Goal: Task Accomplishment & Management: Manage account settings

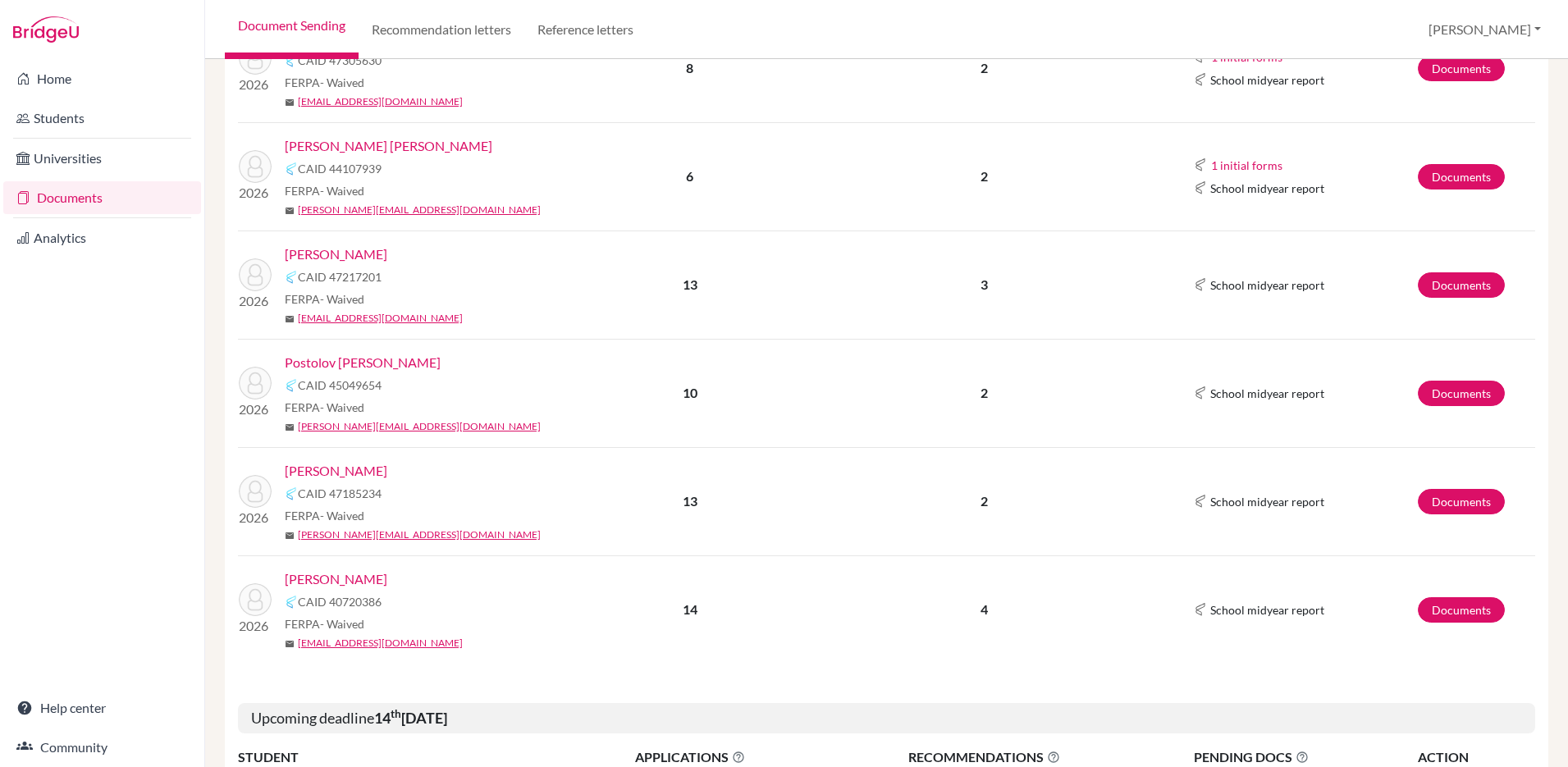
scroll to position [1447, 0]
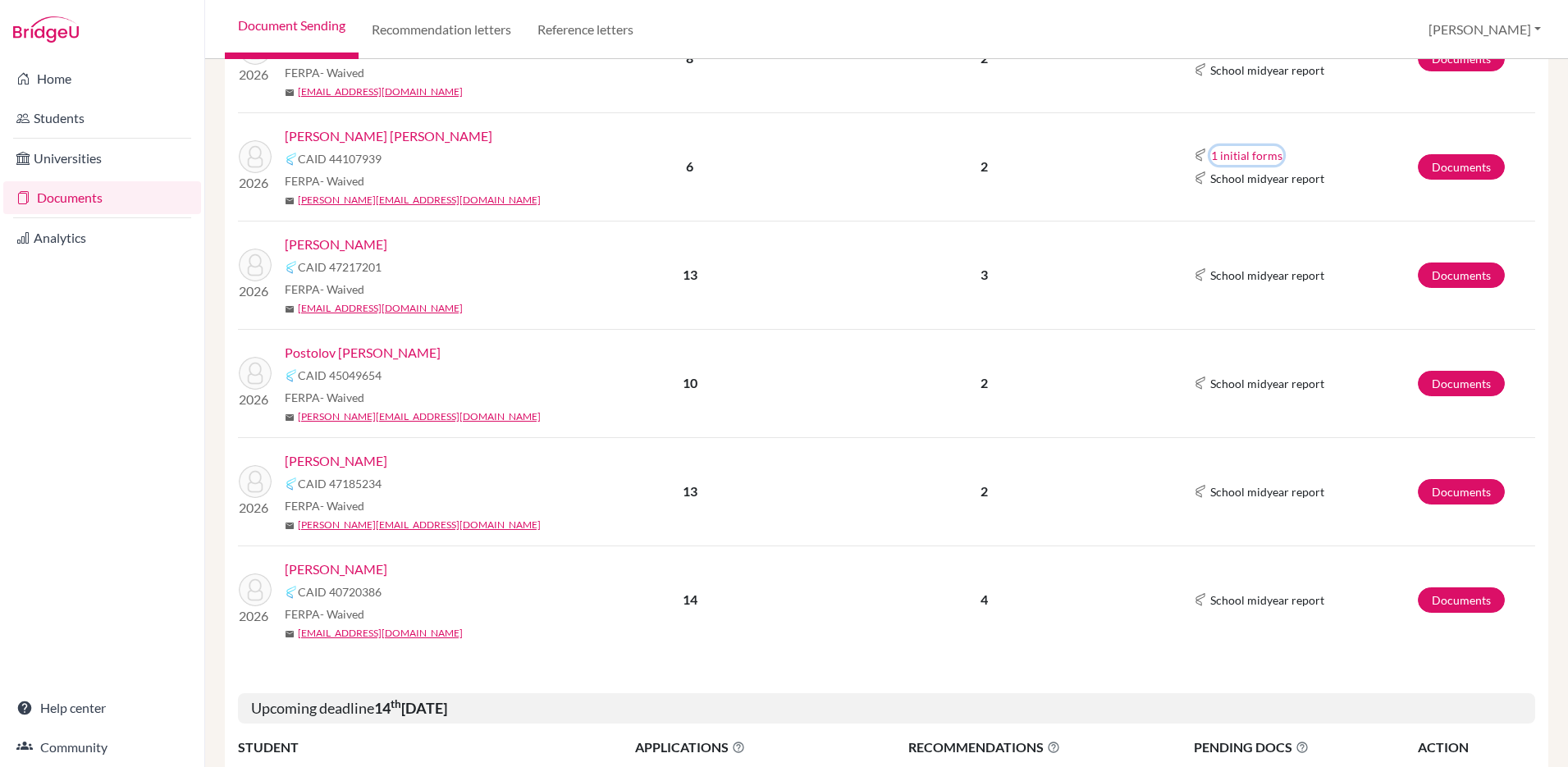
click at [1238, 146] on button "1 initial forms" at bounding box center [1246, 156] width 73 height 19
click at [1389, 154] on link "Documents" at bounding box center [1461, 166] width 87 height 25
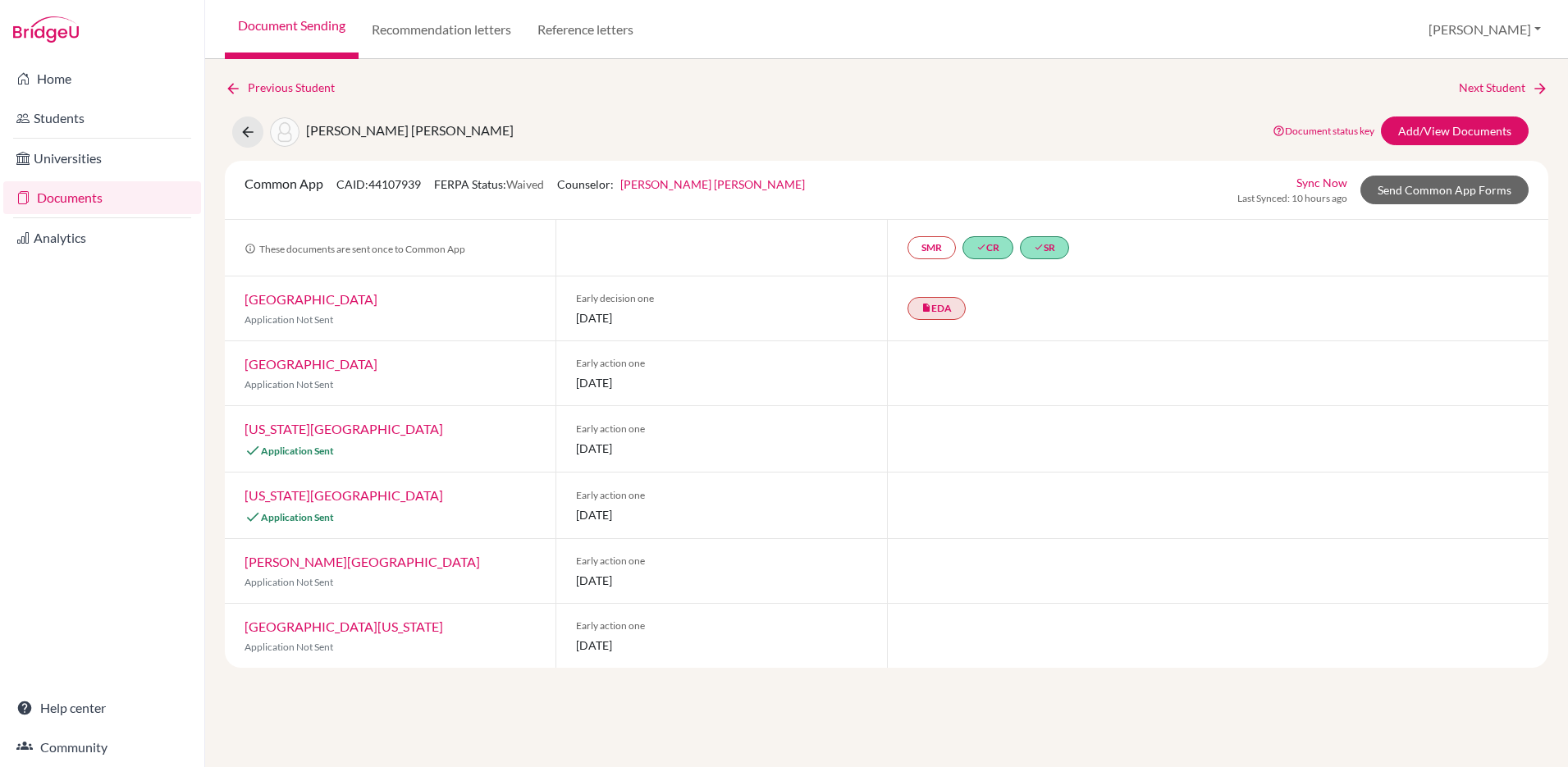
click at [63, 201] on link "Documents" at bounding box center [102, 197] width 198 height 33
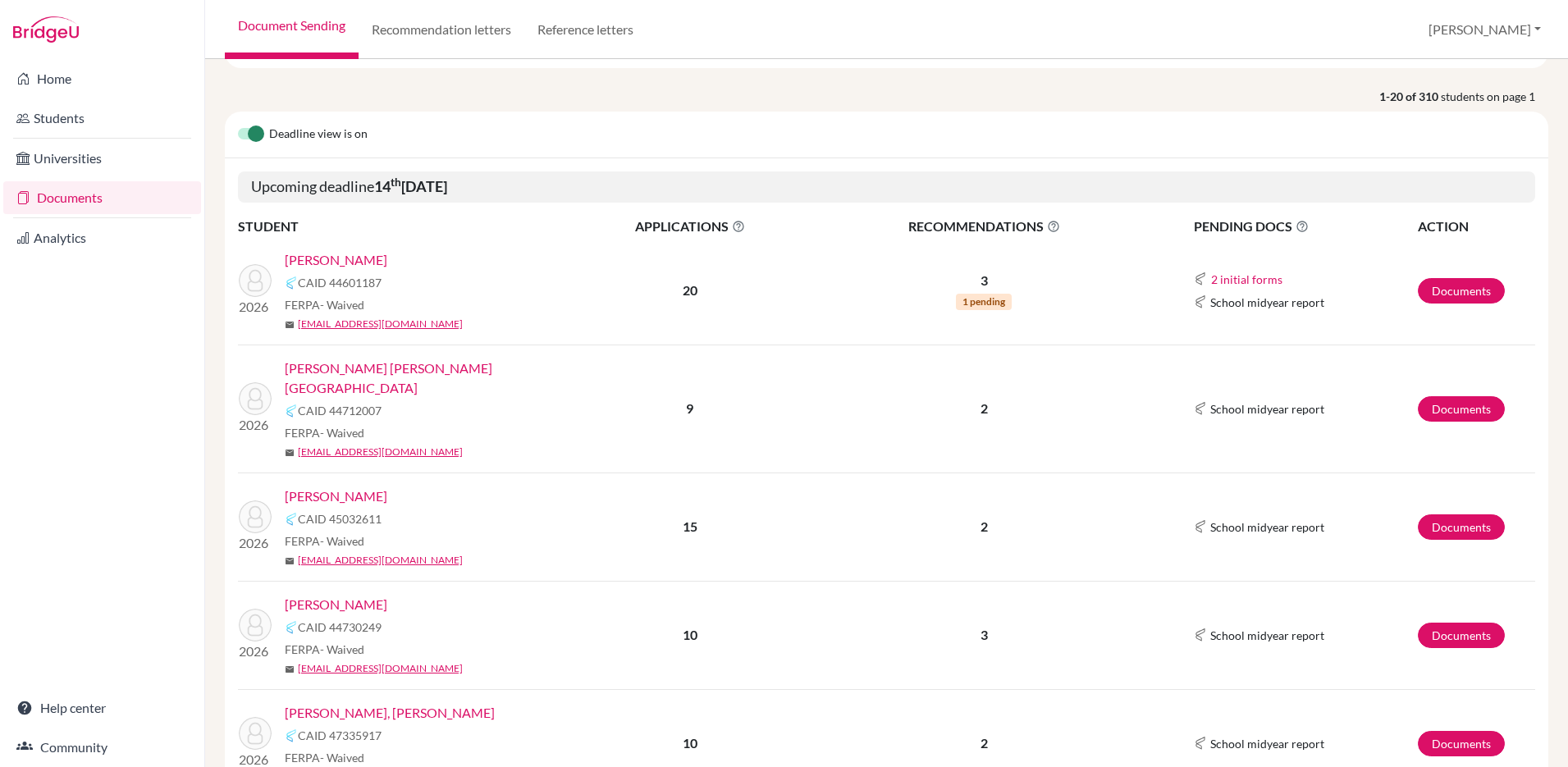
scroll to position [114, 0]
click at [1461, 285] on link "Documents" at bounding box center [1461, 290] width 87 height 25
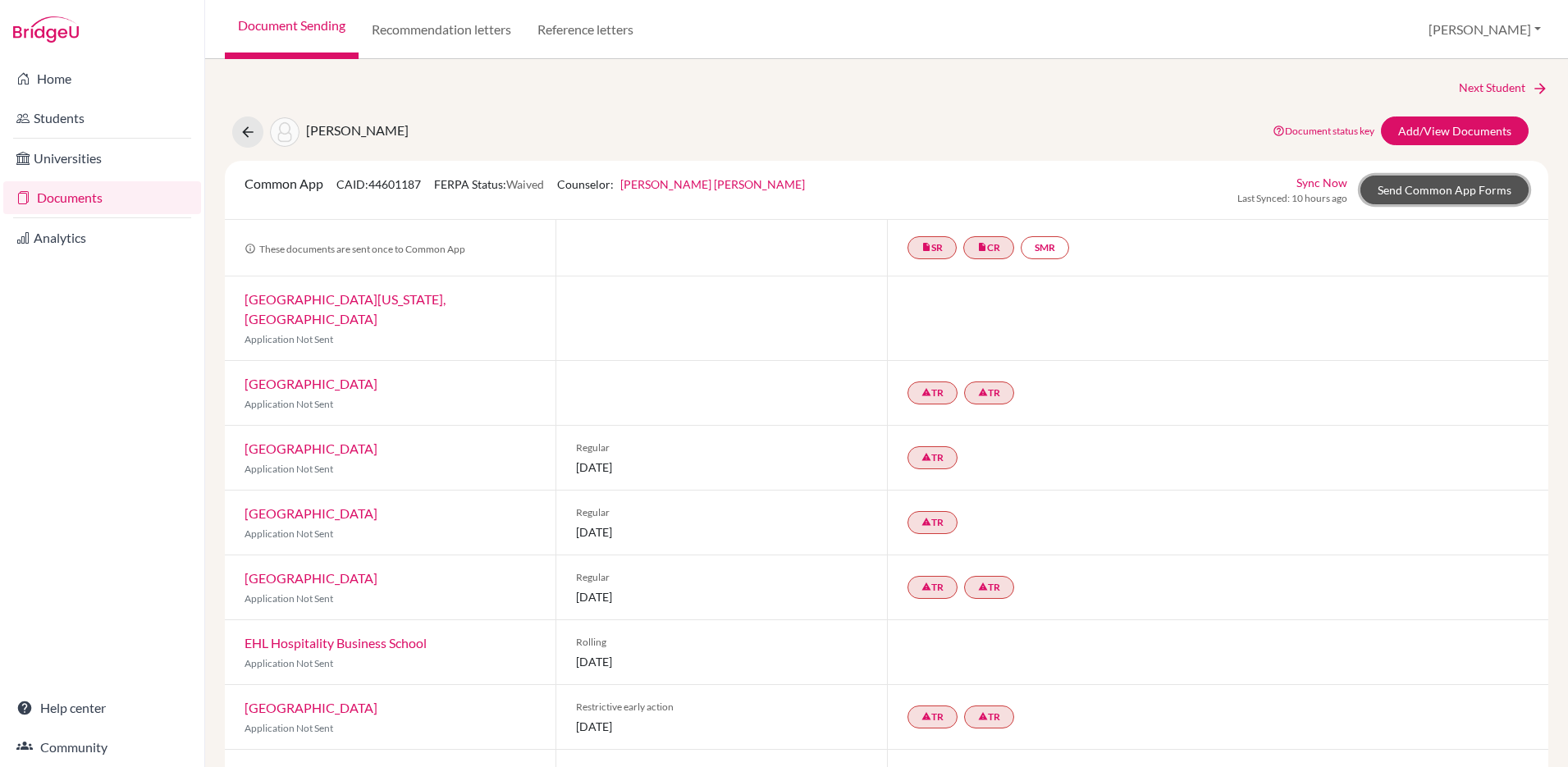
click at [1442, 188] on link "Send Common App Forms" at bounding box center [1444, 190] width 168 height 28
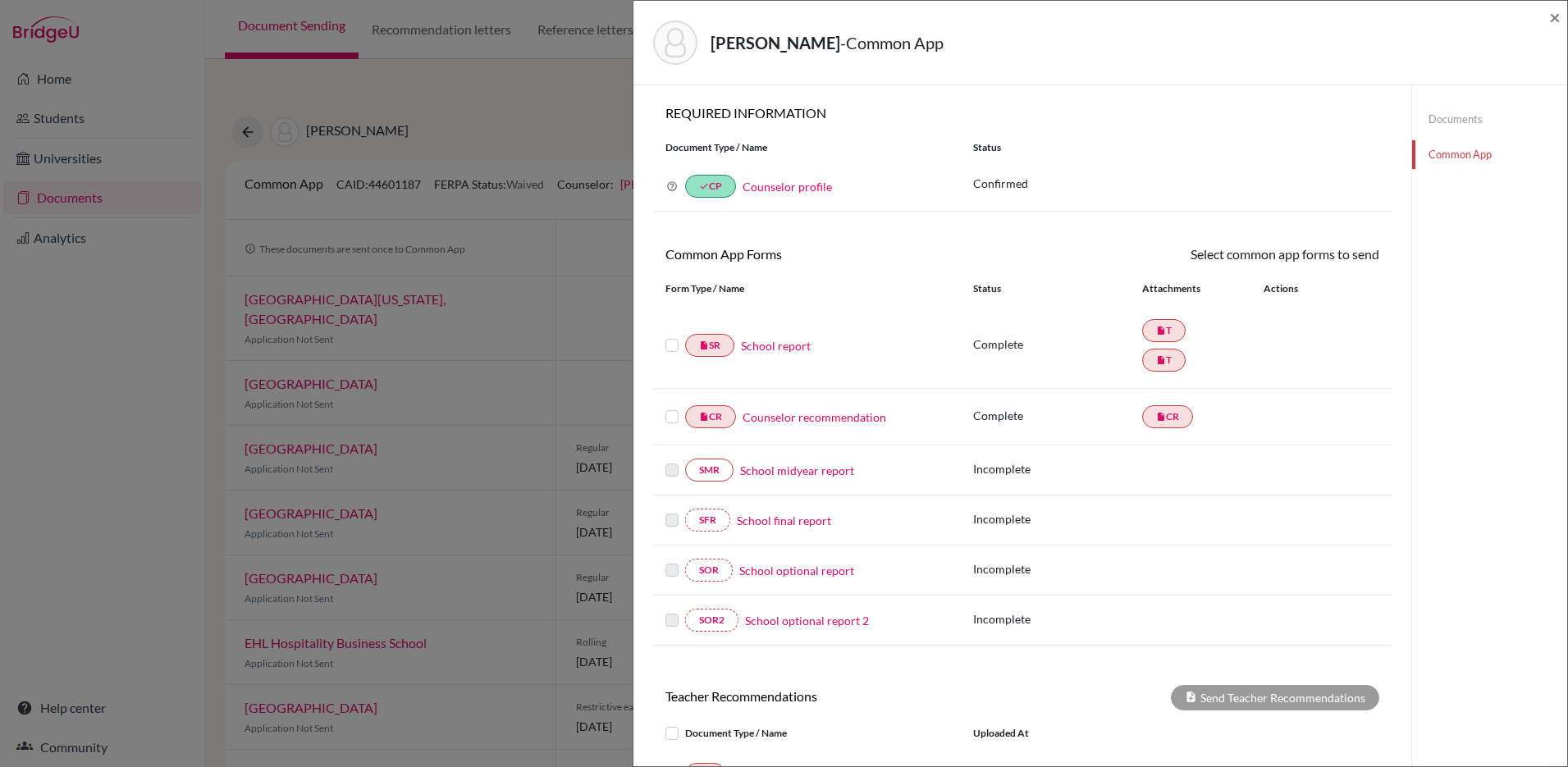
click at [676, 336] on label at bounding box center [672, 336] width 13 height 0
click at [0, 0] on input "checkbox" at bounding box center [0, 0] width 0 height 0
click at [1347, 250] on link "Send" at bounding box center [1345, 257] width 68 height 25
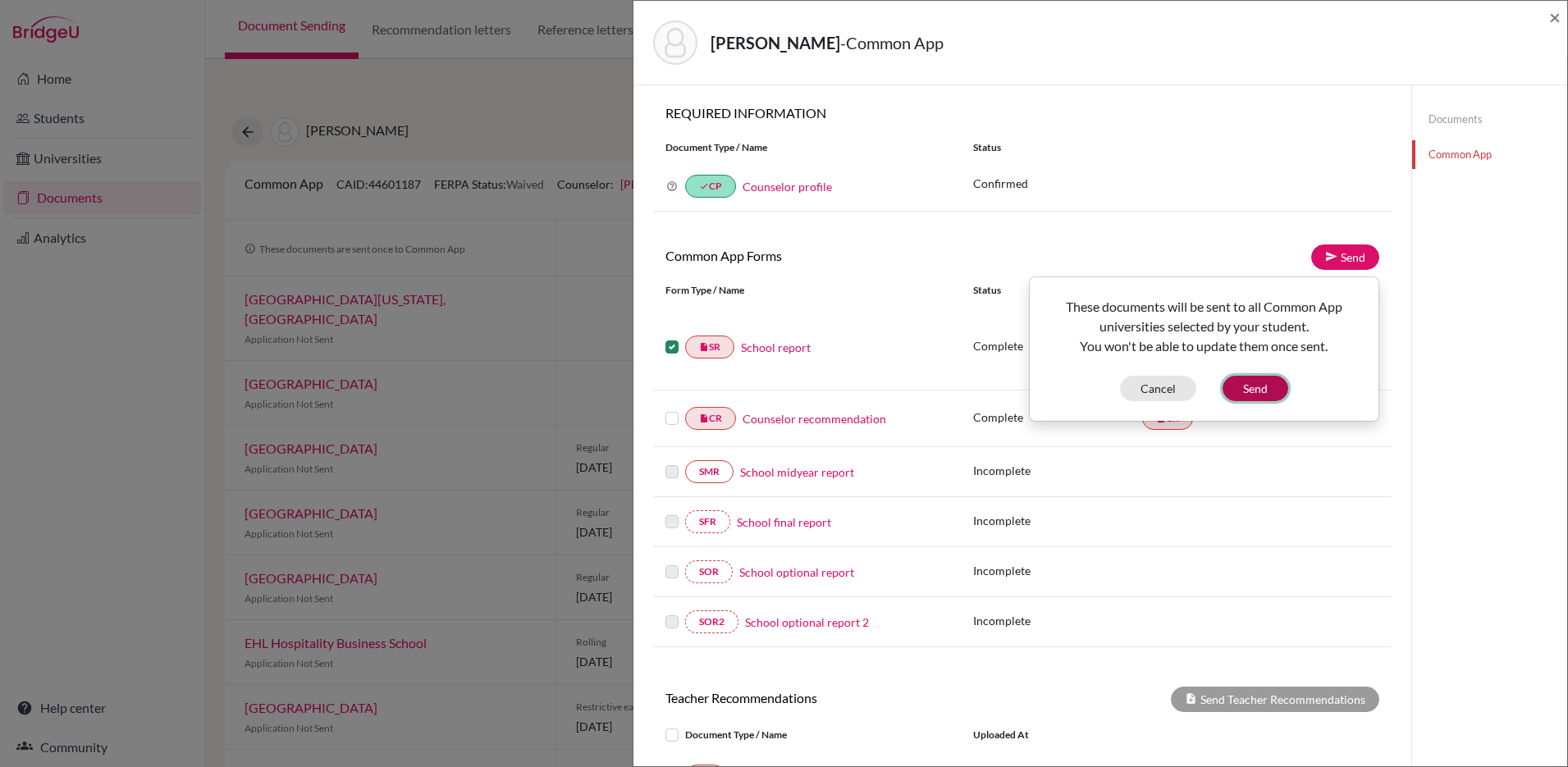
click at [1254, 378] on button "Send" at bounding box center [1256, 388] width 66 height 25
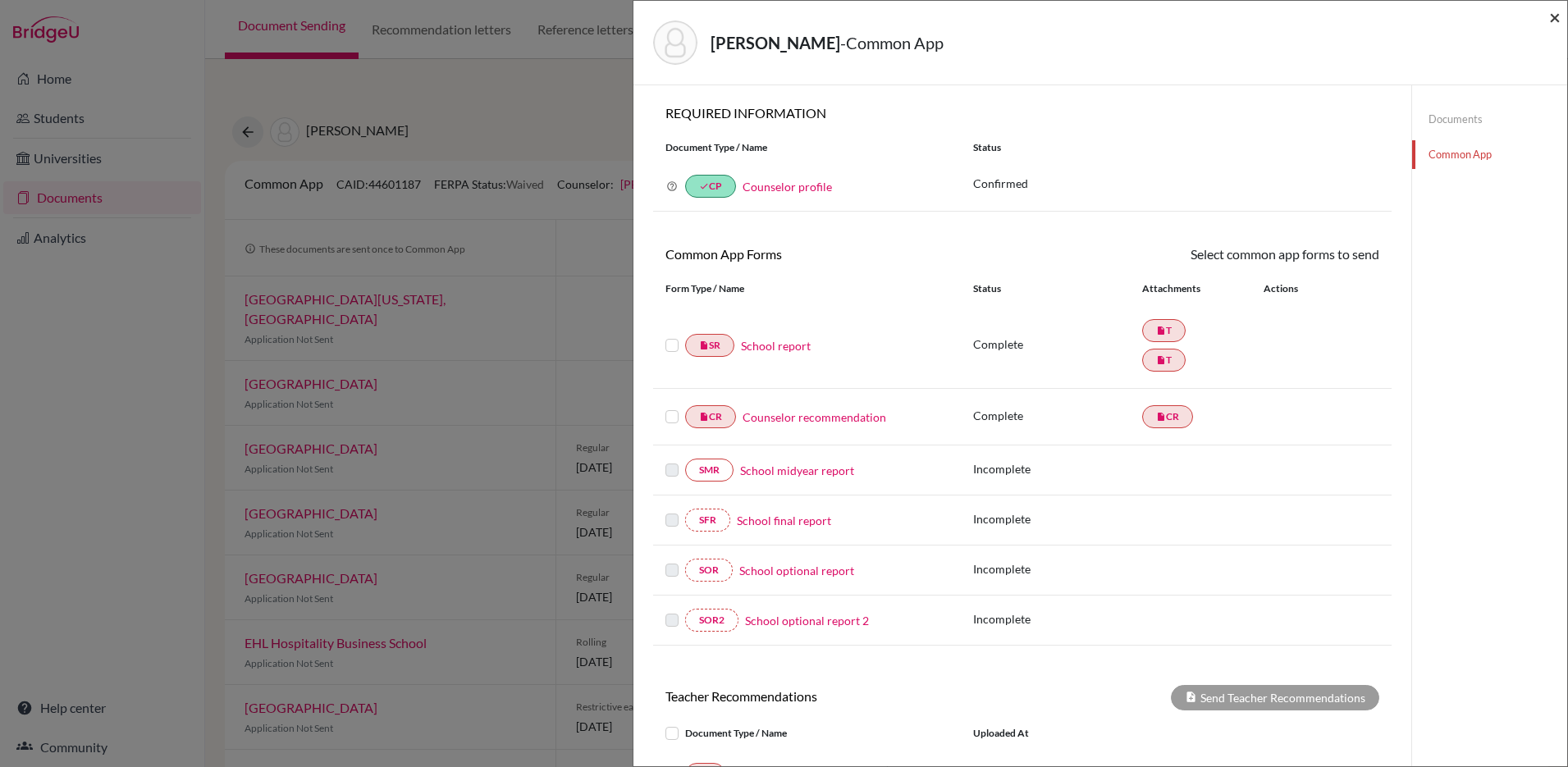
click at [1556, 20] on span "×" at bounding box center [1555, 16] width 11 height 24
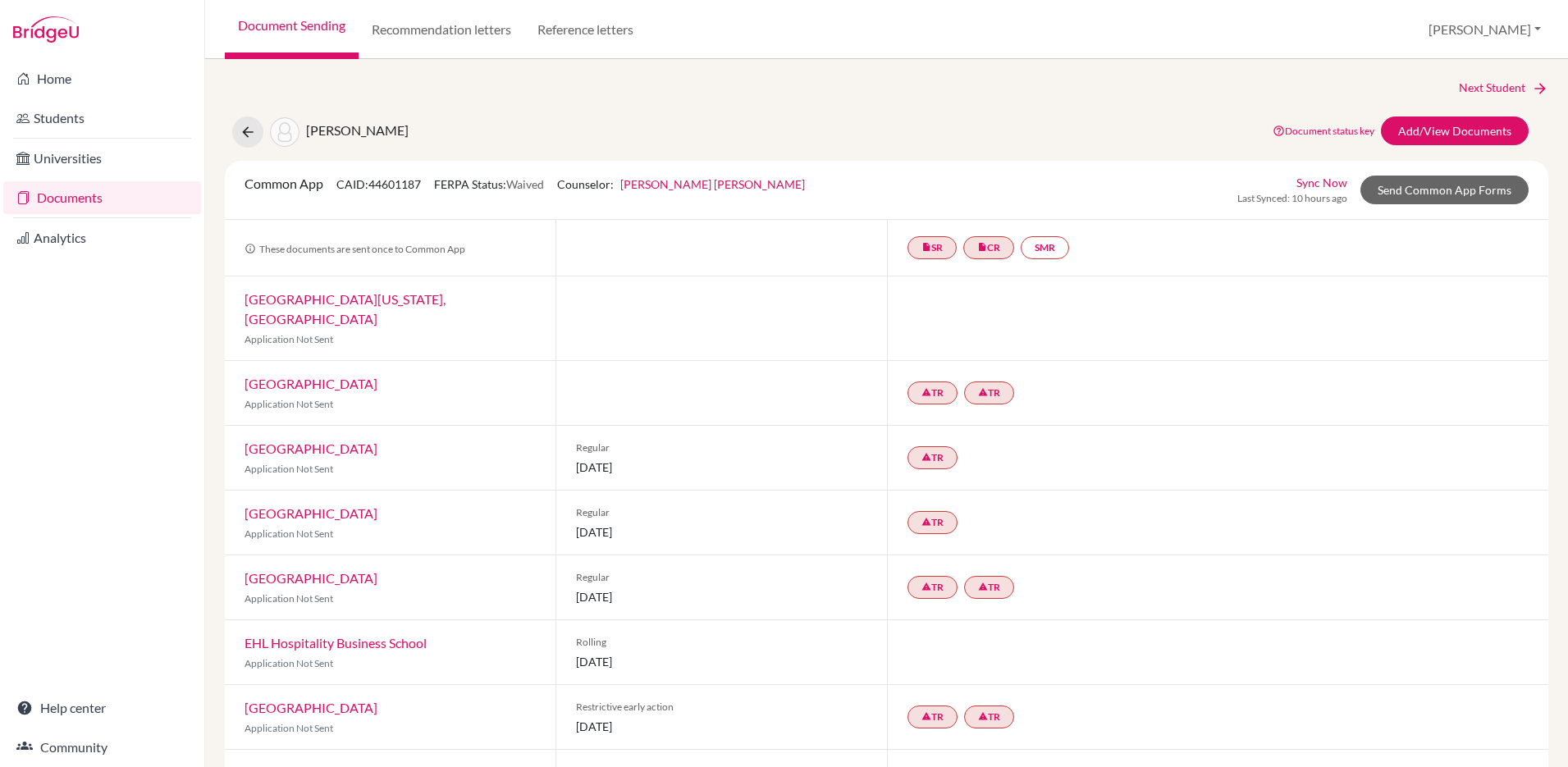
click at [61, 192] on link "Documents" at bounding box center [102, 197] width 198 height 33
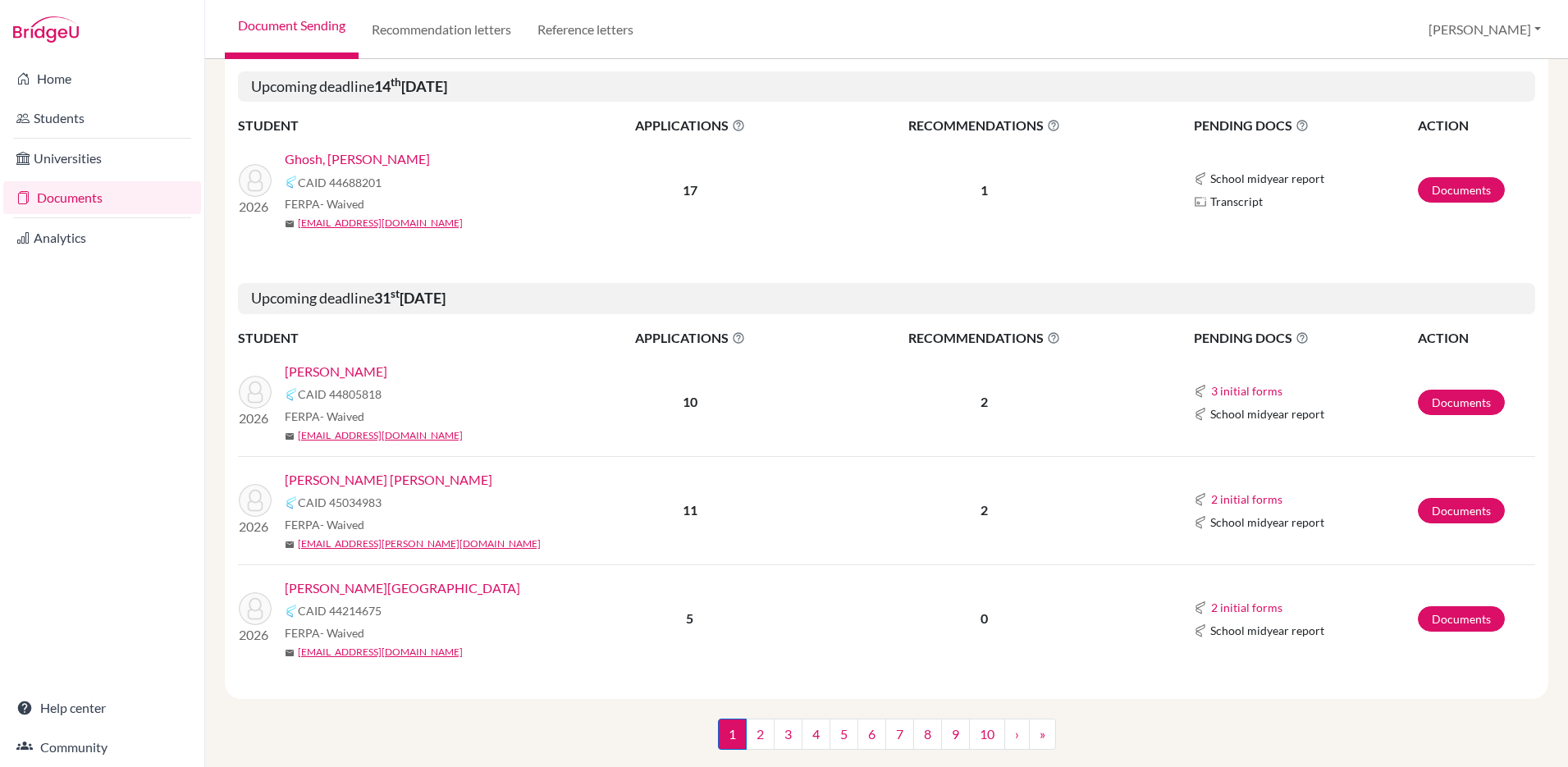
scroll to position [2085, 0]
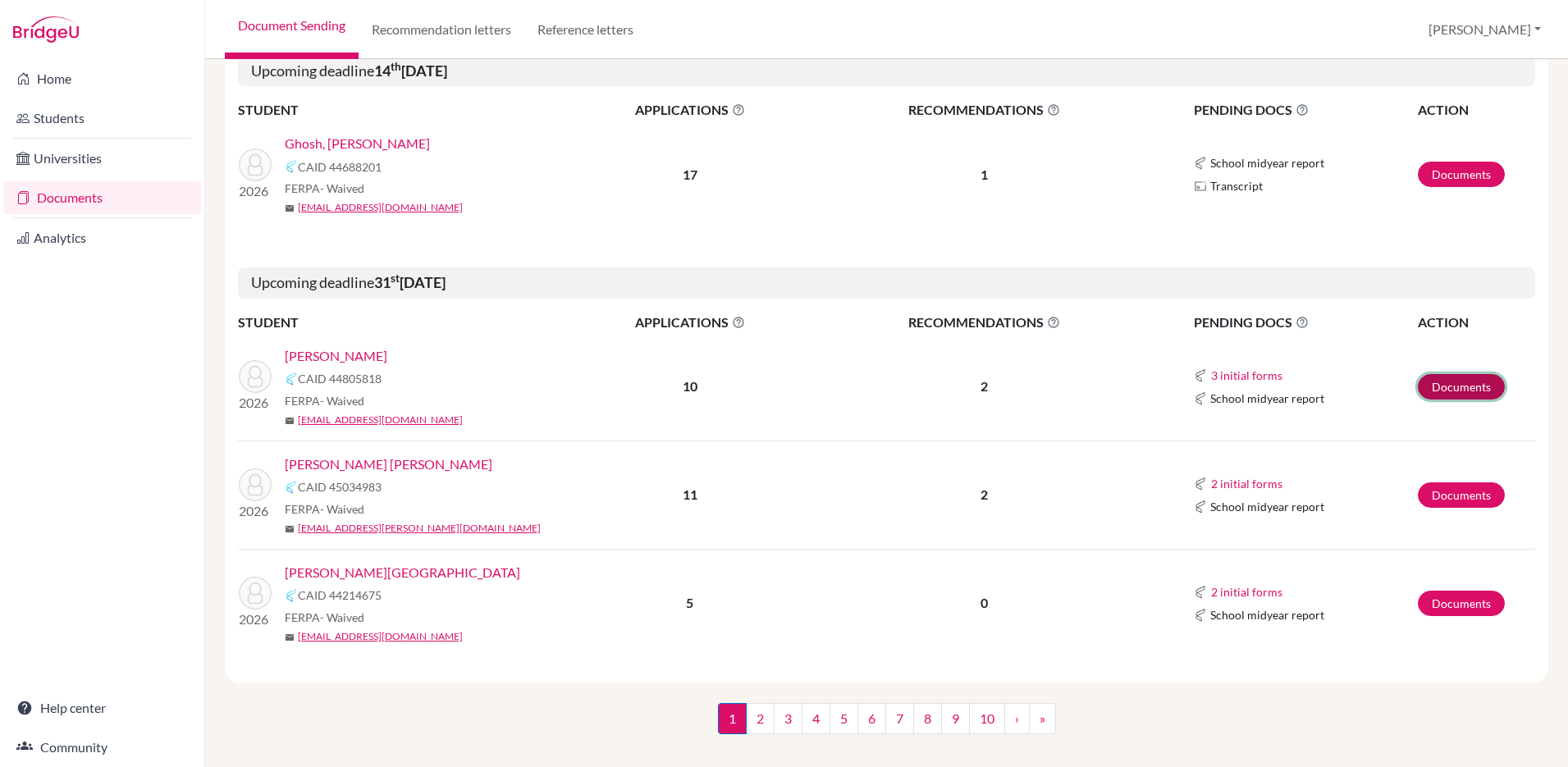
click at [1456, 374] on link "Documents" at bounding box center [1461, 386] width 87 height 25
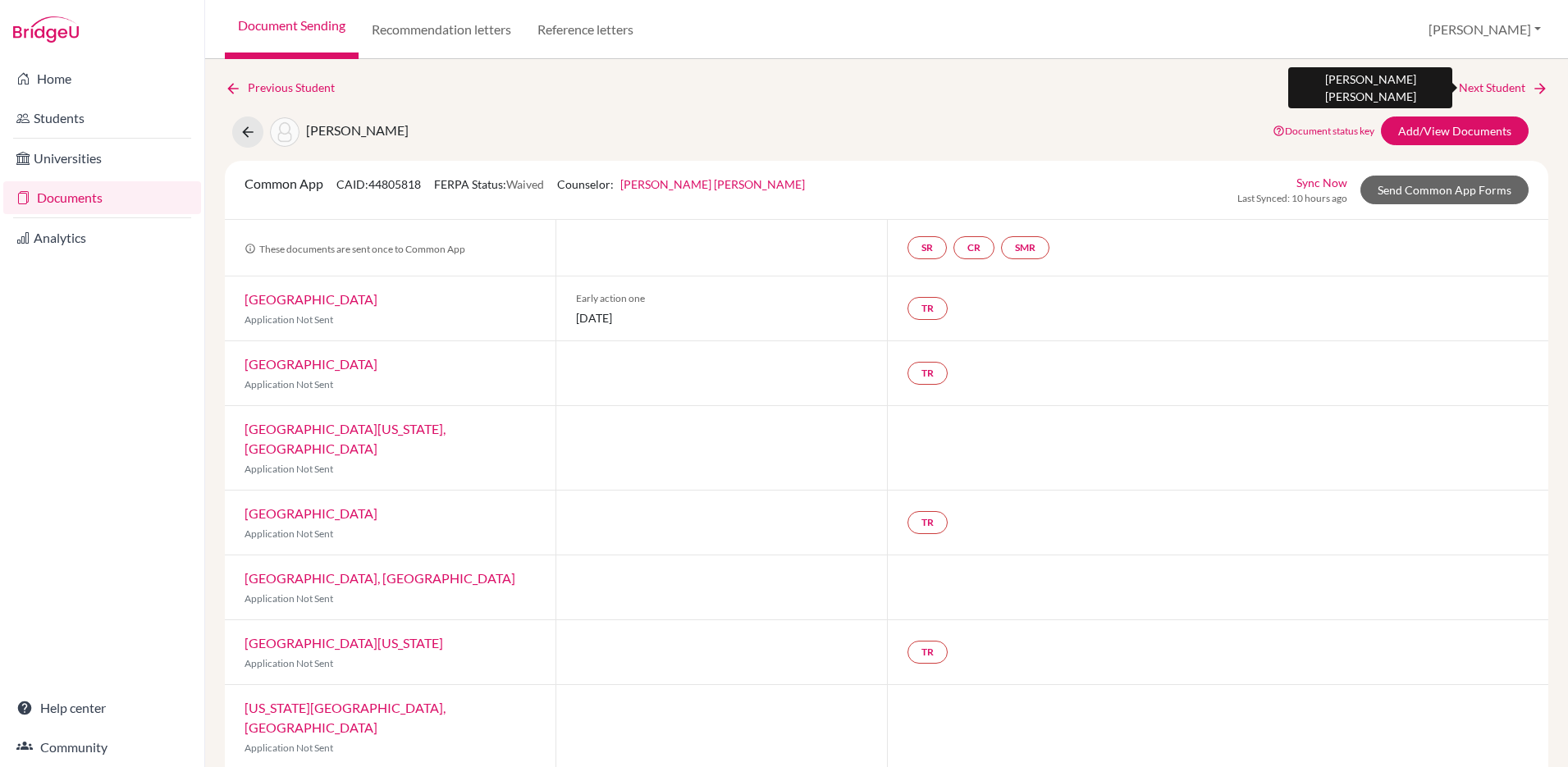
click at [1481, 83] on link "Next Student" at bounding box center [1504, 87] width 90 height 18
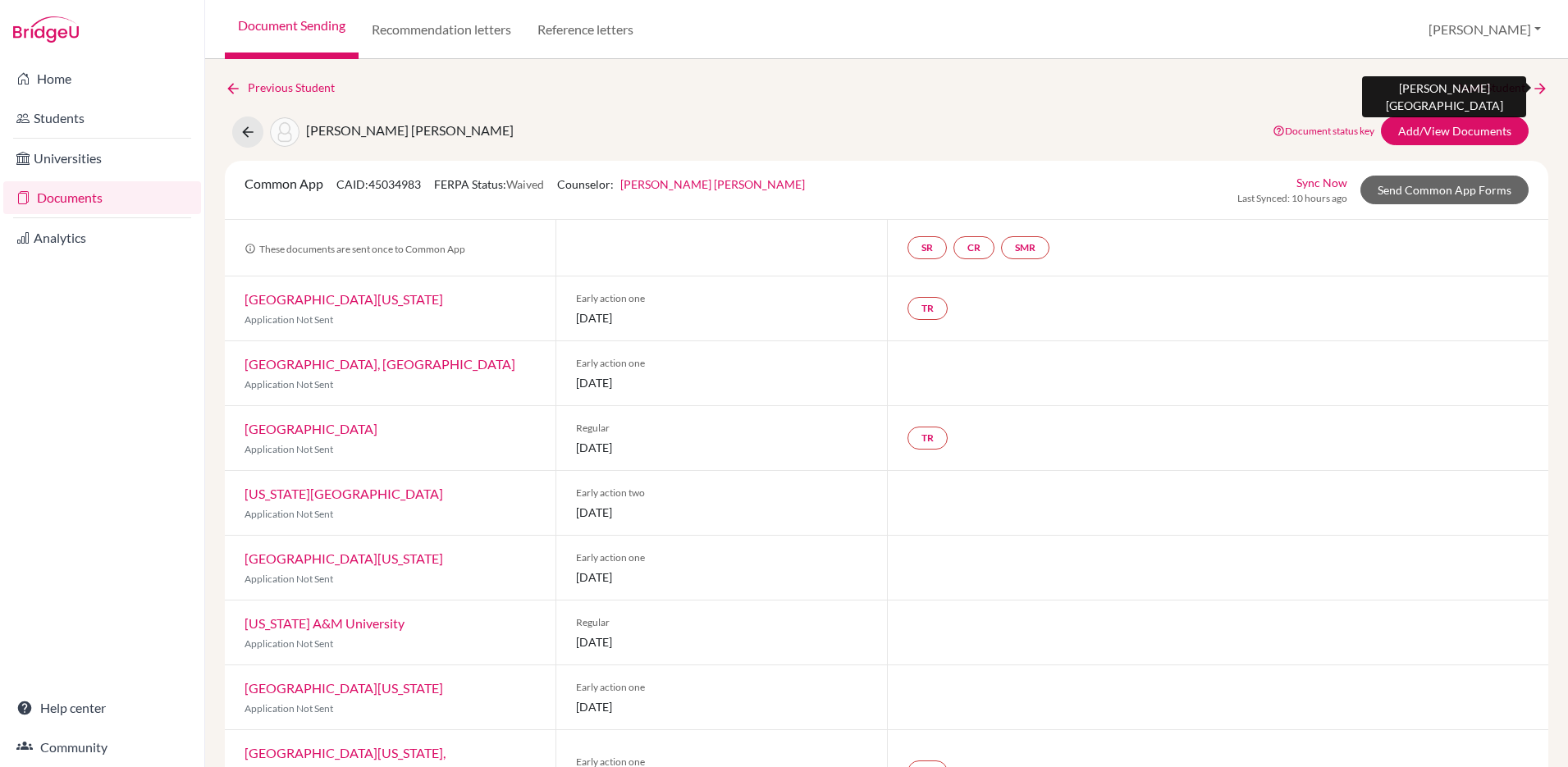
click at [1500, 90] on link "Next Student" at bounding box center [1504, 87] width 90 height 18
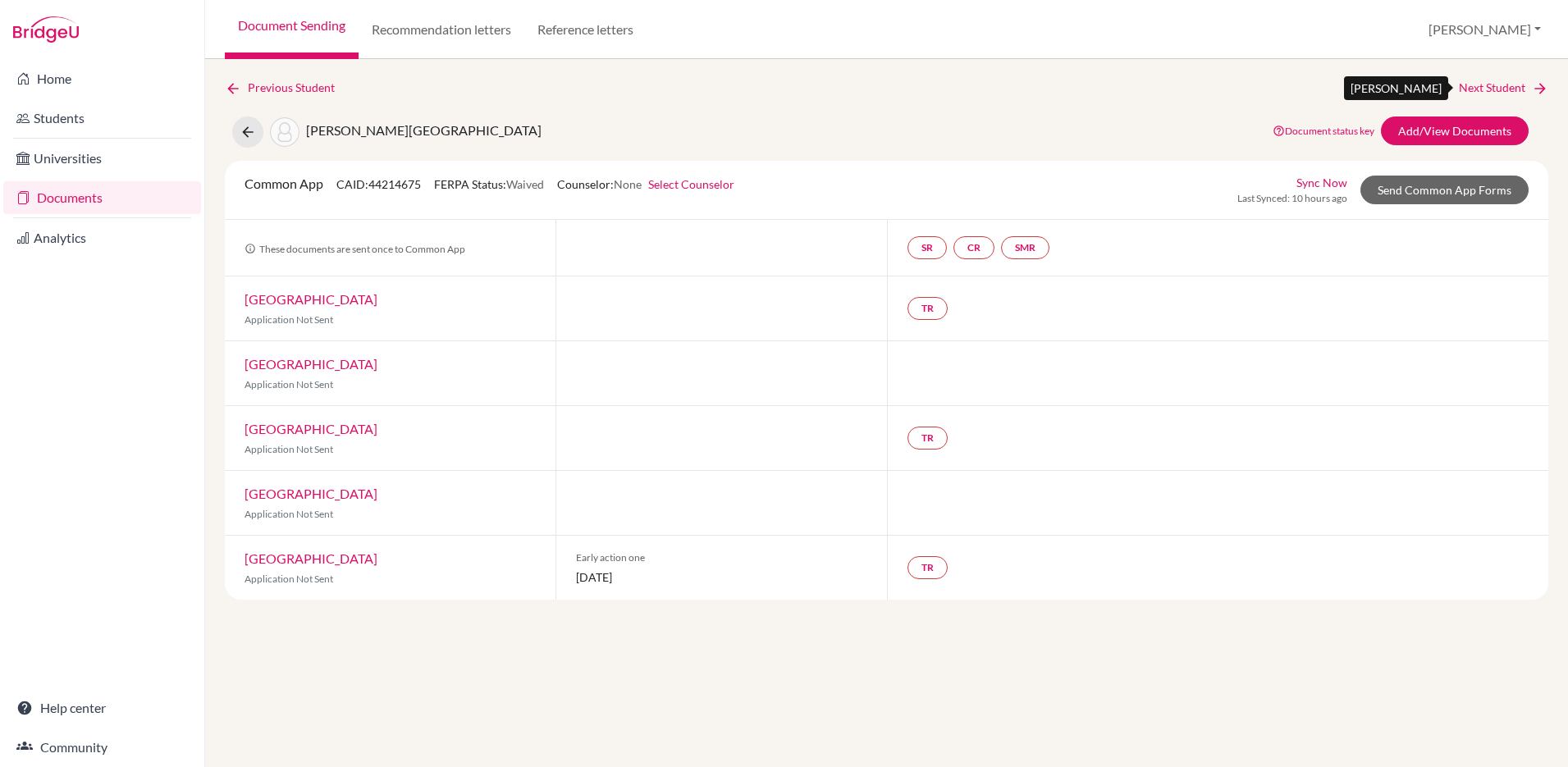
click at [1480, 86] on link "Next Student" at bounding box center [1504, 87] width 90 height 18
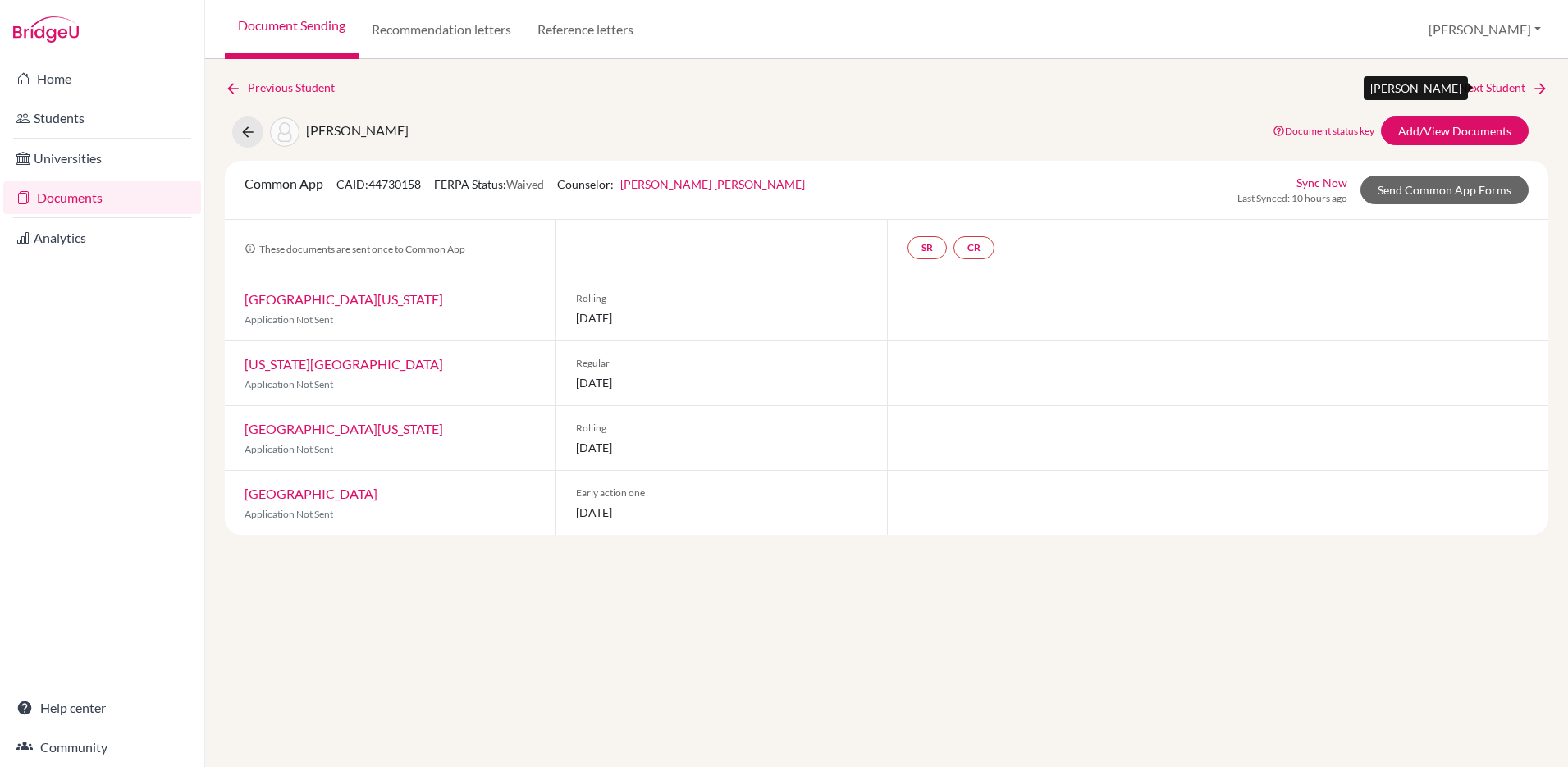
click at [1475, 81] on link "Next Student" at bounding box center [1504, 87] width 90 height 18
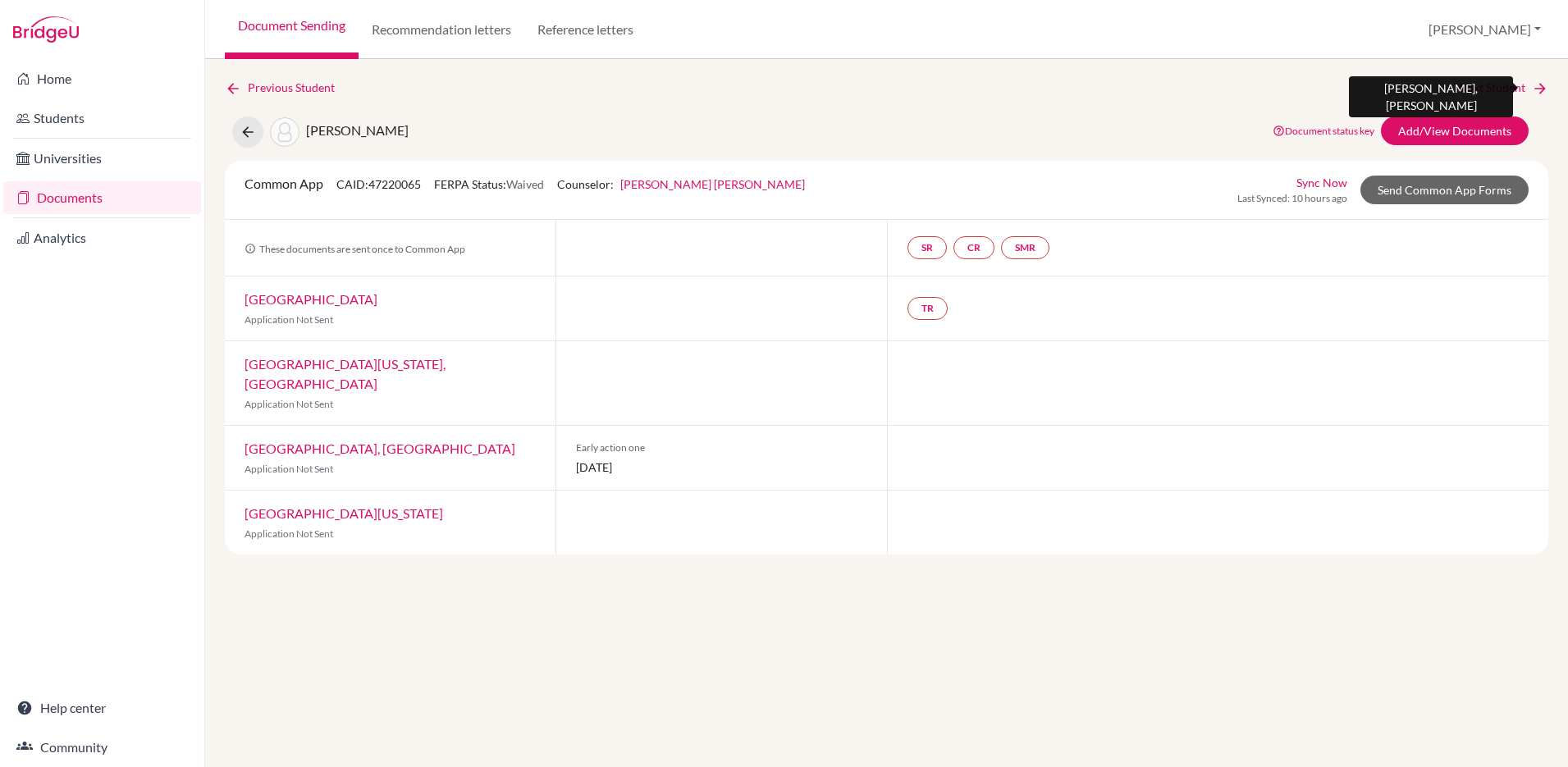
click at [1485, 88] on link "Next Student" at bounding box center [1504, 87] width 90 height 18
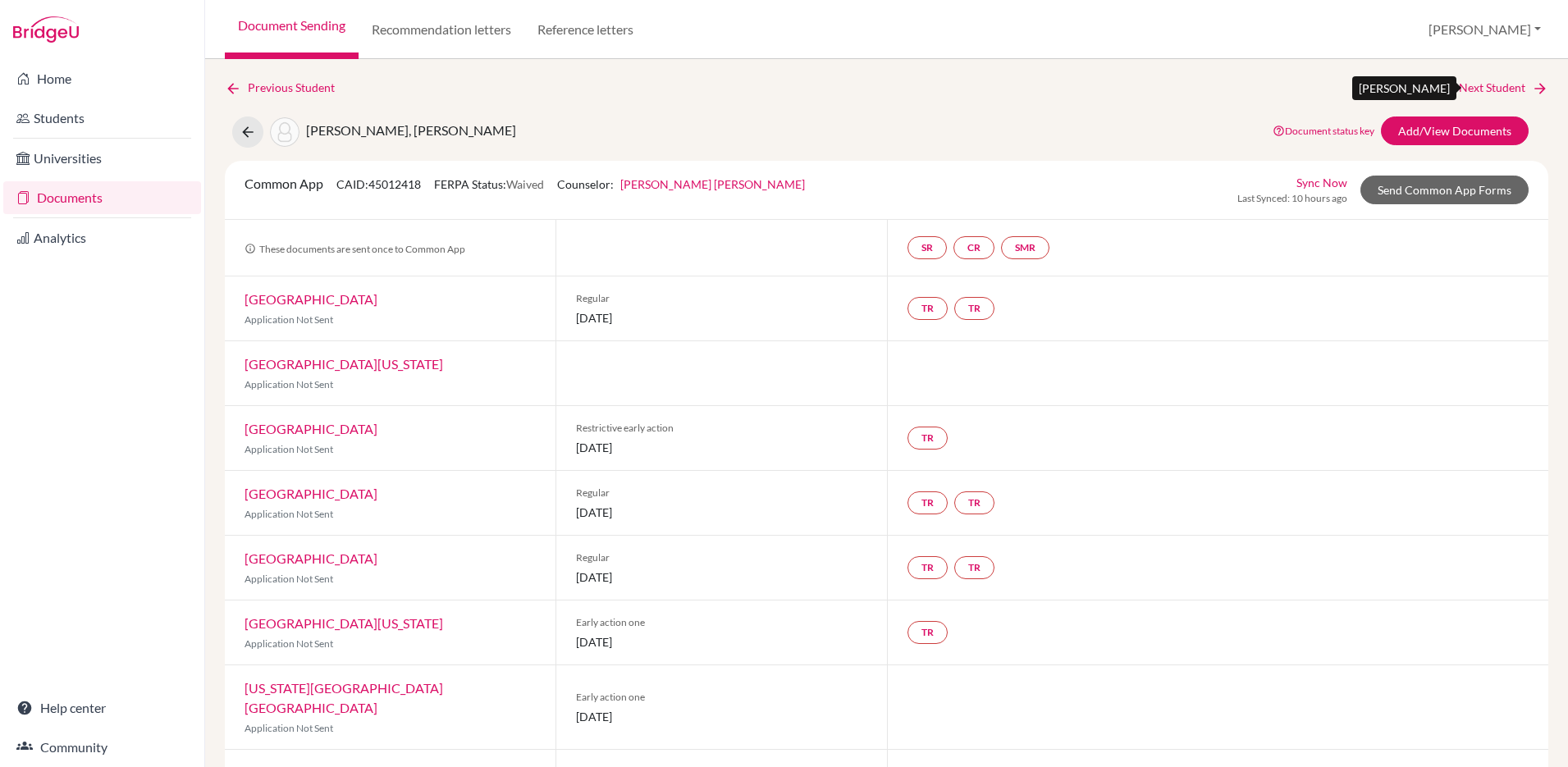
click at [1491, 88] on link "Next Student" at bounding box center [1504, 87] width 90 height 18
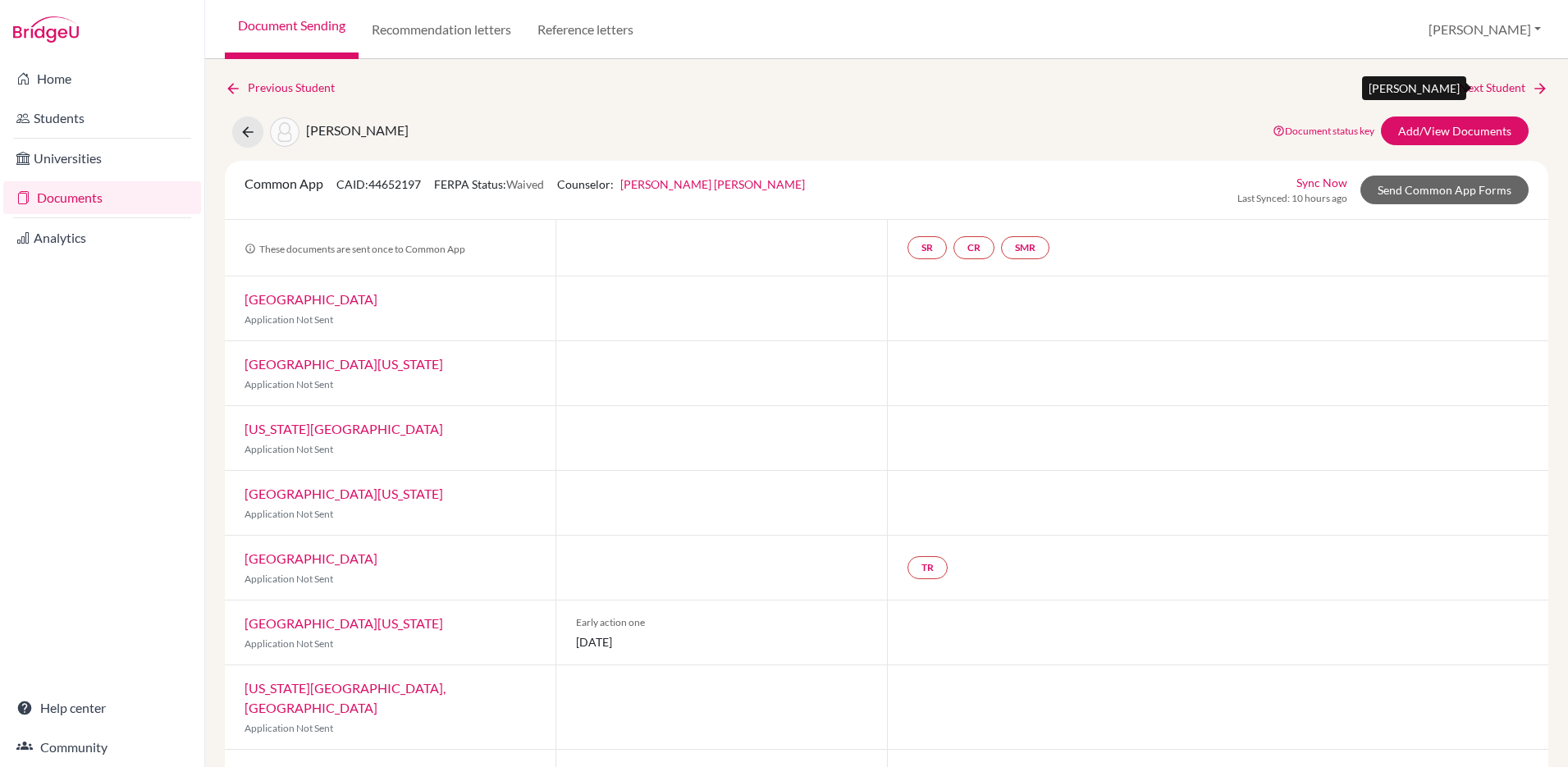
click at [1475, 88] on link "Next Student" at bounding box center [1504, 87] width 90 height 18
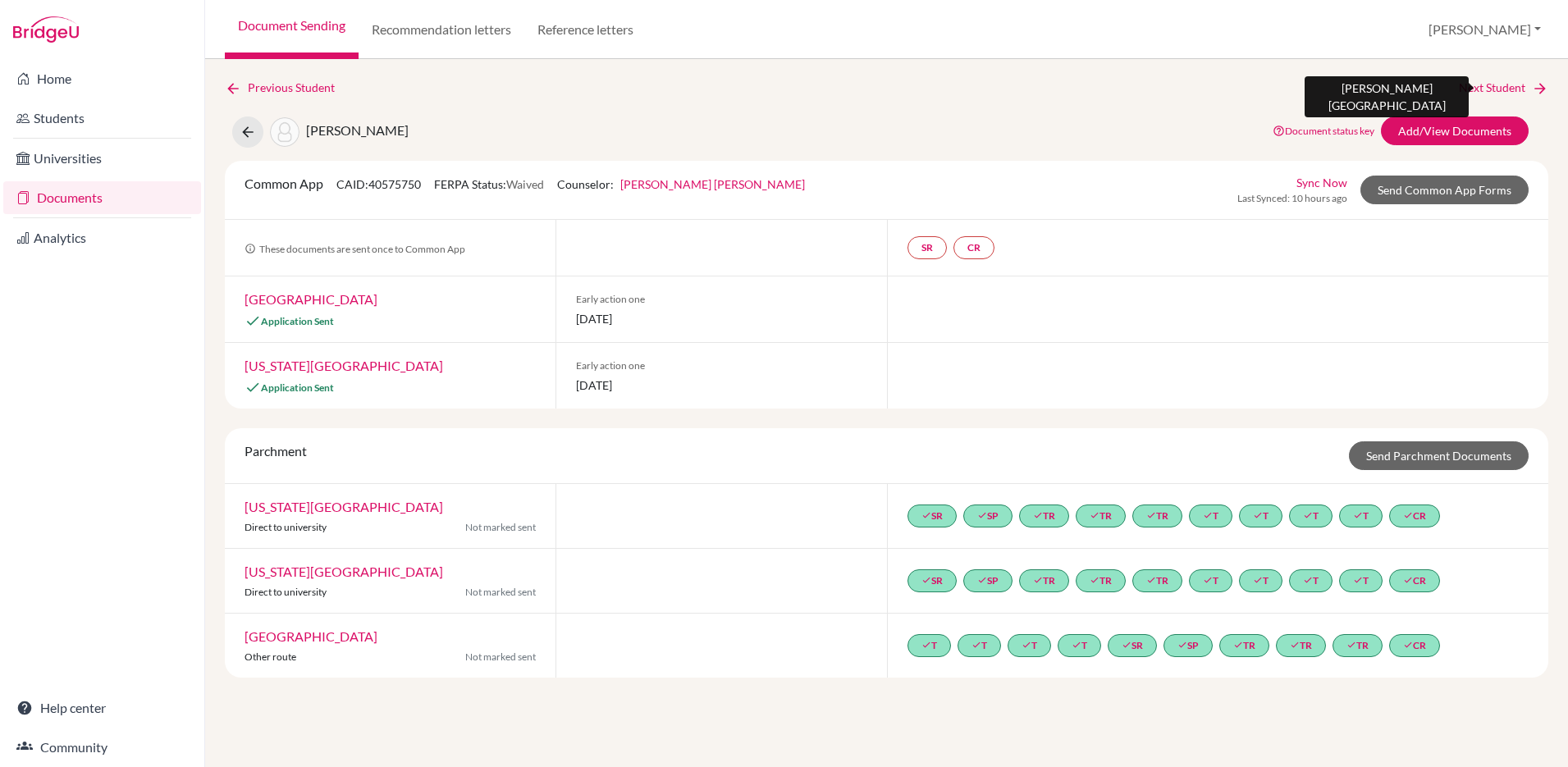
click at [1461, 84] on link "Next Student" at bounding box center [1504, 87] width 90 height 18
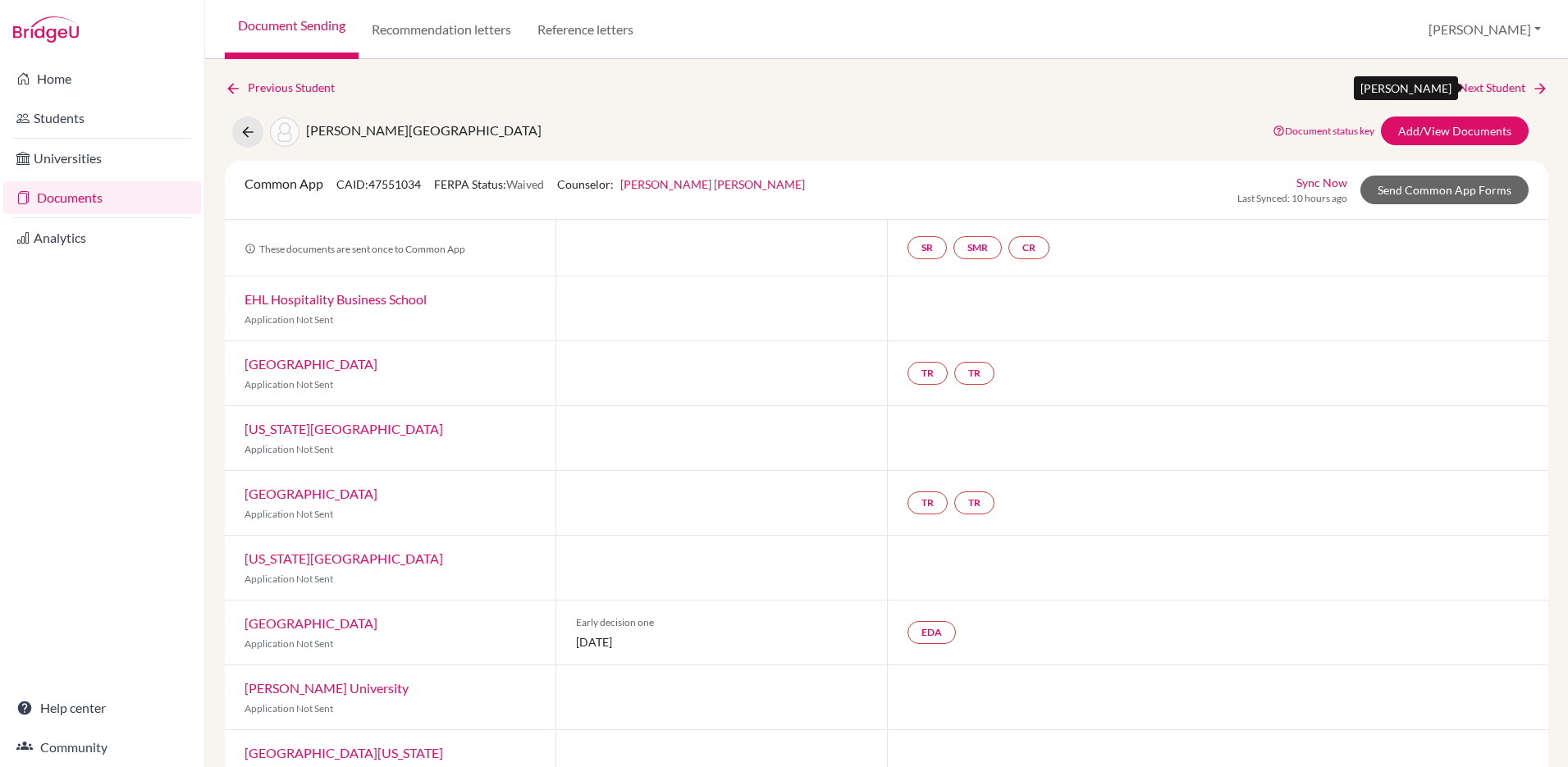
click at [1516, 84] on link "Next Student" at bounding box center [1504, 87] width 90 height 18
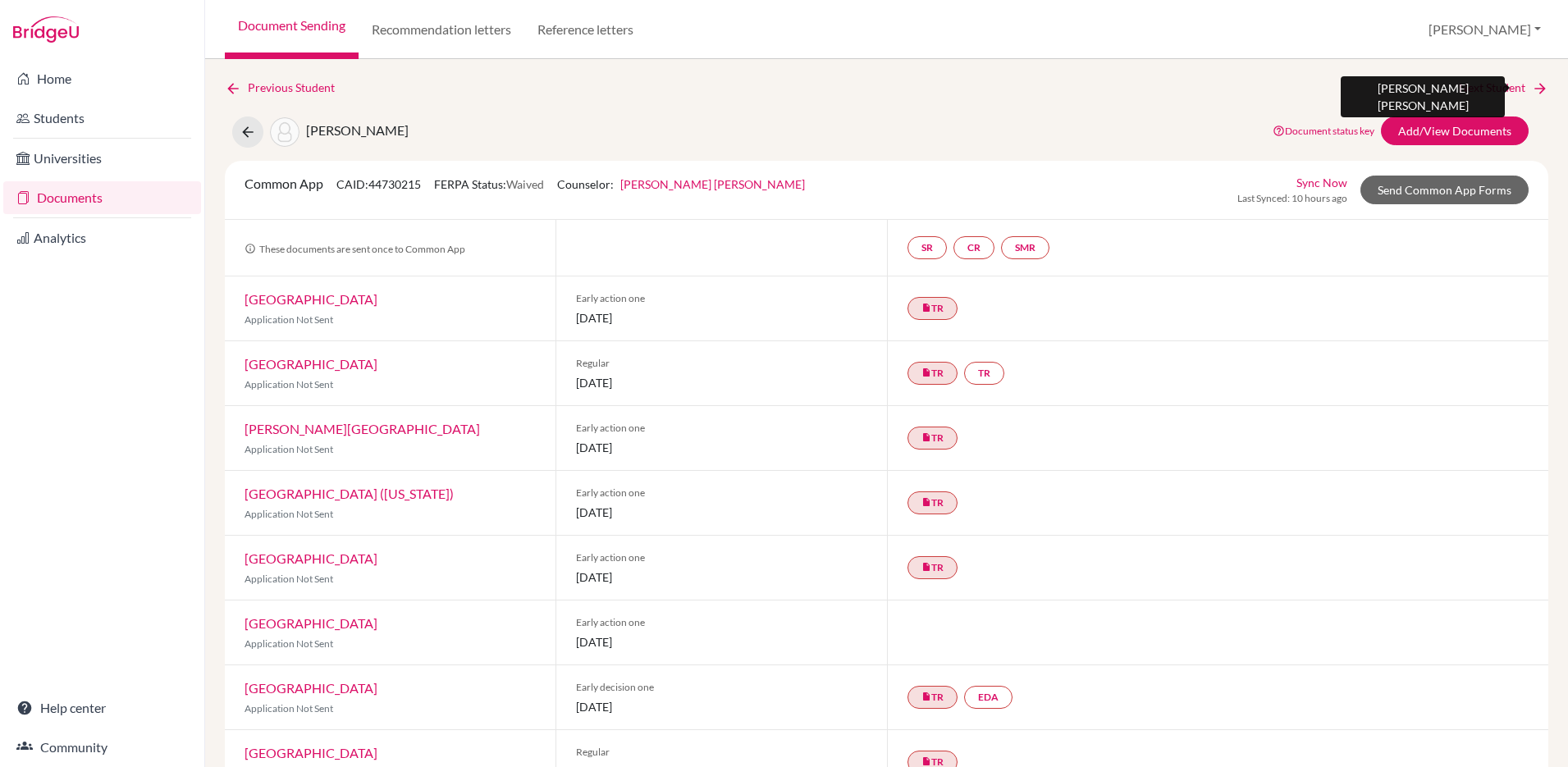
click at [1472, 88] on link "Next Student" at bounding box center [1504, 87] width 90 height 18
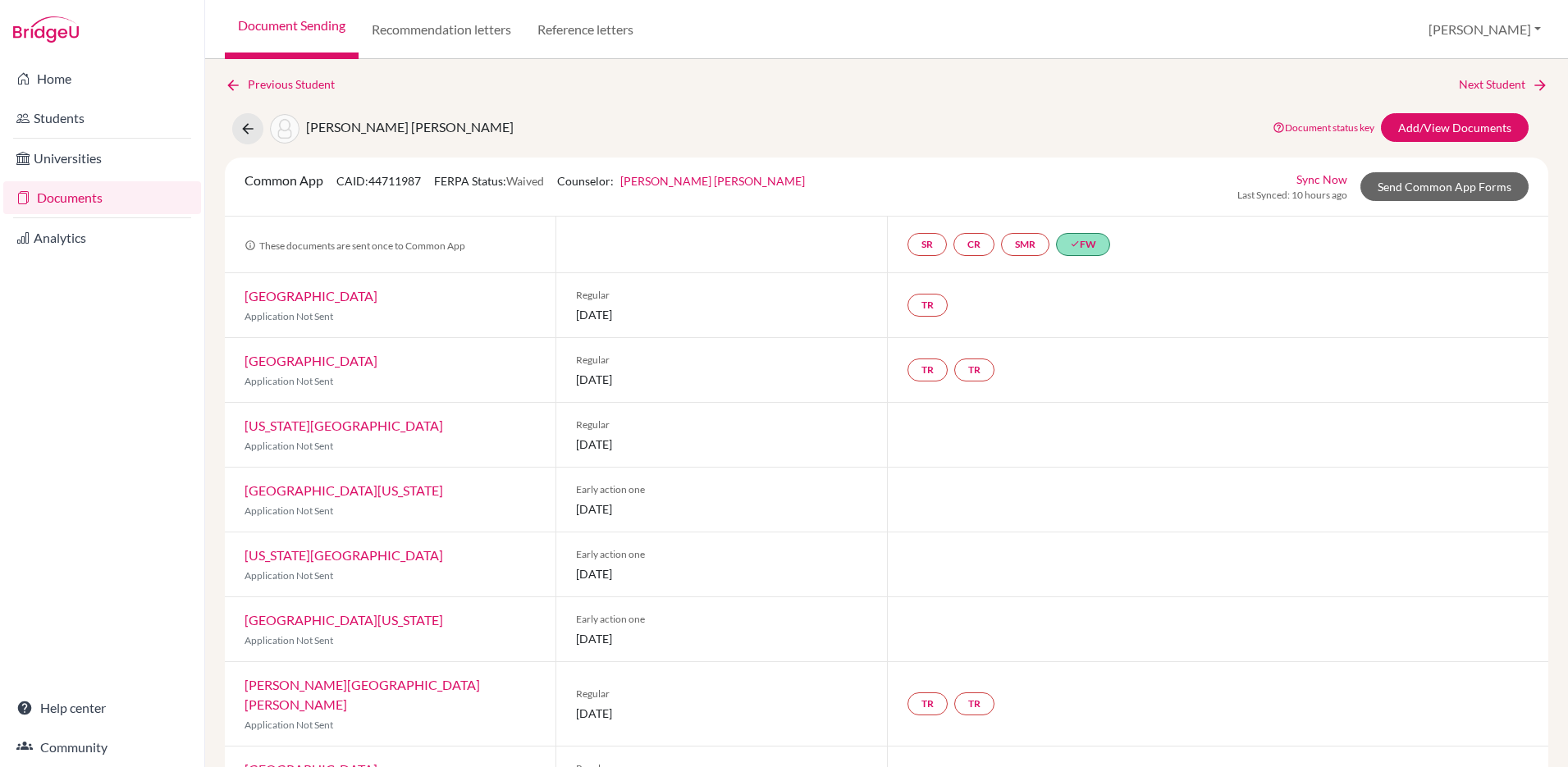
scroll to position [2, 0]
click at [1479, 92] on link "Next Student" at bounding box center [1504, 86] width 90 height 18
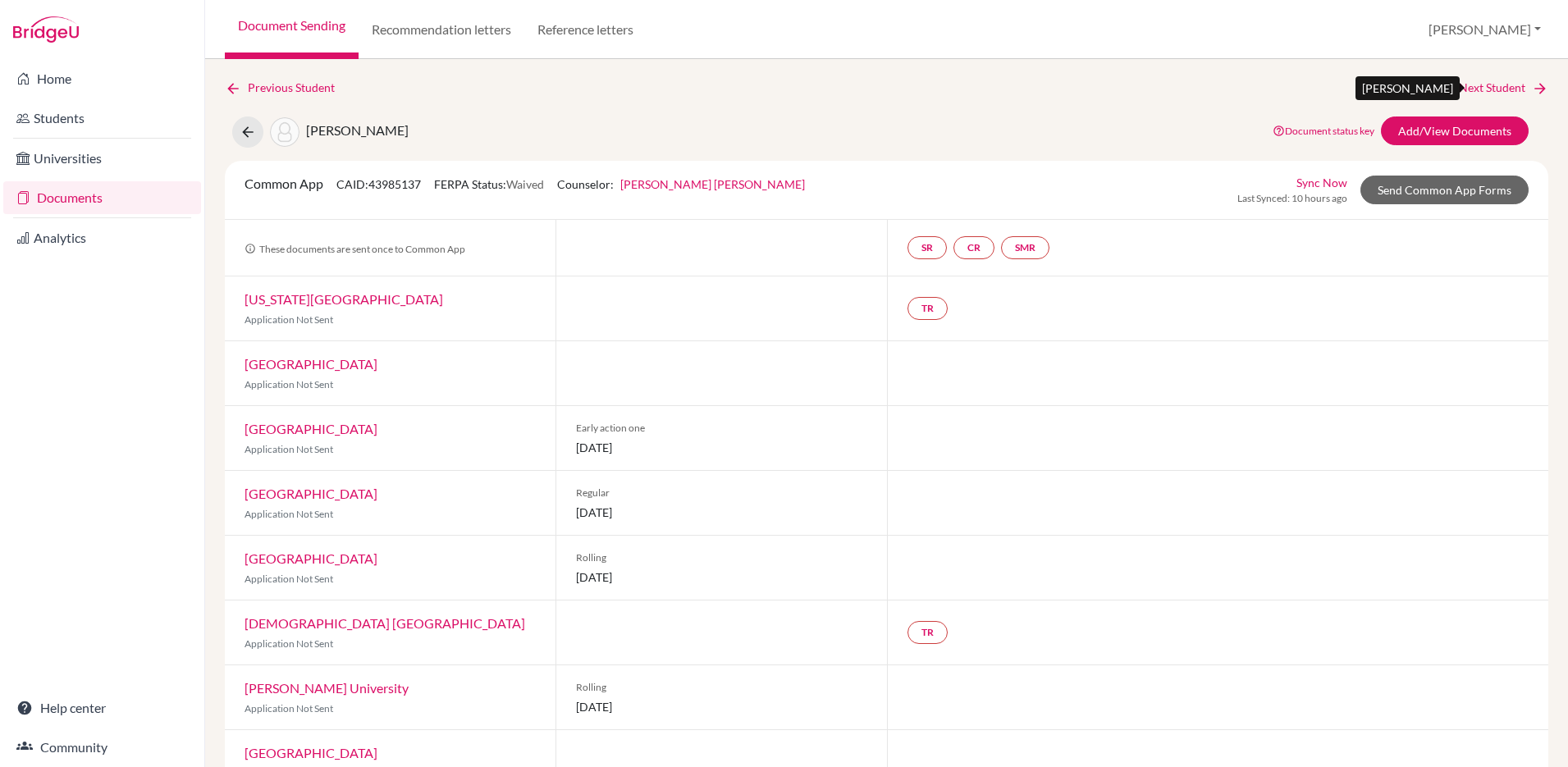
click at [1470, 83] on link "Next Student" at bounding box center [1504, 87] width 90 height 18
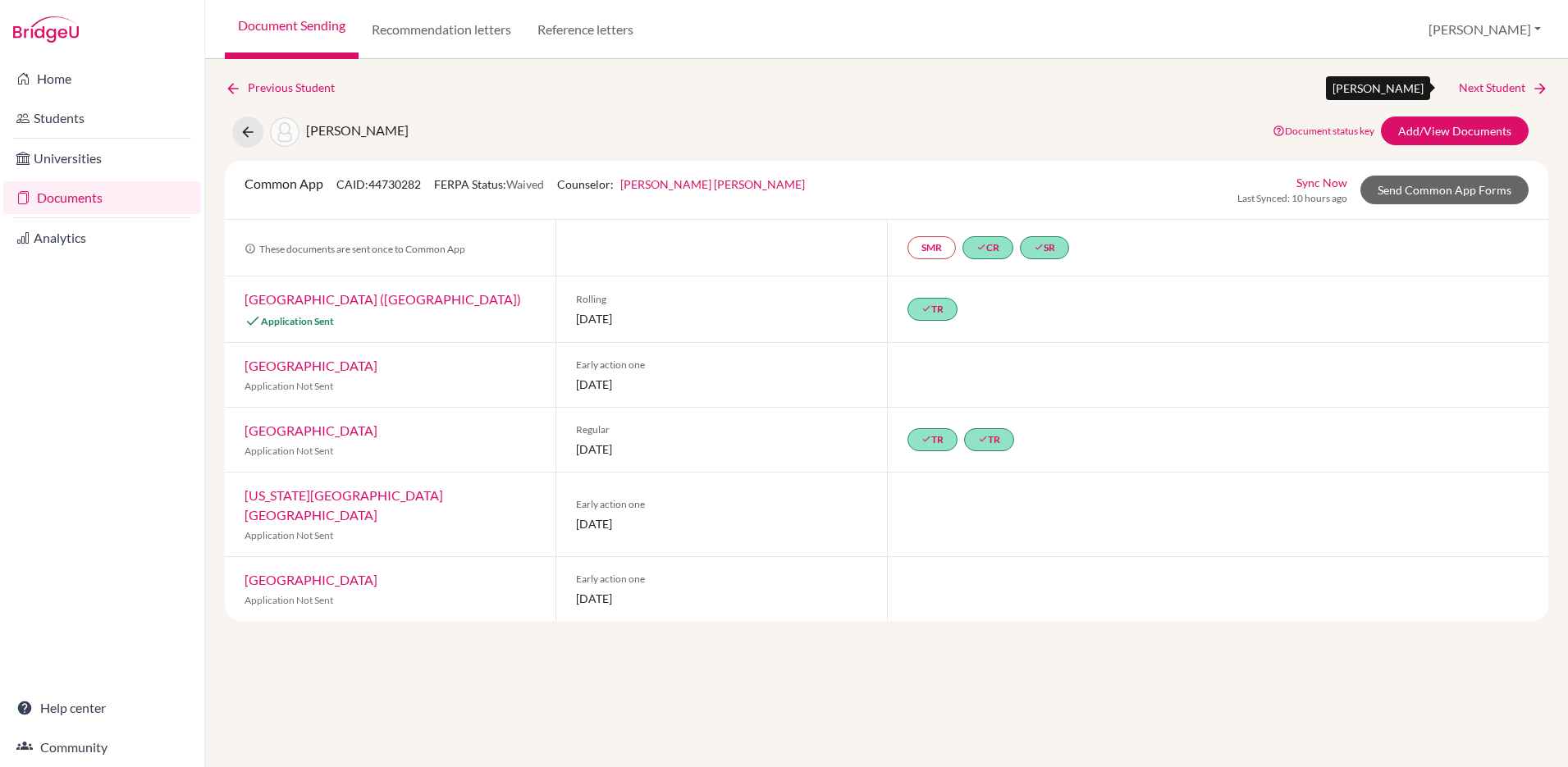
click at [1481, 85] on link "Next Student" at bounding box center [1504, 87] width 90 height 18
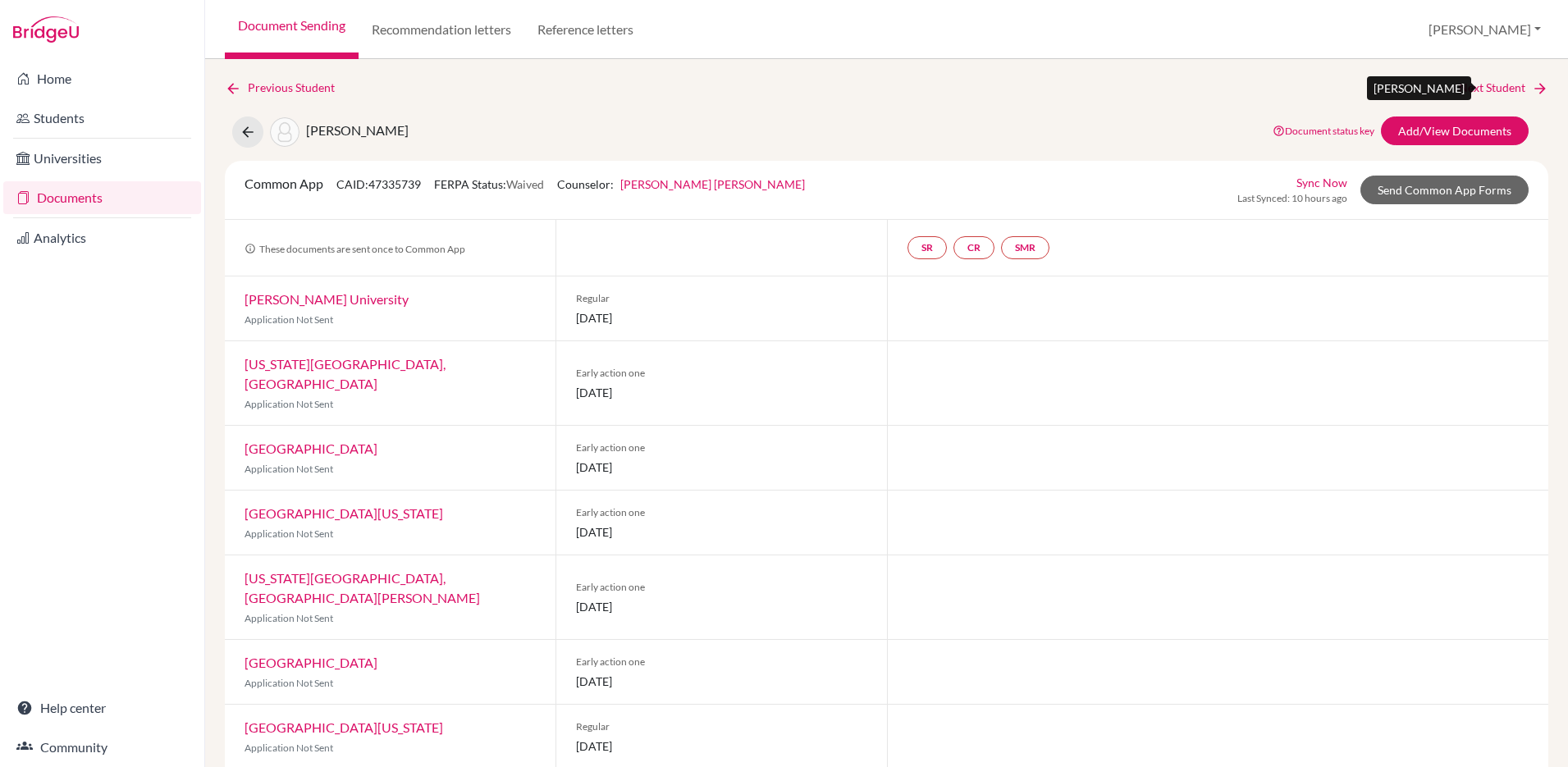
click at [1480, 78] on link "Next Student" at bounding box center [1504, 87] width 90 height 18
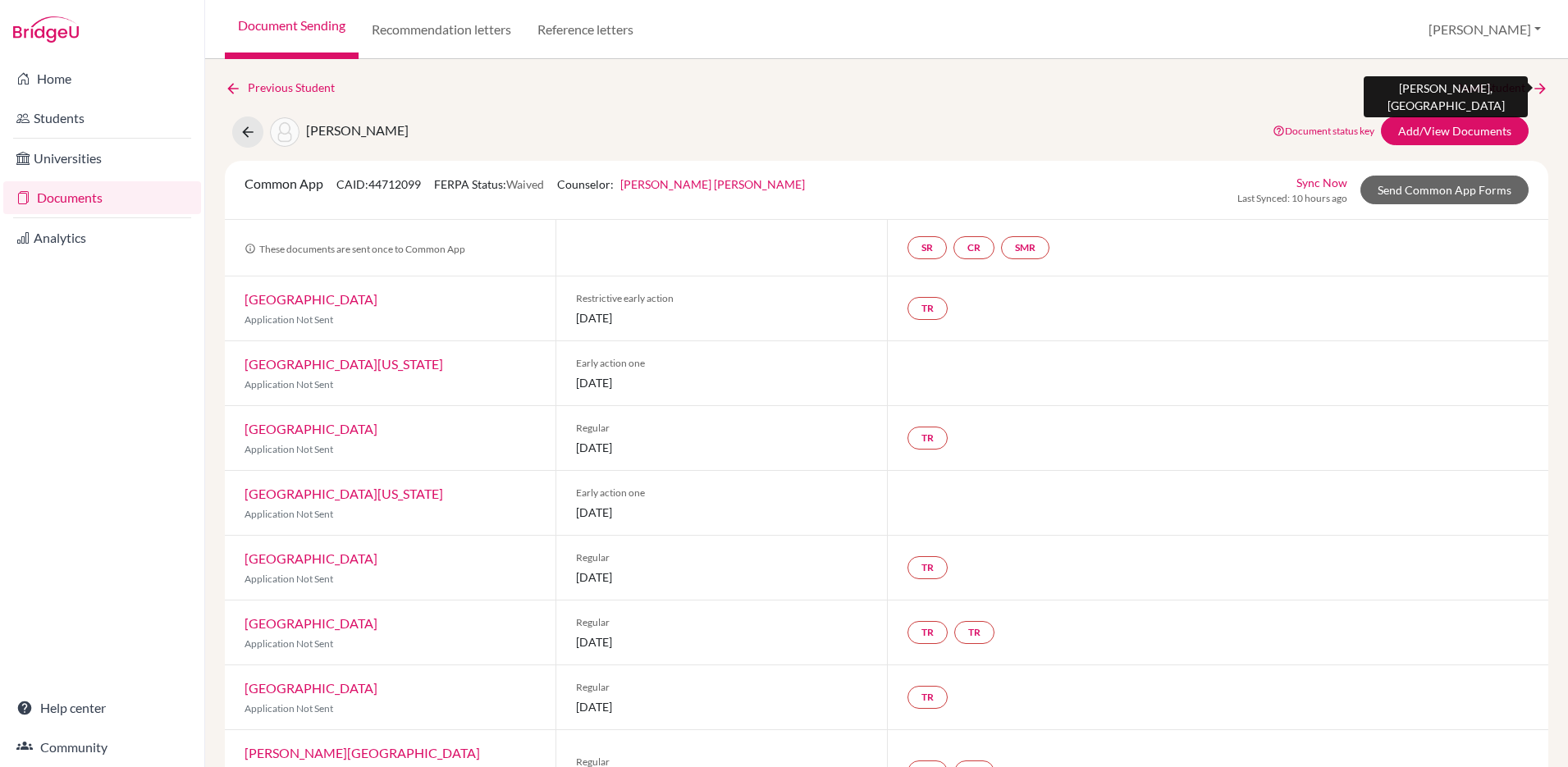
click at [1488, 86] on link "Next Student" at bounding box center [1504, 87] width 90 height 18
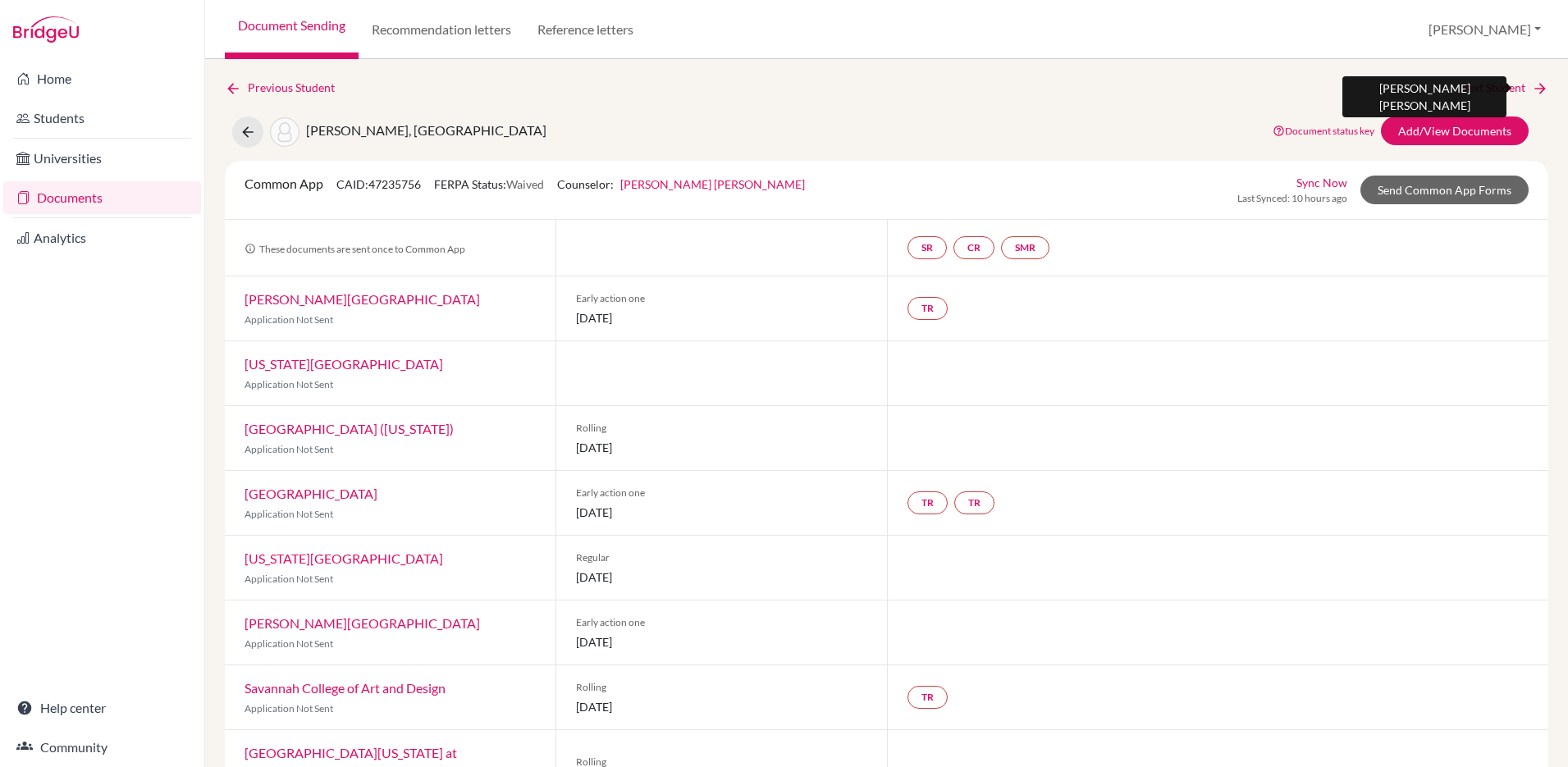
click at [1478, 85] on link "Next Student" at bounding box center [1504, 87] width 90 height 18
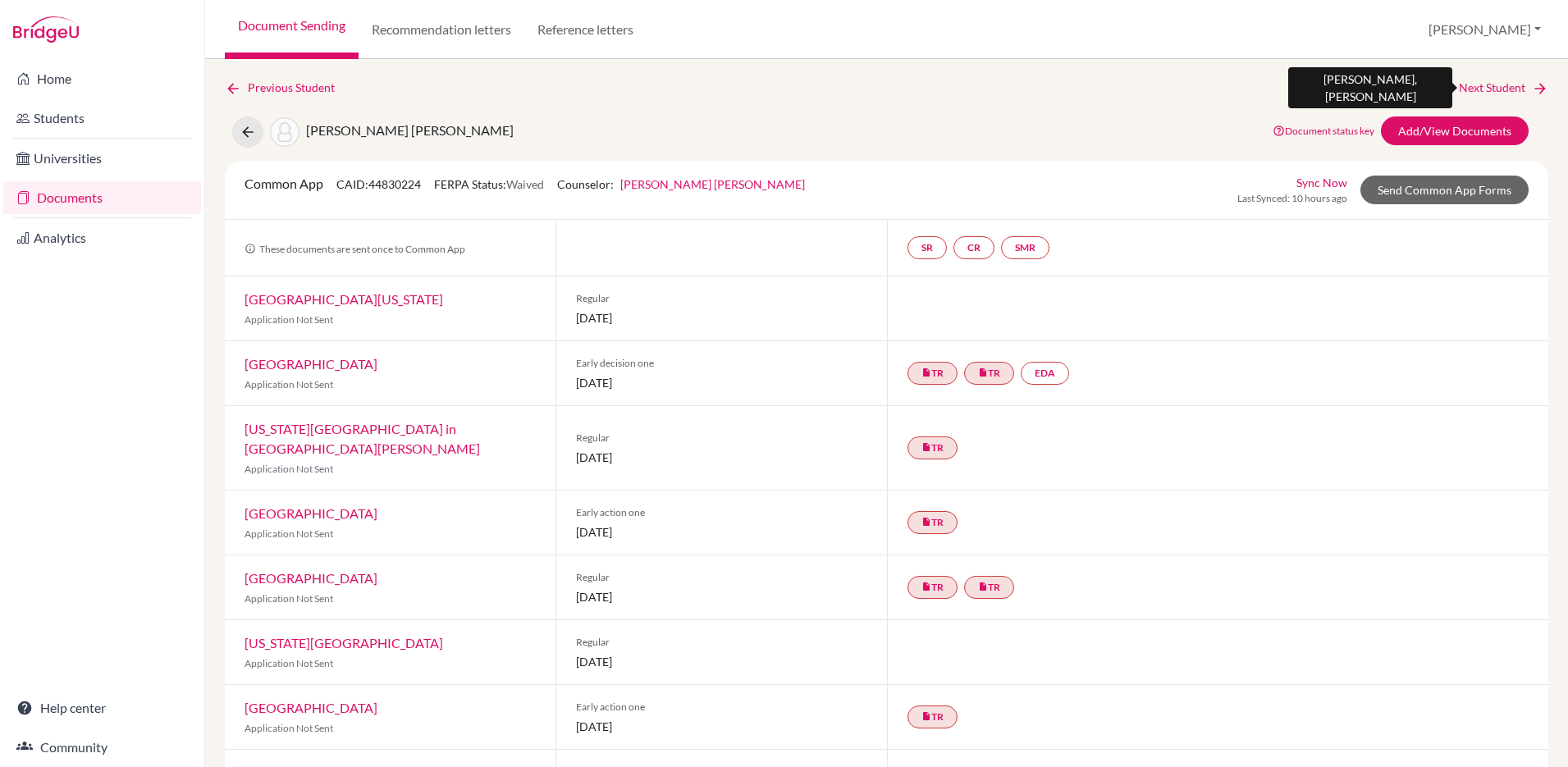
click at [1510, 88] on link "Next Student" at bounding box center [1504, 87] width 90 height 18
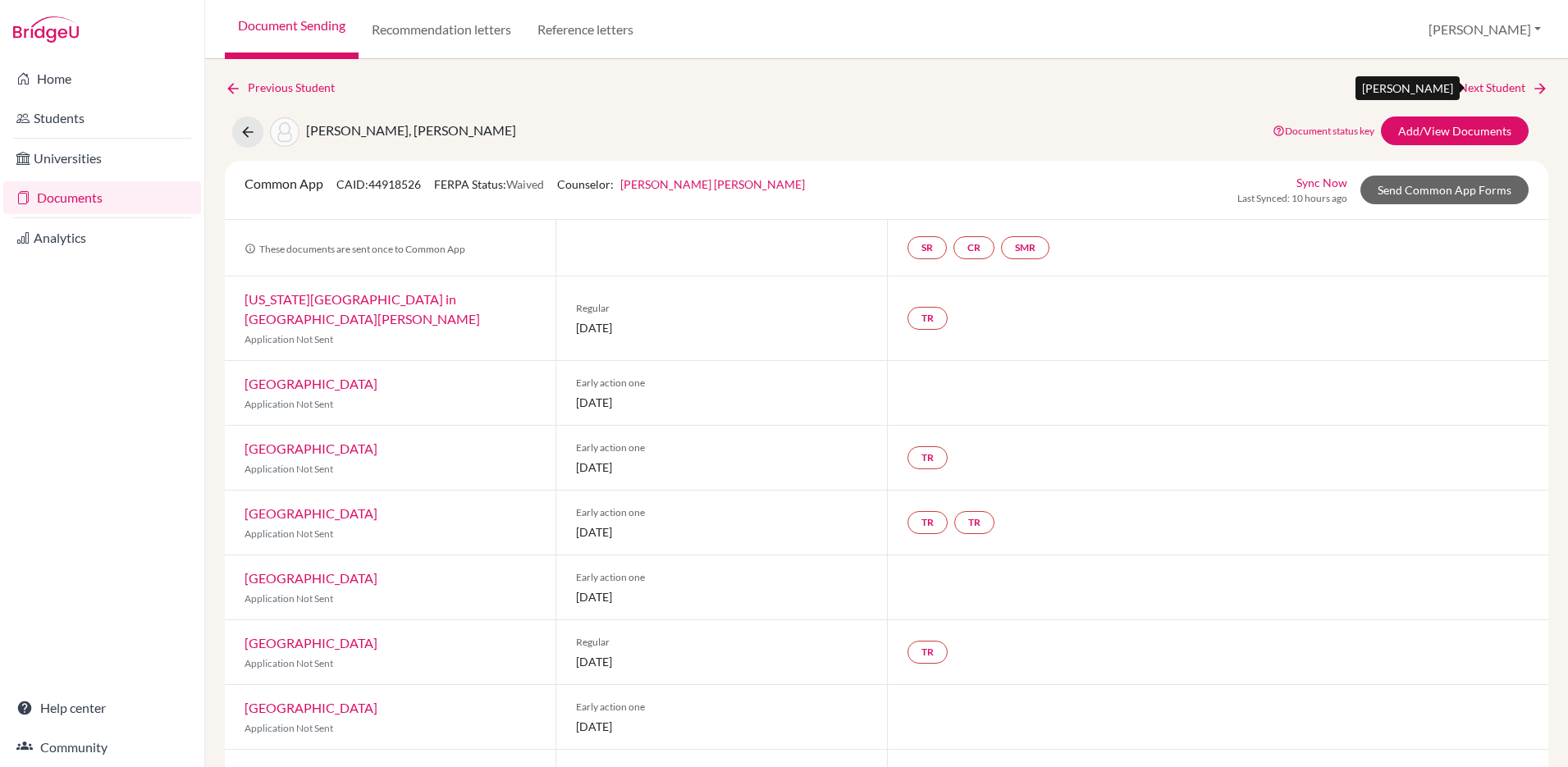
click at [1492, 85] on link "Next Student" at bounding box center [1504, 87] width 90 height 18
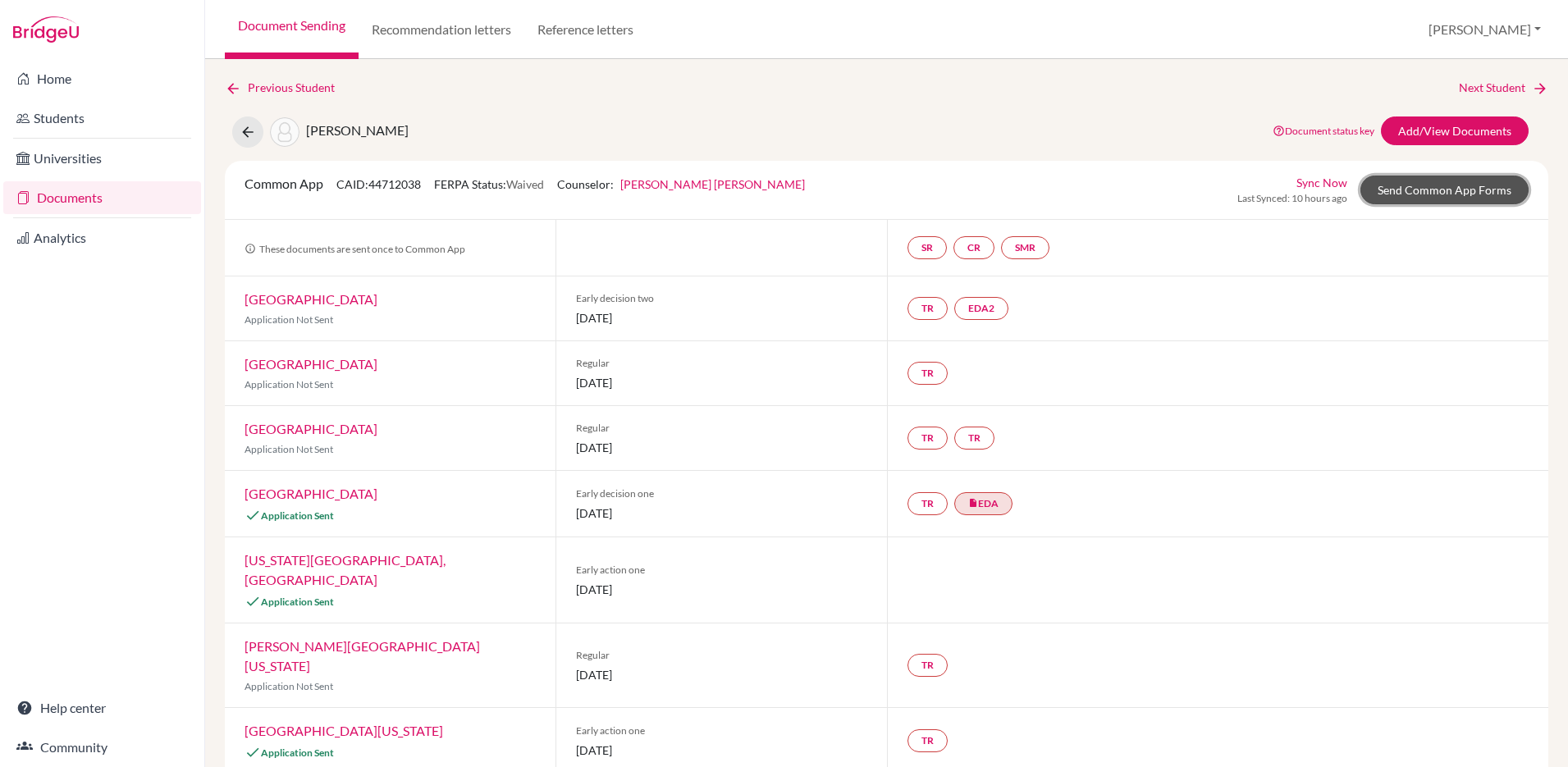
click at [1438, 188] on link "Send Common App Forms" at bounding box center [1444, 190] width 168 height 28
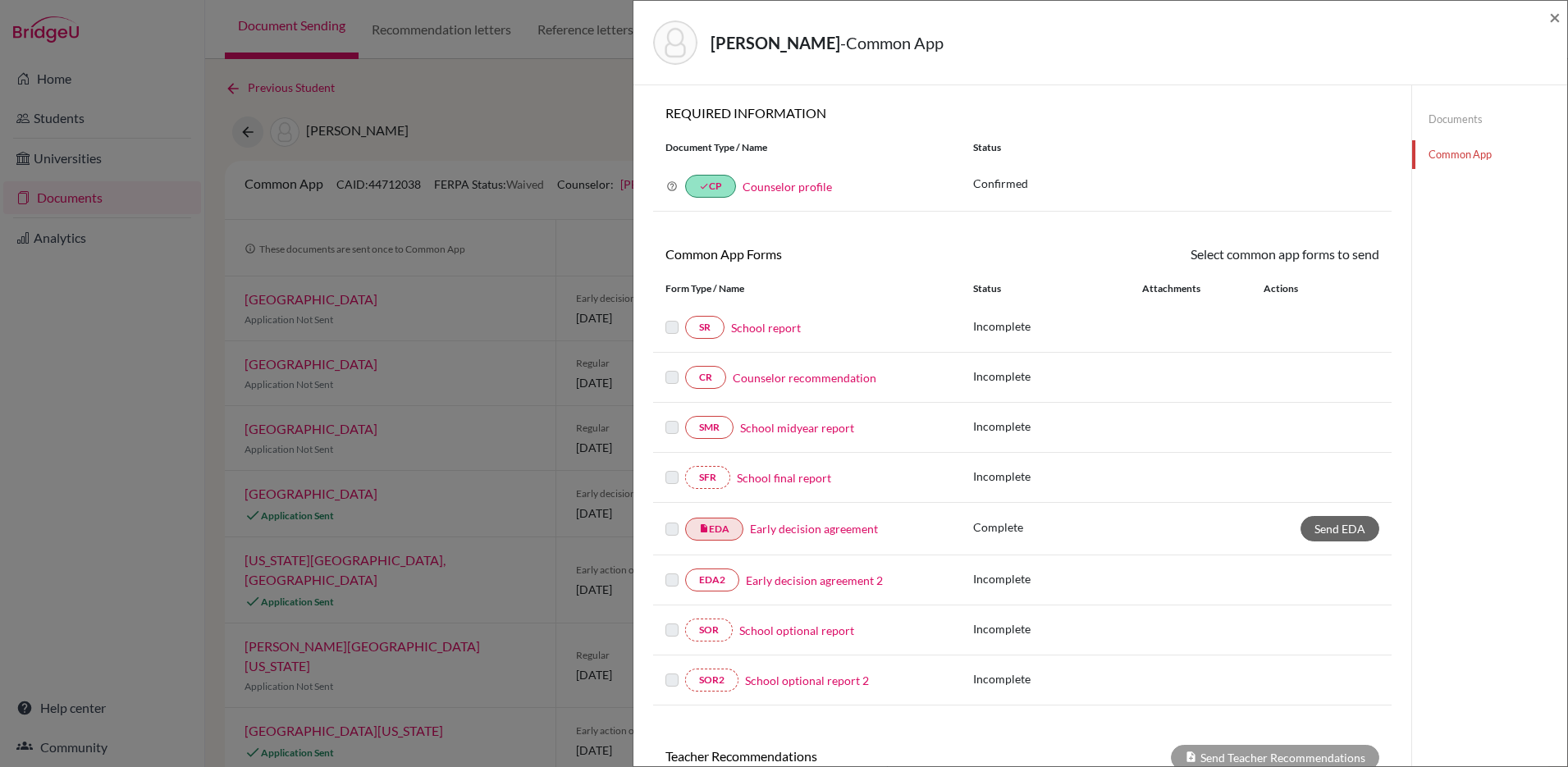
scroll to position [202, 0]
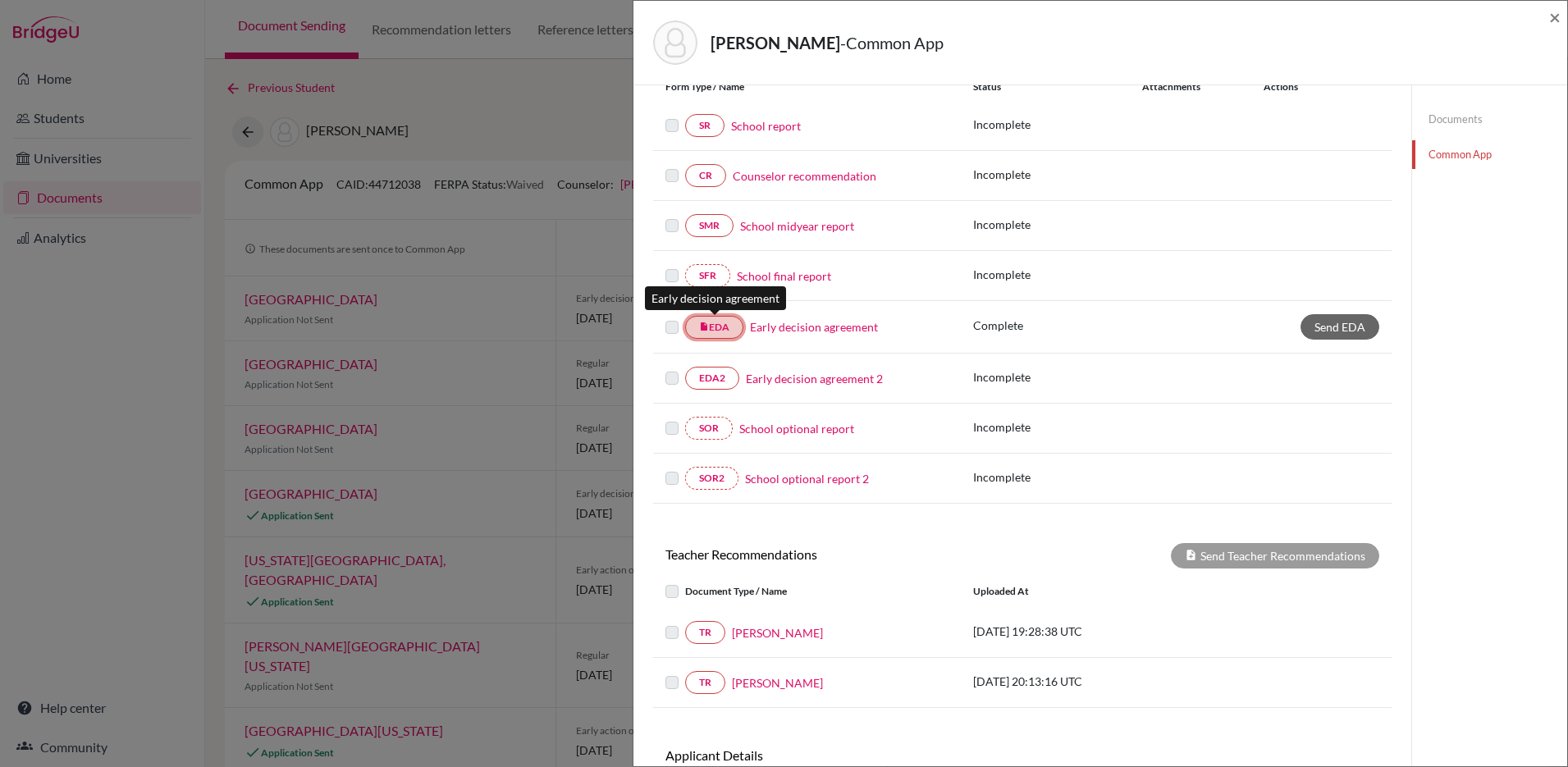
click at [701, 326] on icon "insert_drive_file" at bounding box center [704, 326] width 9 height 9
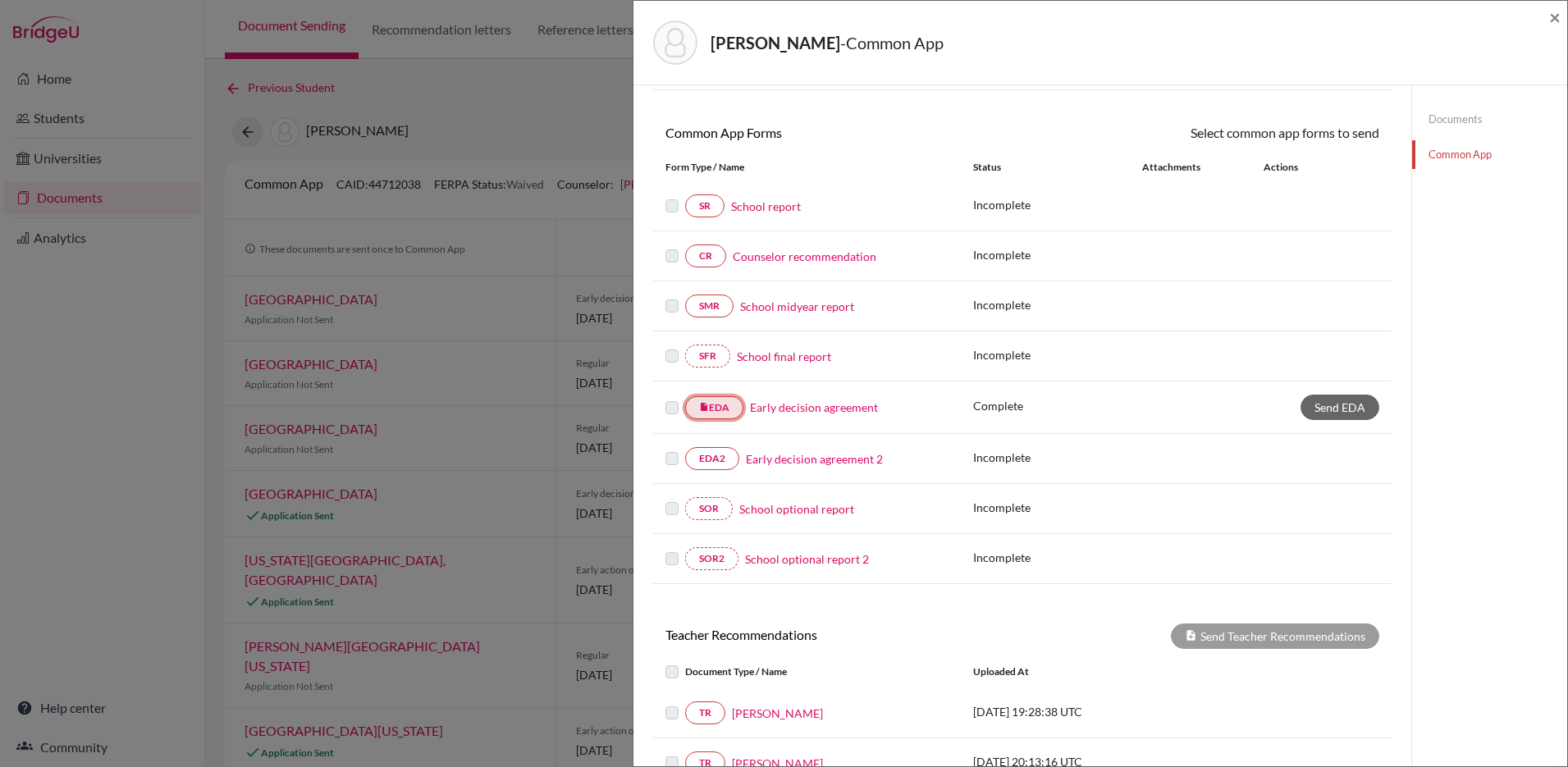
scroll to position [125, 0]
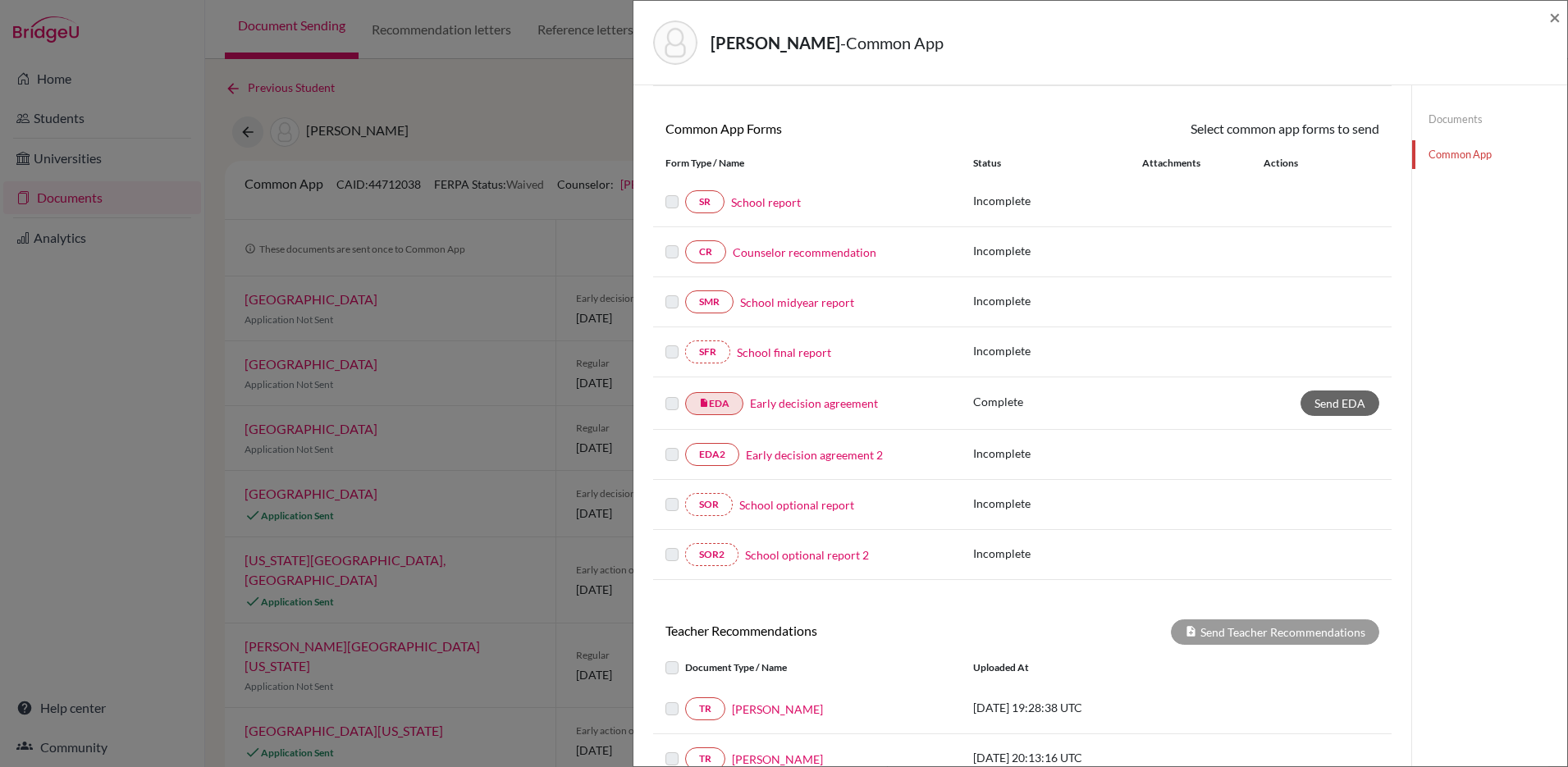
click at [833, 395] on link "Early decision agreement" at bounding box center [815, 403] width 128 height 17
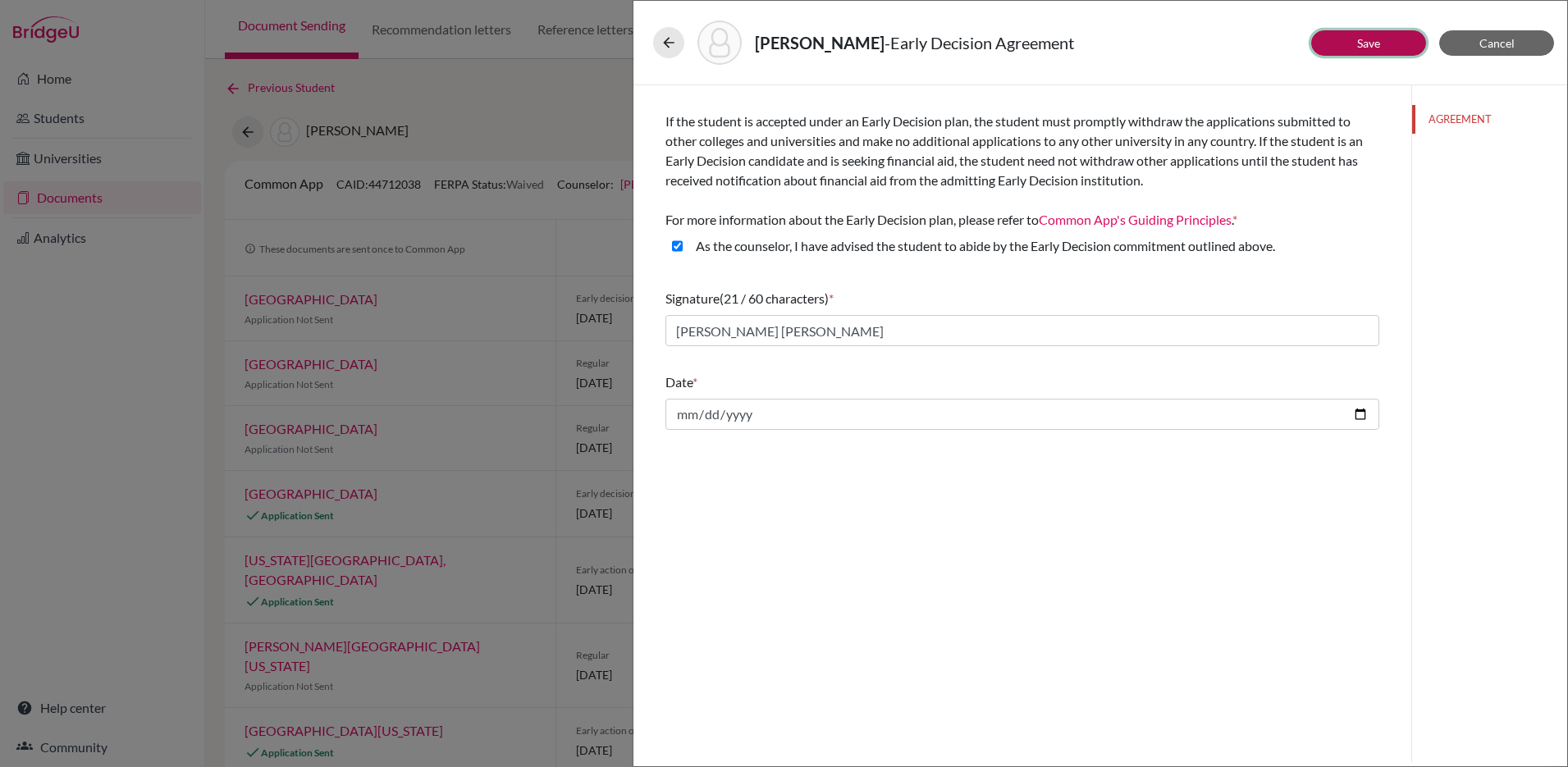
click at [1385, 47] on button "Save" at bounding box center [1369, 42] width 115 height 25
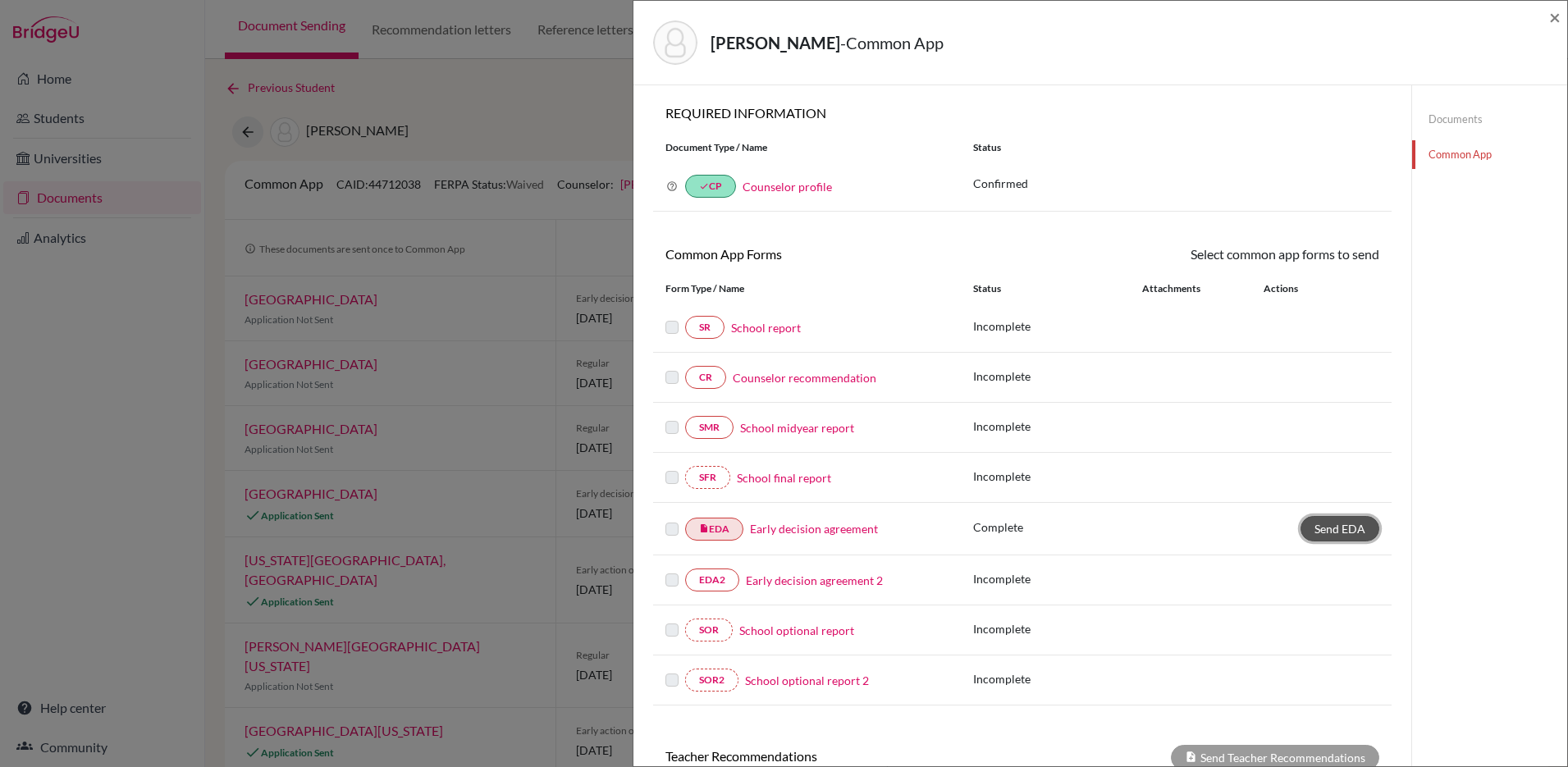
click at [1340, 527] on span "Send EDA" at bounding box center [1340, 528] width 51 height 14
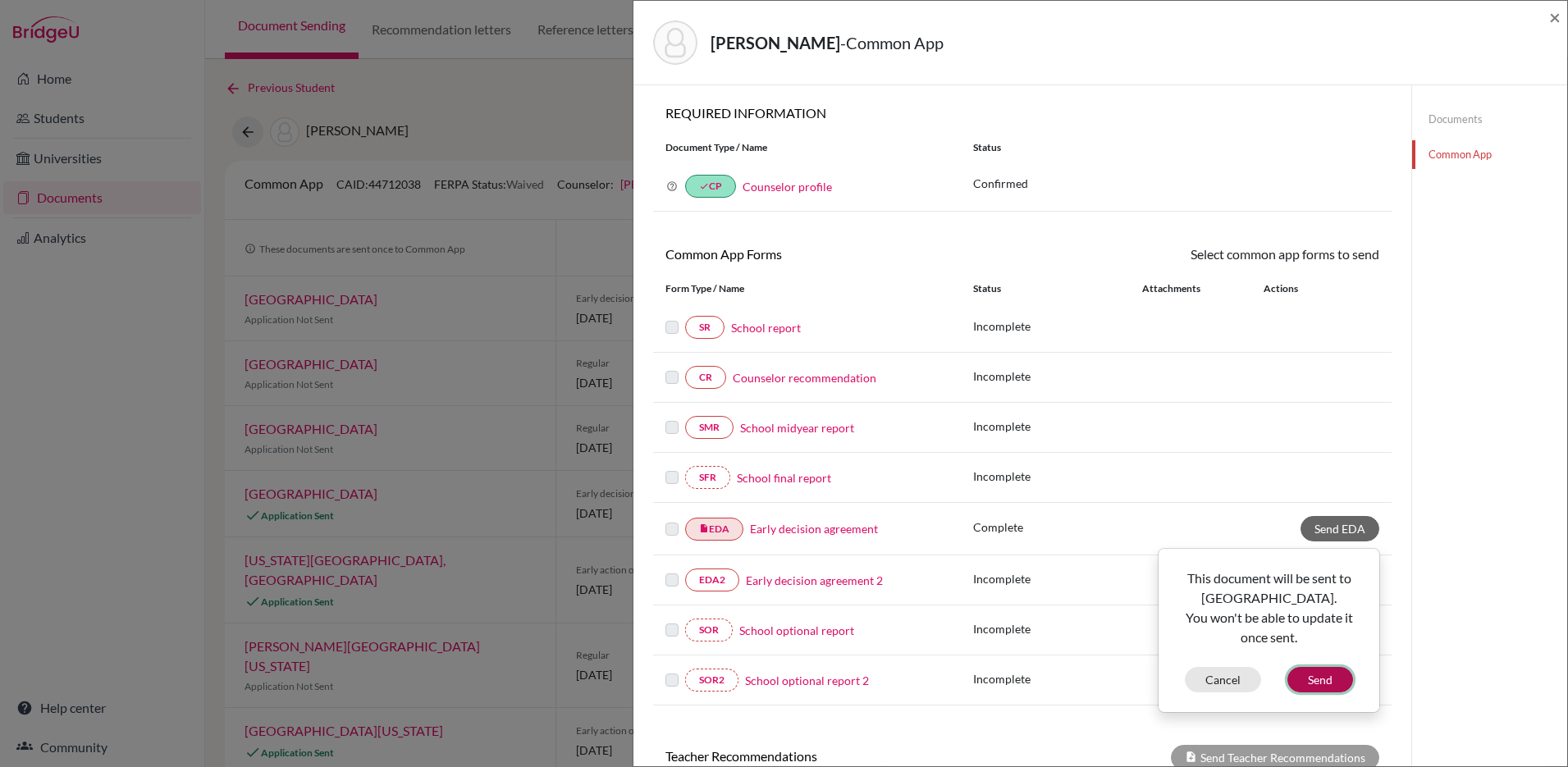
click at [1323, 677] on button "Send" at bounding box center [1321, 679] width 66 height 25
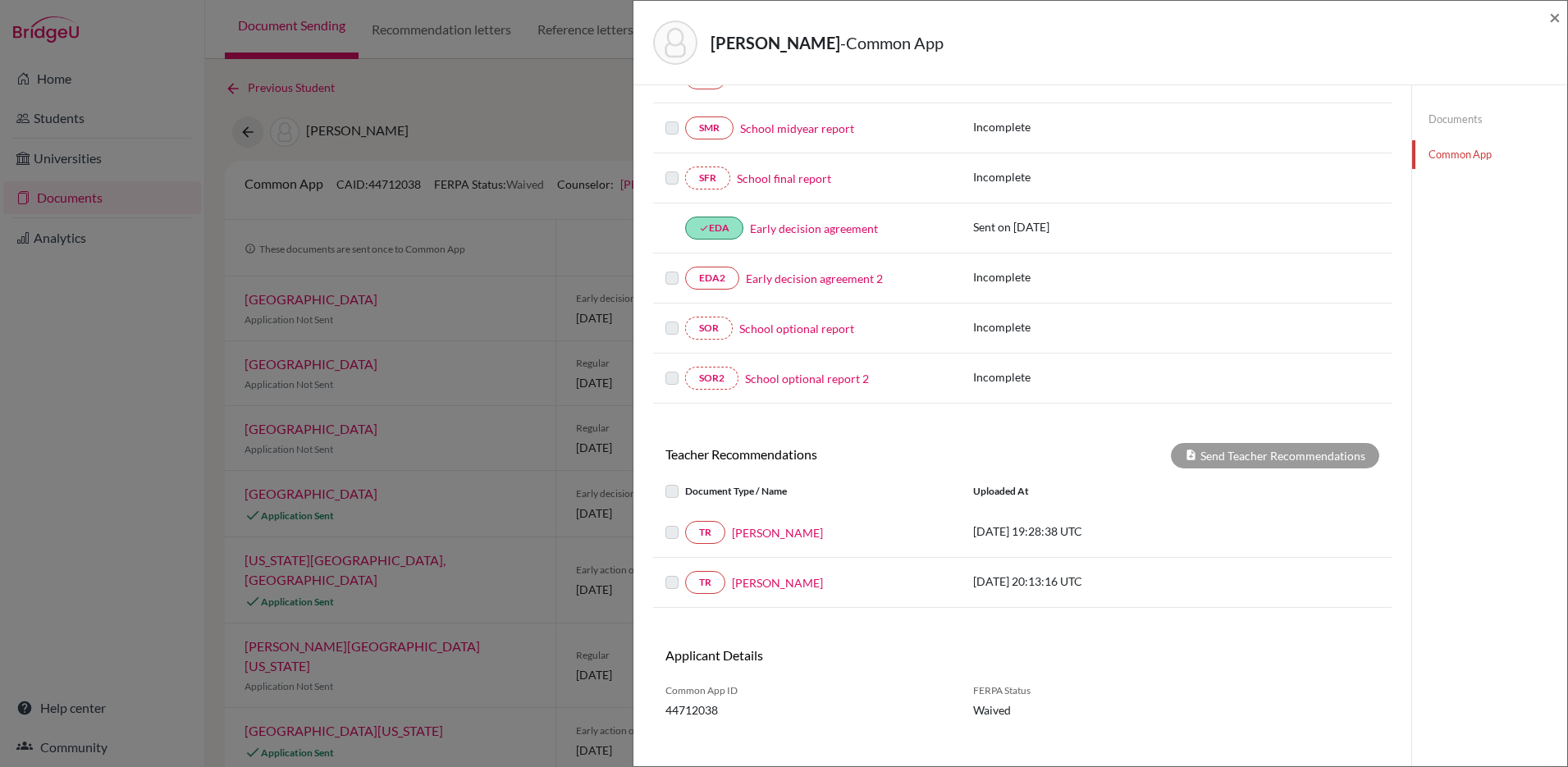
scroll to position [317, 0]
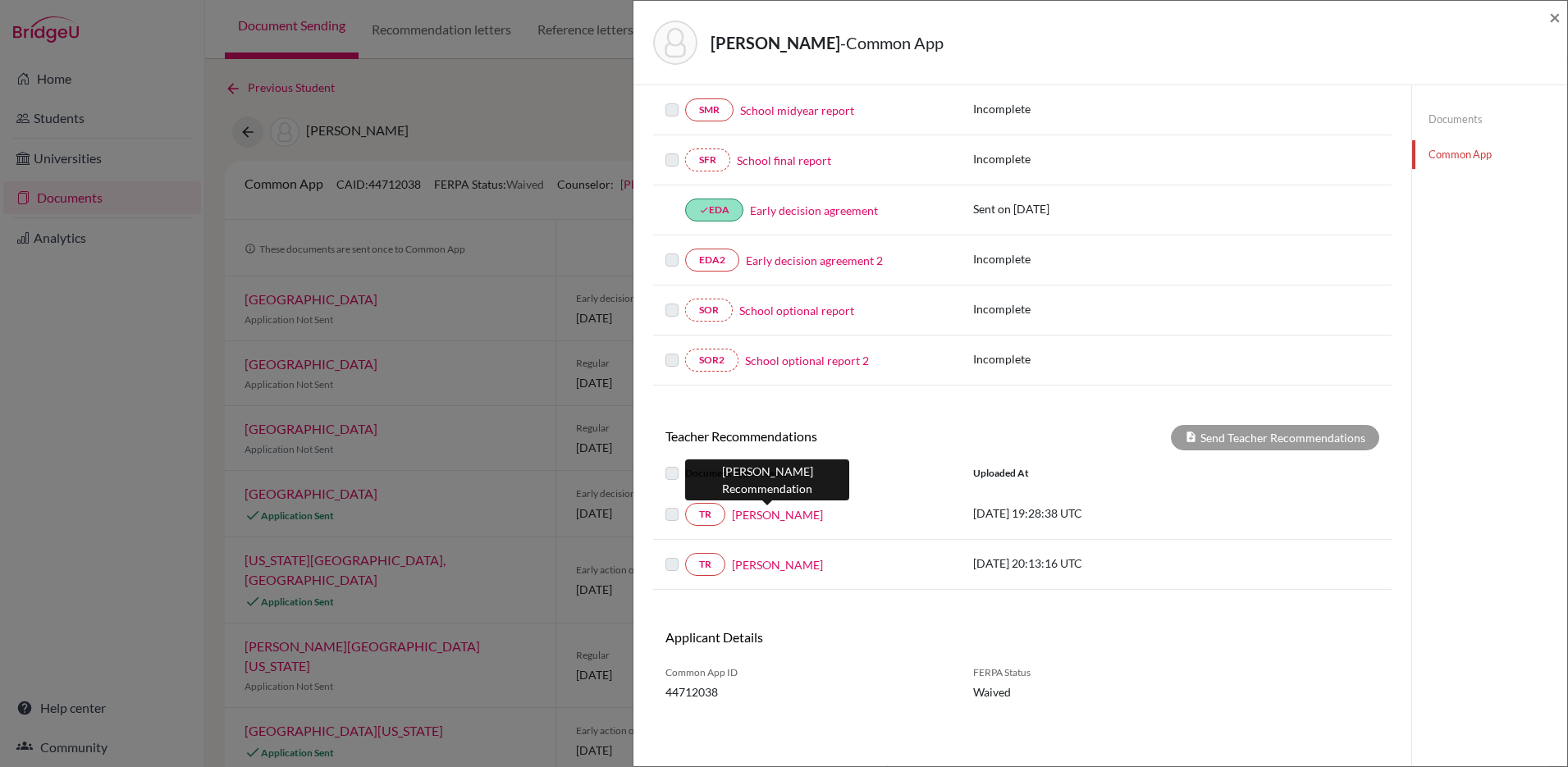
click at [764, 517] on link "Valeria Zarate" at bounding box center [777, 514] width 91 height 17
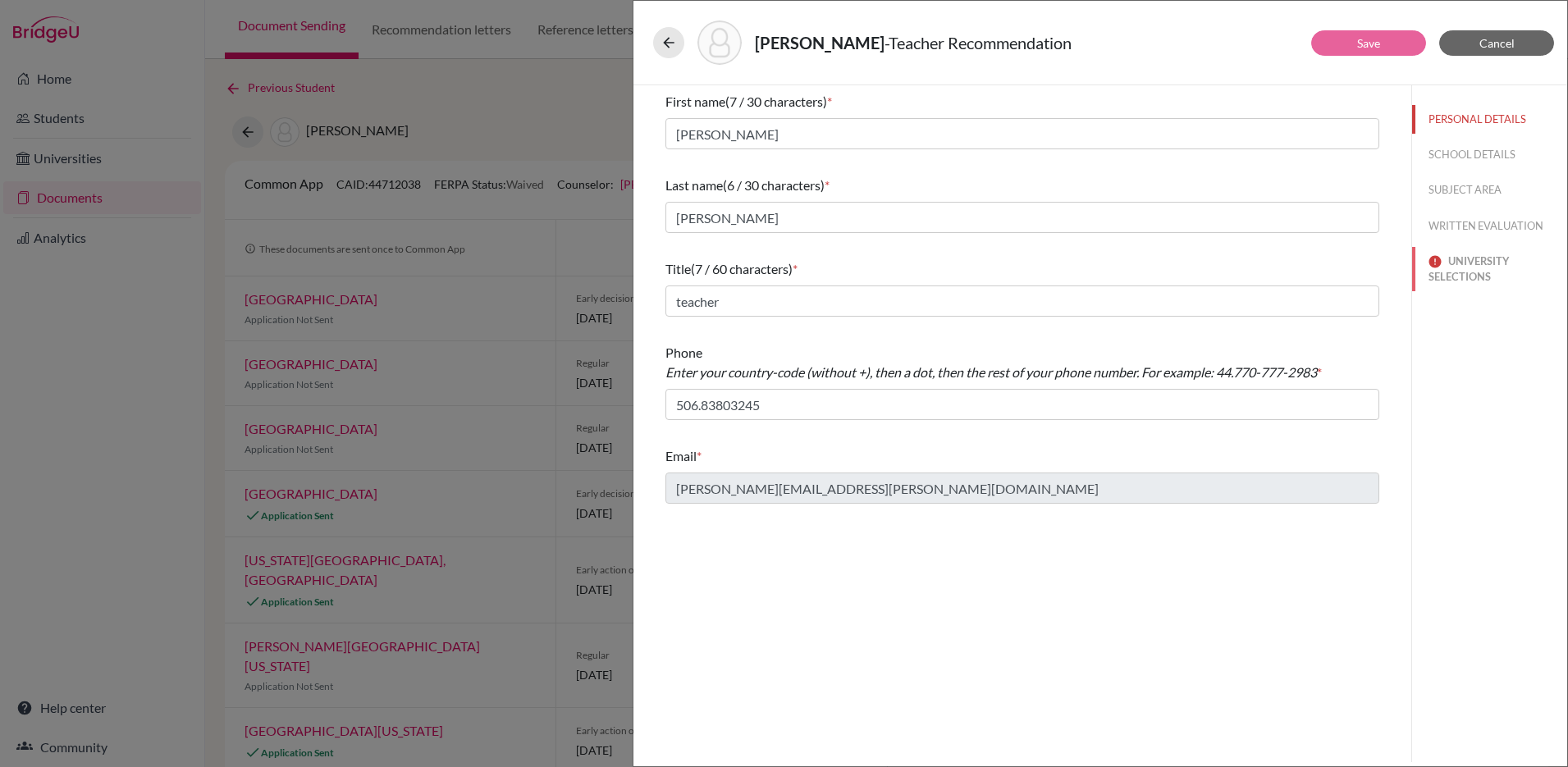
click at [1473, 260] on button "UNIVERSITY SELECTIONS" at bounding box center [1490, 269] width 155 height 44
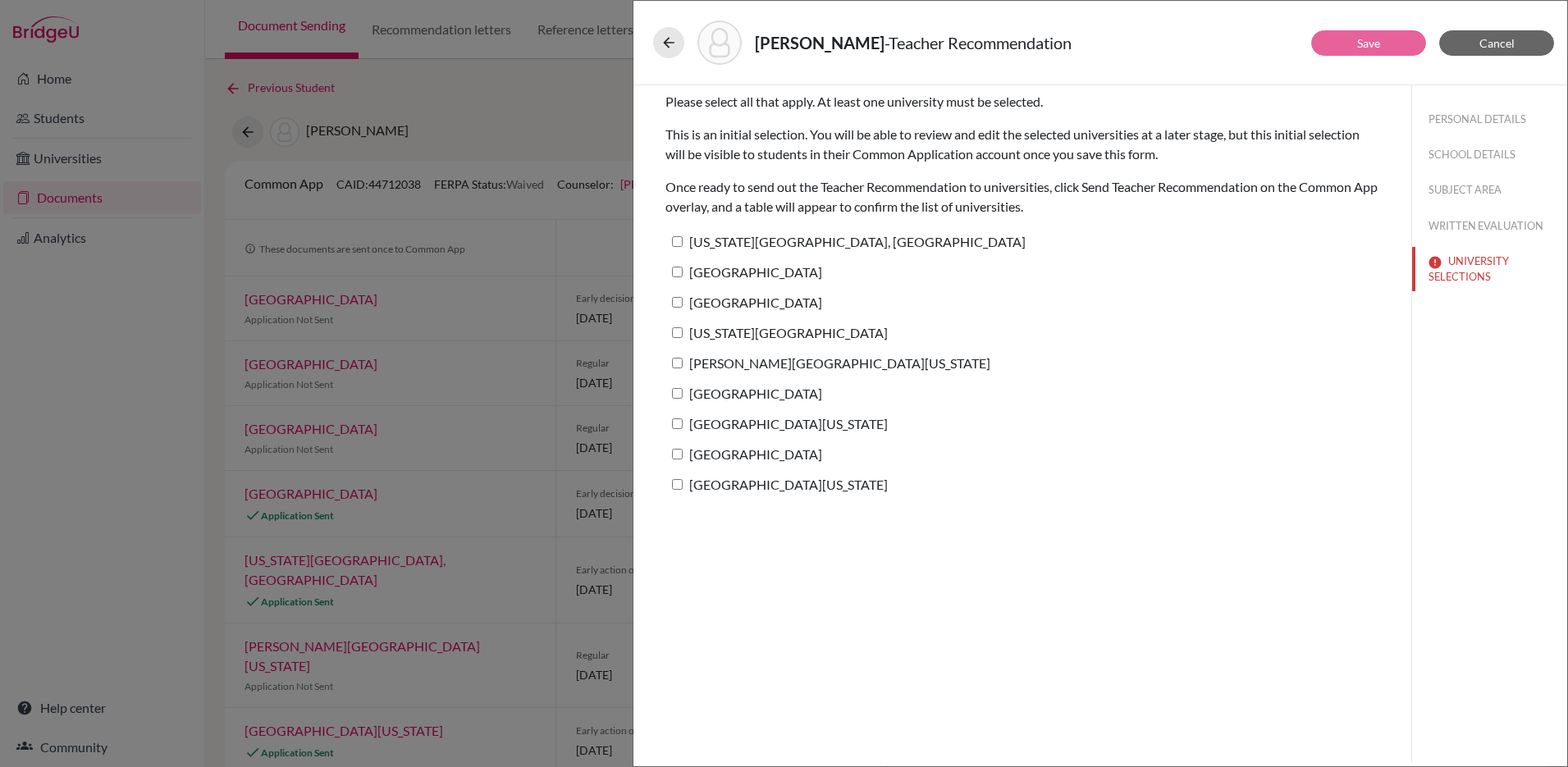
click at [675, 239] on input "Pennsylvania State University, University Park" at bounding box center [677, 241] width 10 height 10
checkbox input "true"
drag, startPoint x: 680, startPoint y: 268, endPoint x: 674, endPoint y: 276, distance: 10.0
click at [676, 271] on input "Boston College" at bounding box center [677, 272] width 10 height 10
checkbox input "true"
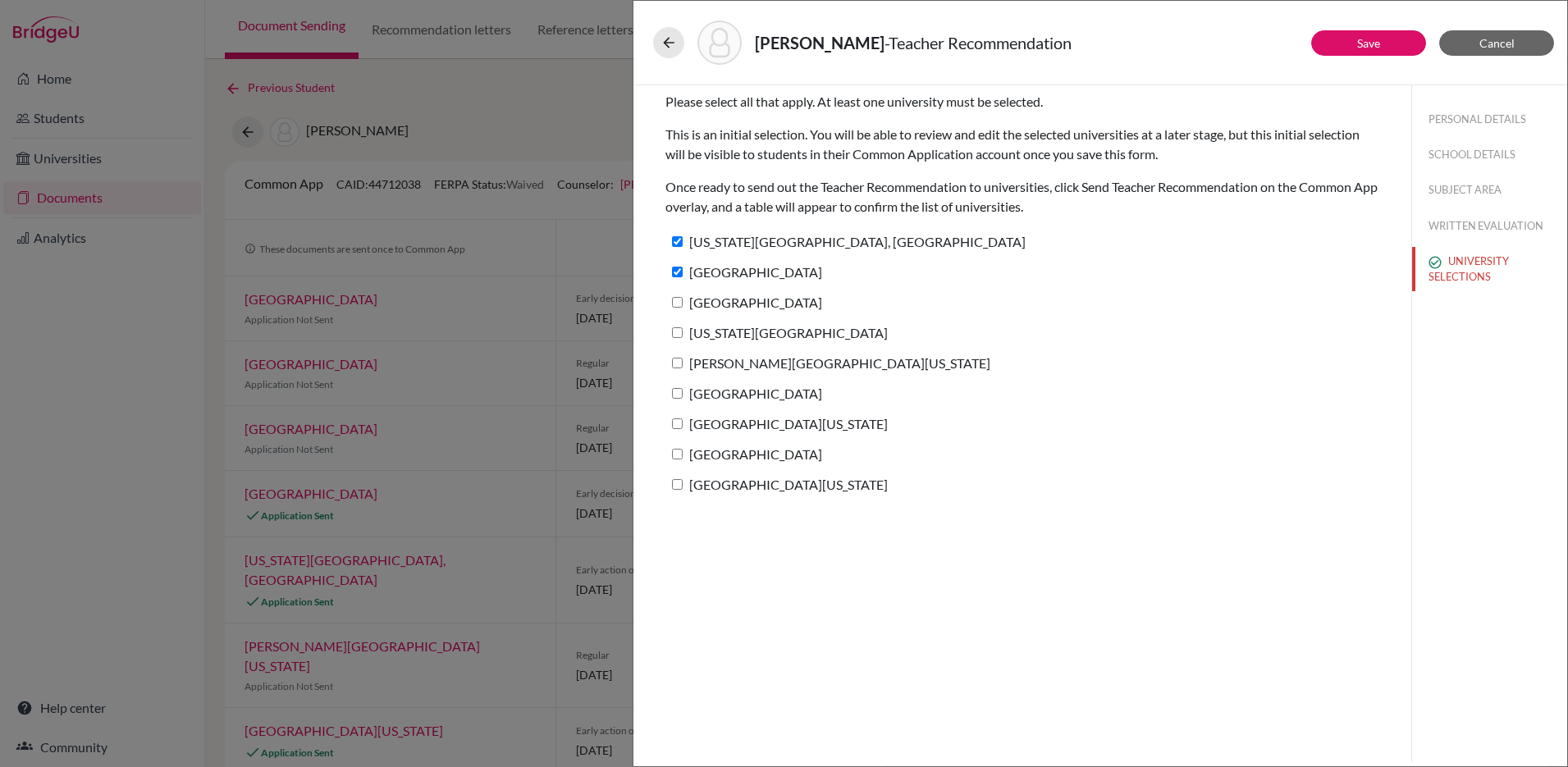
drag, startPoint x: 683, startPoint y: 304, endPoint x: 677, endPoint y: 313, distance: 10.8
click at [683, 304] on label "Babson College" at bounding box center [744, 302] width 157 height 24
click at [683, 304] on input "Babson College" at bounding box center [677, 302] width 10 height 10
checkbox input "true"
click at [675, 331] on input "New York University" at bounding box center [677, 332] width 10 height 10
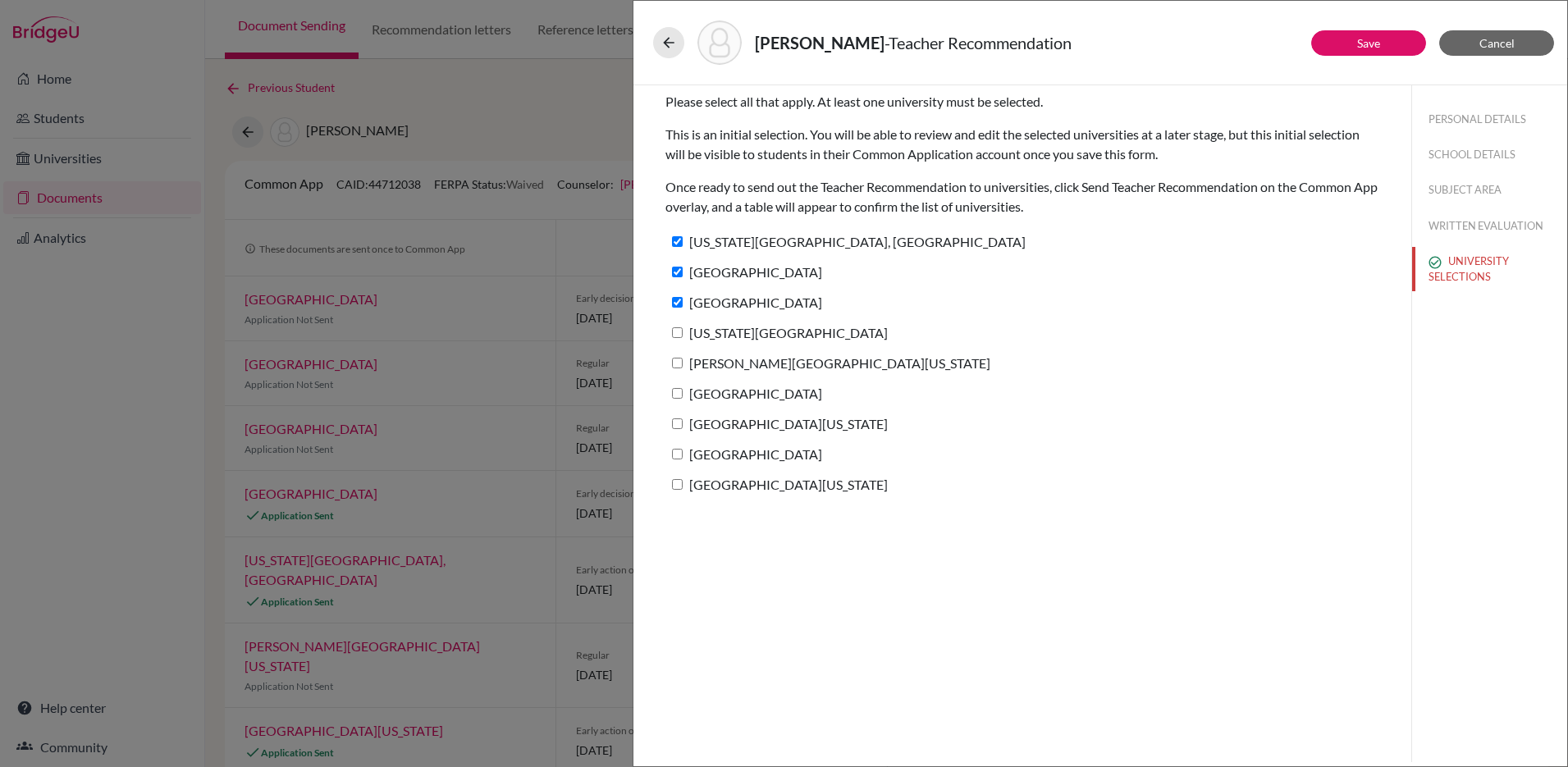
checkbox input "true"
click at [678, 363] on input "George Washington University" at bounding box center [677, 362] width 10 height 10
checkbox input "true"
click at [675, 389] on input "Northeastern University" at bounding box center [677, 392] width 10 height 10
checkbox input "true"
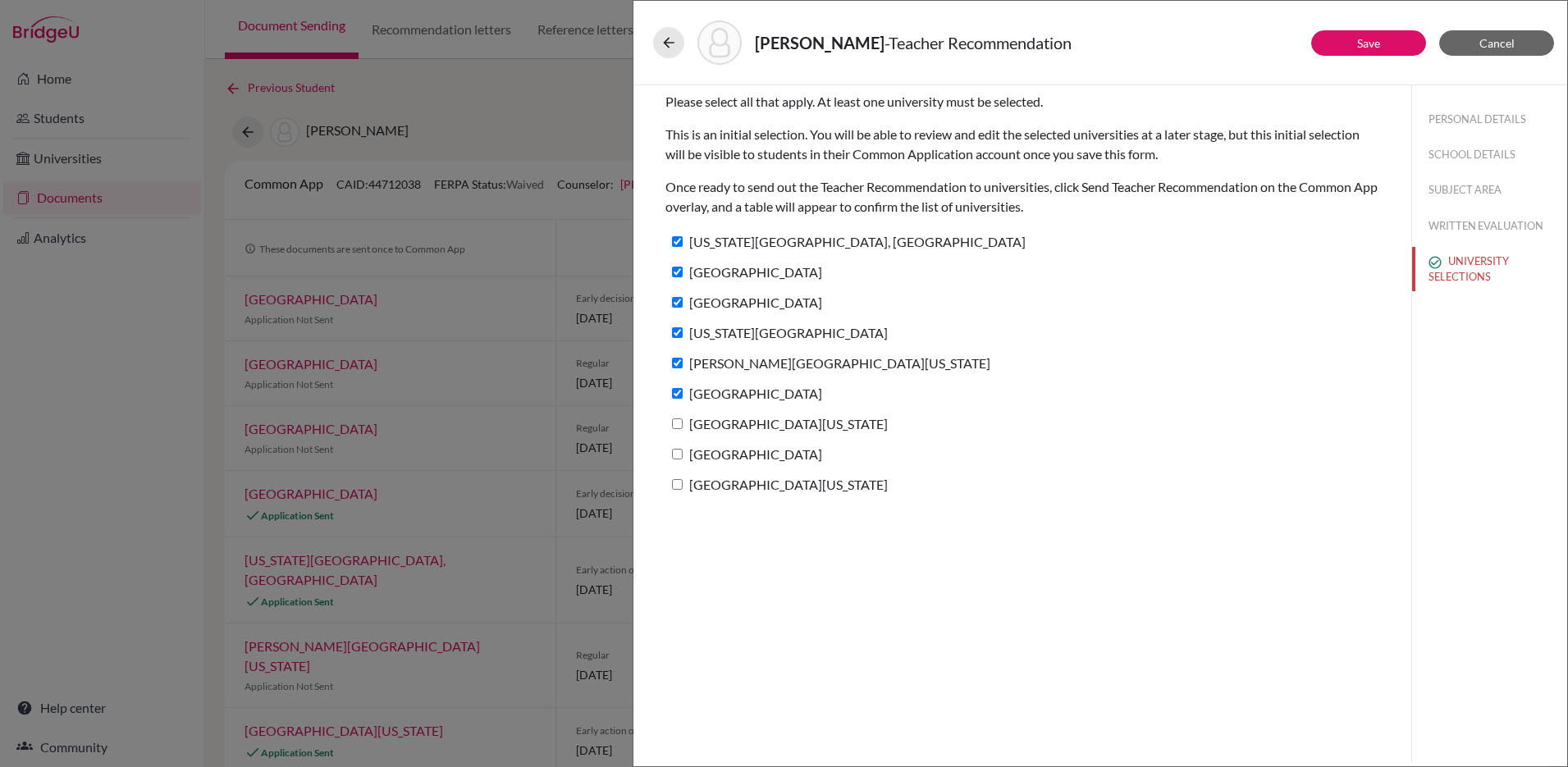
drag, startPoint x: 677, startPoint y: 424, endPoint x: 676, endPoint y: 431, distance: 7.1
click at [677, 424] on input "University of Michigan" at bounding box center [677, 423] width 10 height 10
checkbox input "true"
drag, startPoint x: 679, startPoint y: 452, endPoint x: 680, endPoint y: 461, distance: 9.1
click at [678, 452] on input "Bentley University" at bounding box center [677, 454] width 10 height 10
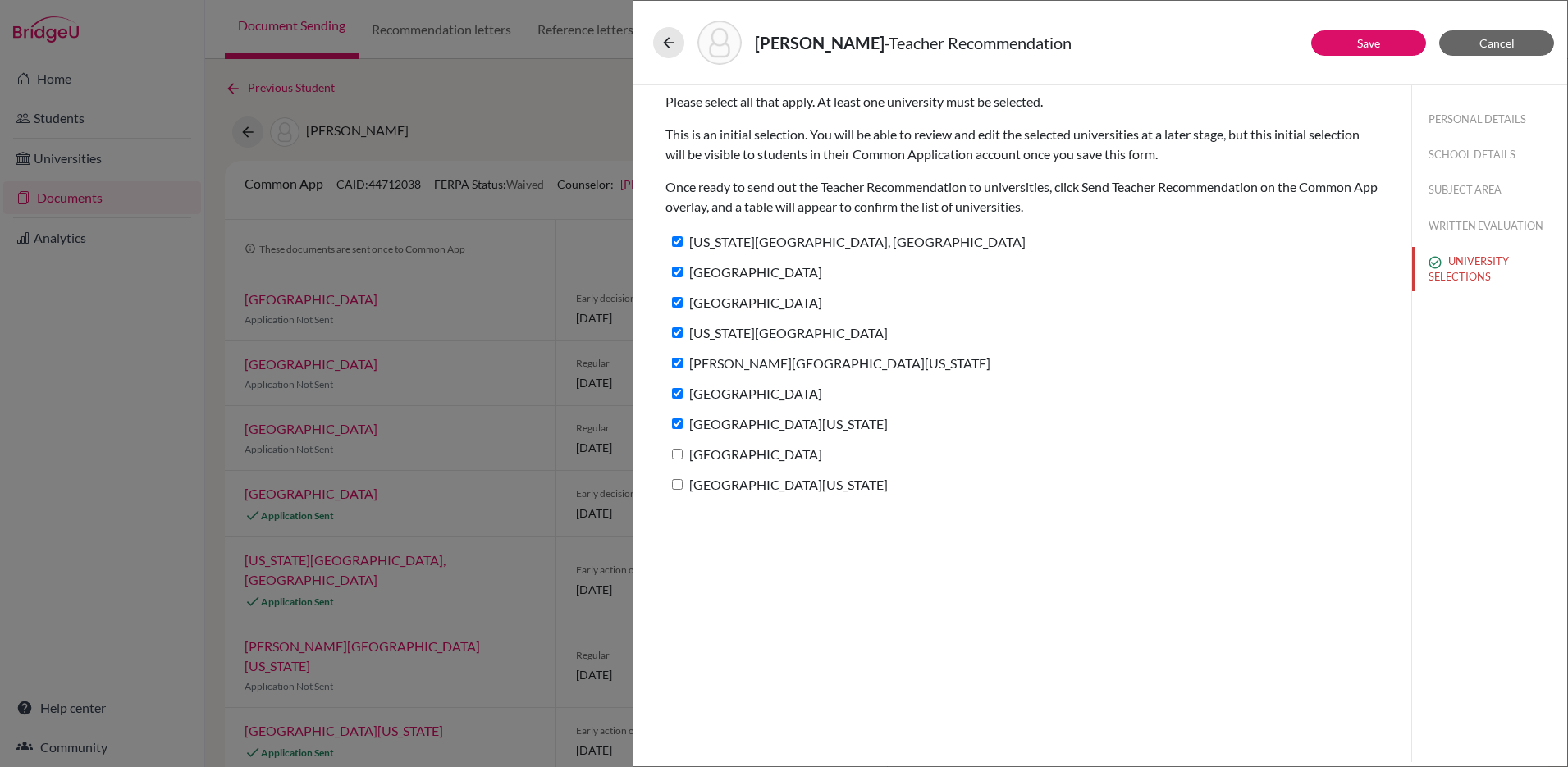
checkbox input "true"
click at [678, 481] on input "University of Colorado Boulder" at bounding box center [677, 484] width 10 height 10
checkbox input "true"
click at [1366, 40] on link "Save" at bounding box center [1369, 42] width 23 height 14
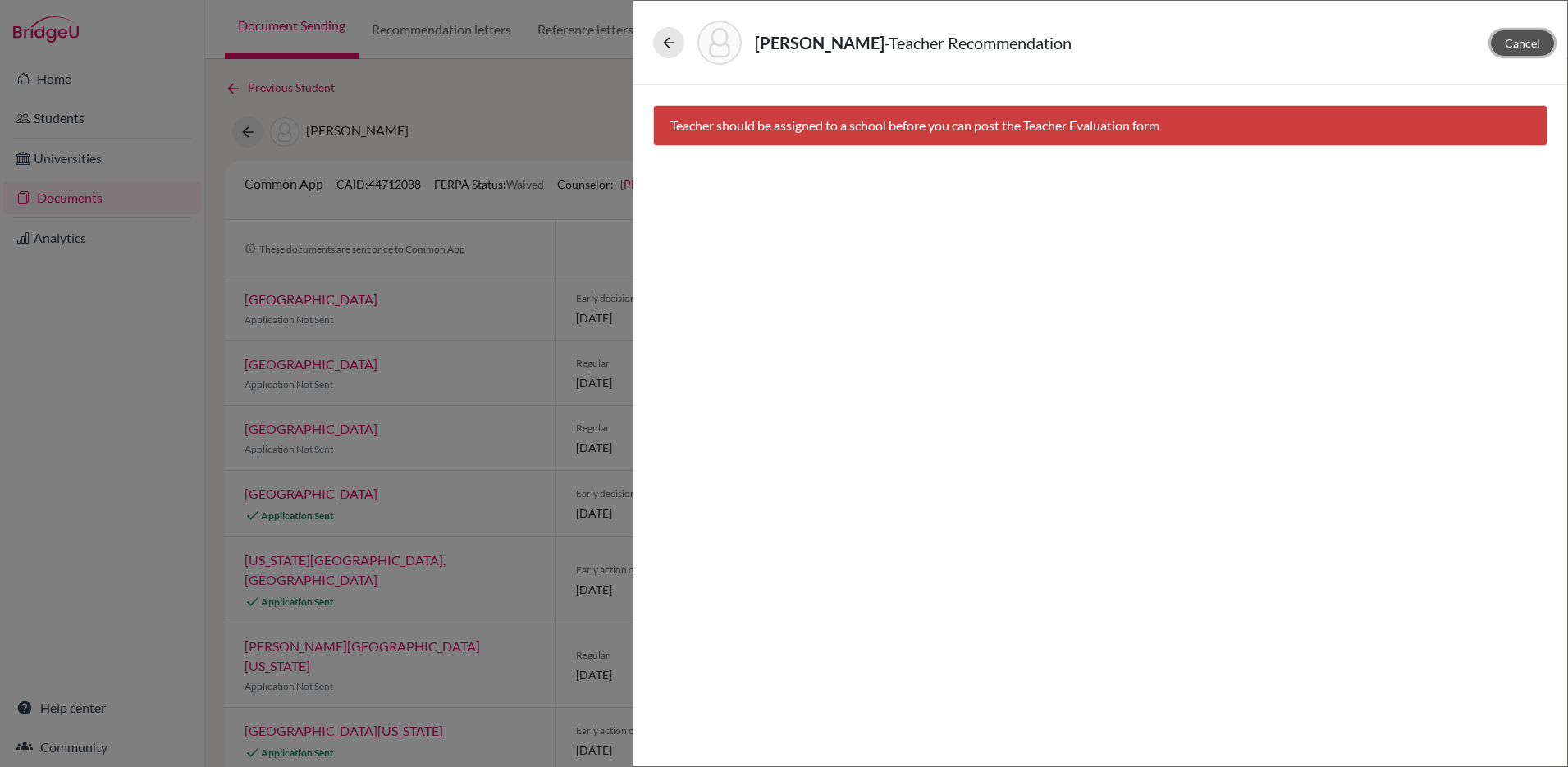
click at [1529, 41] on span "Cancel" at bounding box center [1522, 42] width 35 height 14
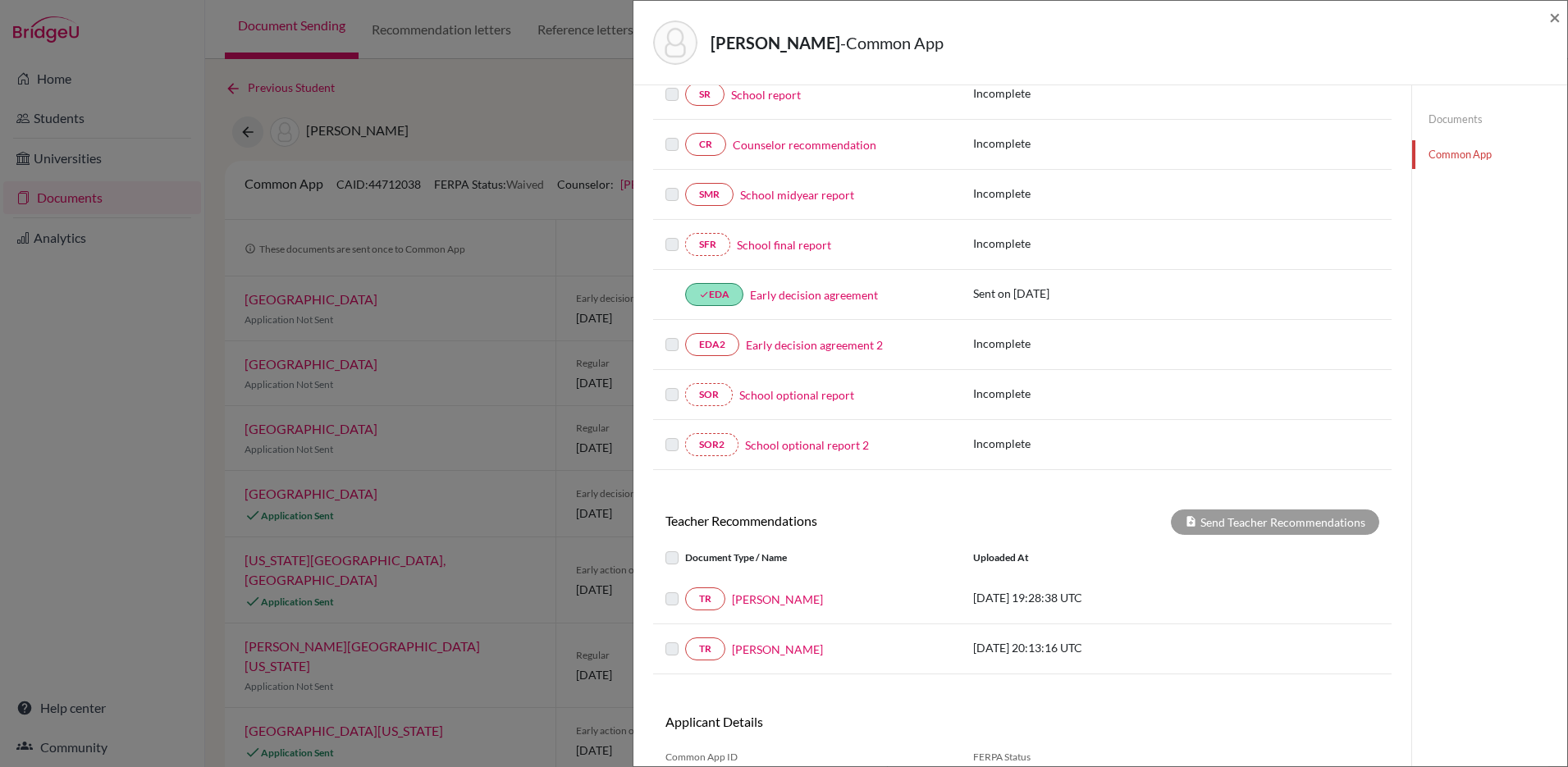
scroll to position [317, 0]
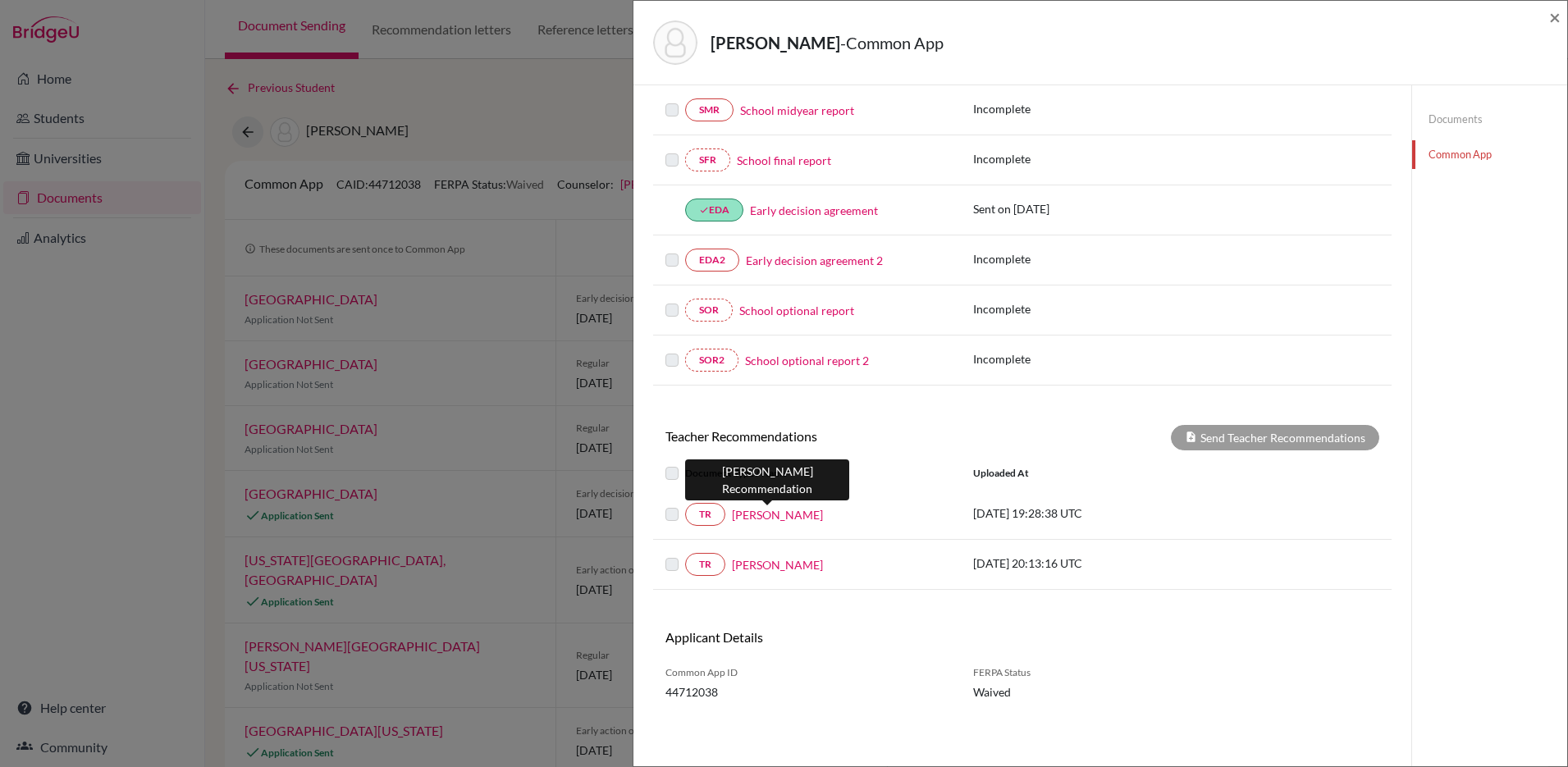
click at [768, 518] on link "Valeria Zarate" at bounding box center [777, 514] width 91 height 17
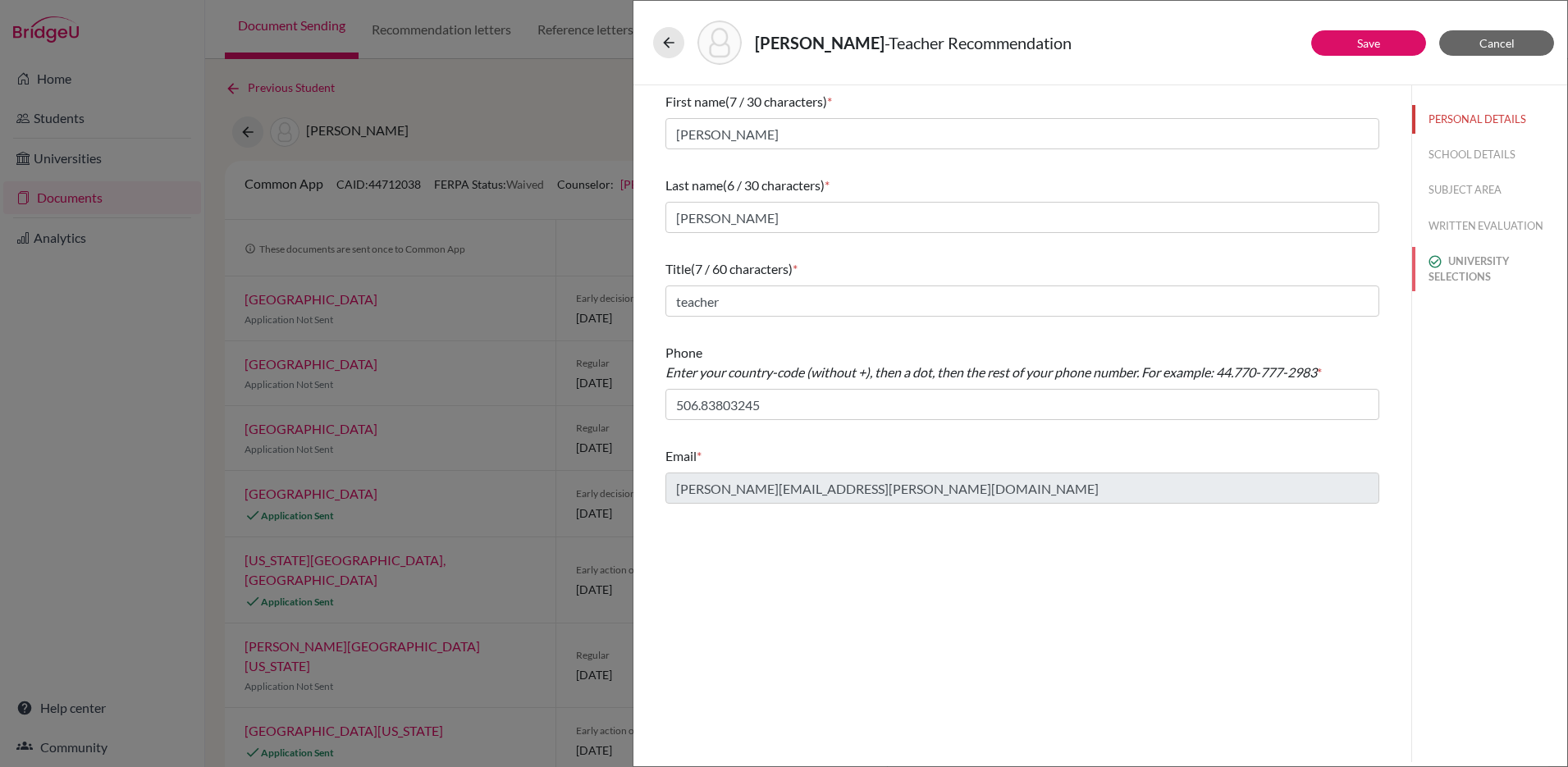
click at [1477, 273] on button "UNIVERSITY SELECTIONS" at bounding box center [1490, 269] width 155 height 44
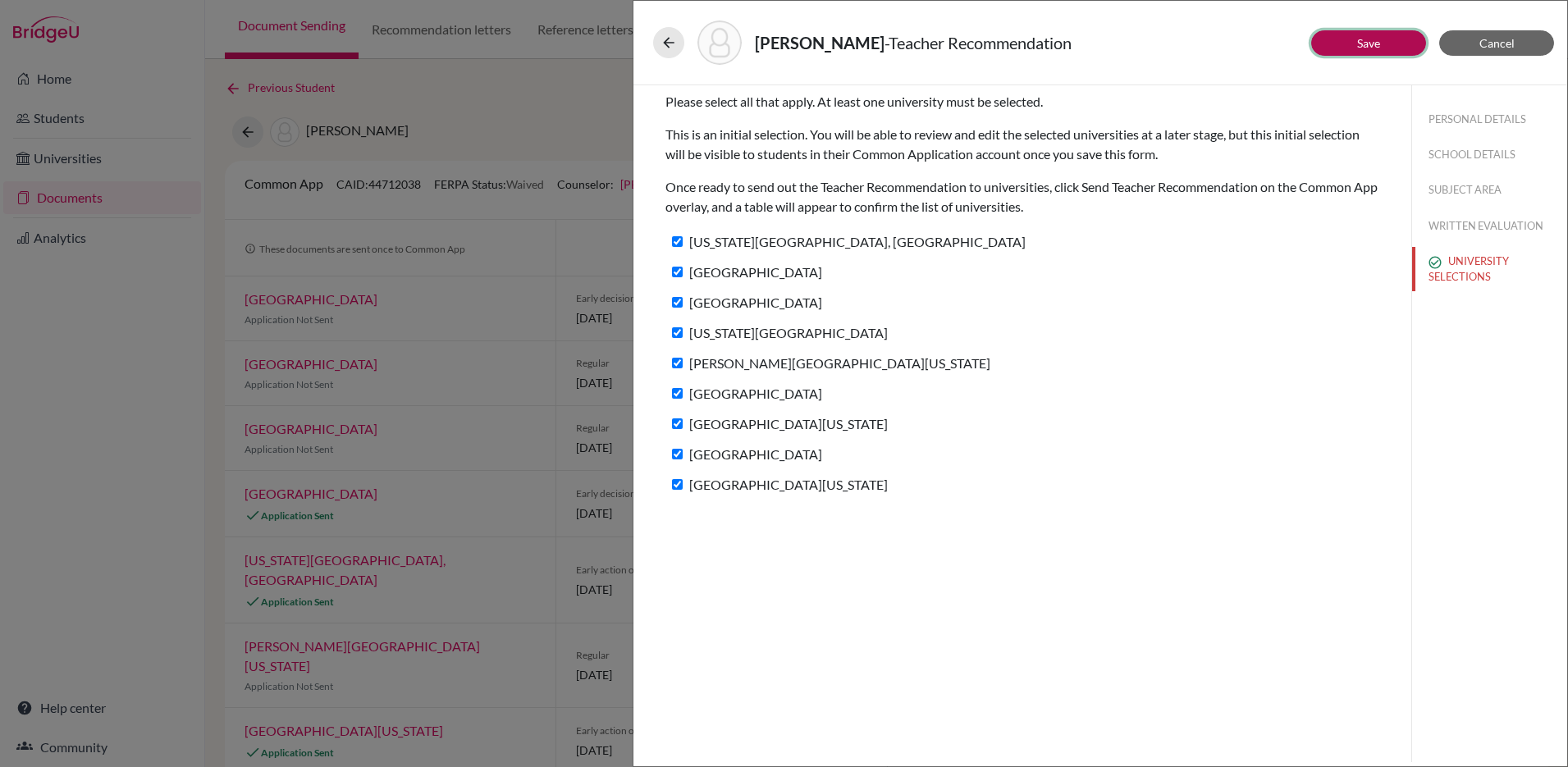
click at [1335, 42] on button "Save" at bounding box center [1369, 42] width 115 height 25
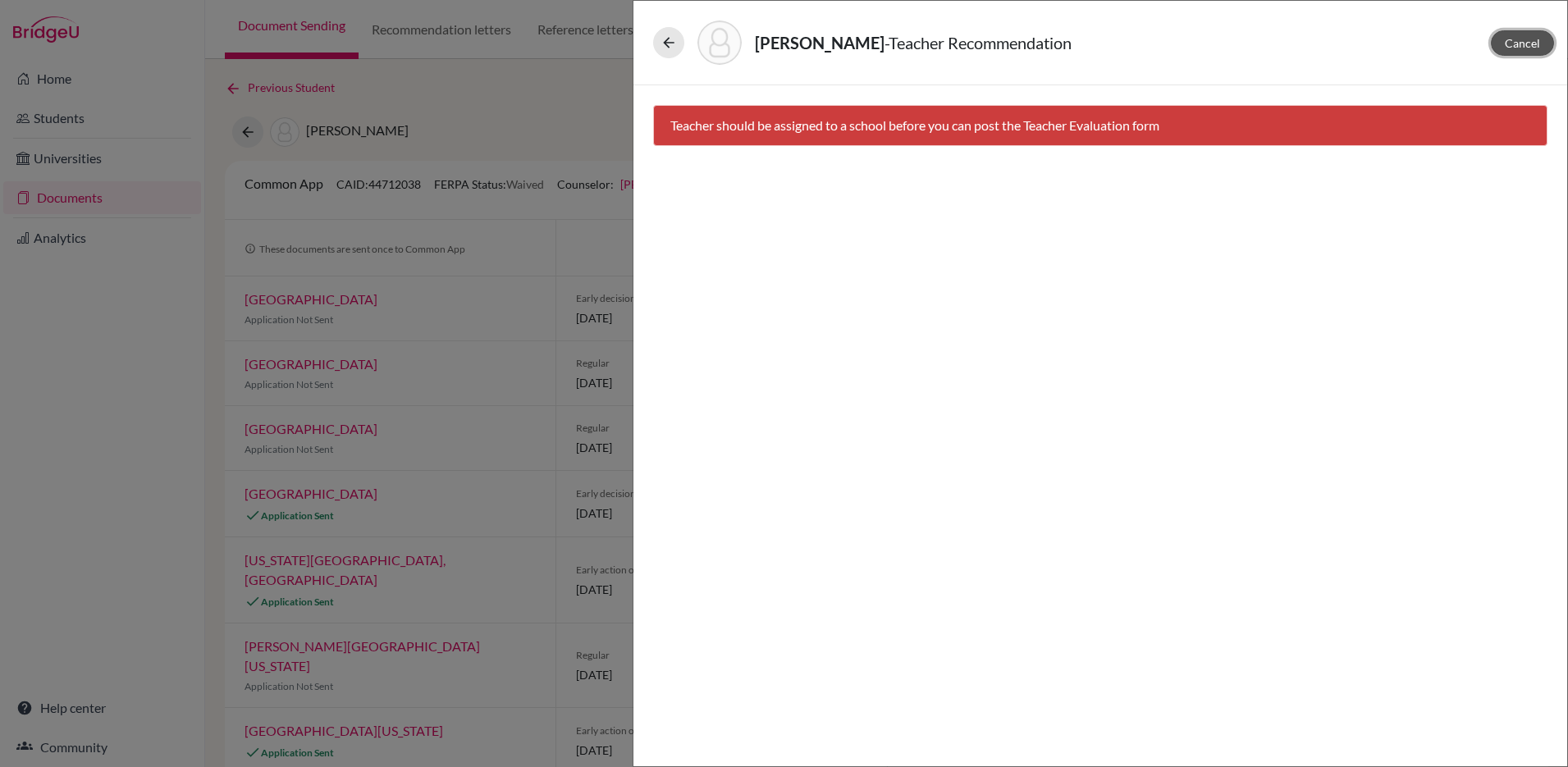
click at [1518, 39] on span "Cancel" at bounding box center [1522, 42] width 35 height 14
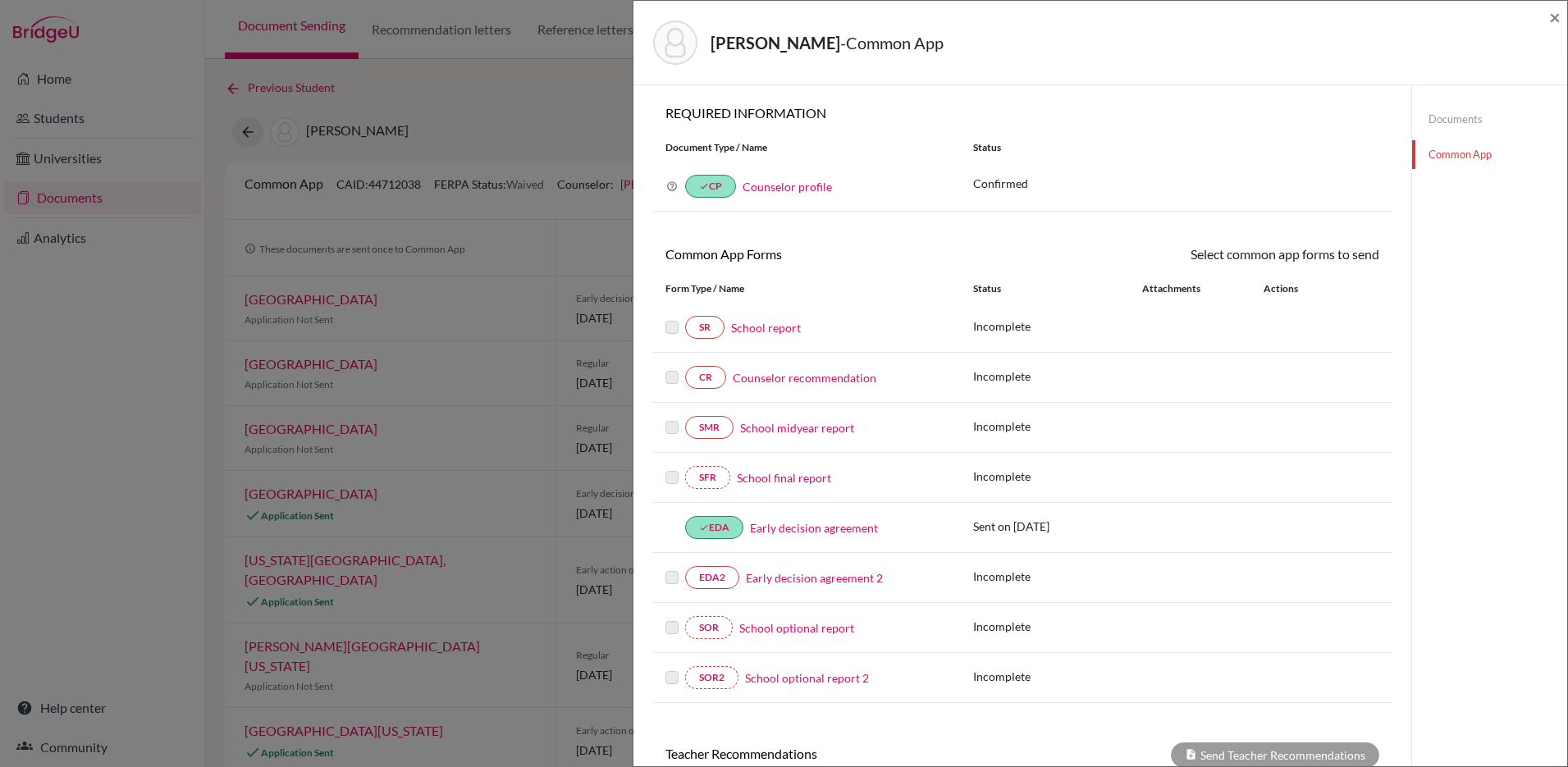
scroll to position [317, 0]
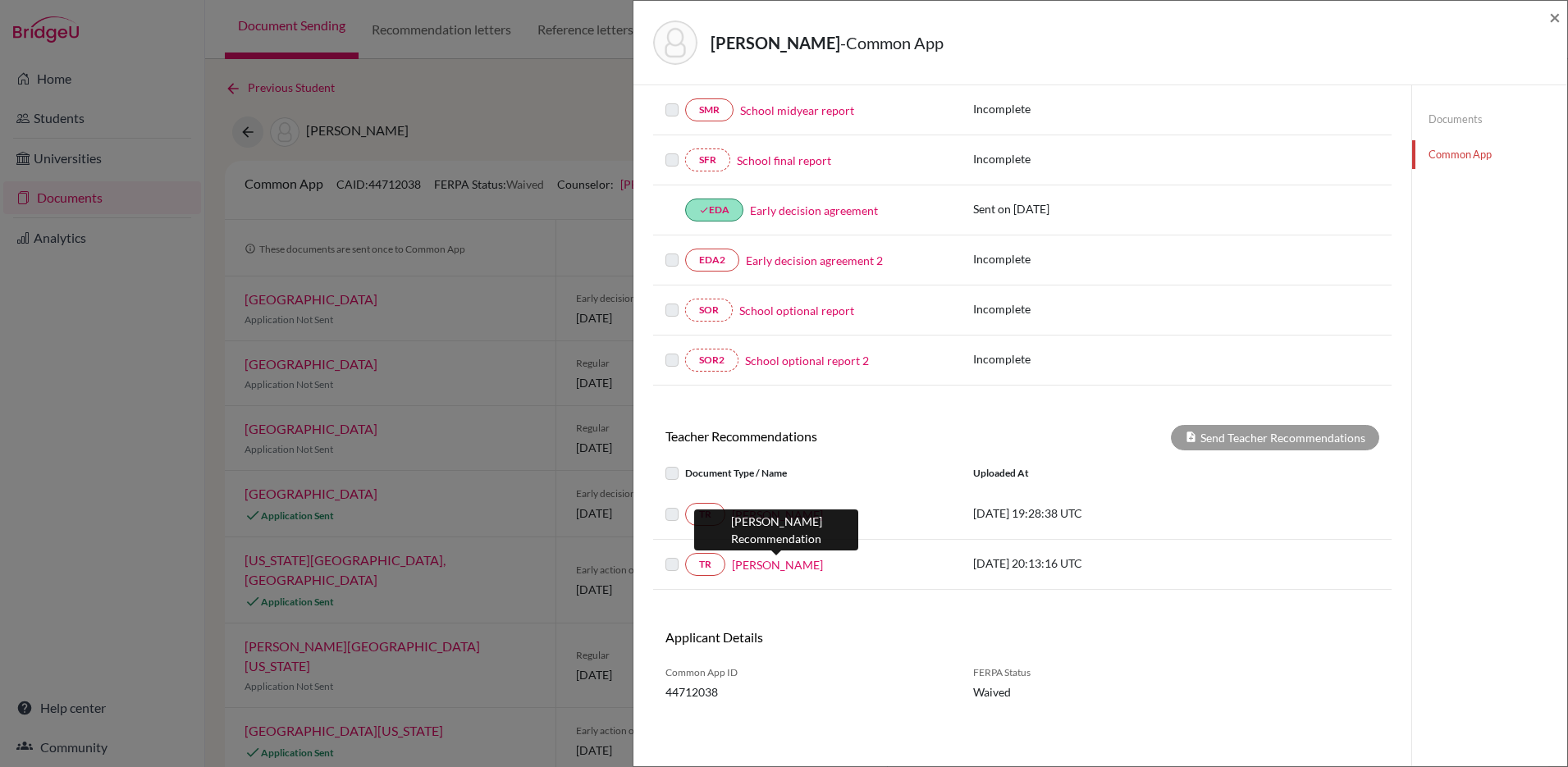
click at [762, 568] on link "Xavier Villafranca" at bounding box center [777, 564] width 91 height 17
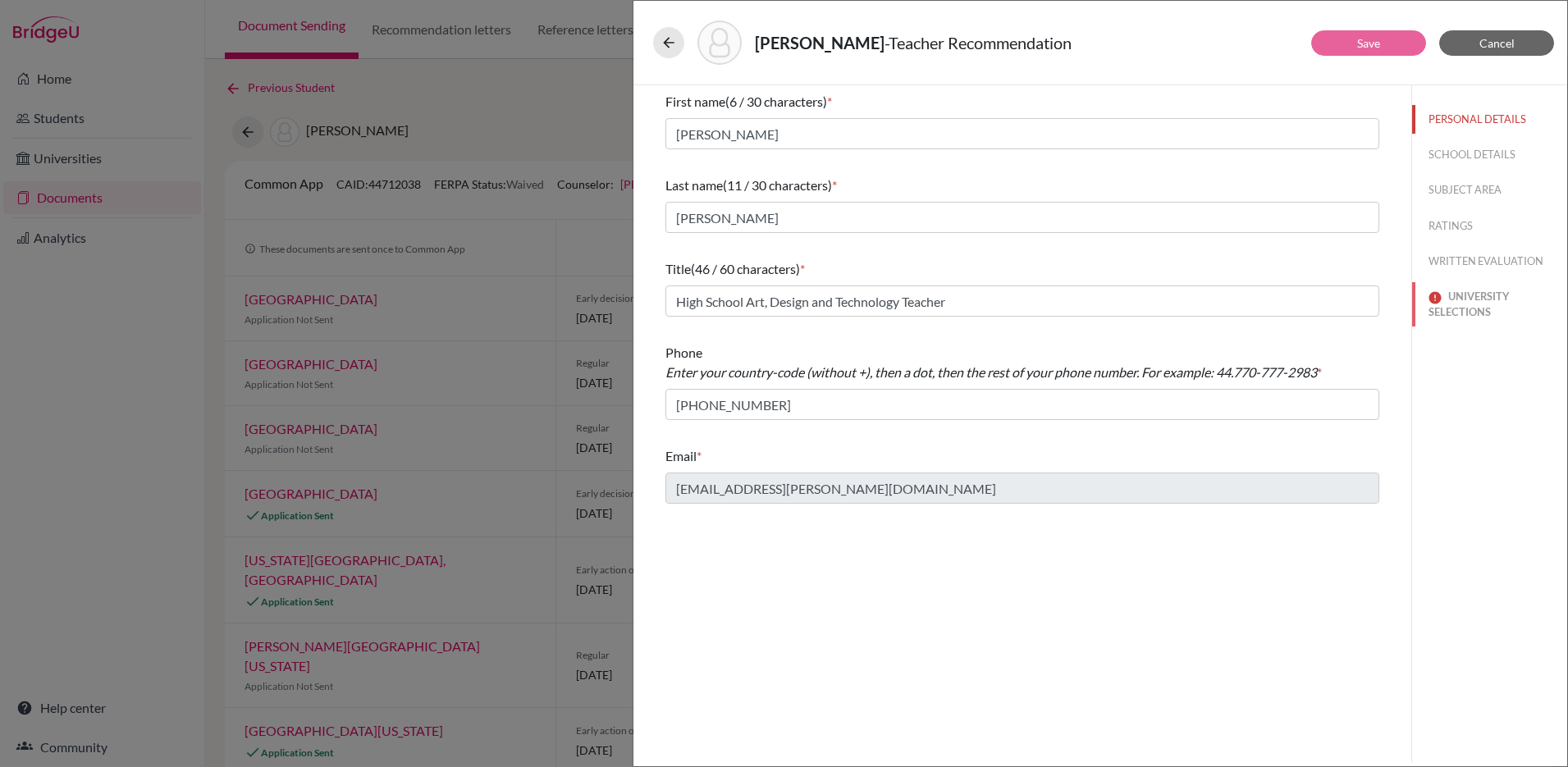
click at [1470, 286] on button "UNIVERSITY SELECTIONS" at bounding box center [1490, 304] width 155 height 44
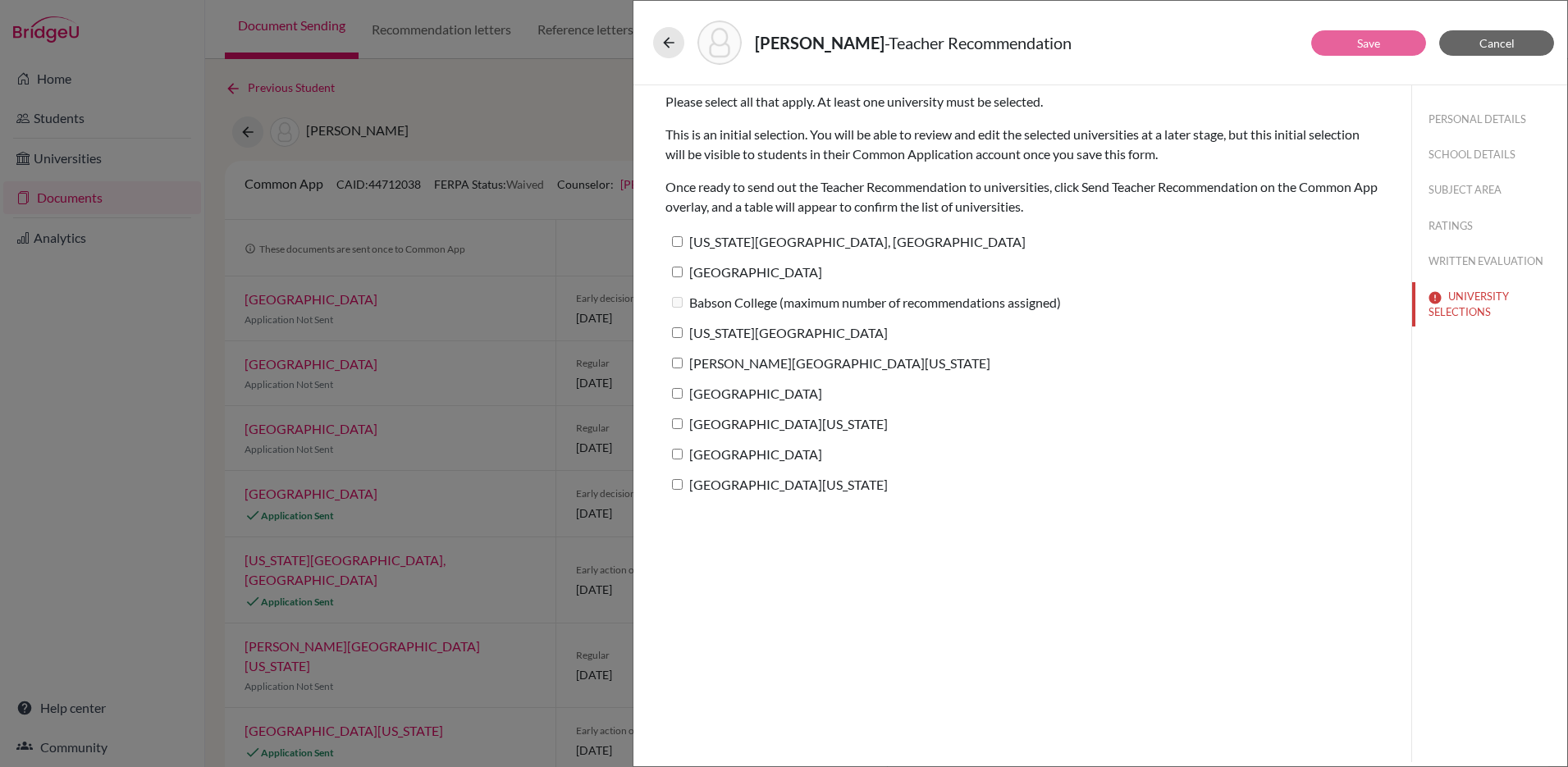
click at [680, 239] on input "Pennsylvania State University, University Park" at bounding box center [677, 241] width 10 height 10
checkbox input "true"
click at [681, 275] on input "Boston College" at bounding box center [677, 272] width 10 height 10
checkbox input "true"
click at [680, 332] on input "New York University" at bounding box center [677, 332] width 10 height 10
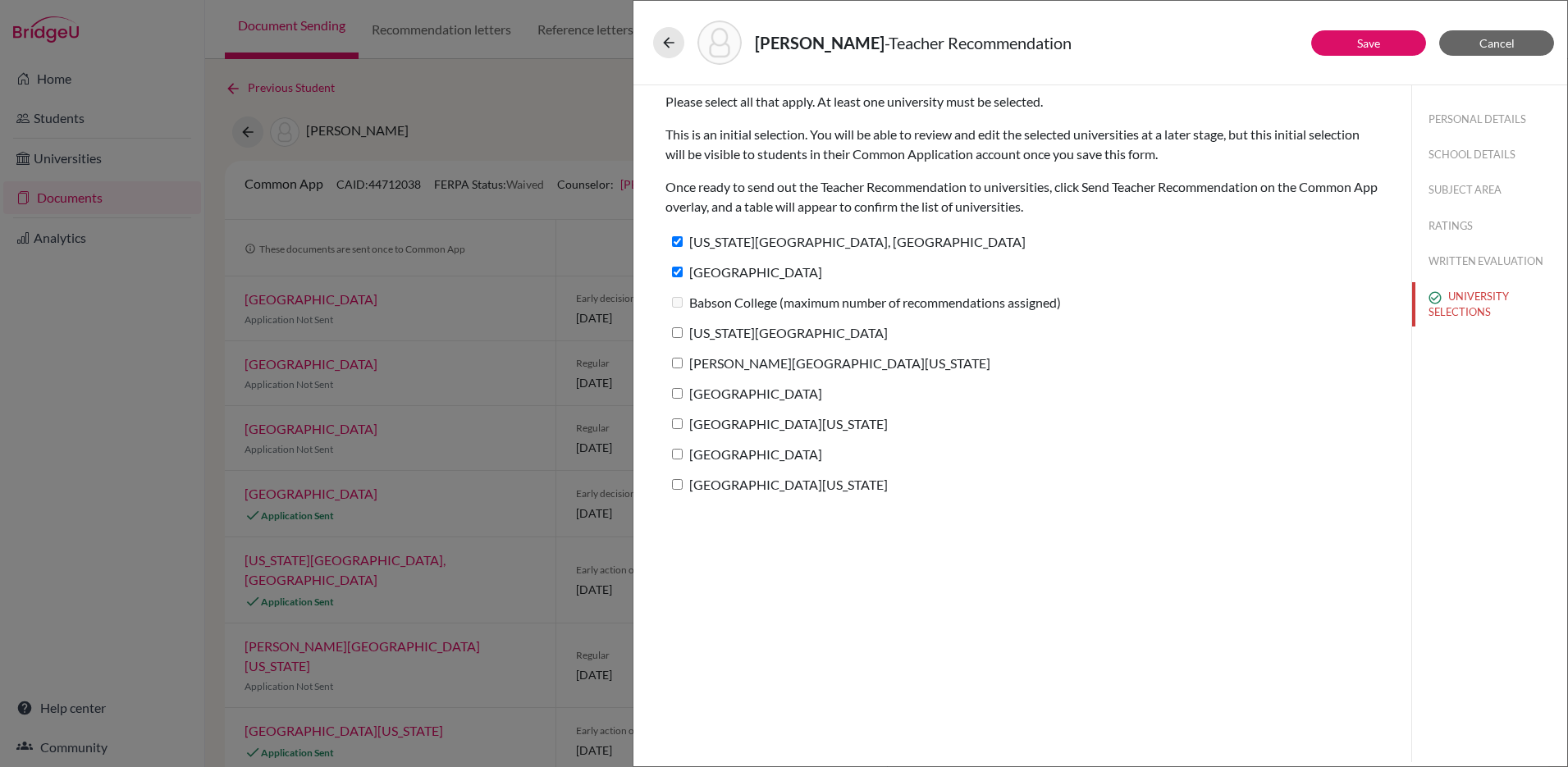
checkbox input "true"
click at [675, 362] on input "George Washington University" at bounding box center [677, 362] width 10 height 10
checkbox input "true"
click at [671, 399] on label "Northeastern University" at bounding box center [744, 392] width 157 height 24
click at [672, 398] on input "Northeastern University" at bounding box center [677, 392] width 10 height 10
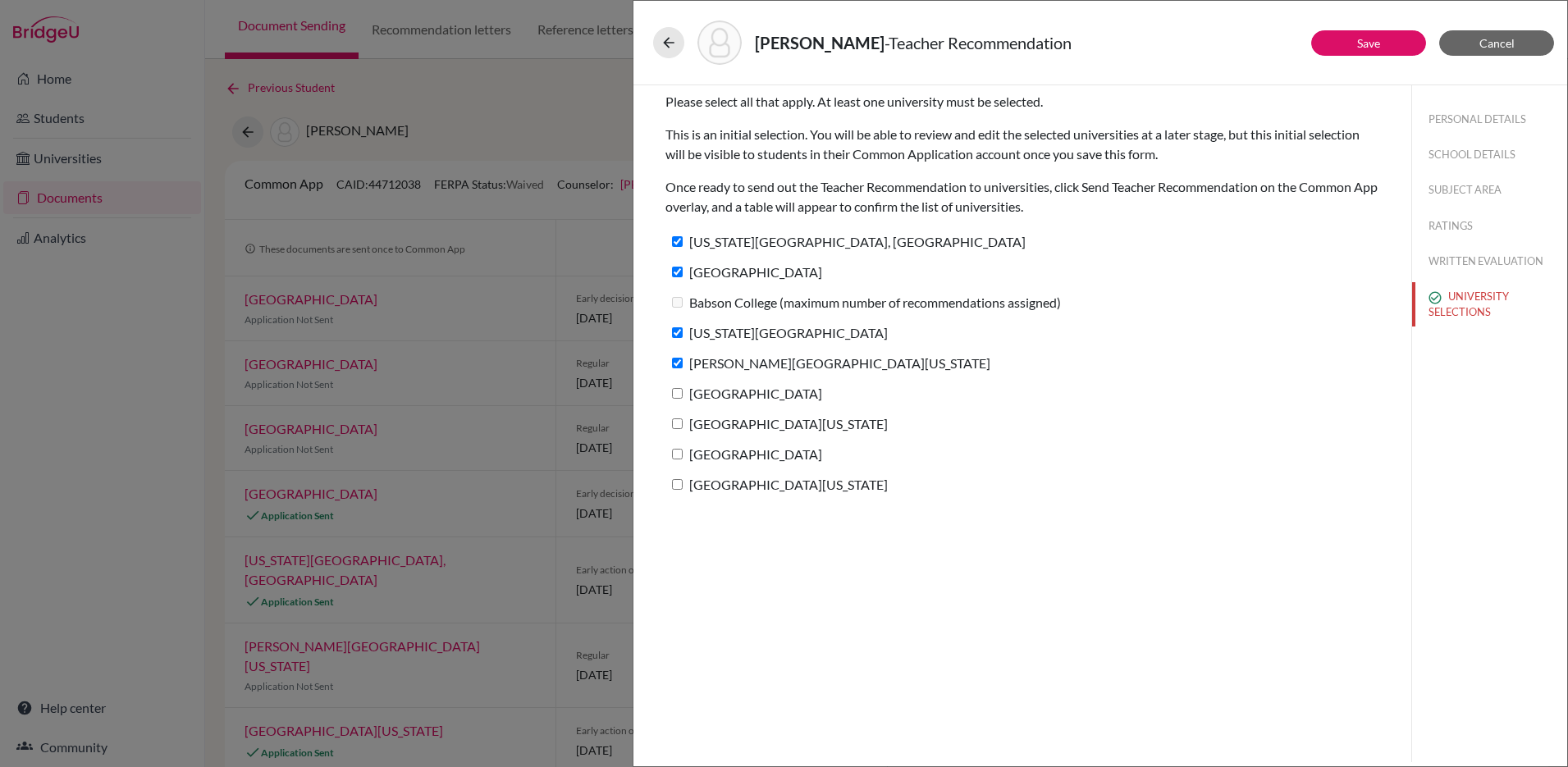
checkbox input "true"
click at [676, 425] on input "University of Michigan" at bounding box center [677, 423] width 10 height 10
checkbox input "true"
drag, startPoint x: 679, startPoint y: 453, endPoint x: 676, endPoint y: 472, distance: 19.2
click at [678, 455] on input "Bentley University" at bounding box center [677, 454] width 10 height 10
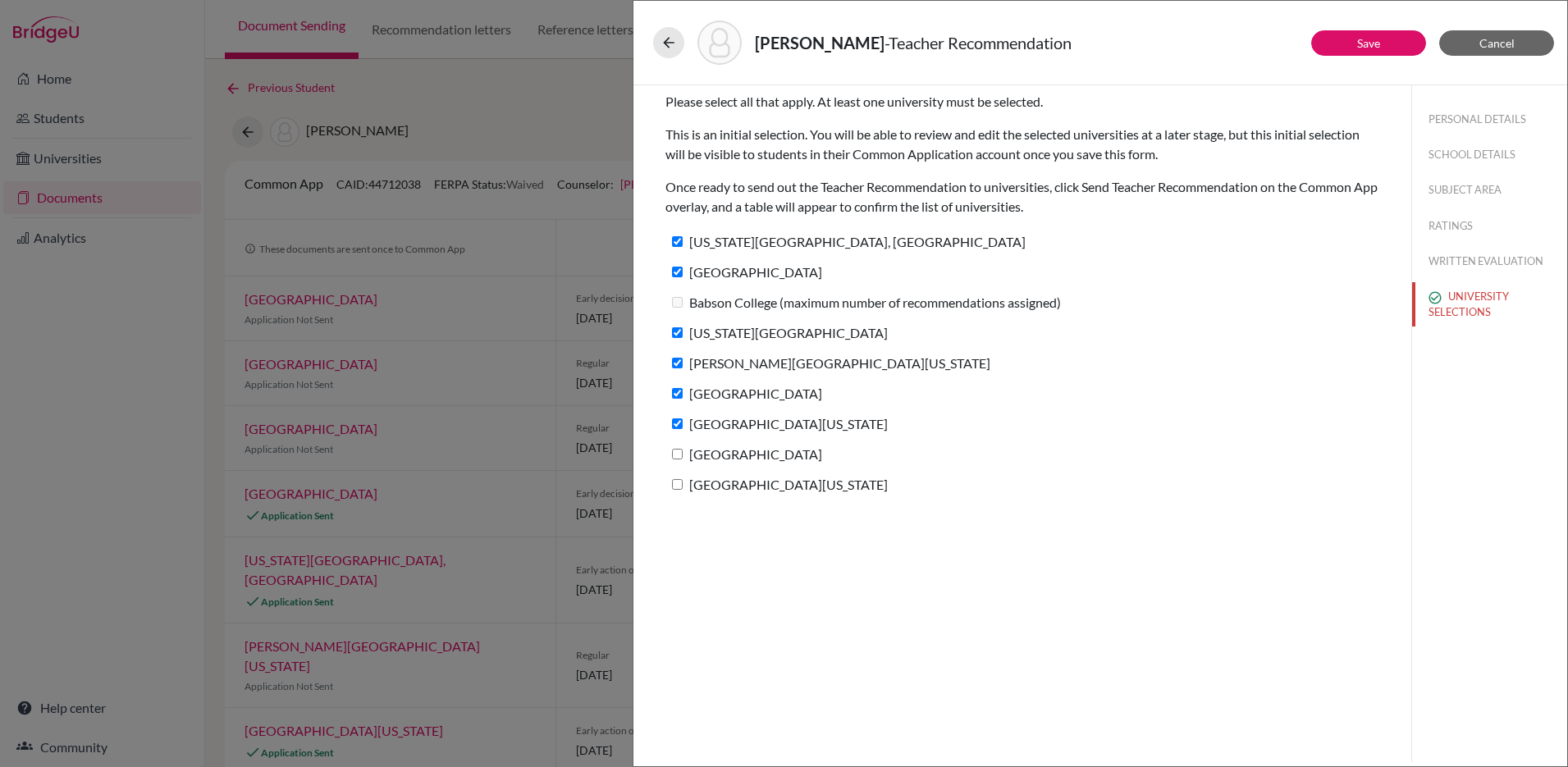
checkbox input "true"
click at [679, 489] on input "University of Colorado Boulder" at bounding box center [677, 484] width 10 height 10
checkbox input "true"
click at [1359, 41] on link "Save" at bounding box center [1369, 42] width 23 height 14
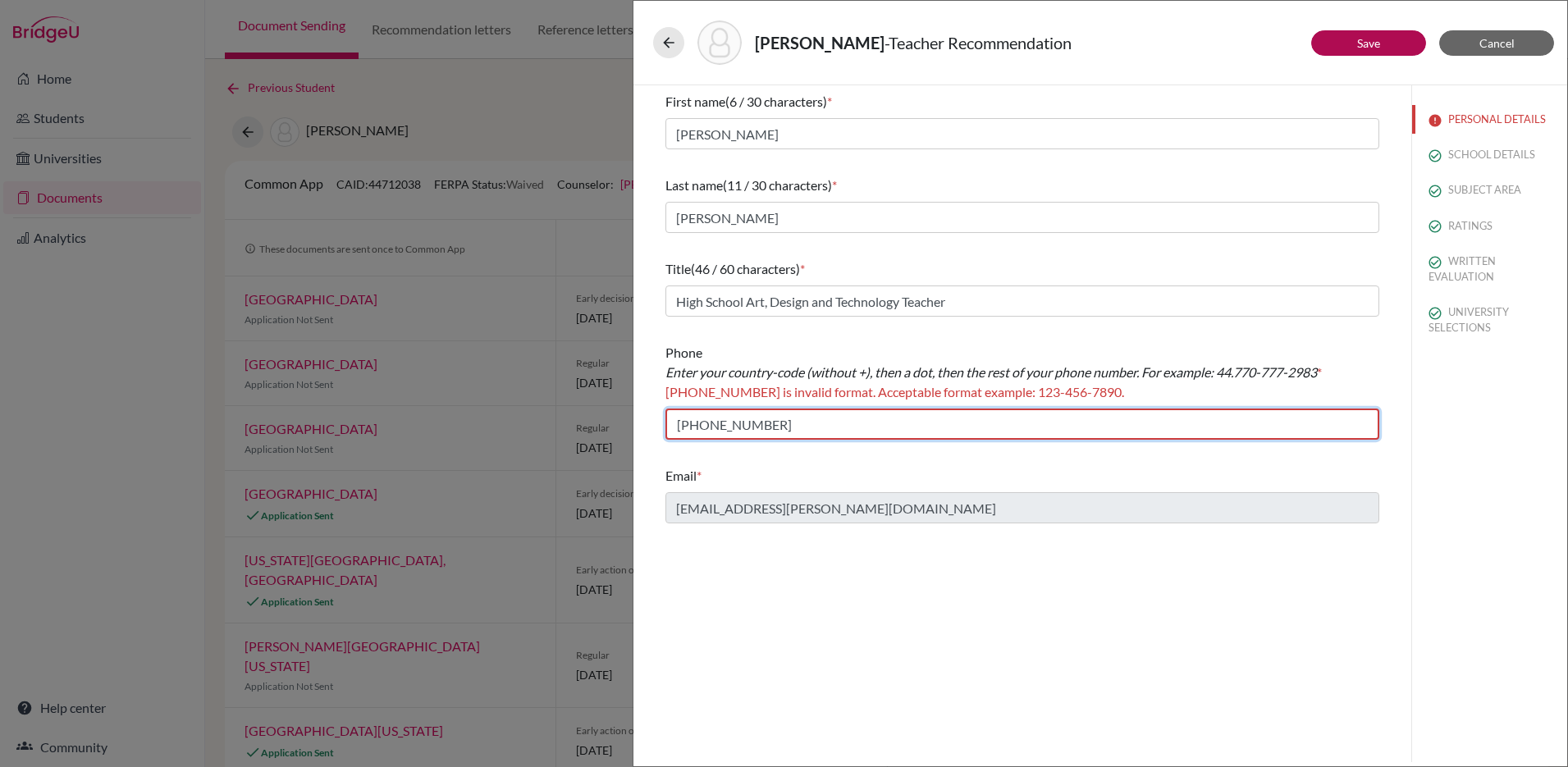
click at [684, 424] on input "+50688164118" at bounding box center [1022, 424] width 714 height 31
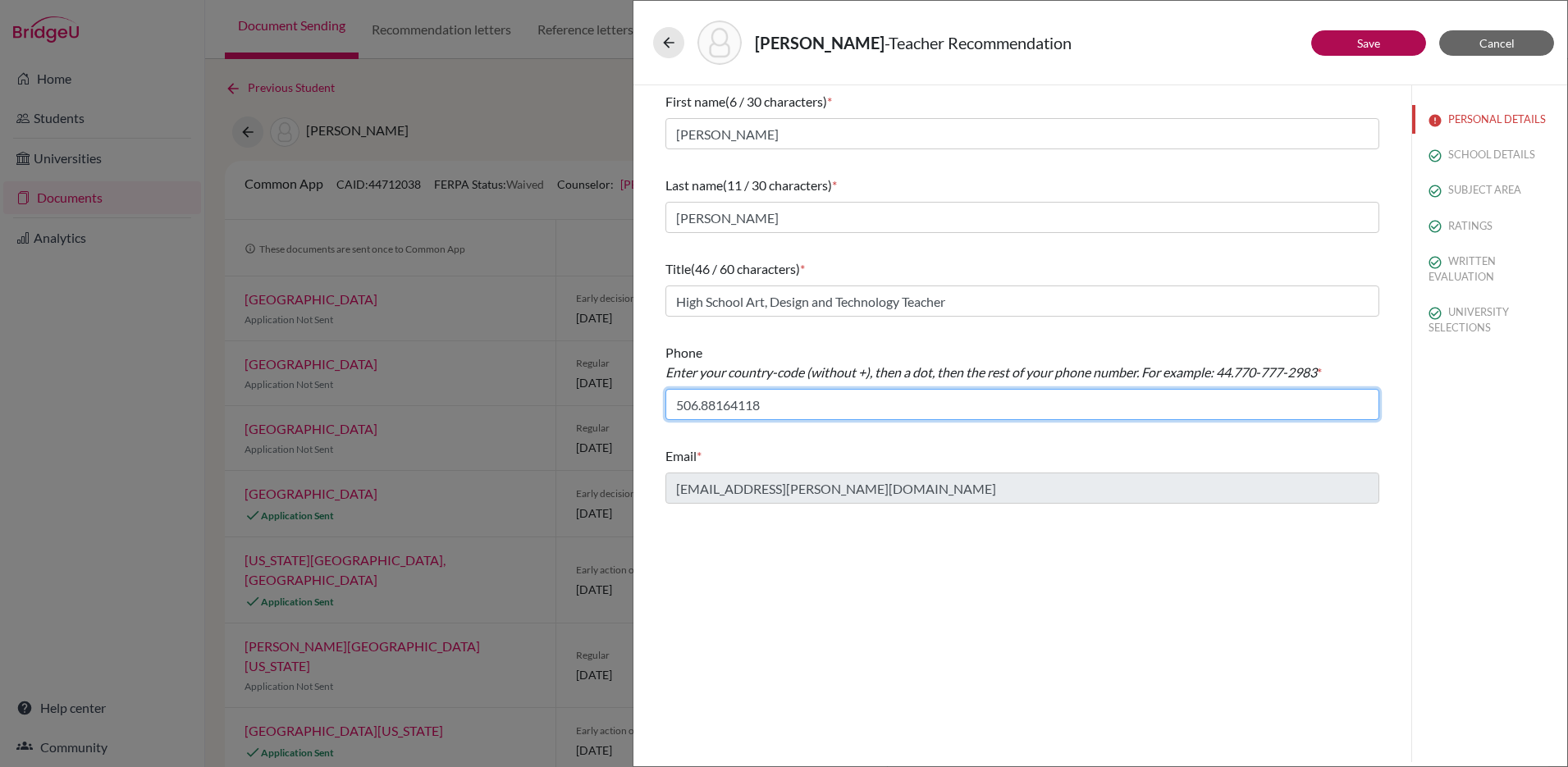
type input "506.88164118"
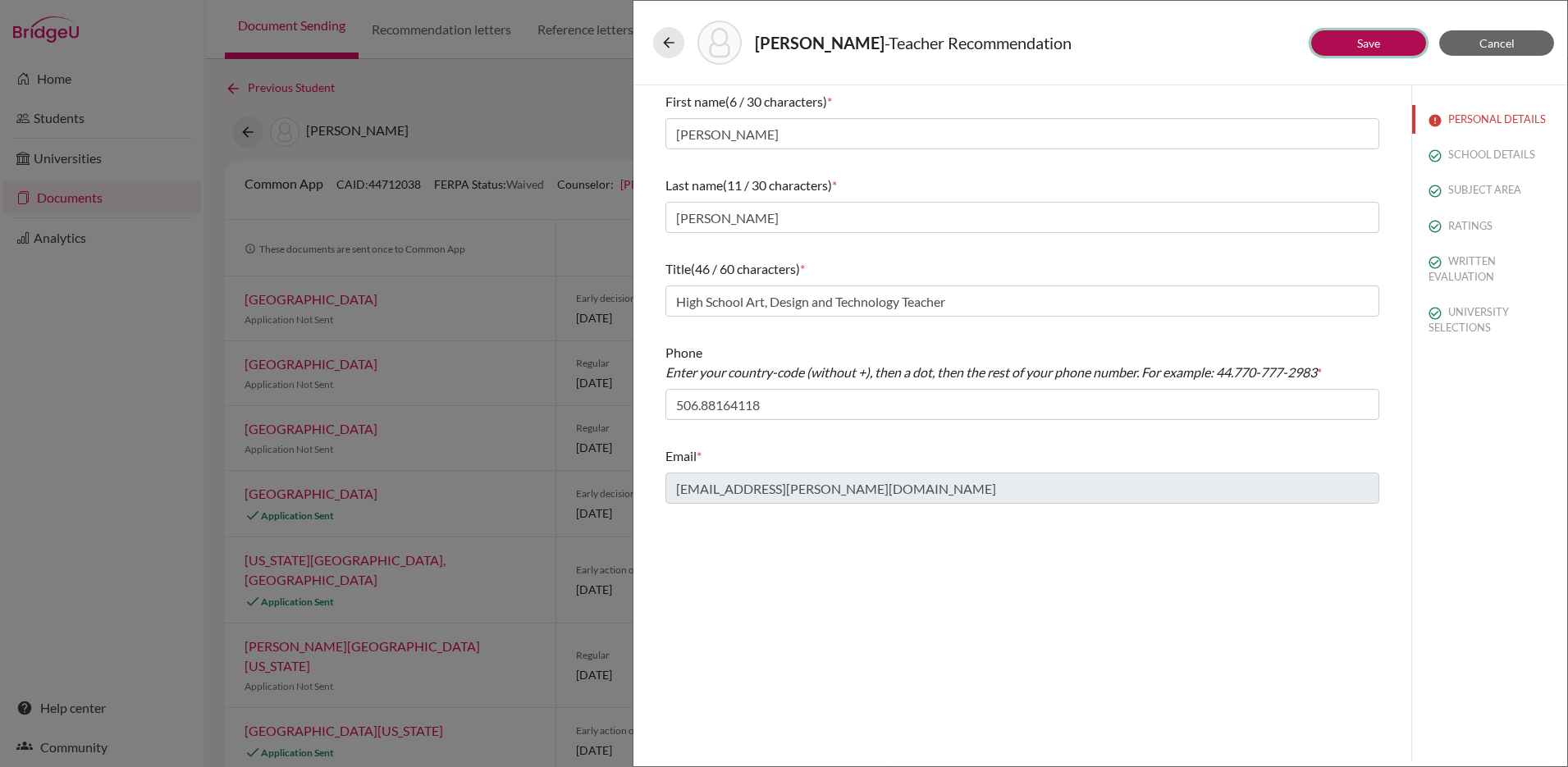
click at [1357, 46] on link "Save" at bounding box center [1369, 42] width 23 height 14
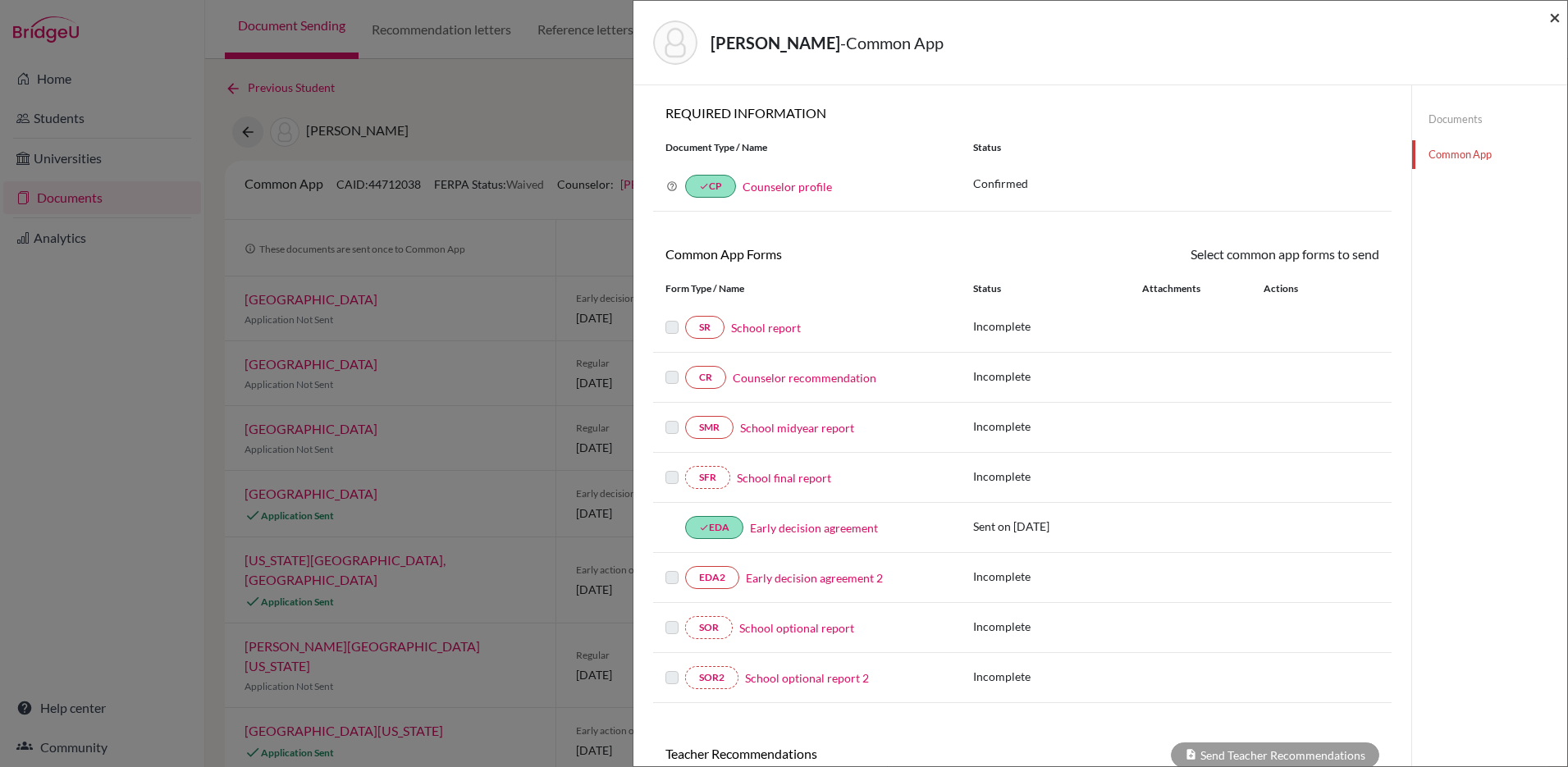
click at [1549, 21] on span "×" at bounding box center [1555, 16] width 11 height 24
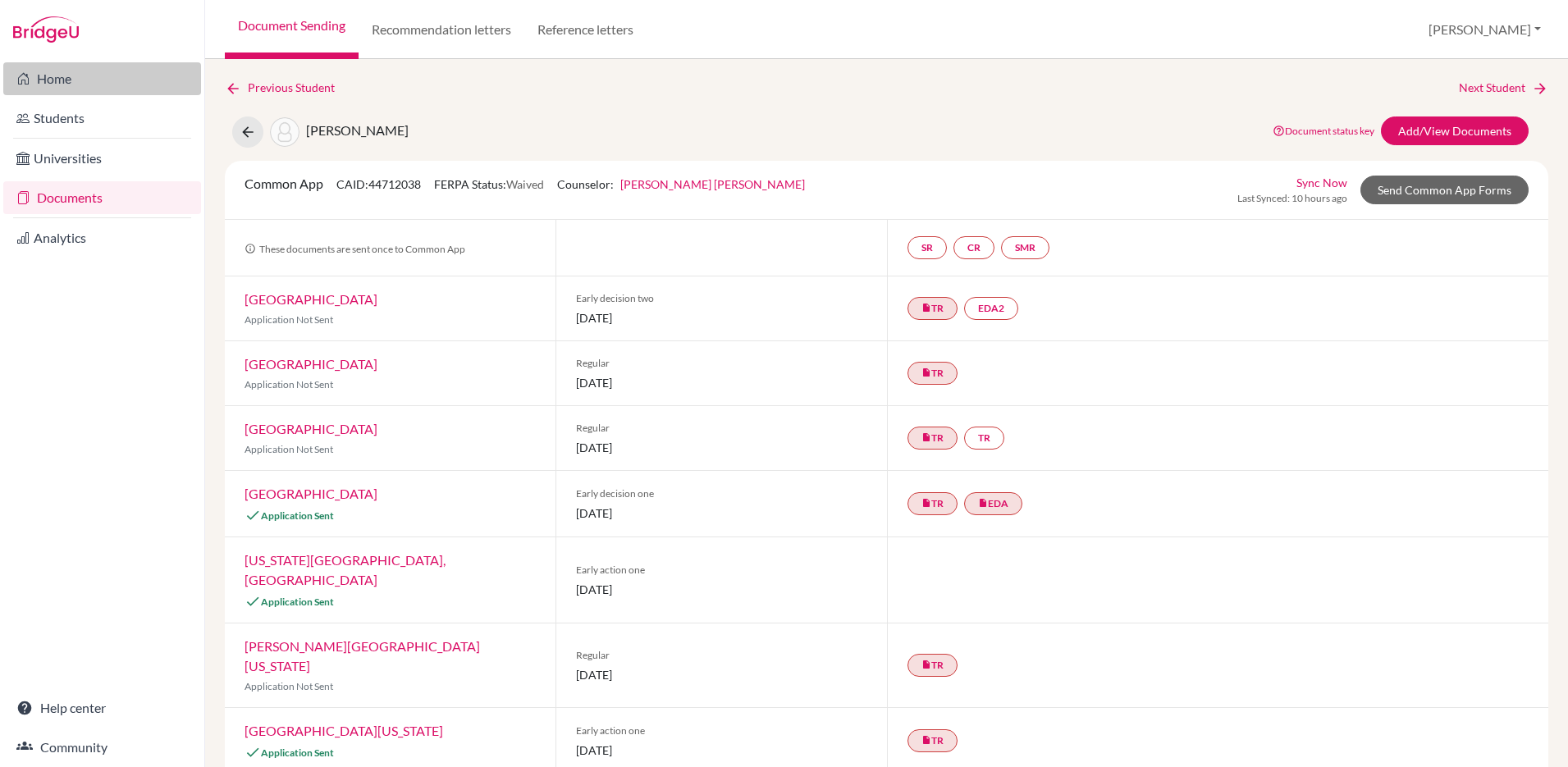
click at [47, 80] on link "Home" at bounding box center [102, 78] width 198 height 33
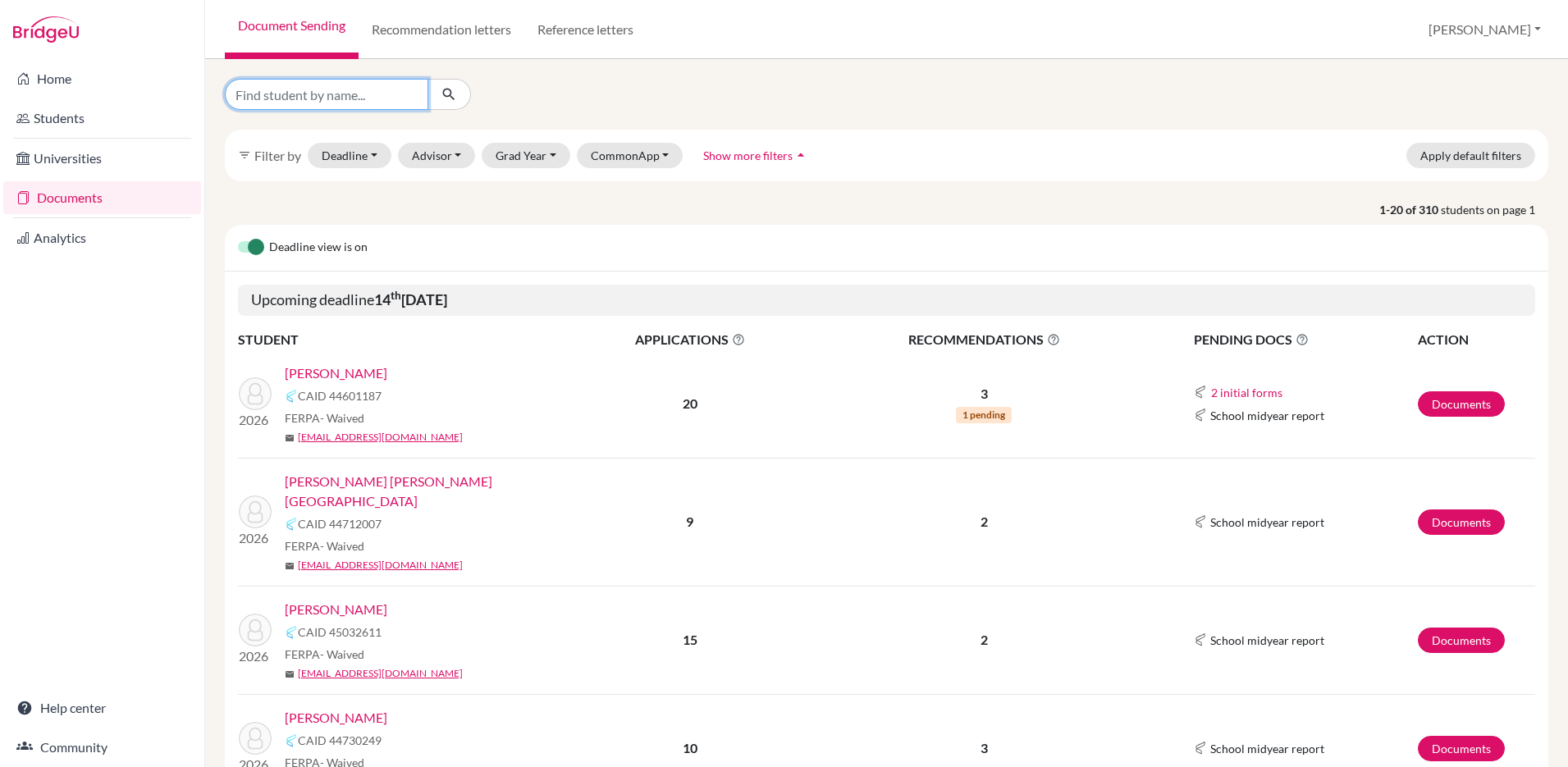
click at [333, 97] on input "Find student by name..." at bounding box center [327, 93] width 204 height 31
type input "sofia"
click button "submit" at bounding box center [449, 93] width 43 height 31
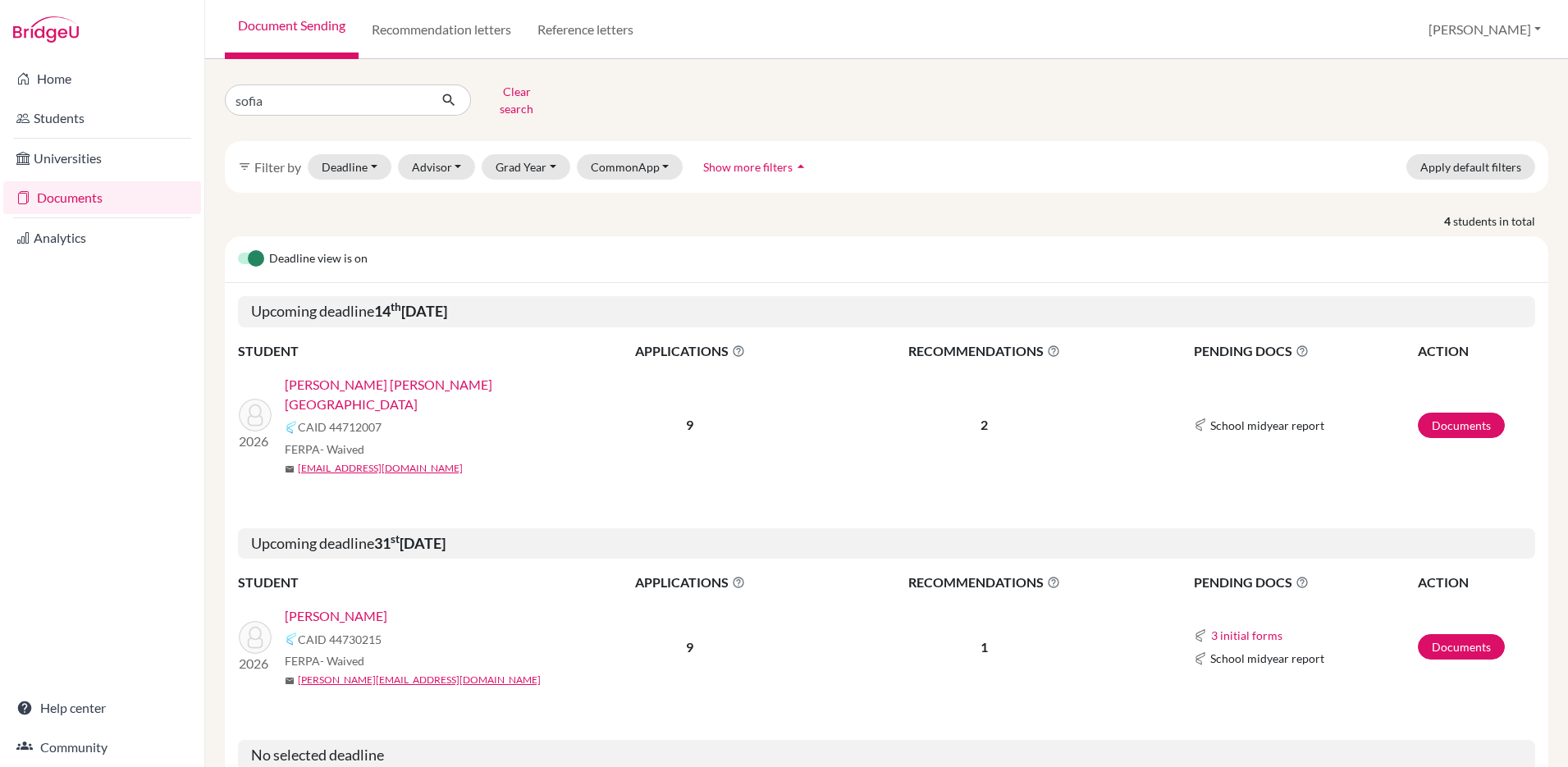
click at [344, 606] on link "[PERSON_NAME]" at bounding box center [336, 615] width 103 height 20
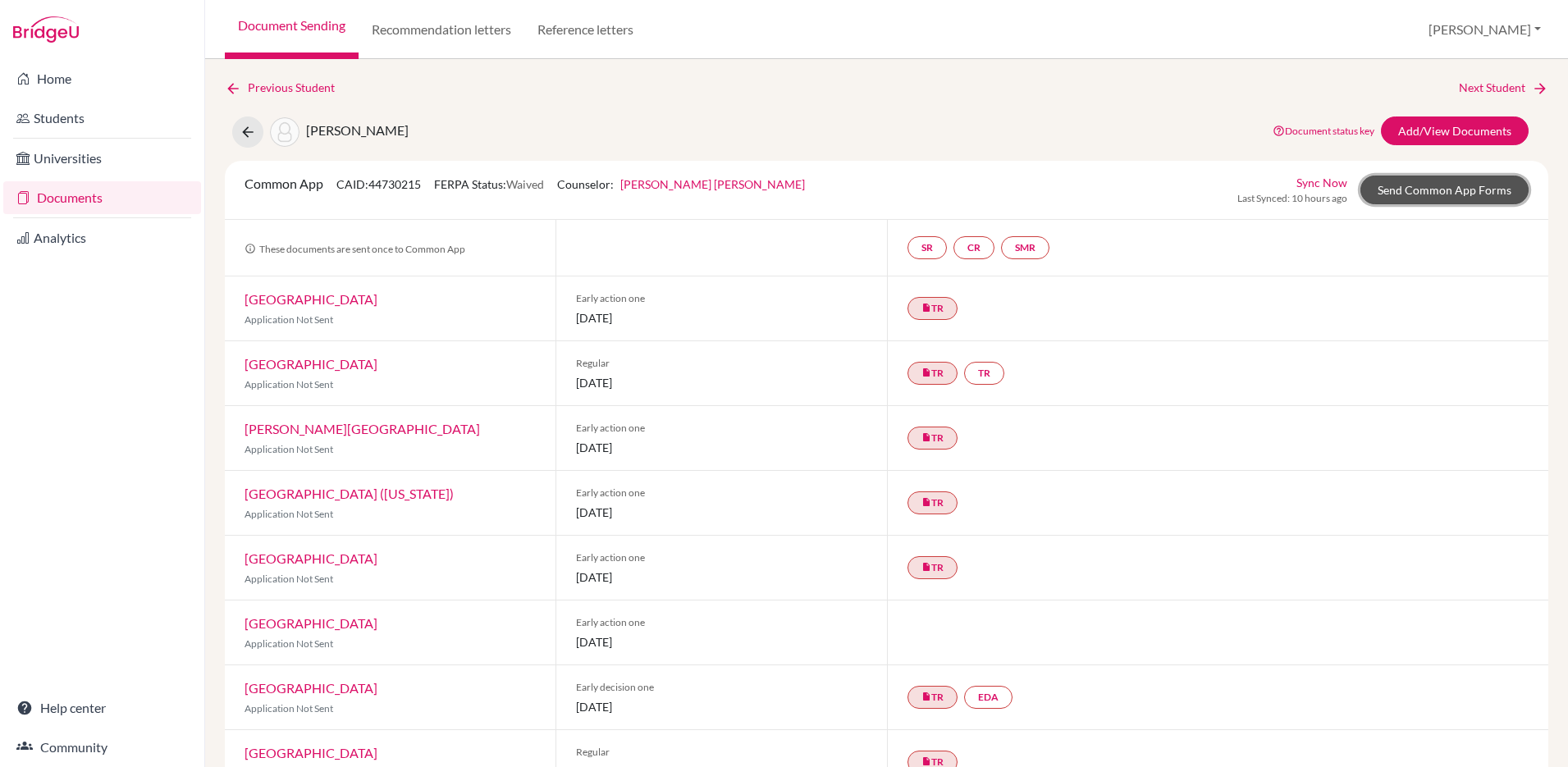
click at [1411, 189] on link "Send Common App Forms" at bounding box center [1444, 190] width 168 height 28
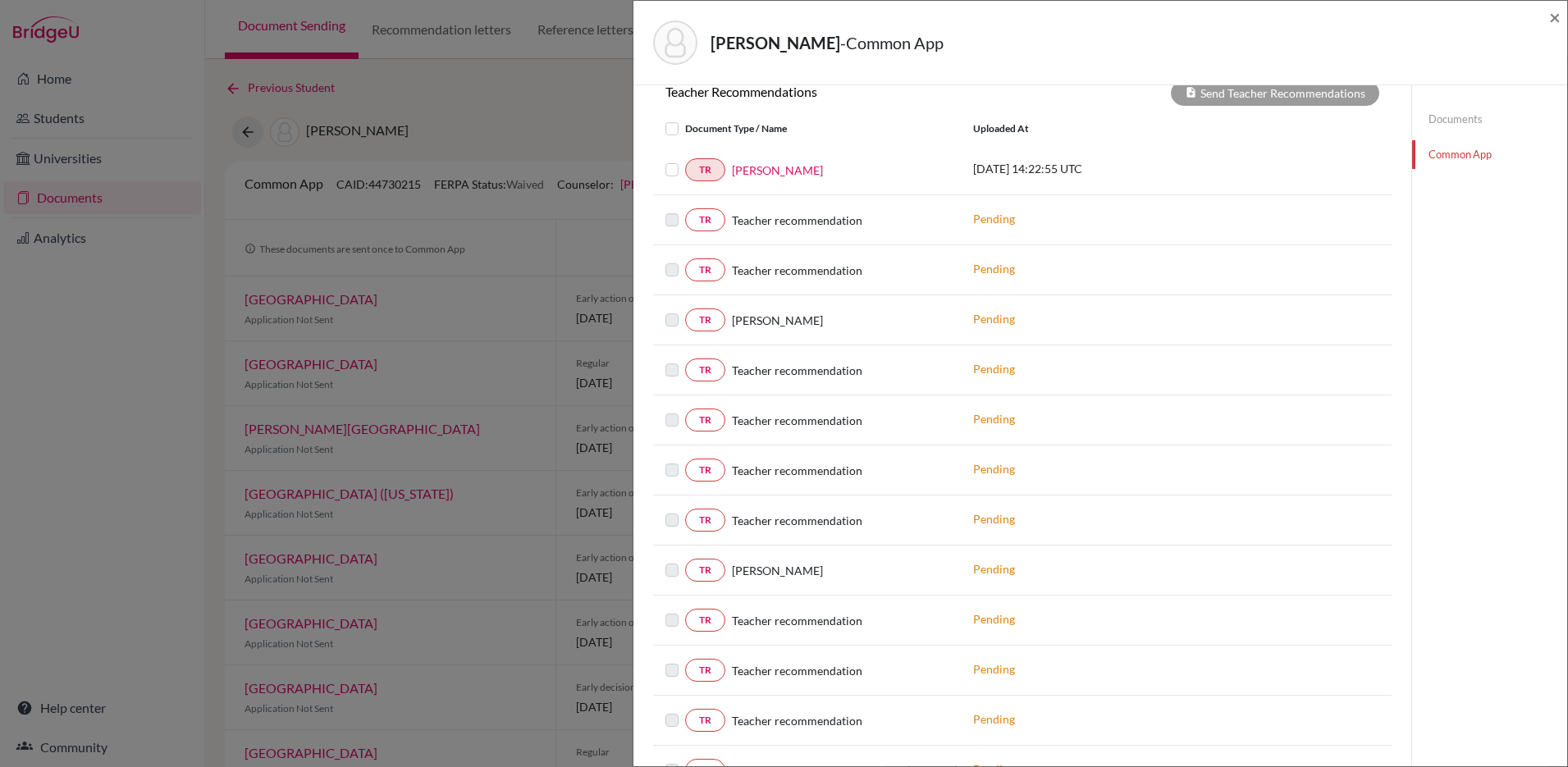
scroll to position [609, 0]
click at [1554, 16] on span "×" at bounding box center [1555, 16] width 11 height 24
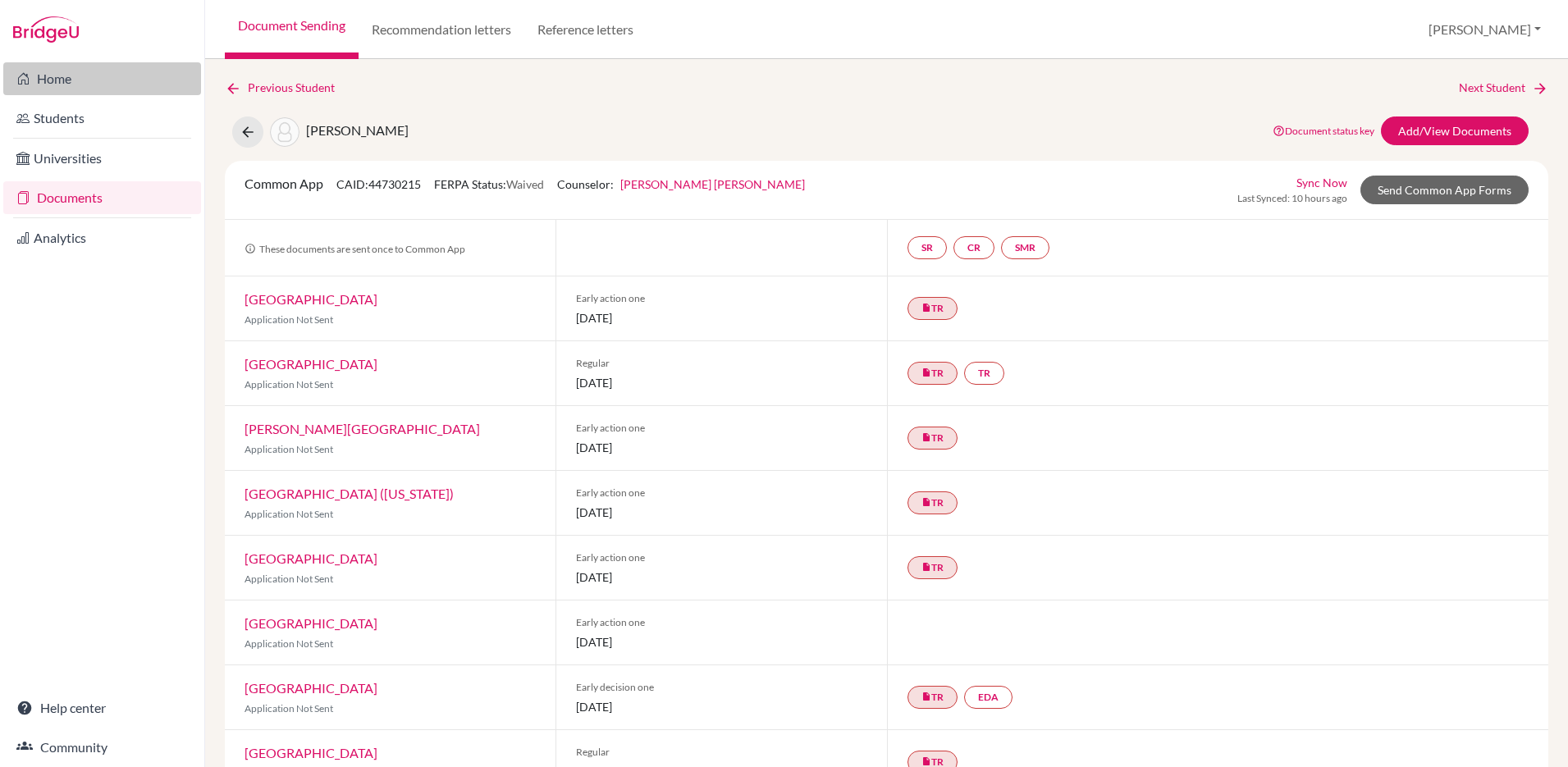
click at [46, 84] on link "Home" at bounding box center [102, 78] width 198 height 33
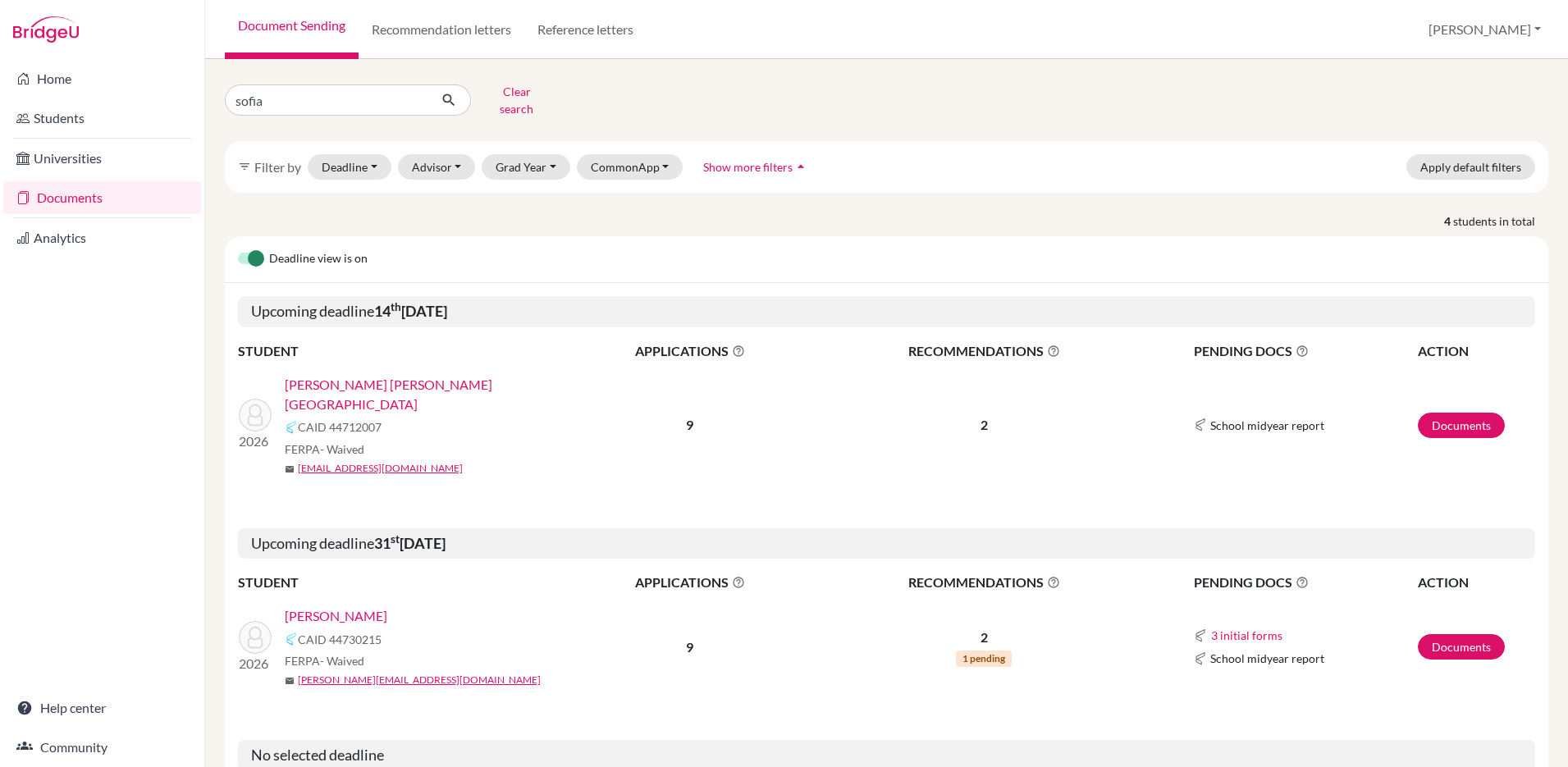
click at [336, 606] on link "[PERSON_NAME]" at bounding box center [336, 615] width 103 height 20
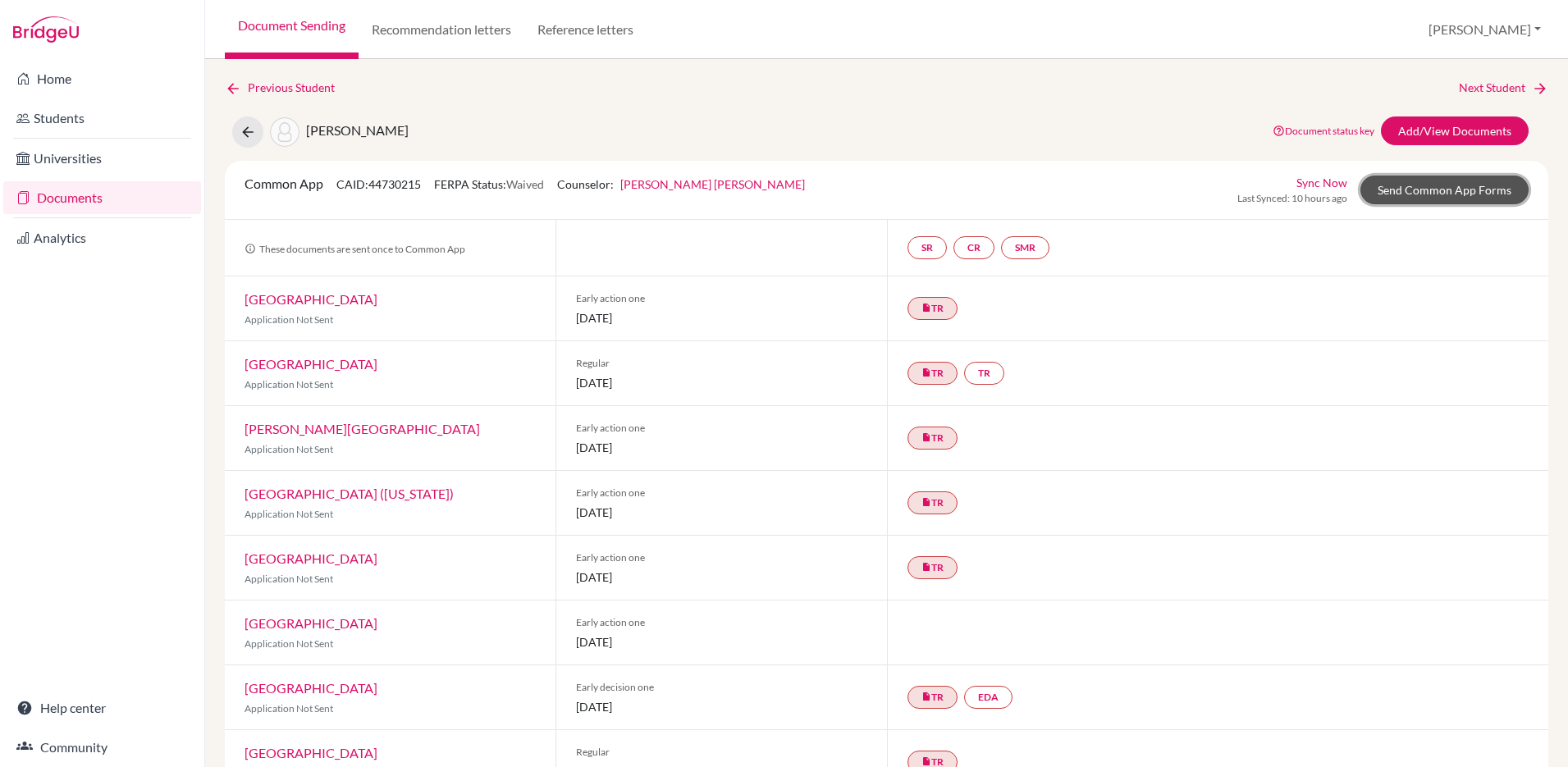
click at [1428, 191] on link "Send Common App Forms" at bounding box center [1444, 190] width 168 height 28
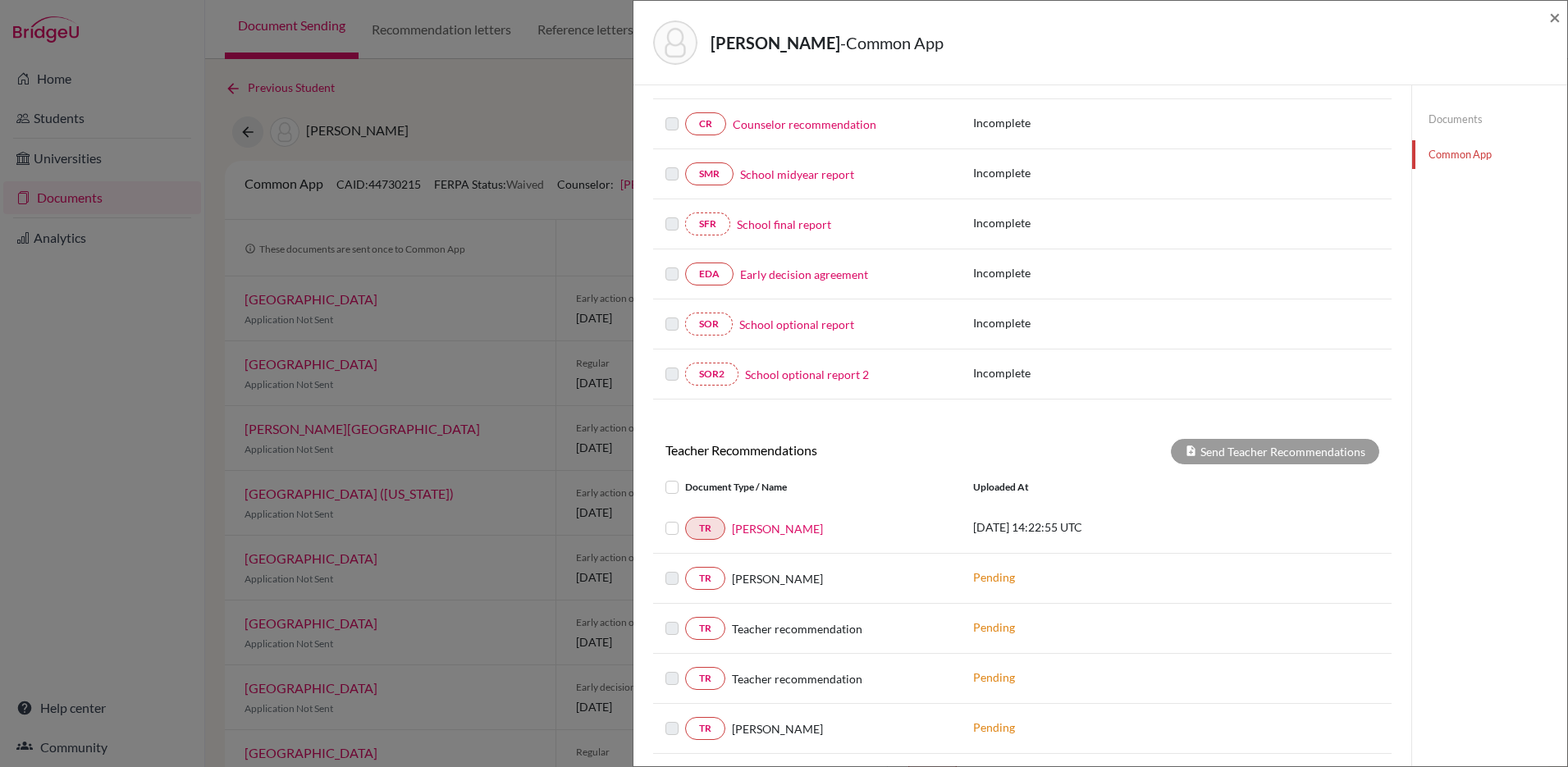
scroll to position [255, 0]
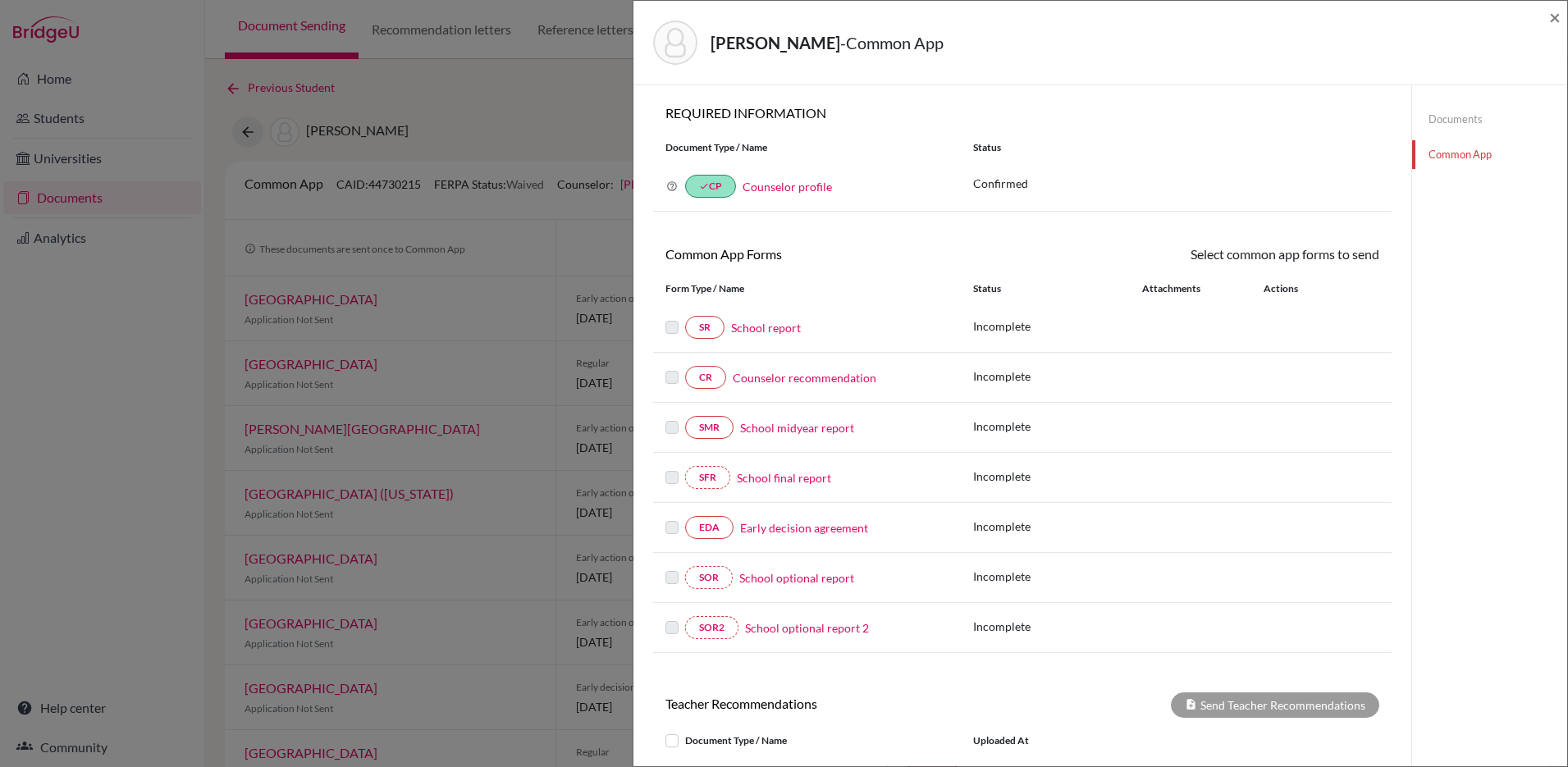
click at [1446, 116] on link "Documents" at bounding box center [1490, 119] width 155 height 28
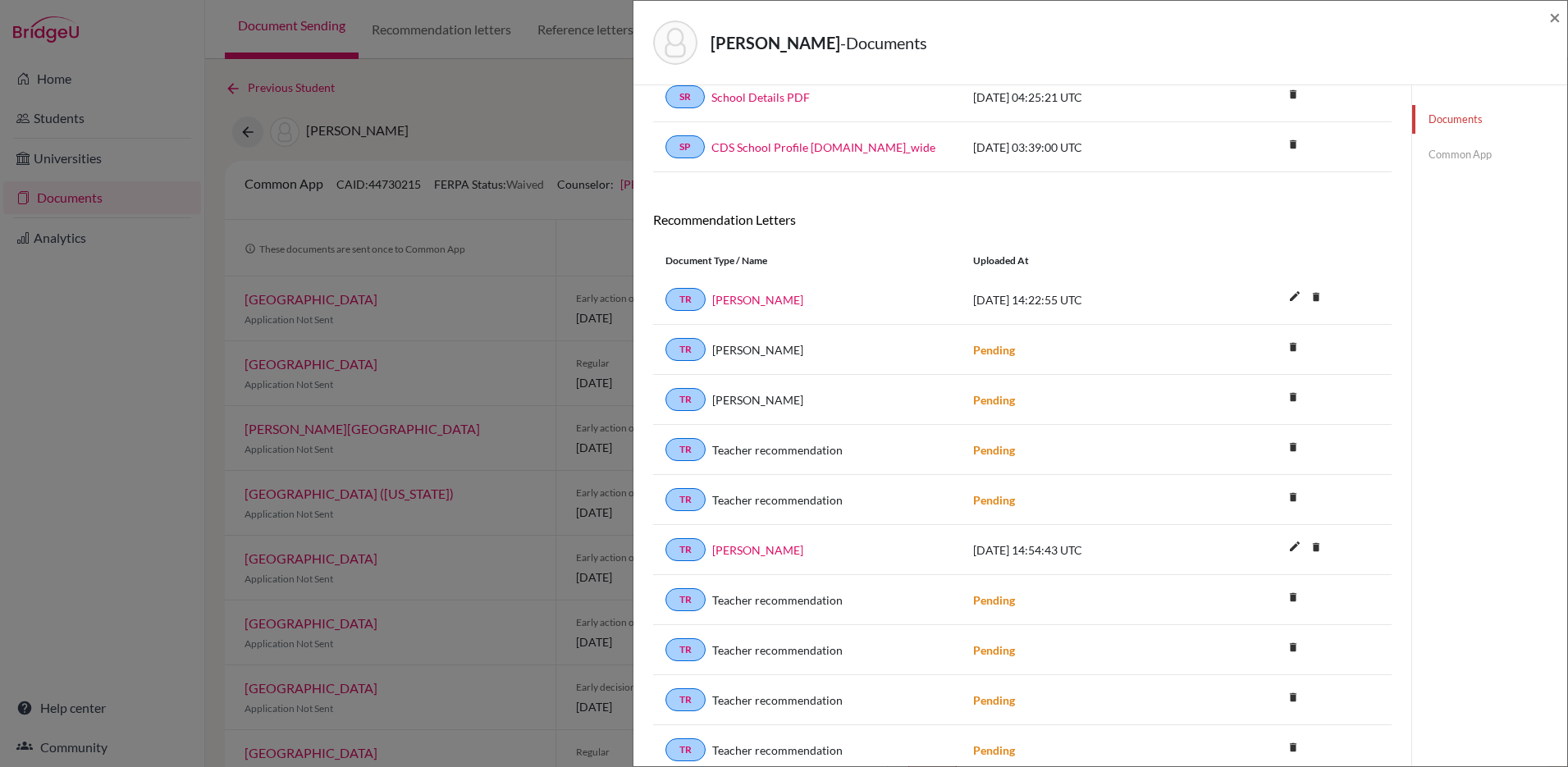
scroll to position [94, 0]
click at [1295, 446] on icon "delete" at bounding box center [1293, 445] width 25 height 25
click at [1238, 541] on button "Delete" at bounding box center [1241, 536] width 75 height 25
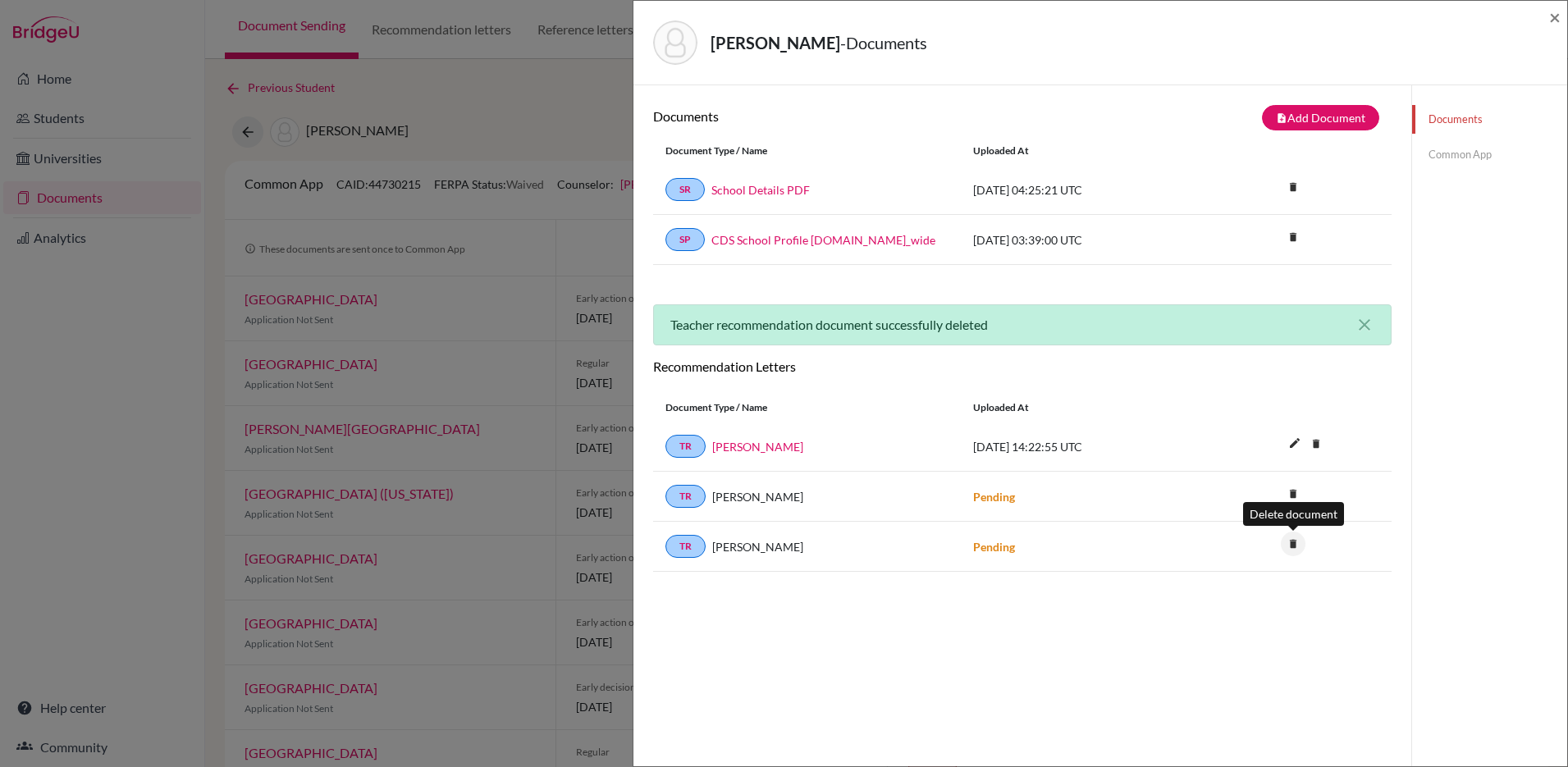
scroll to position [86, 0]
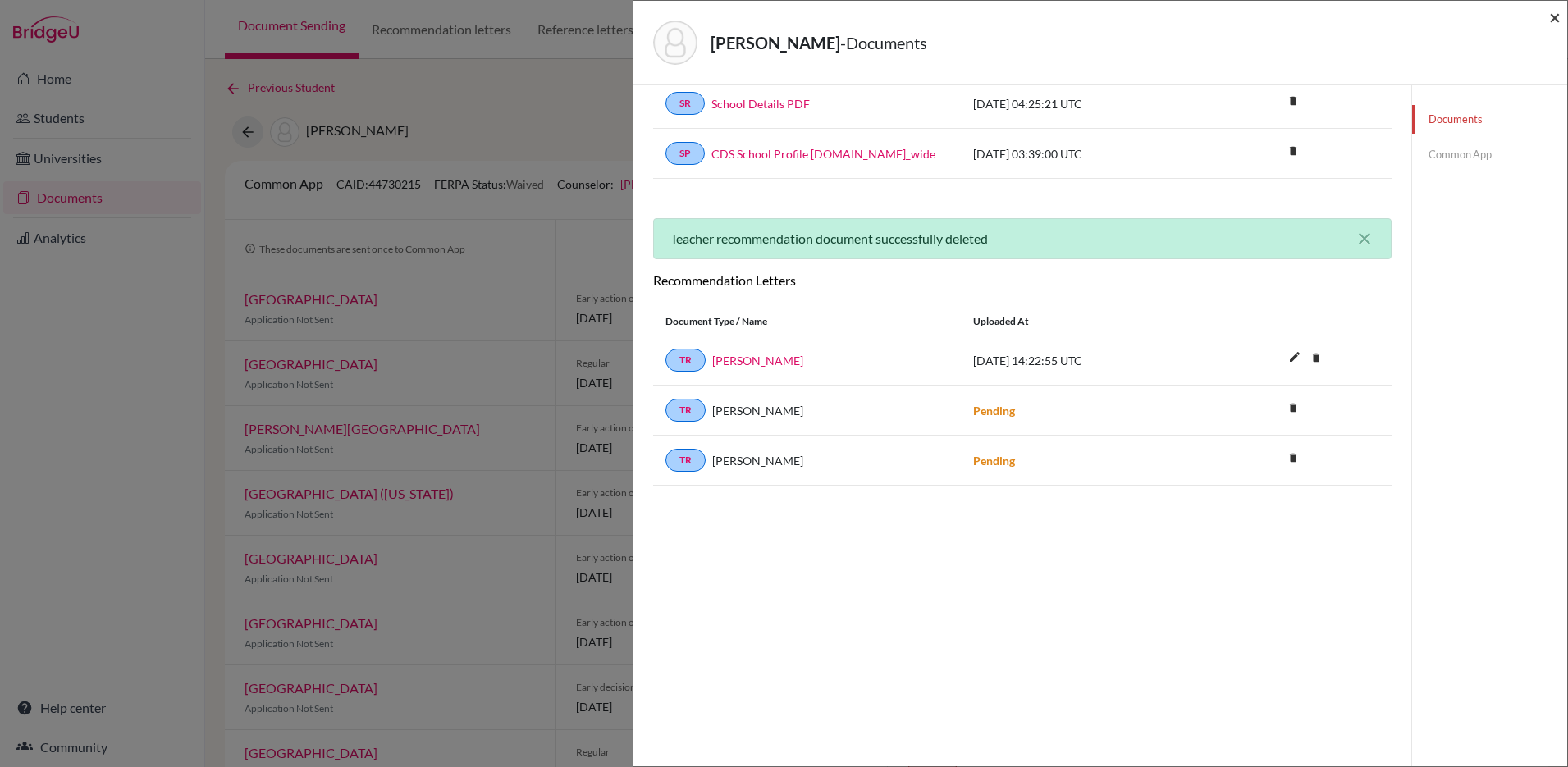
click at [1554, 18] on span "×" at bounding box center [1555, 16] width 11 height 24
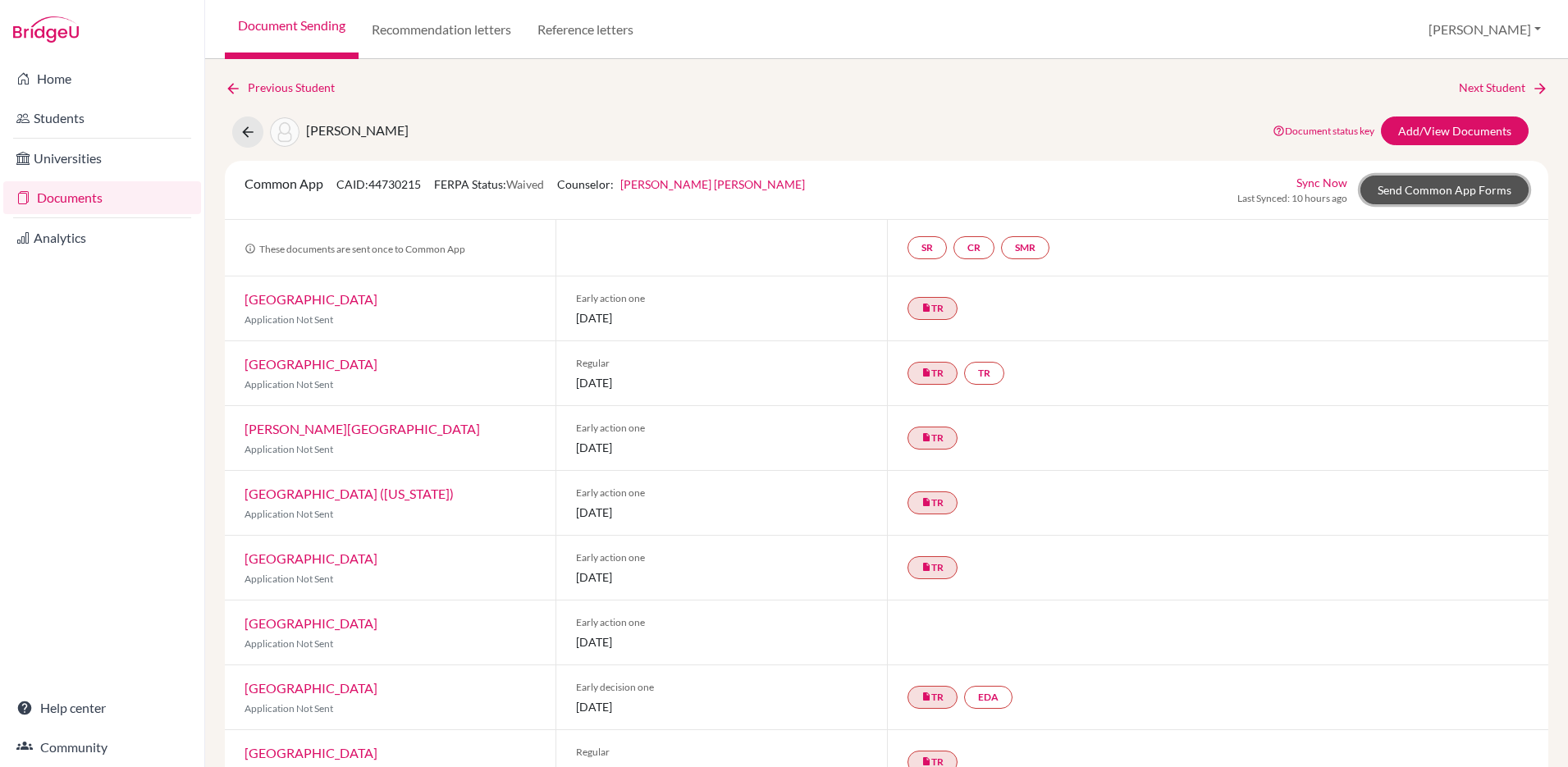
click at [1420, 192] on link "Send Common App Forms" at bounding box center [1444, 190] width 168 height 28
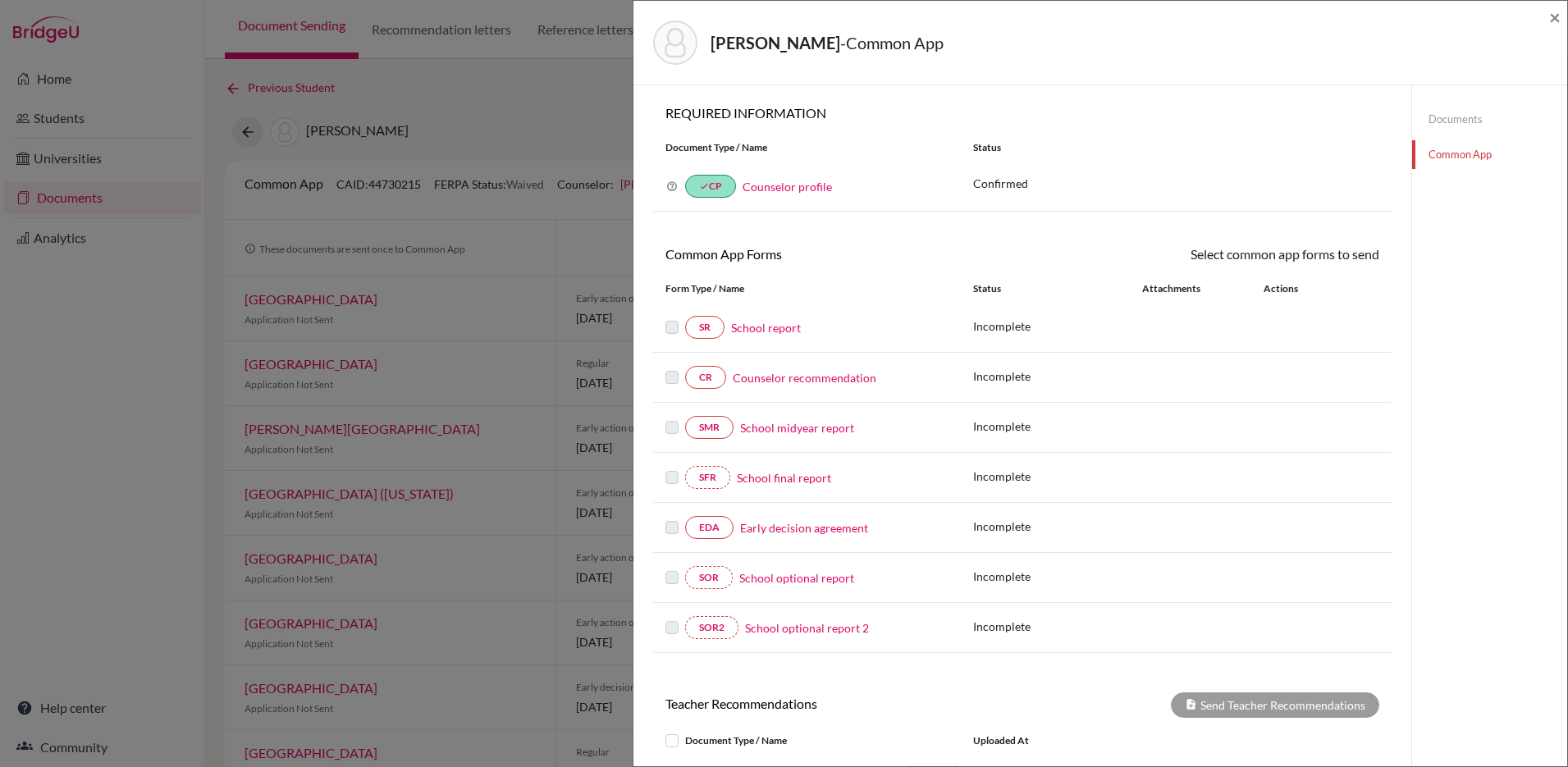
click at [1472, 122] on link "Documents" at bounding box center [1490, 119] width 155 height 28
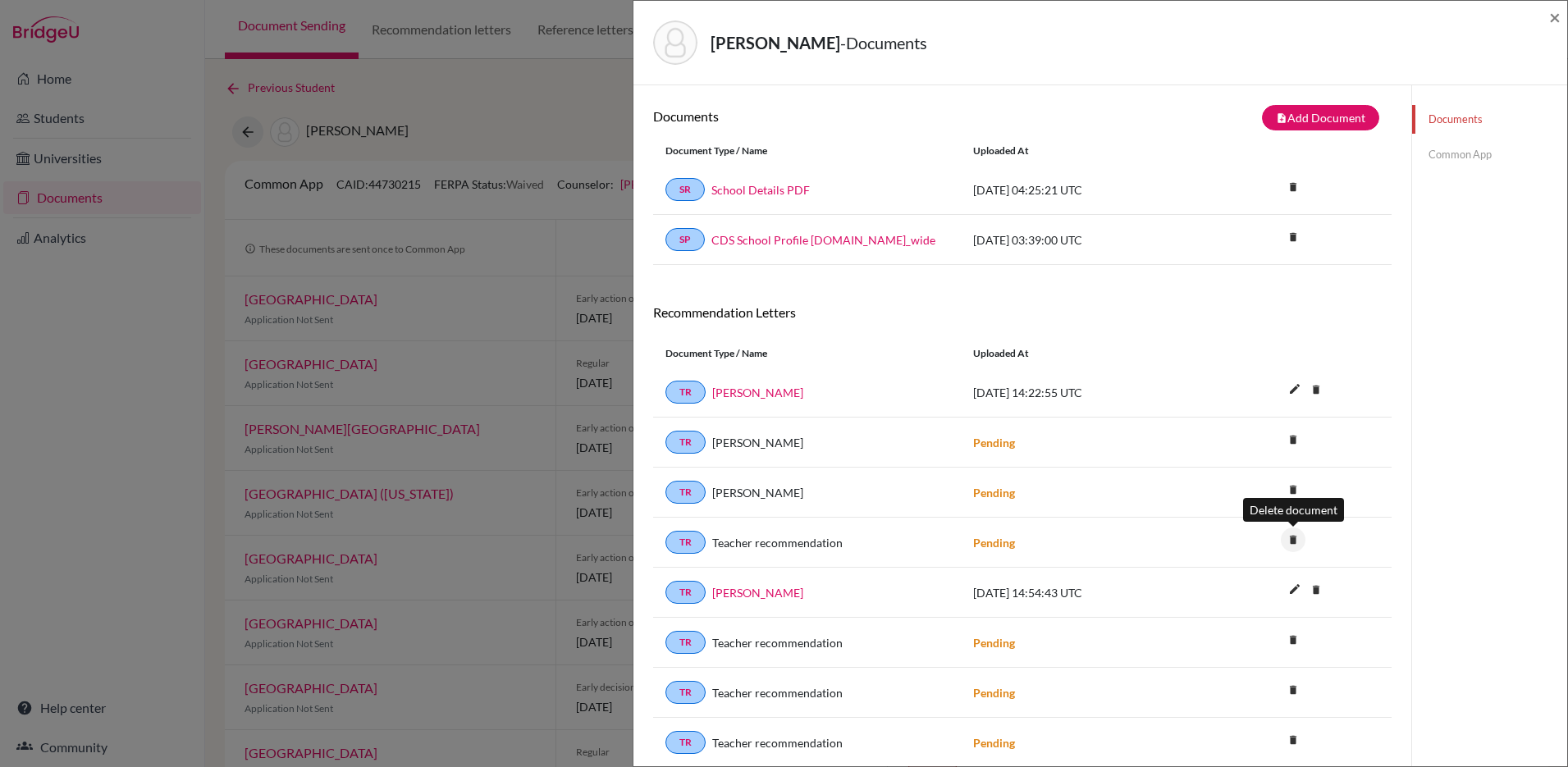
click at [1292, 538] on icon "delete" at bounding box center [1293, 540] width 25 height 25
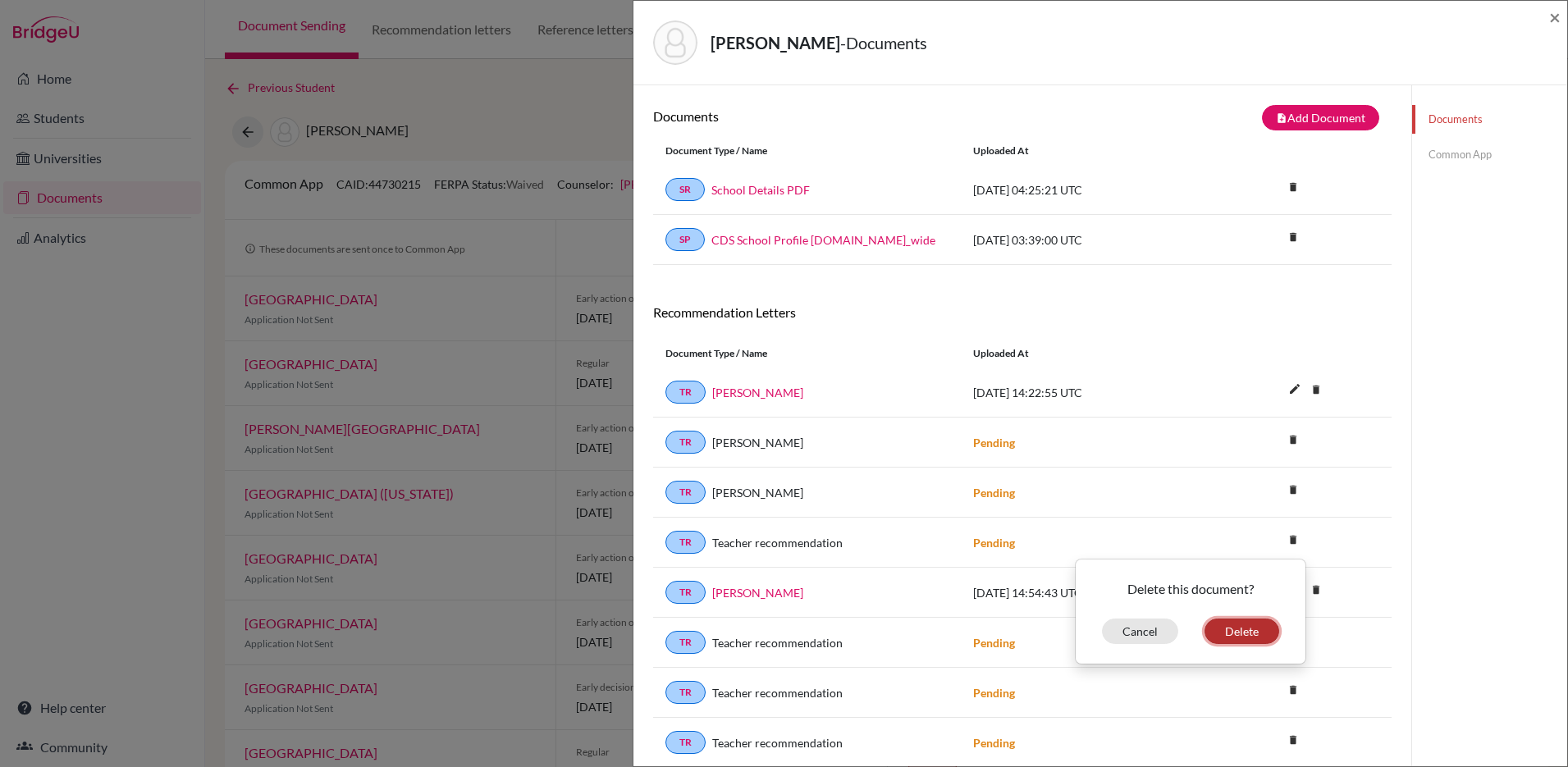
click at [1248, 634] on button "Delete" at bounding box center [1241, 630] width 75 height 25
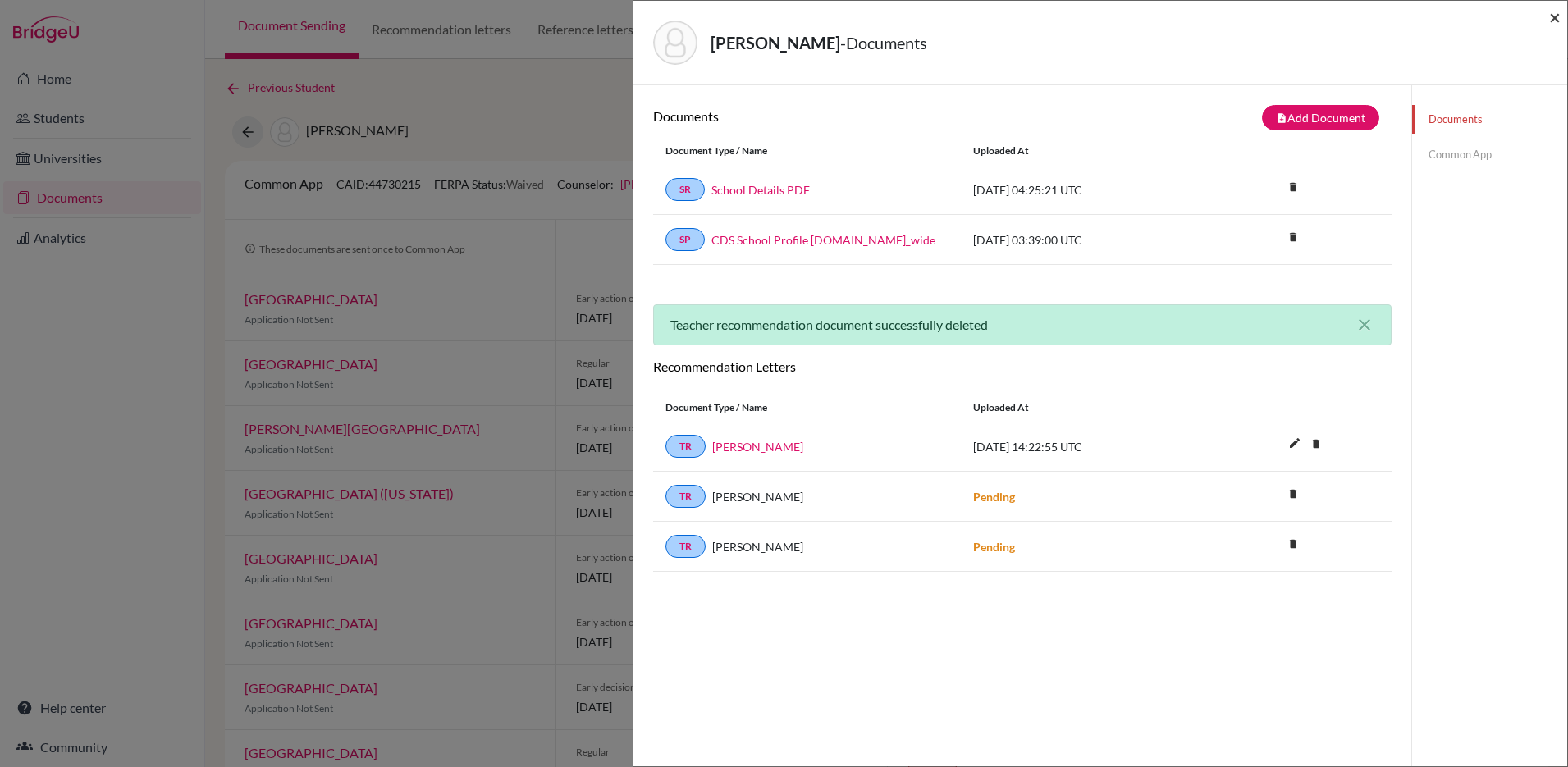
click at [1554, 19] on span "×" at bounding box center [1555, 16] width 11 height 24
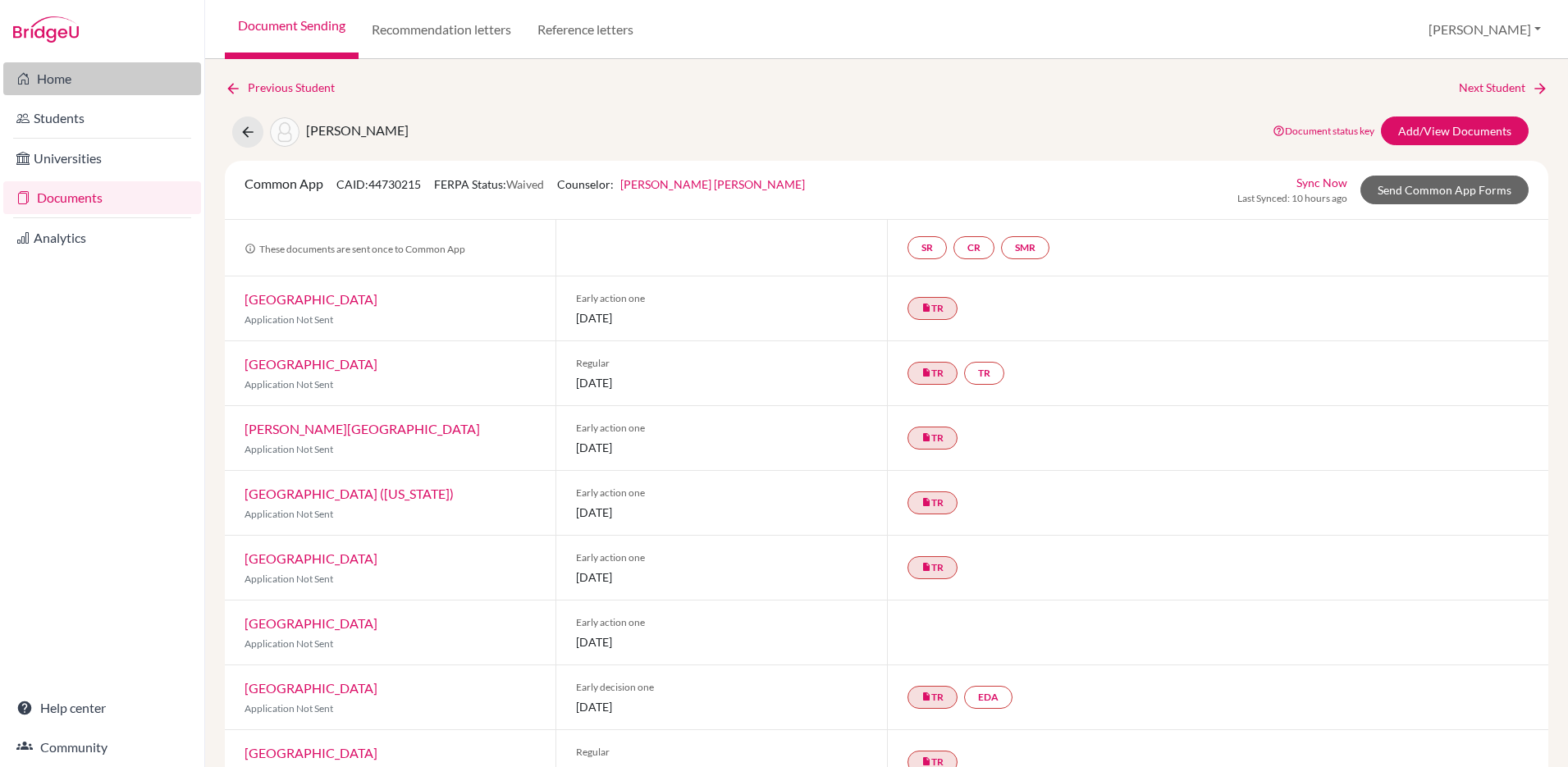
click at [22, 71] on icon at bounding box center [23, 78] width 13 height 20
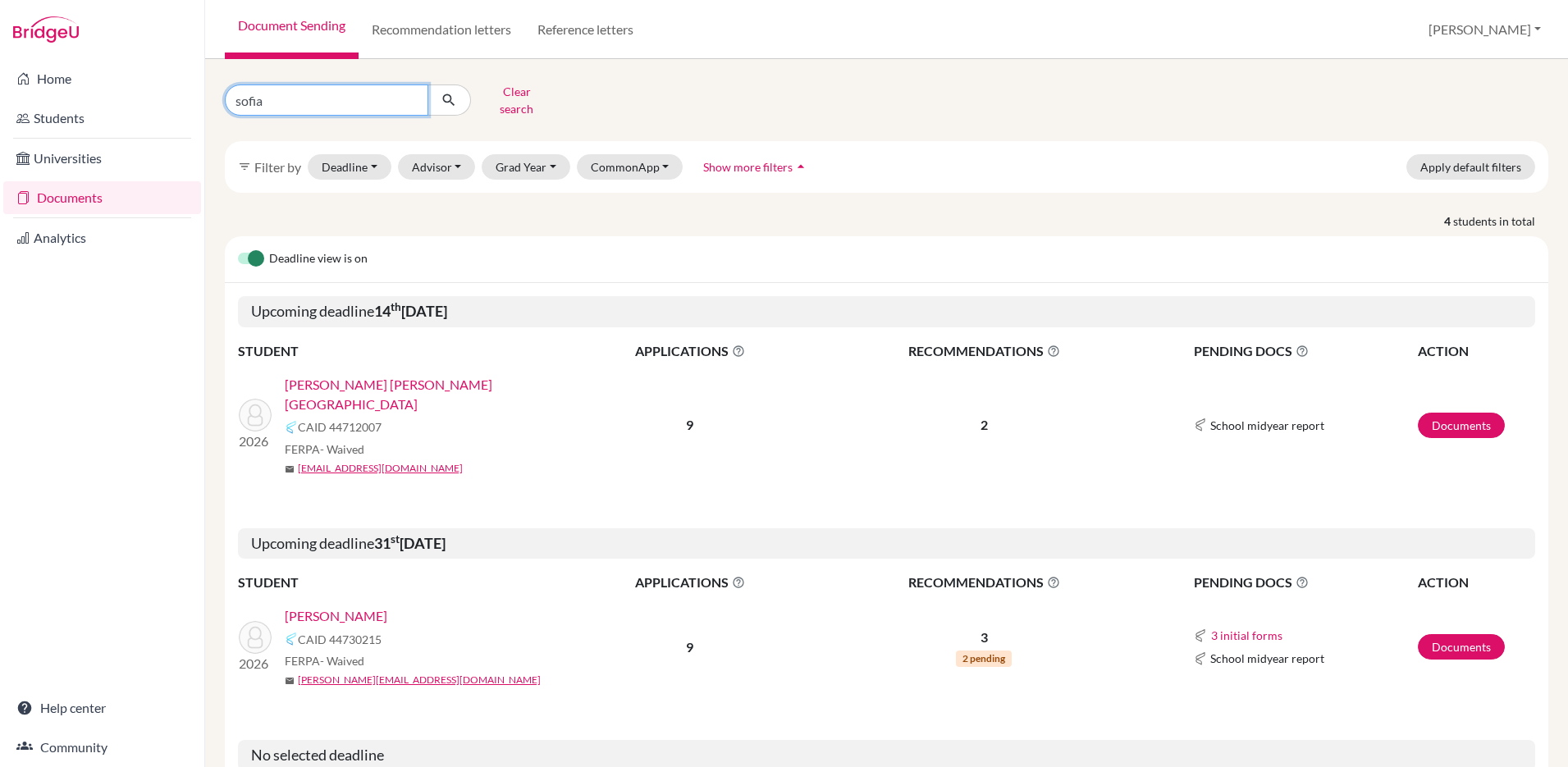
drag, startPoint x: 279, startPoint y: 97, endPoint x: 204, endPoint y: 91, distance: 75.2
click at [204, 91] on div "Home Students Universities Documents Analytics Help center Community Document S…" at bounding box center [784, 383] width 1568 height 767
type input "angelica"
click at [462, 91] on button "submit" at bounding box center [449, 99] width 43 height 31
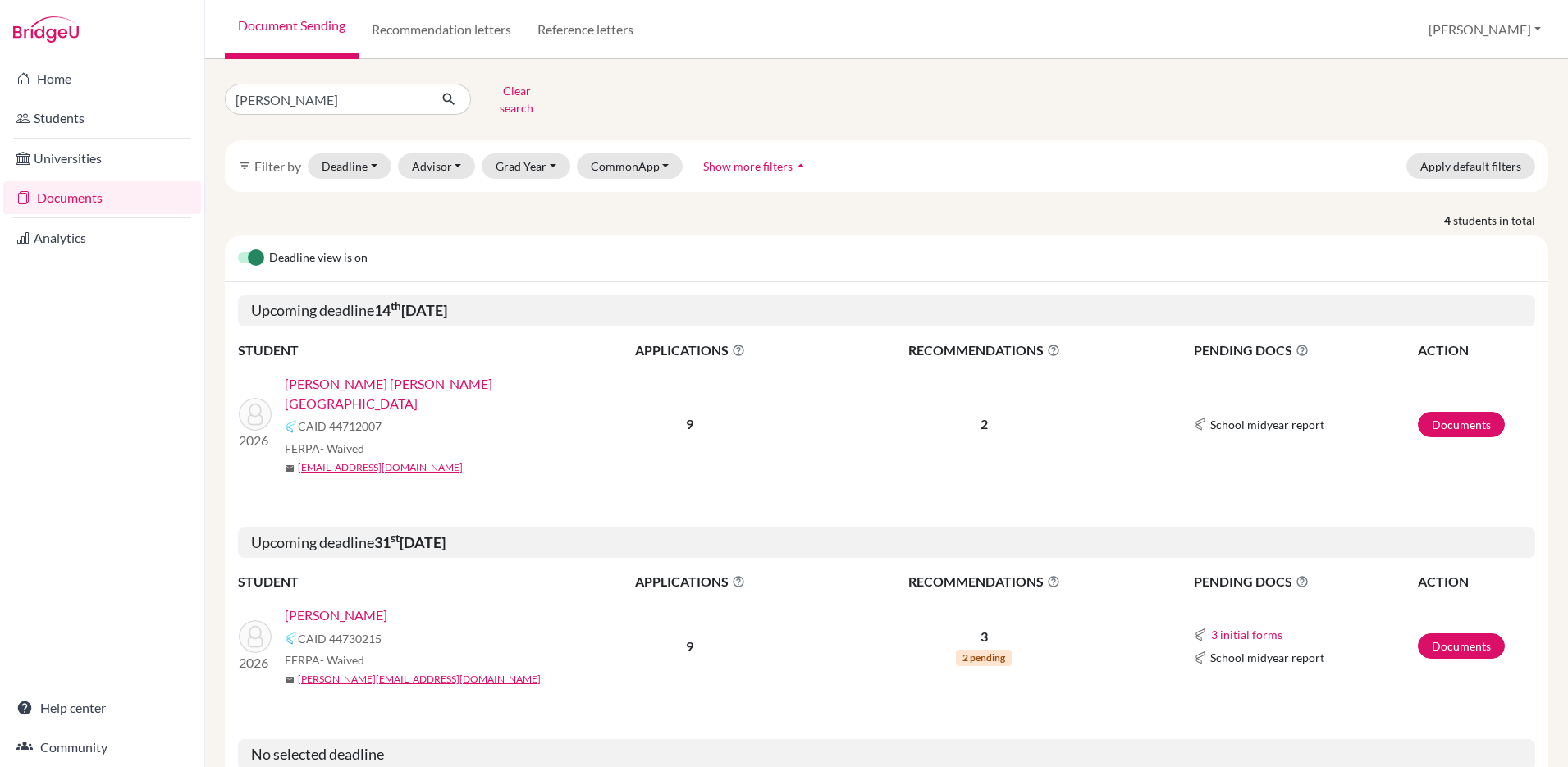
scroll to position [0, 0]
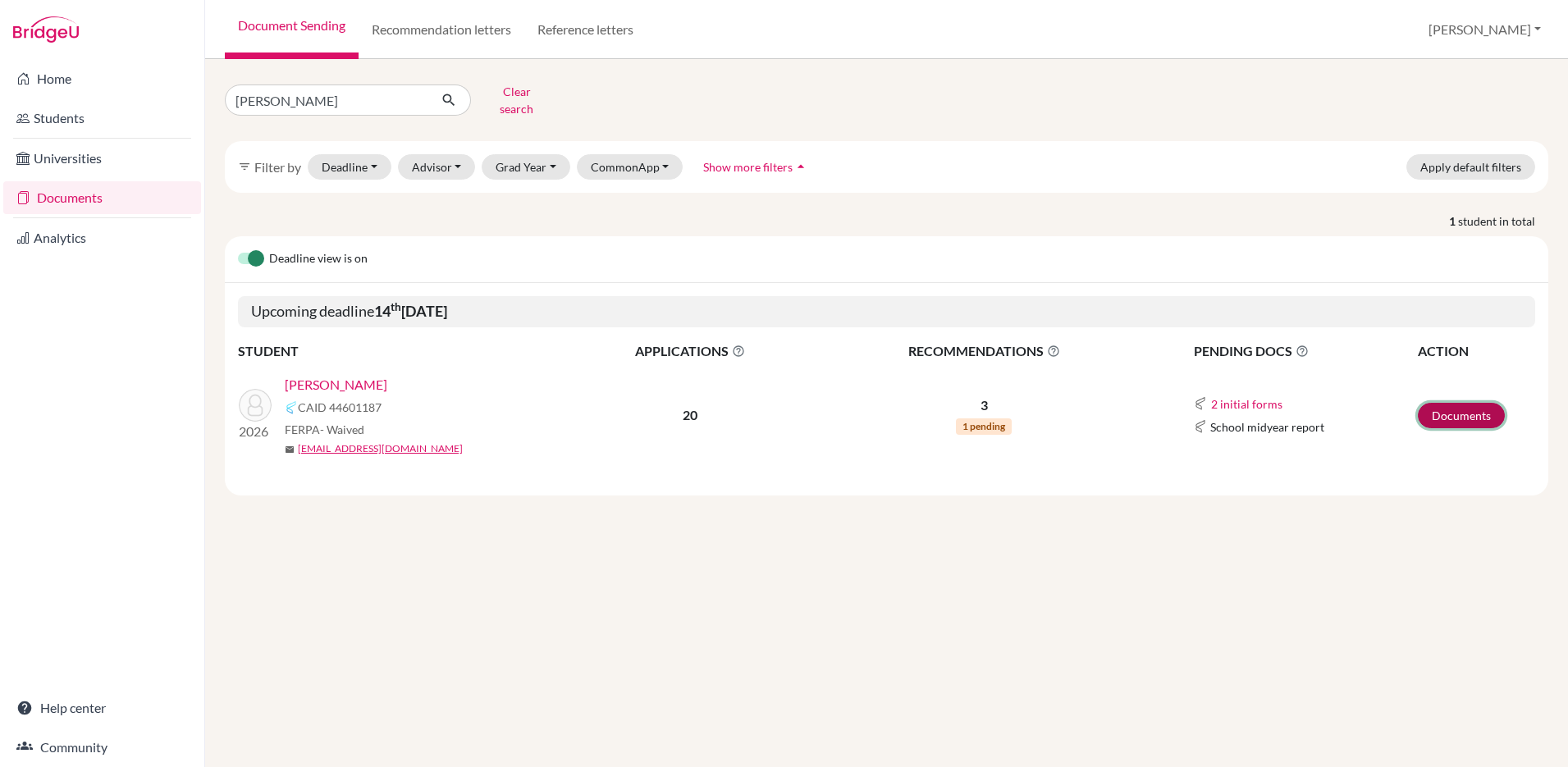
click at [1440, 406] on link "Documents" at bounding box center [1461, 415] width 87 height 25
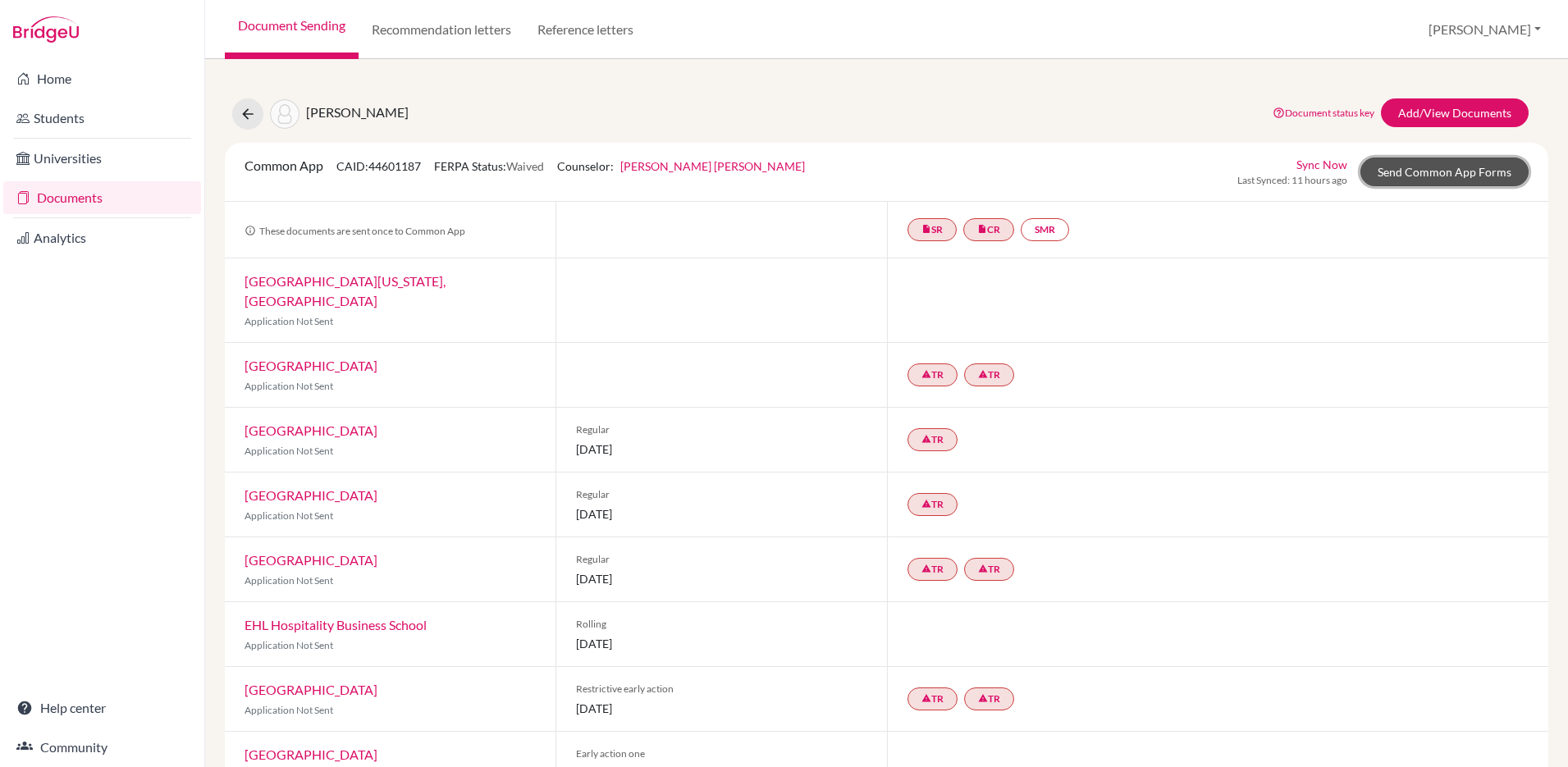
click at [1386, 165] on link "Send Common App Forms" at bounding box center [1444, 172] width 168 height 28
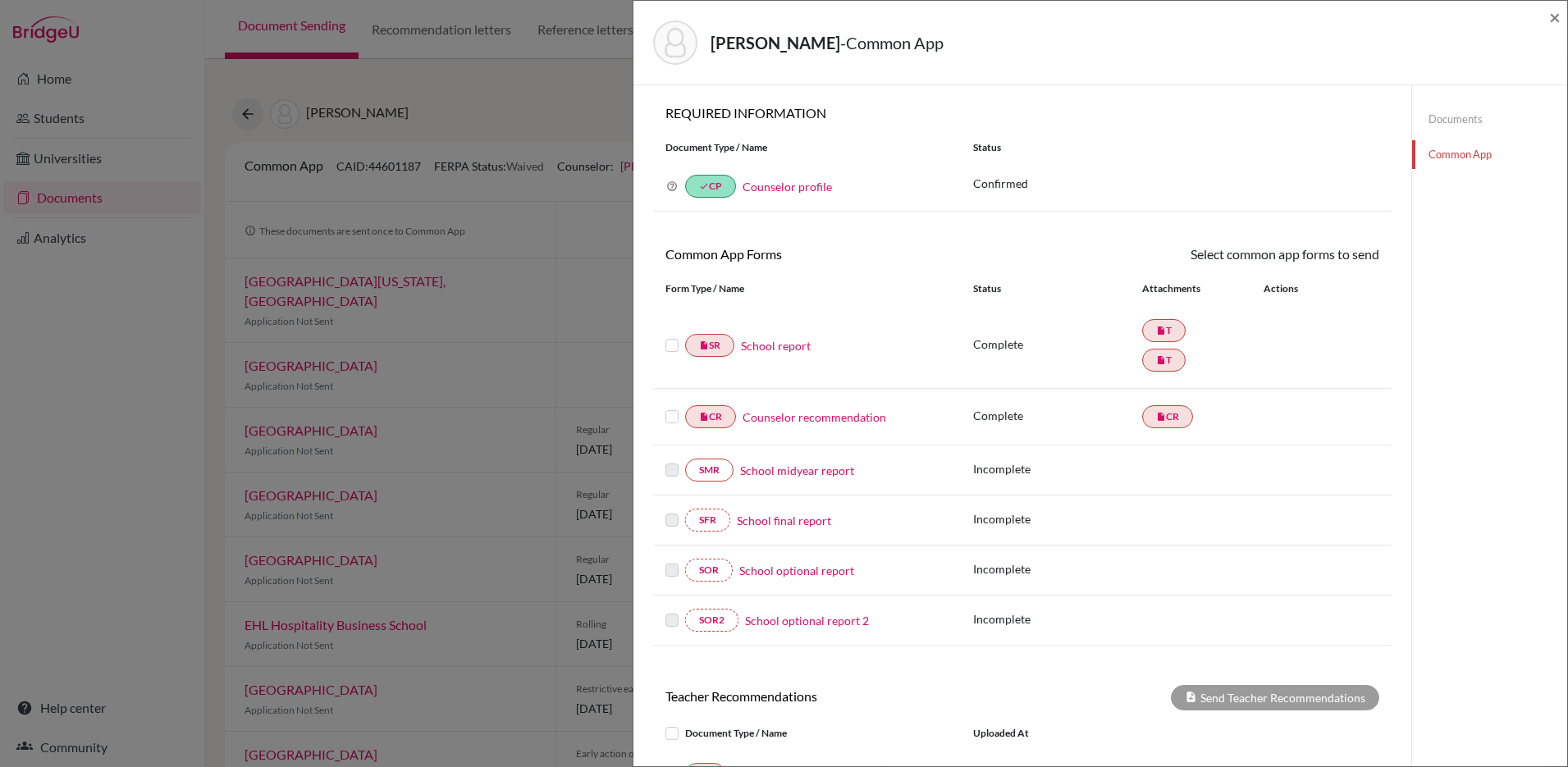
click at [667, 336] on label at bounding box center [672, 336] width 13 height 0
click at [0, 0] on input "checkbox" at bounding box center [0, 0] width 0 height 0
click at [674, 409] on label at bounding box center [672, 409] width 13 height 0
click at [0, 0] on input "checkbox" at bounding box center [0, 0] width 0 height 0
click at [1338, 257] on link "Send" at bounding box center [1345, 257] width 68 height 25
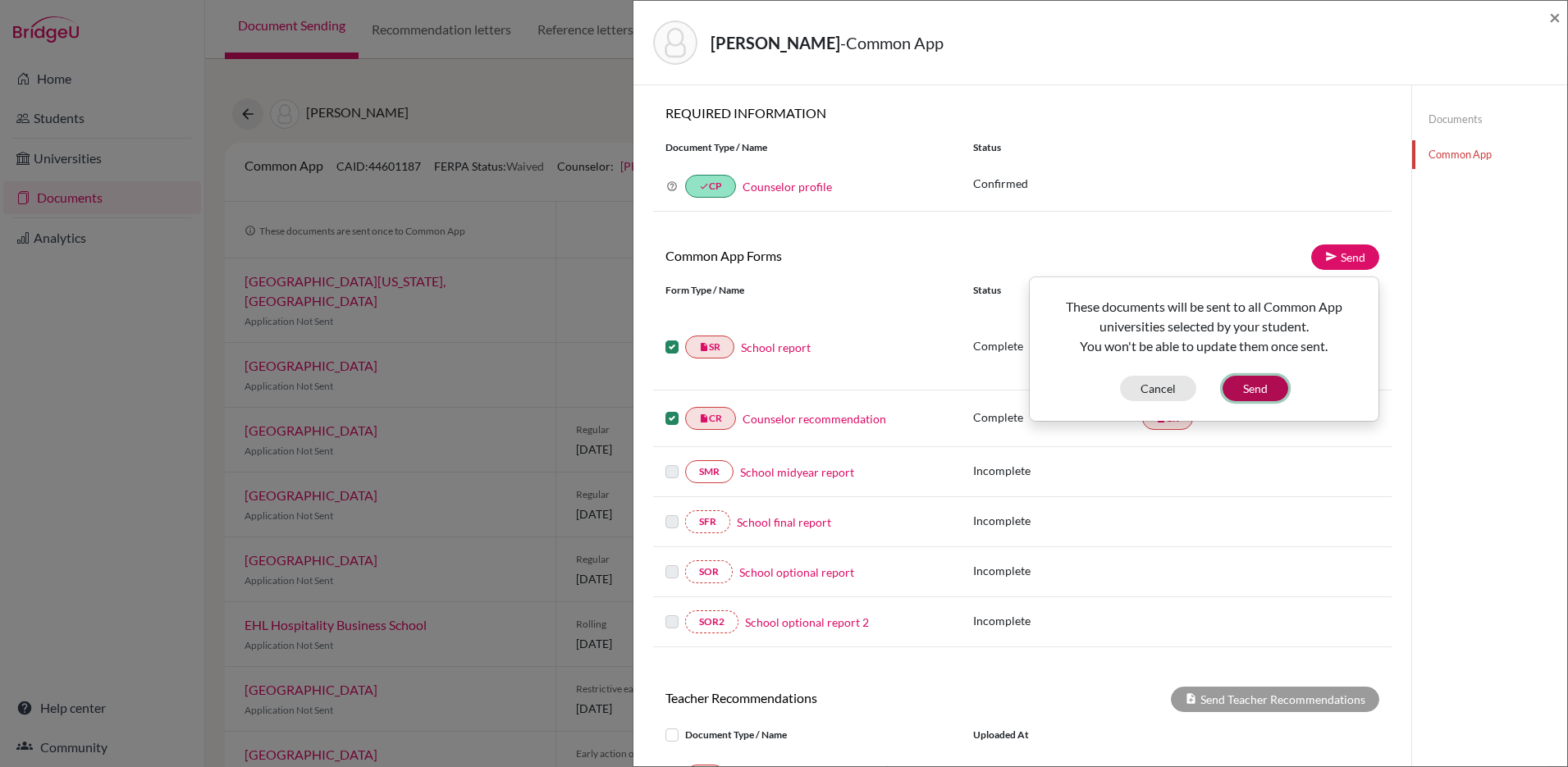
click at [1256, 389] on button "Send" at bounding box center [1256, 388] width 66 height 25
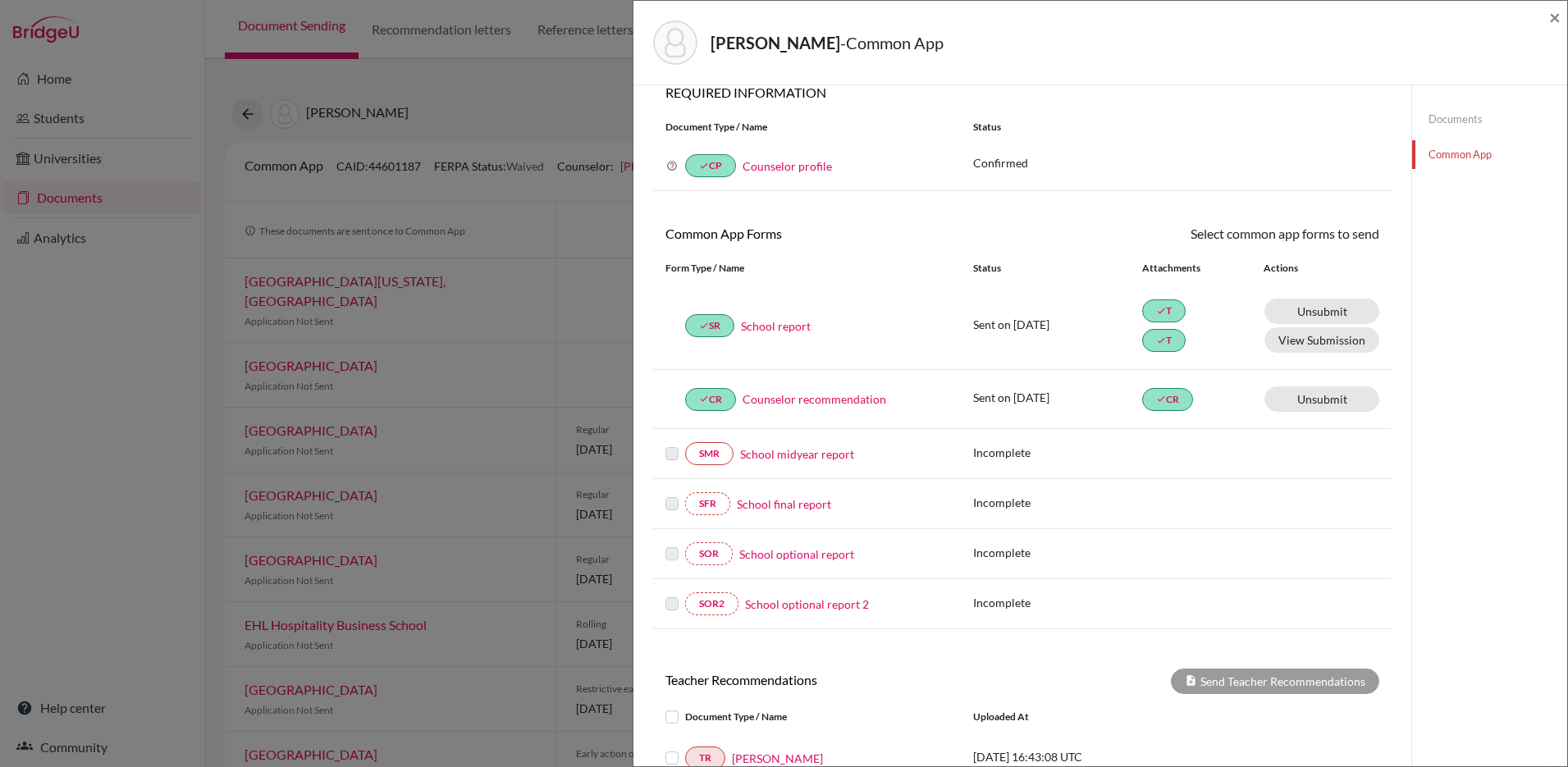
scroll to position [20, 0]
click at [1455, 122] on link "Documents" at bounding box center [1490, 119] width 155 height 28
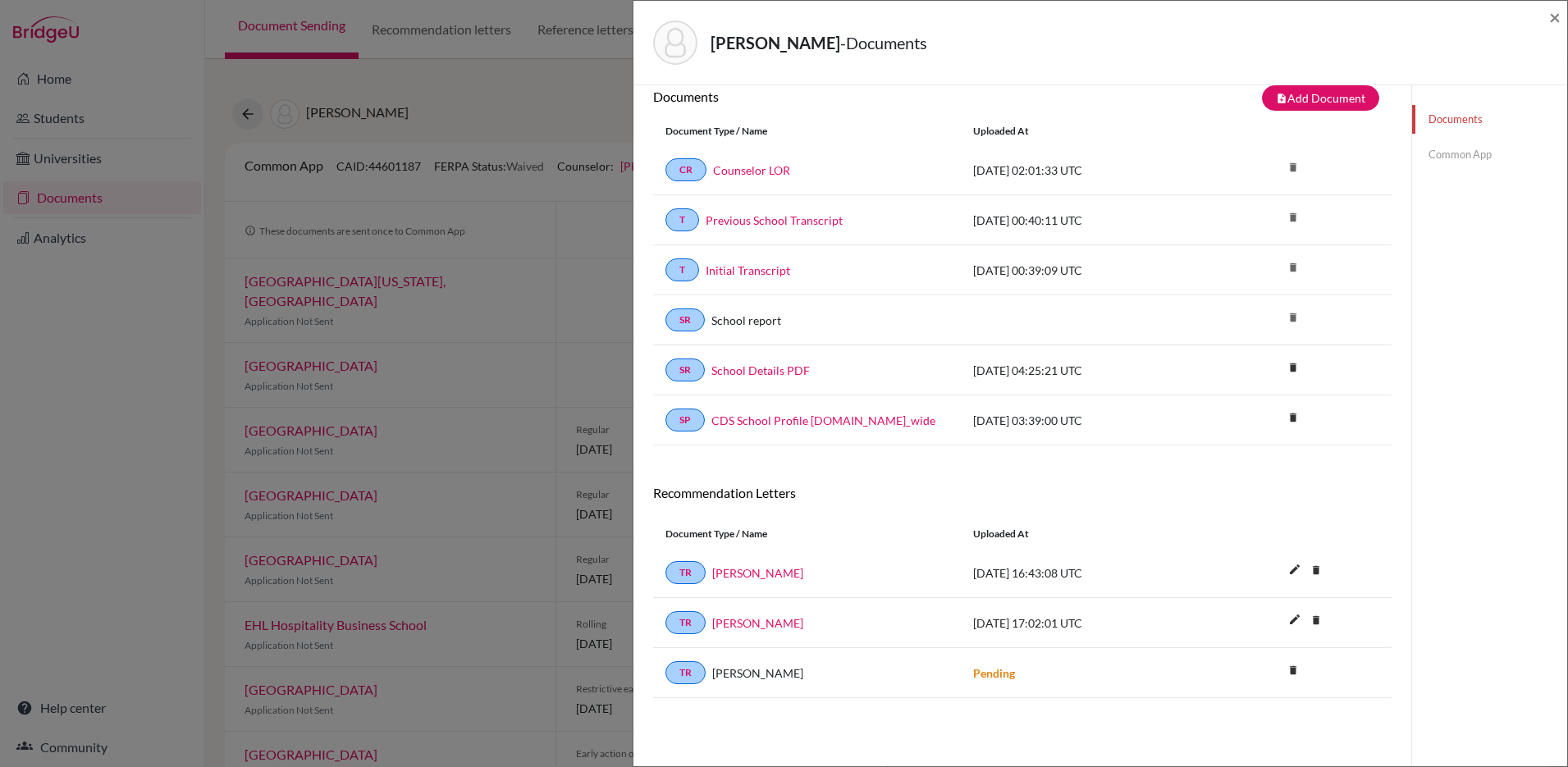
scroll to position [86, 0]
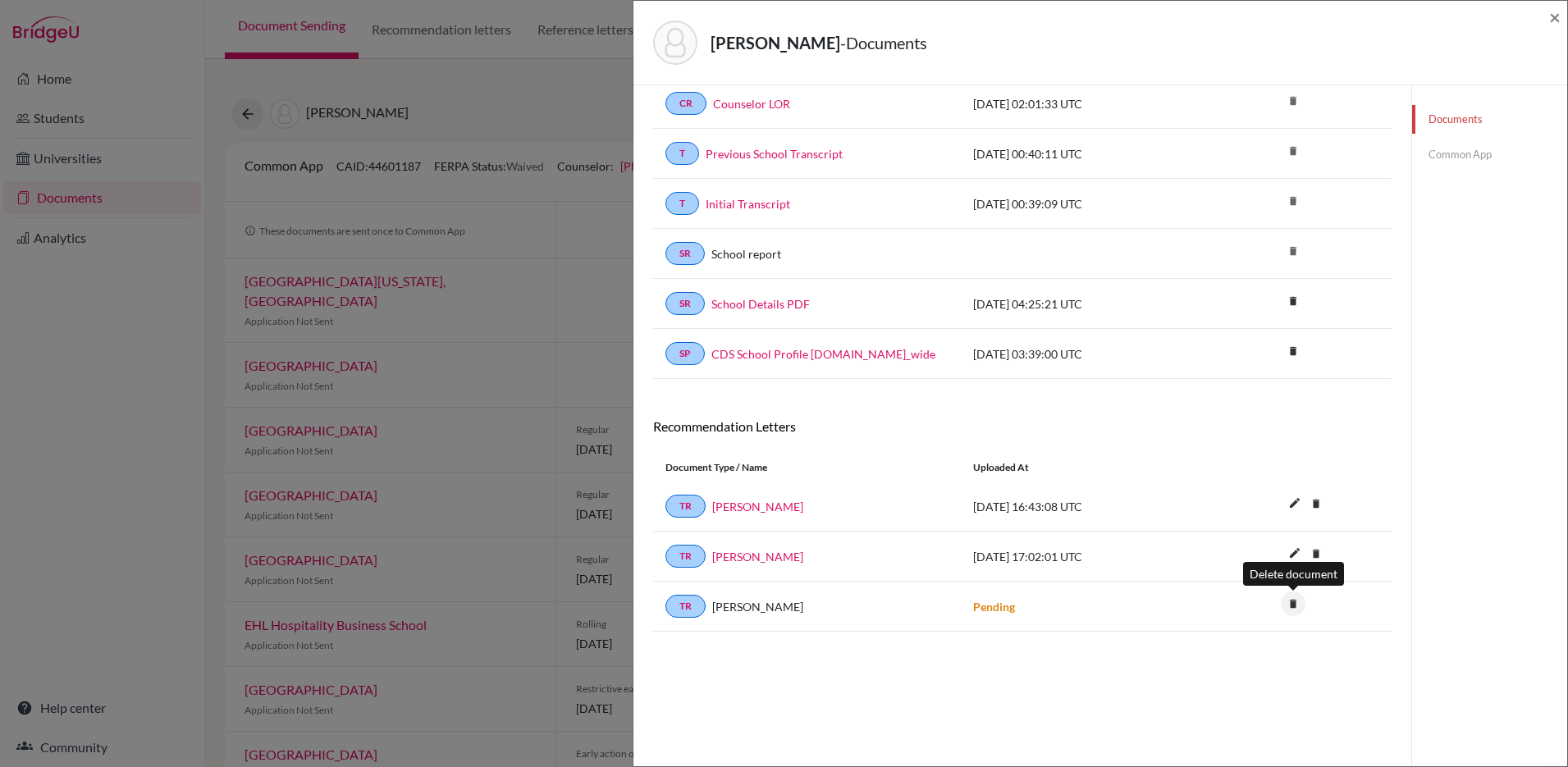
click at [1290, 602] on icon "delete" at bounding box center [1293, 604] width 25 height 25
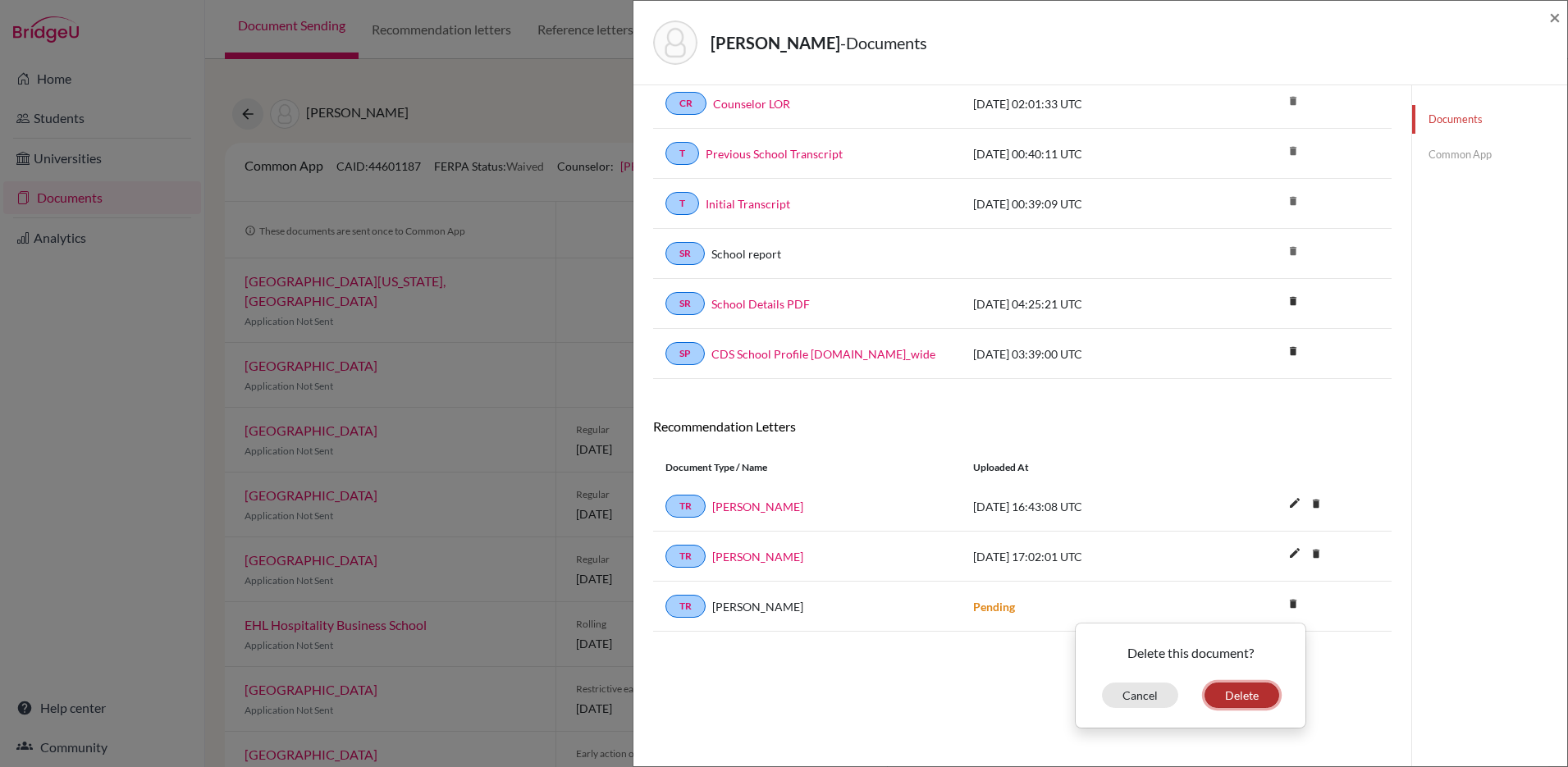
click at [1246, 693] on button "Delete" at bounding box center [1241, 694] width 75 height 25
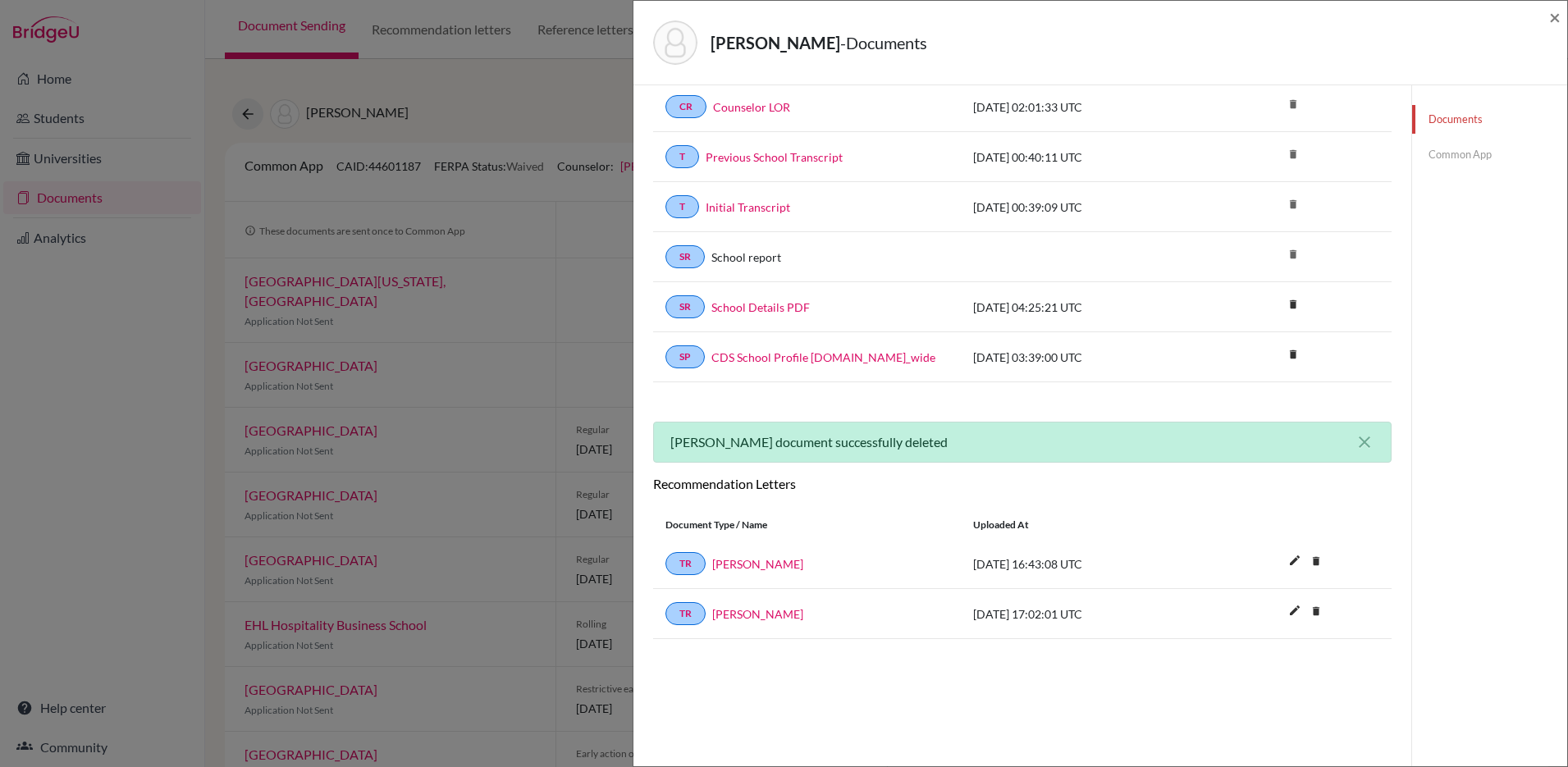
click at [1459, 149] on link "Common App" at bounding box center [1490, 155] width 155 height 28
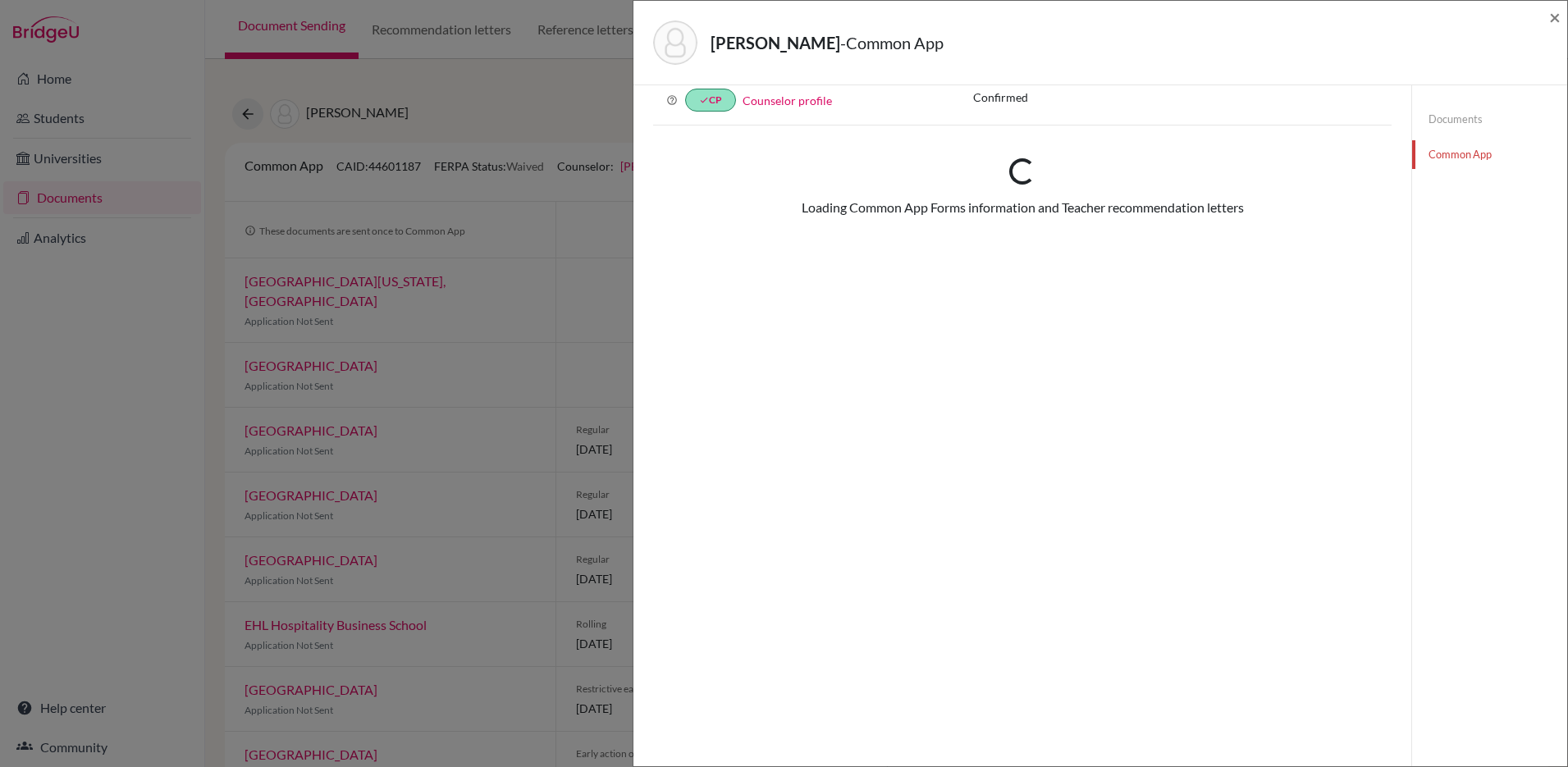
scroll to position [264, 0]
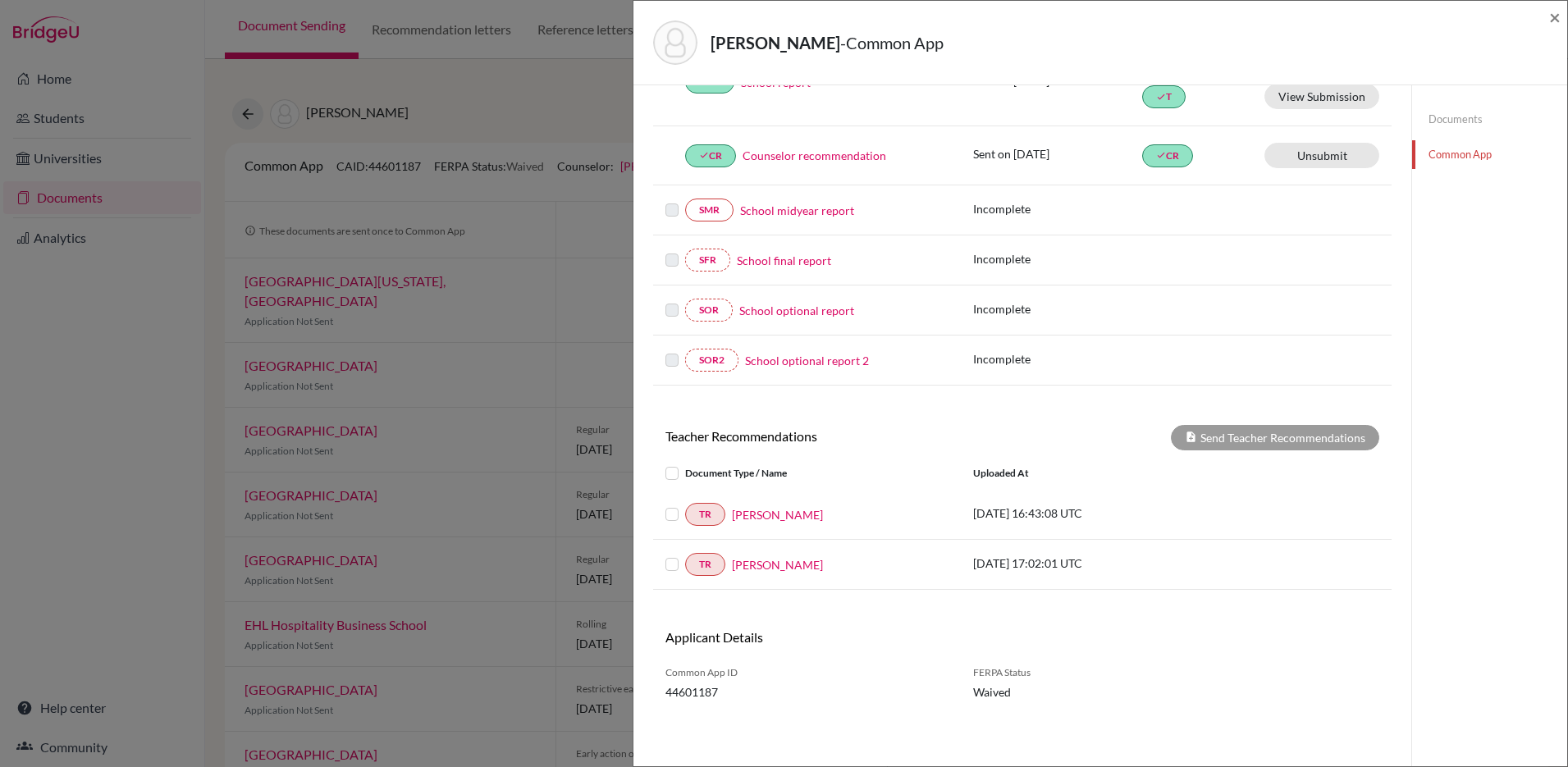
click at [685, 463] on label at bounding box center [685, 463] width 0 height 0
click at [0, 0] on input "checkbox" at bounding box center [0, 0] width 0 height 0
click at [1294, 439] on button "Send Teacher Recommendations" at bounding box center [1275, 437] width 209 height 25
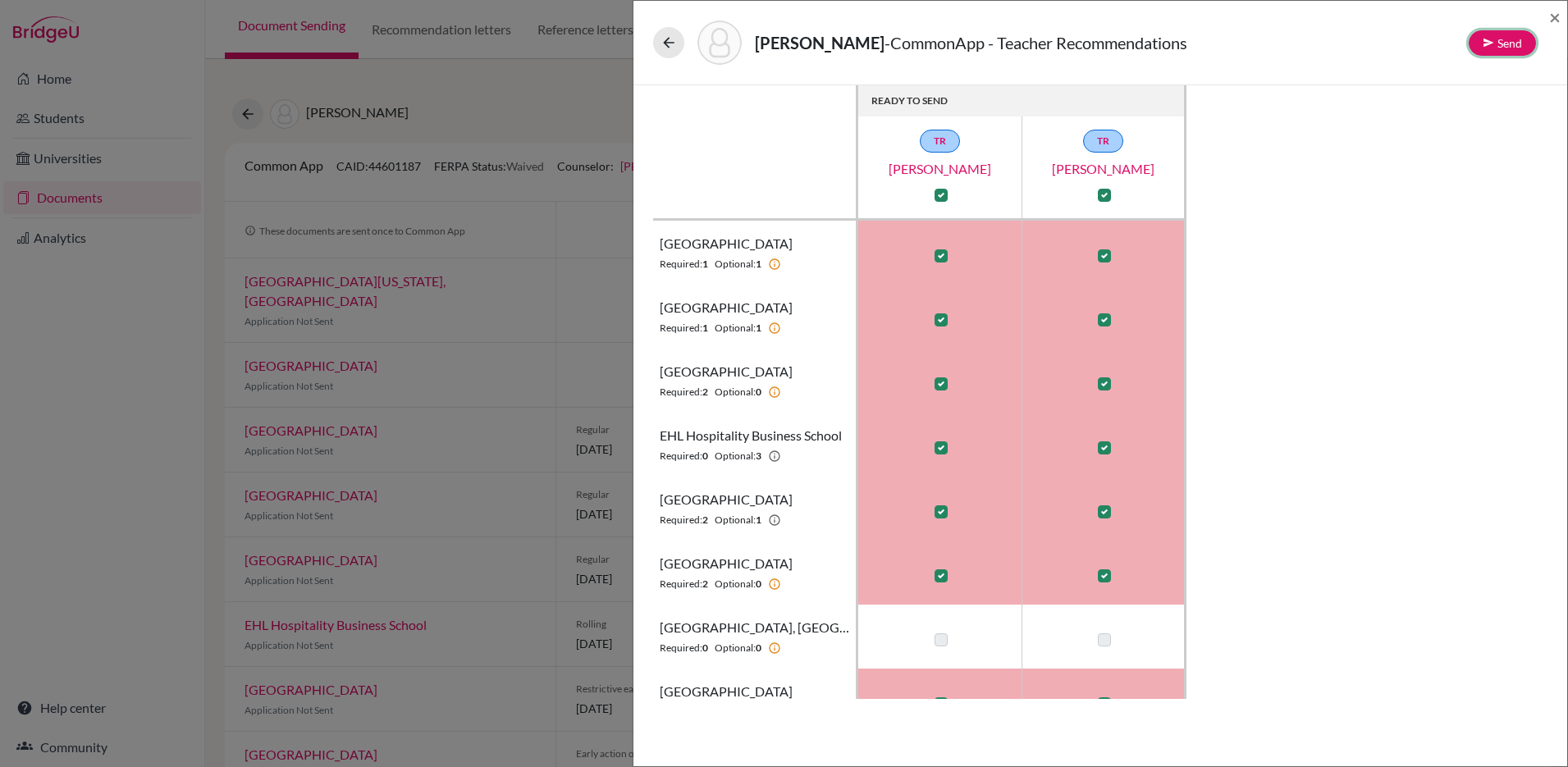
drag, startPoint x: 1501, startPoint y: 33, endPoint x: 1505, endPoint y: 24, distance: 9.8
click at [1505, 24] on div "Carbajal, Angelica - CommonApp - Teacher Recommendations Send" at bounding box center [1094, 42] width 883 height 44
click at [1504, 37] on button "Send" at bounding box center [1502, 42] width 67 height 25
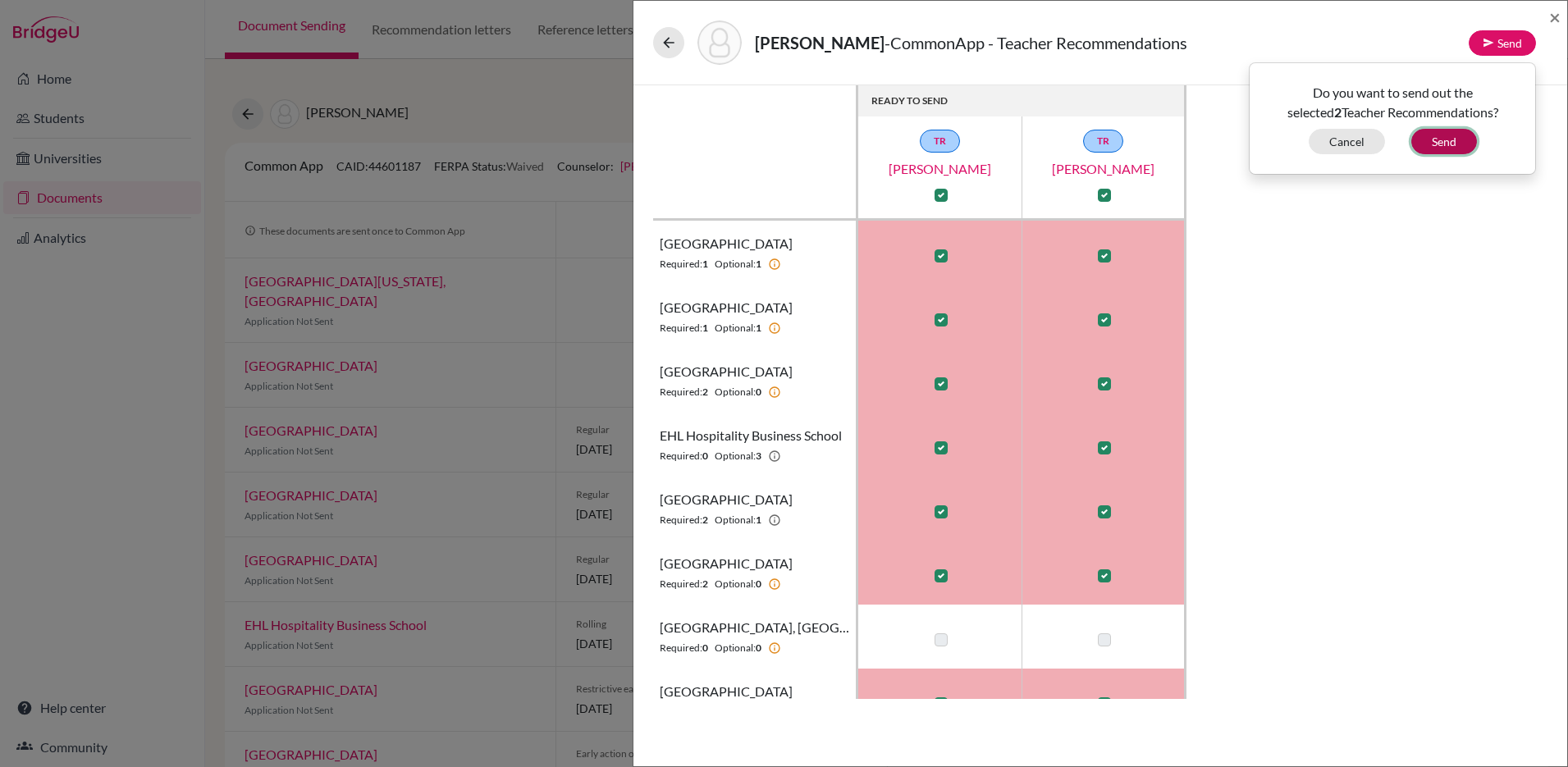
click at [1436, 142] on button "Send" at bounding box center [1444, 141] width 66 height 25
checkbox input "false"
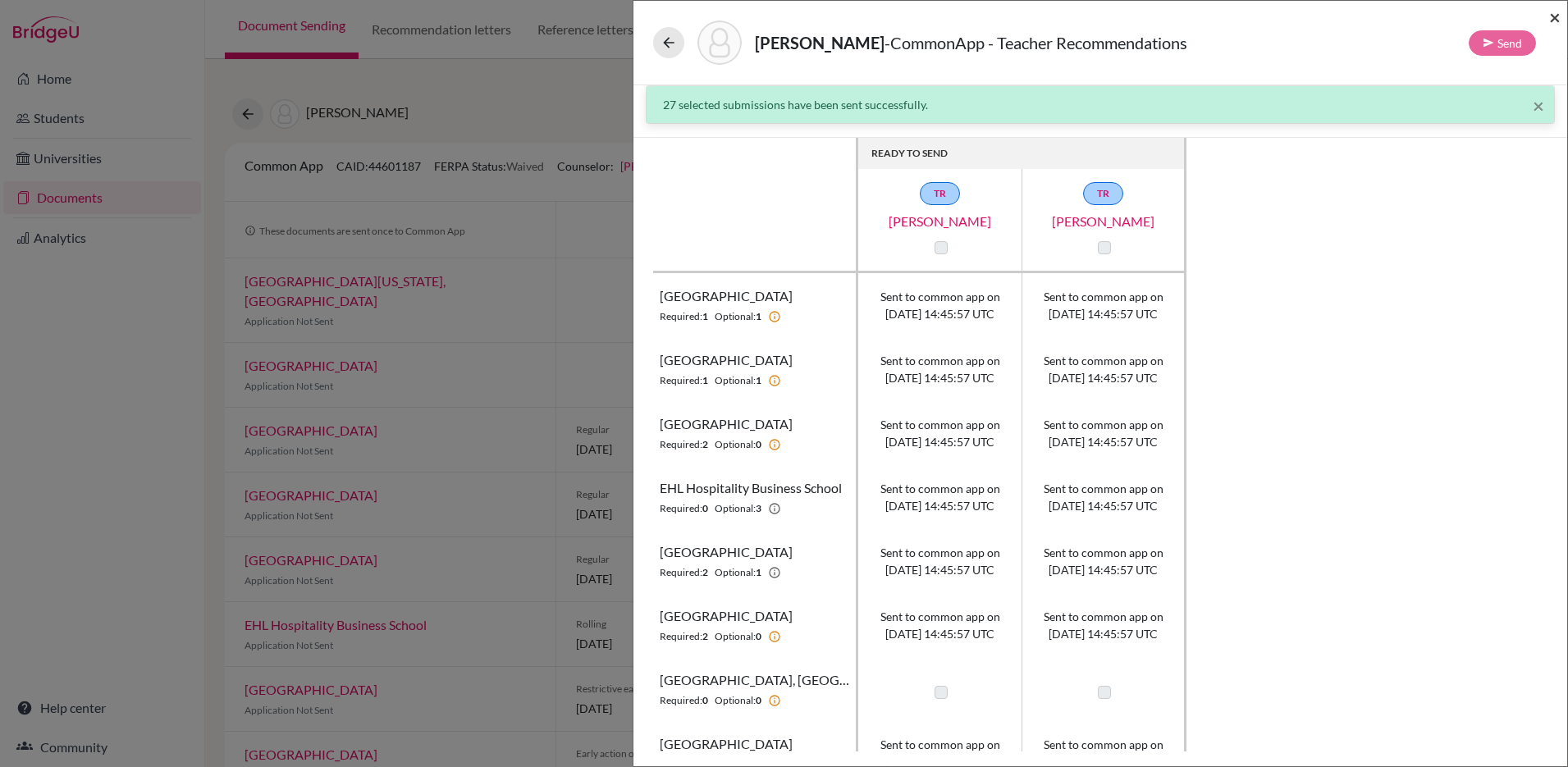
click at [1557, 22] on span "×" at bounding box center [1555, 16] width 11 height 24
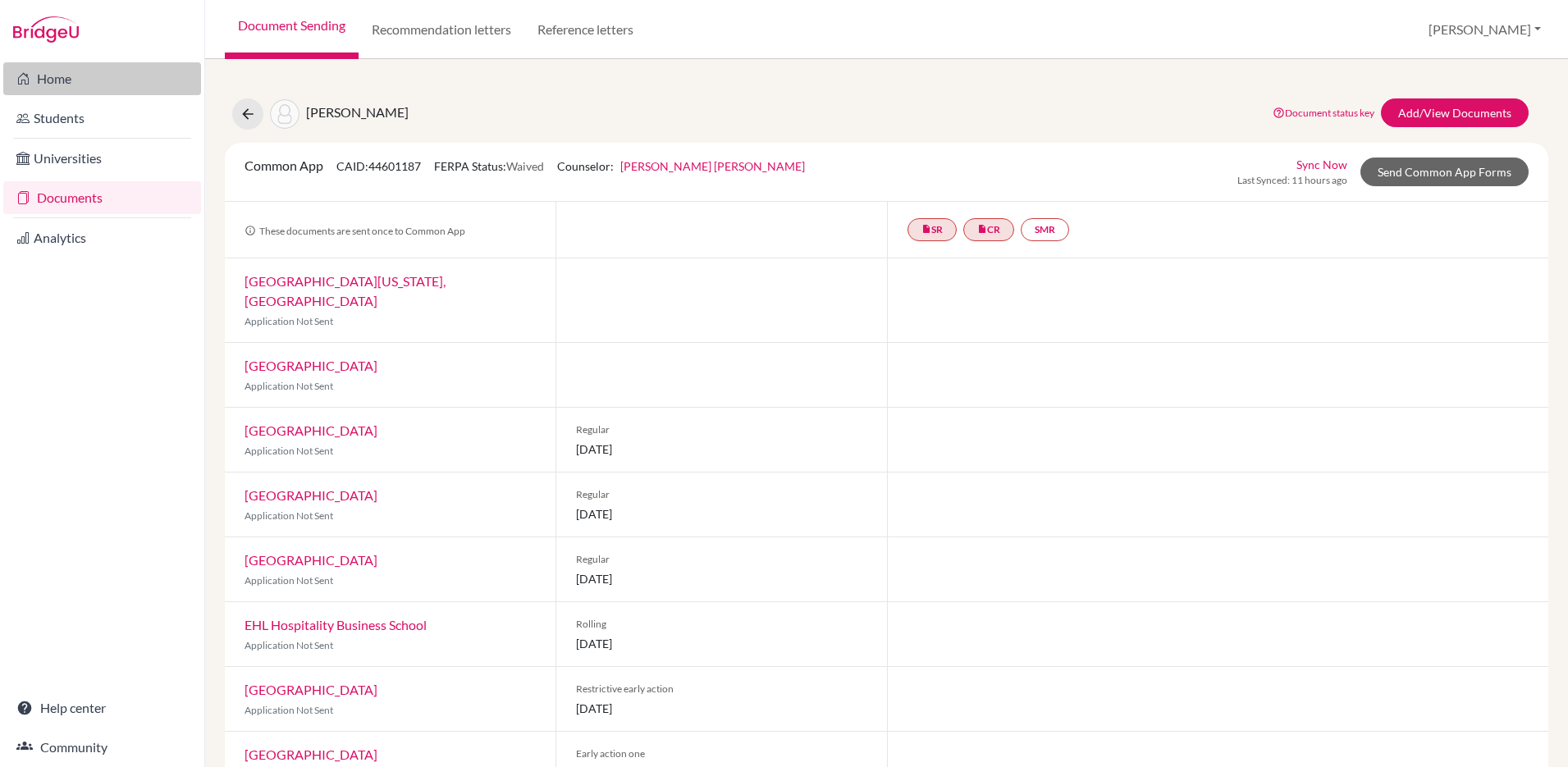
click at [64, 87] on link "Home" at bounding box center [102, 78] width 198 height 33
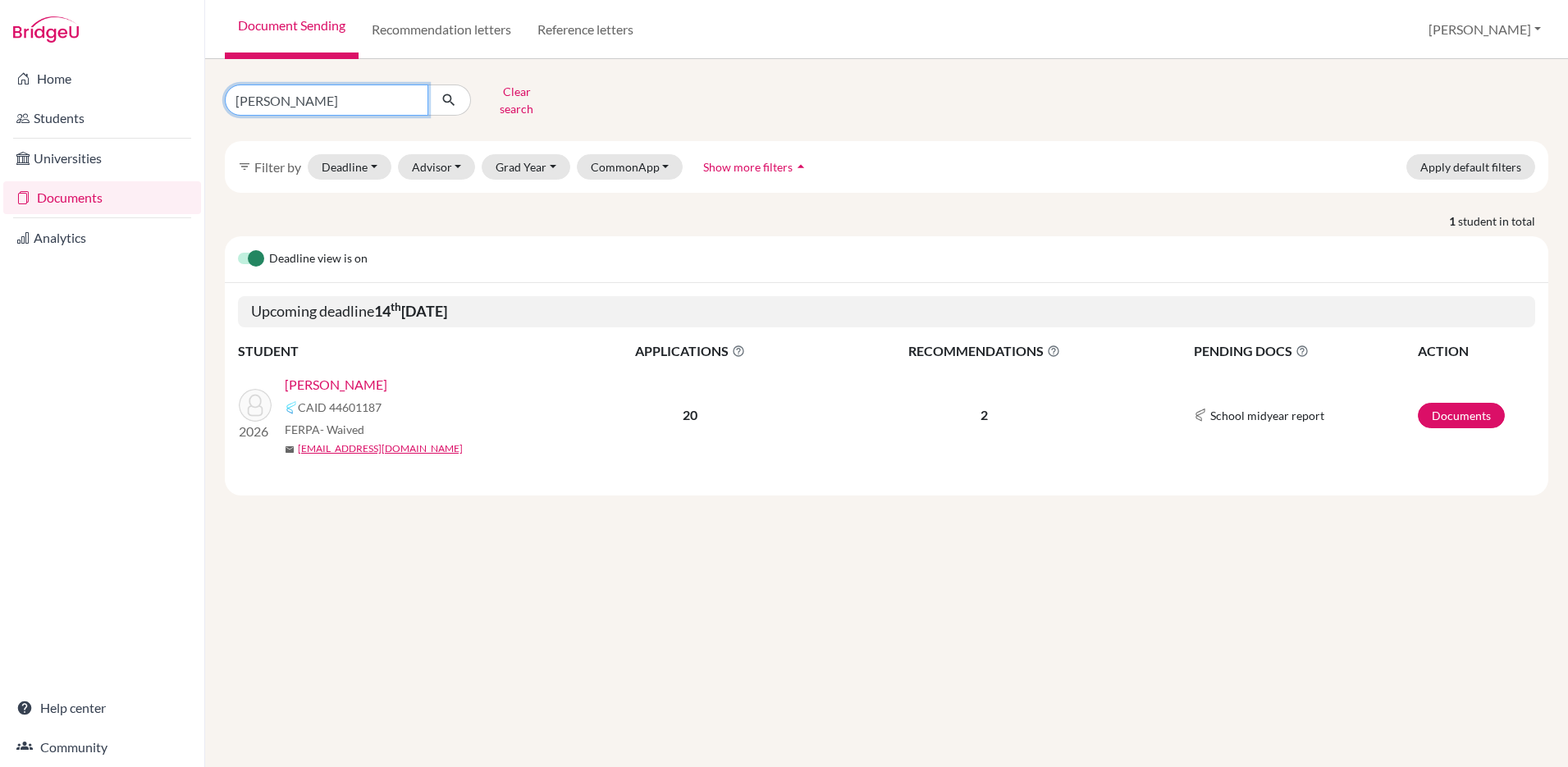
click at [361, 92] on input "angelica" at bounding box center [327, 100] width 204 height 31
drag, startPoint x: 360, startPoint y: 92, endPoint x: 98, endPoint y: 78, distance: 262.4
click at [98, 78] on div "Home Students Universities Documents Analytics Help center Community Document S…" at bounding box center [784, 383] width 1568 height 767
type input "[PERSON_NAME]"
click button "submit" at bounding box center [449, 100] width 43 height 31
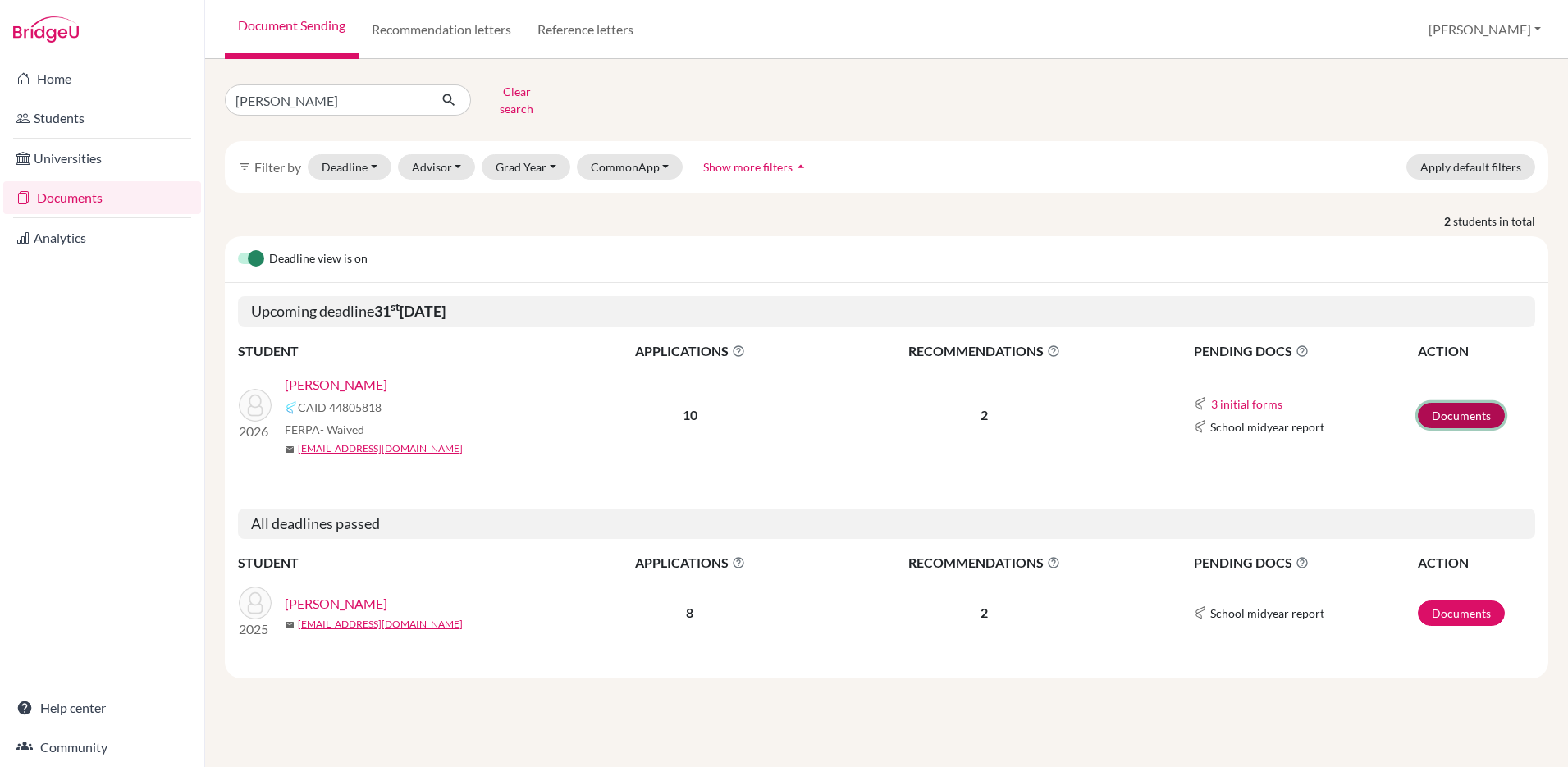
click at [1440, 403] on link "Documents" at bounding box center [1461, 415] width 87 height 25
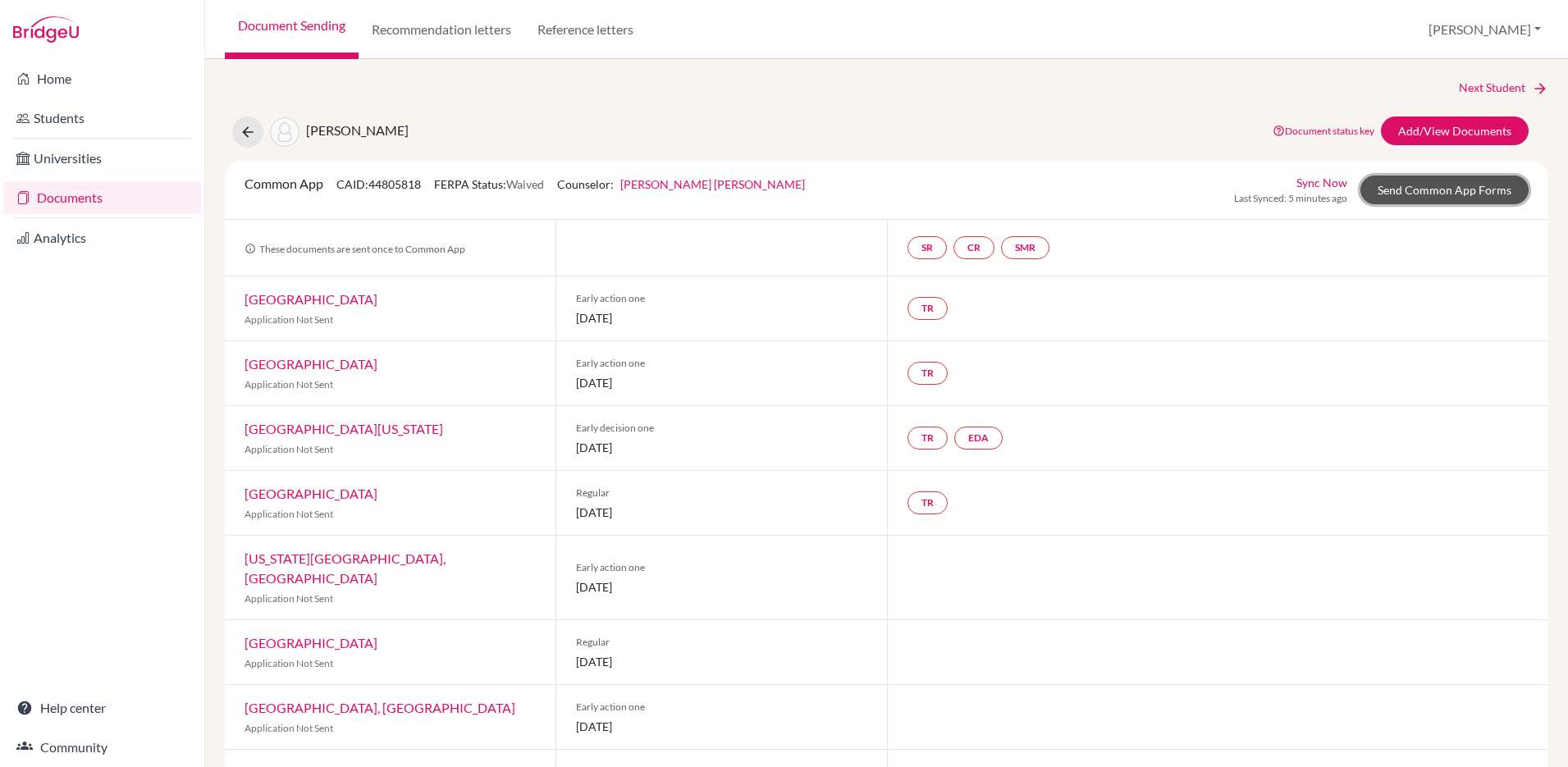
click at [1442, 192] on link "Send Common App Forms" at bounding box center [1444, 190] width 168 height 28
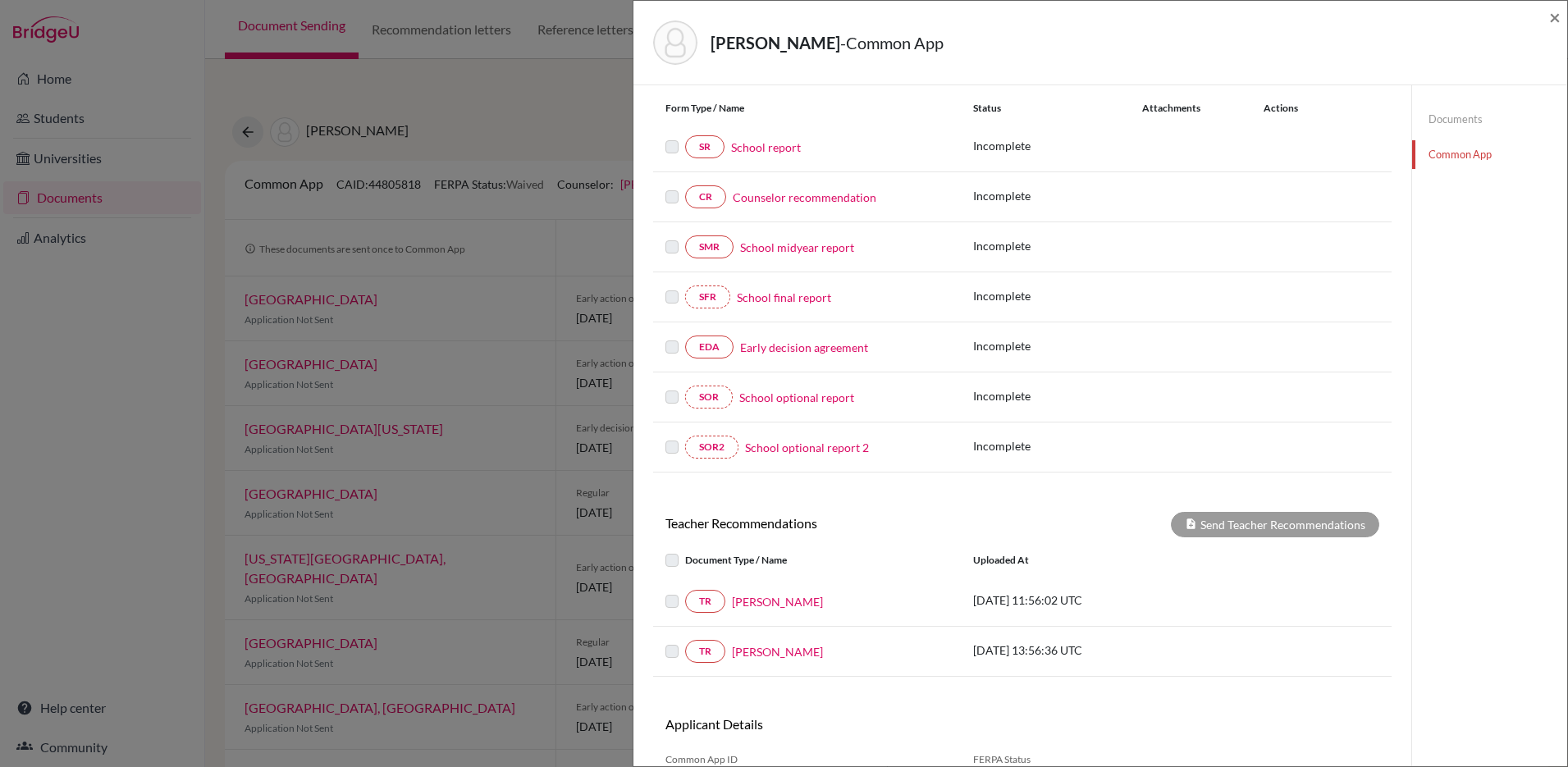
scroll to position [267, 0]
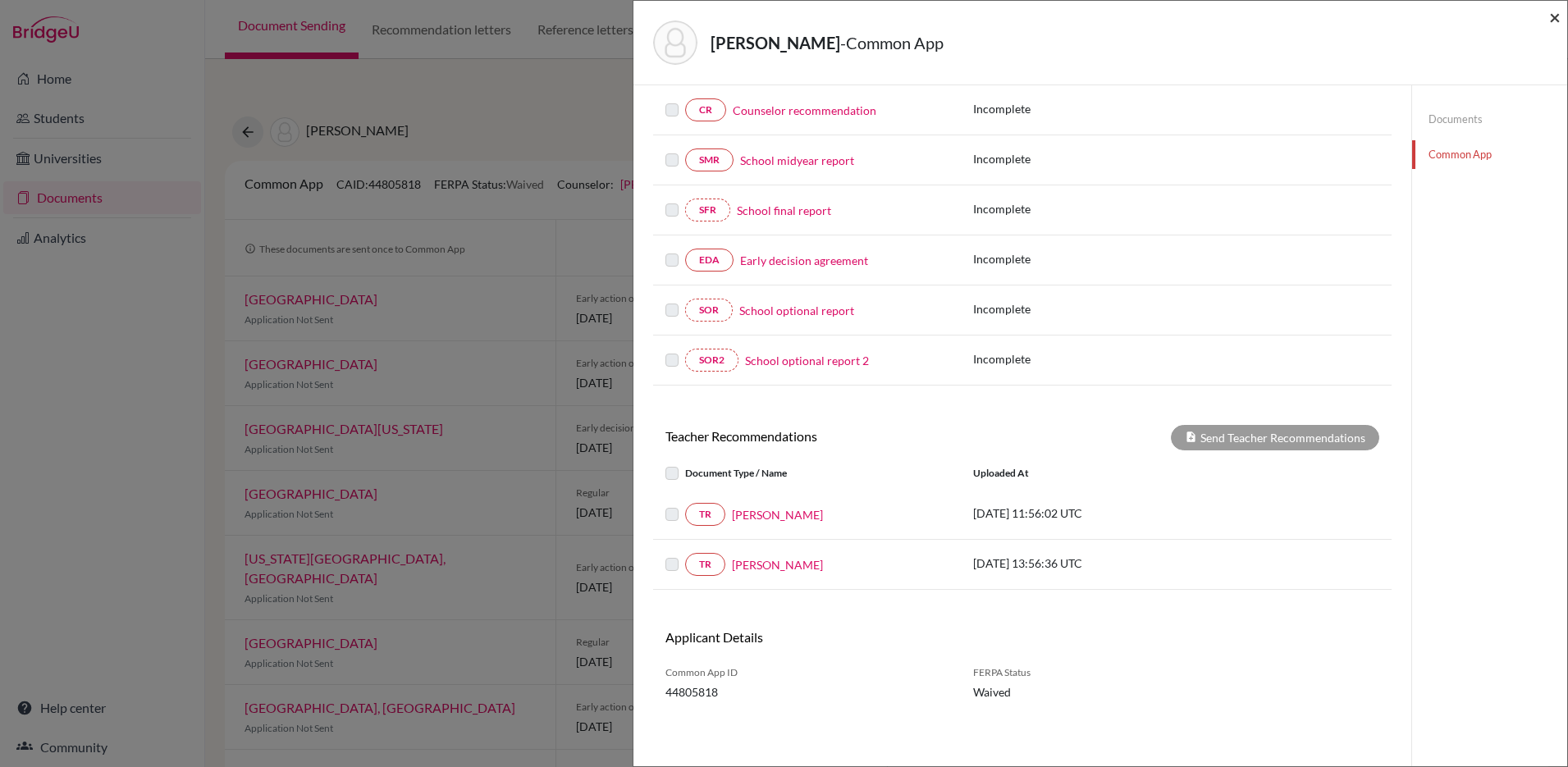
click at [1556, 18] on span "×" at bounding box center [1555, 16] width 11 height 24
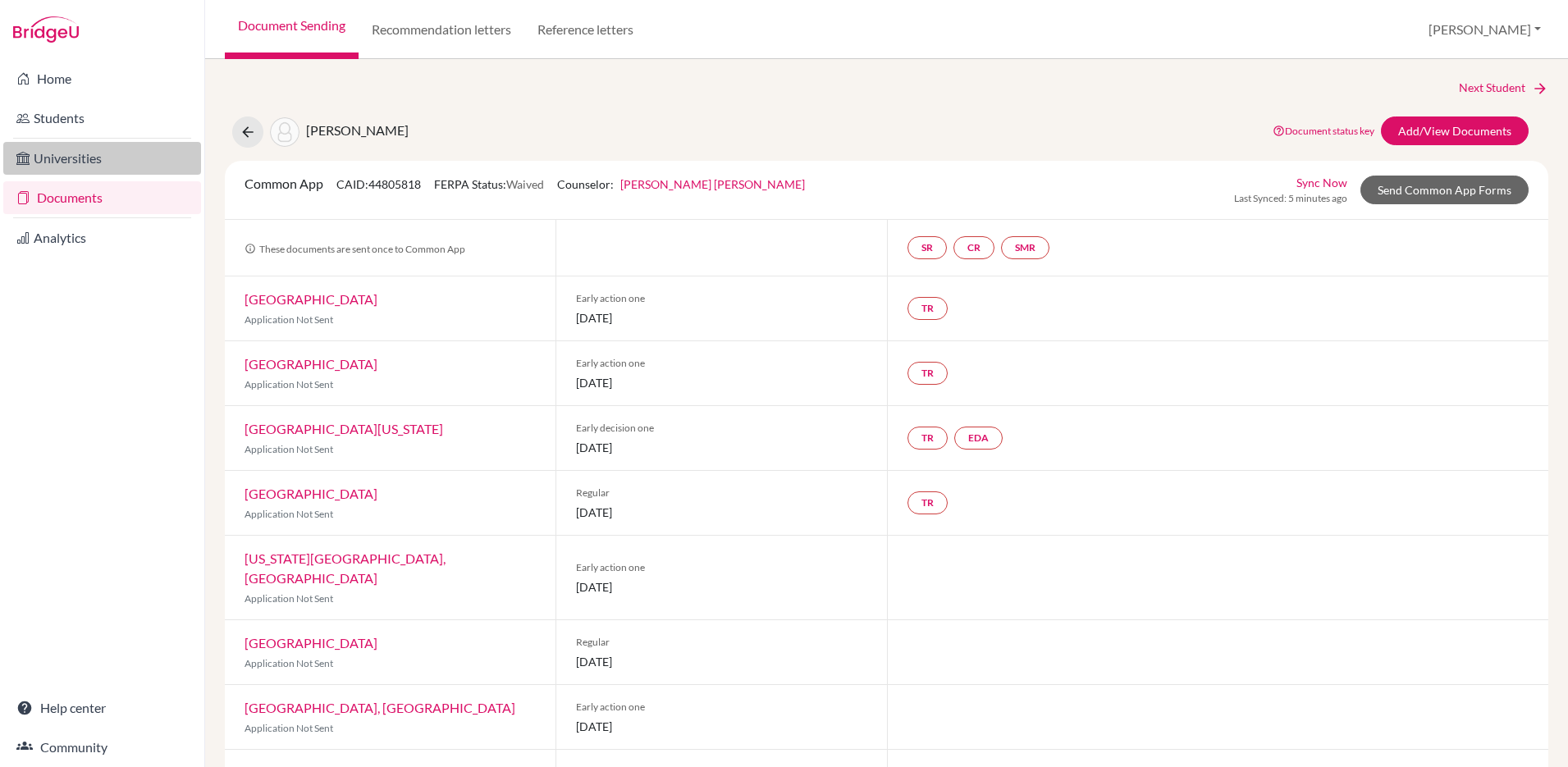
click at [82, 159] on link "Universities" at bounding box center [102, 158] width 198 height 33
click at [76, 203] on link "Documents" at bounding box center [102, 197] width 198 height 33
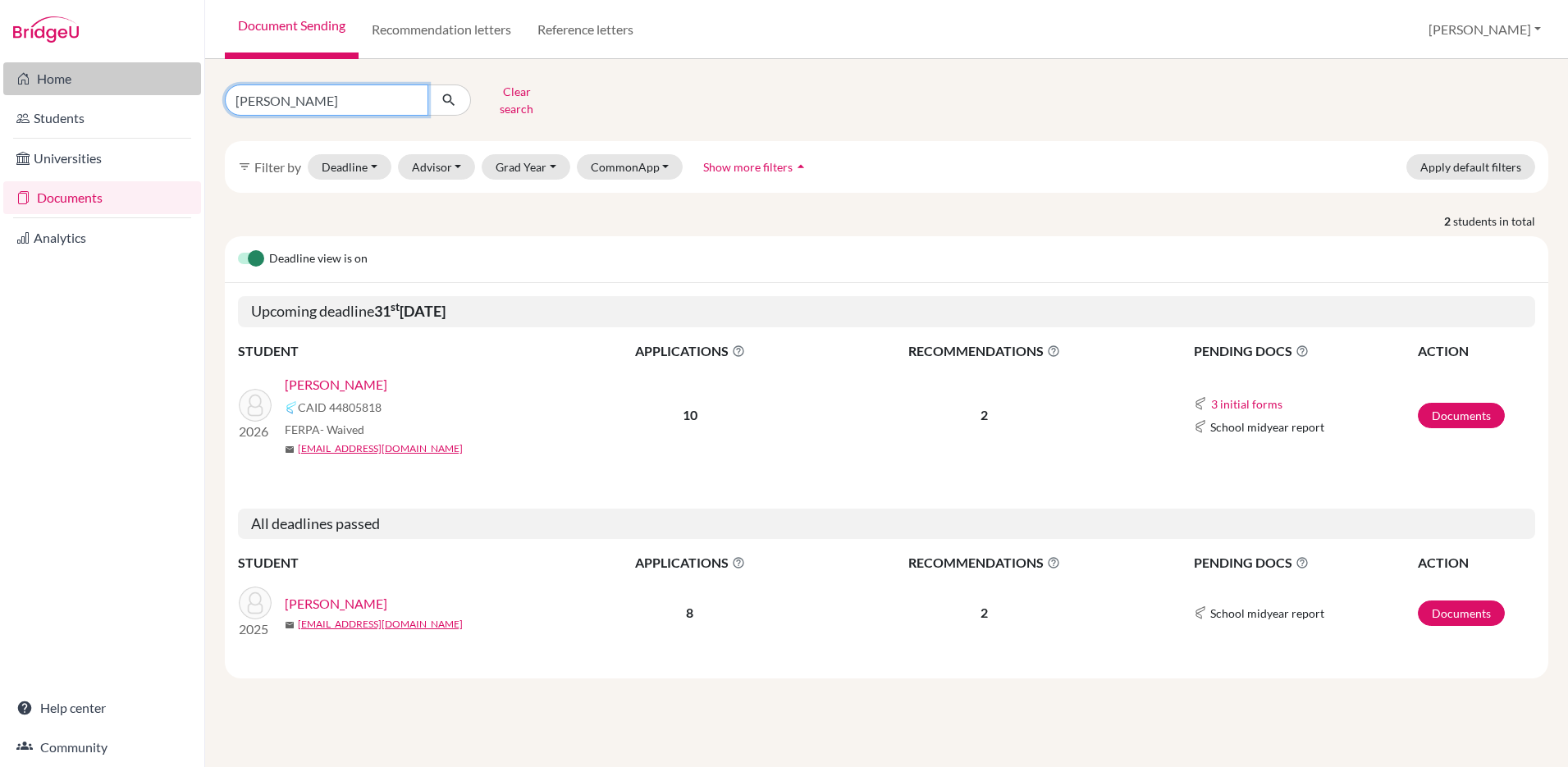
drag, startPoint x: 361, startPoint y: 96, endPoint x: 84, endPoint y: 88, distance: 277.1
click at [84, 88] on div "Home Students Universities Documents Analytics Help center Community Document S…" at bounding box center [784, 383] width 1568 height 767
type input "aryana"
click at [452, 99] on icon "submit" at bounding box center [448, 99] width 16 height 16
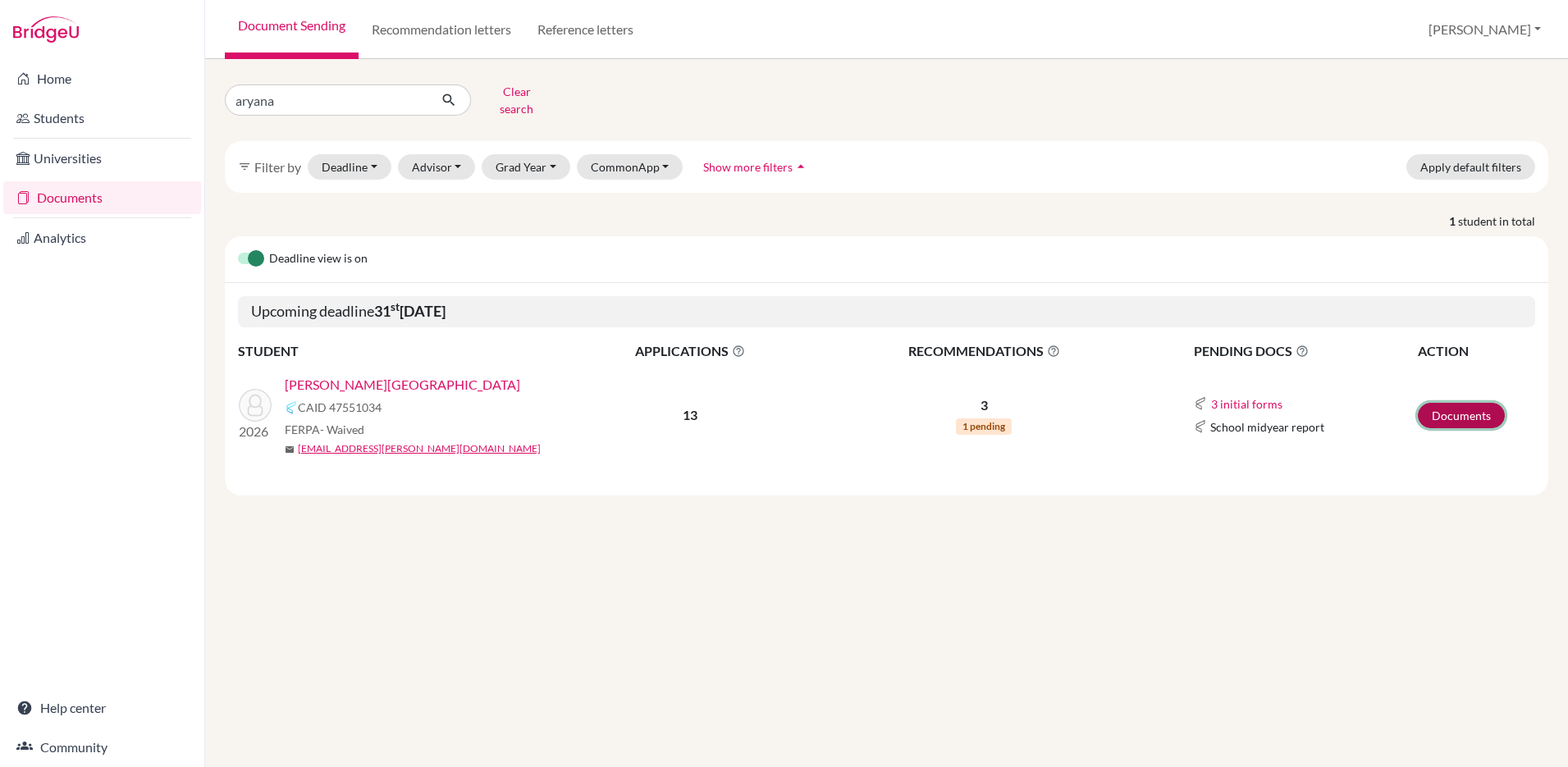
click at [1453, 409] on link "Documents" at bounding box center [1461, 415] width 87 height 25
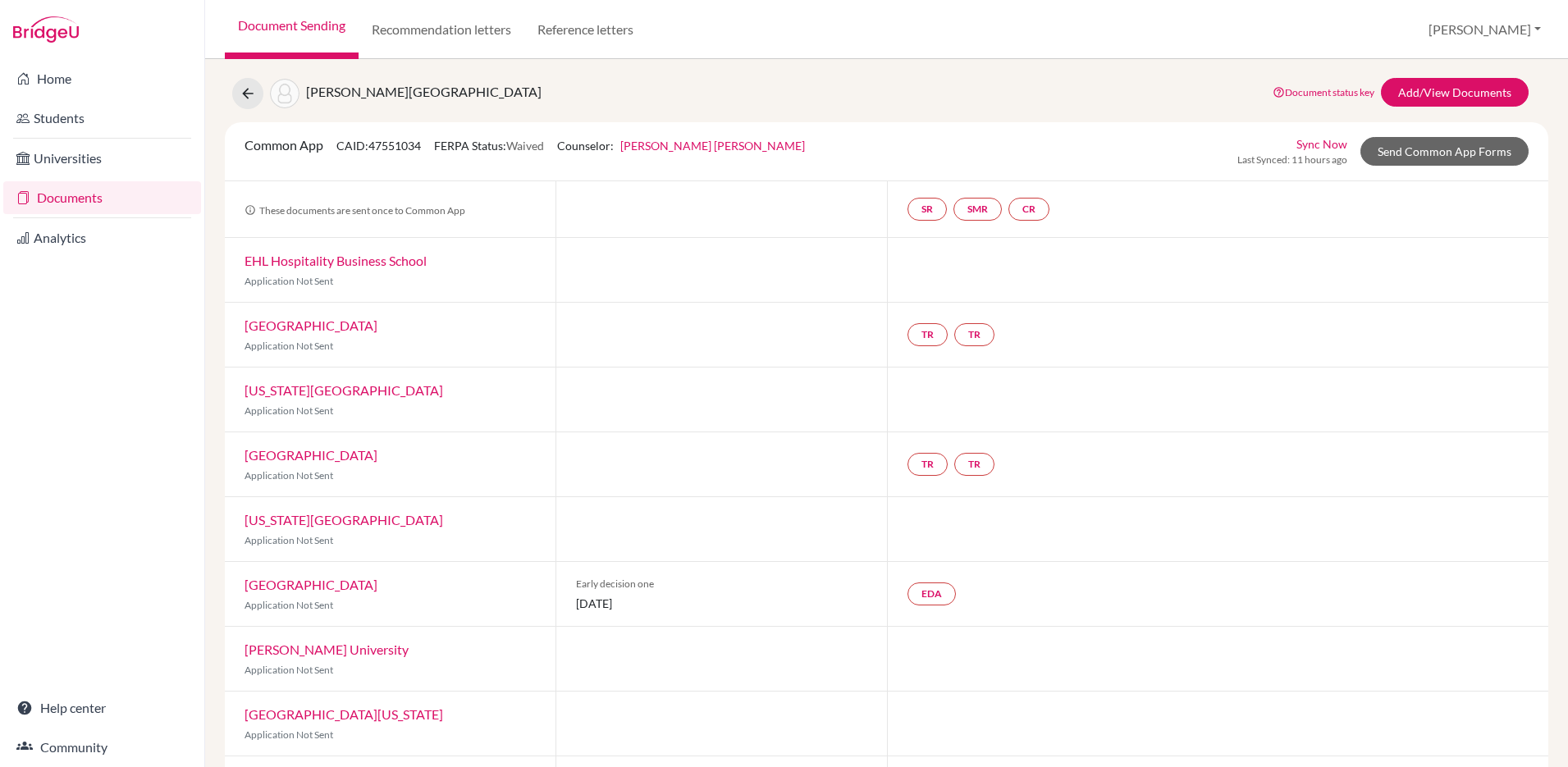
scroll to position [22, 0]
click at [73, 196] on link "Documents" at bounding box center [102, 197] width 198 height 33
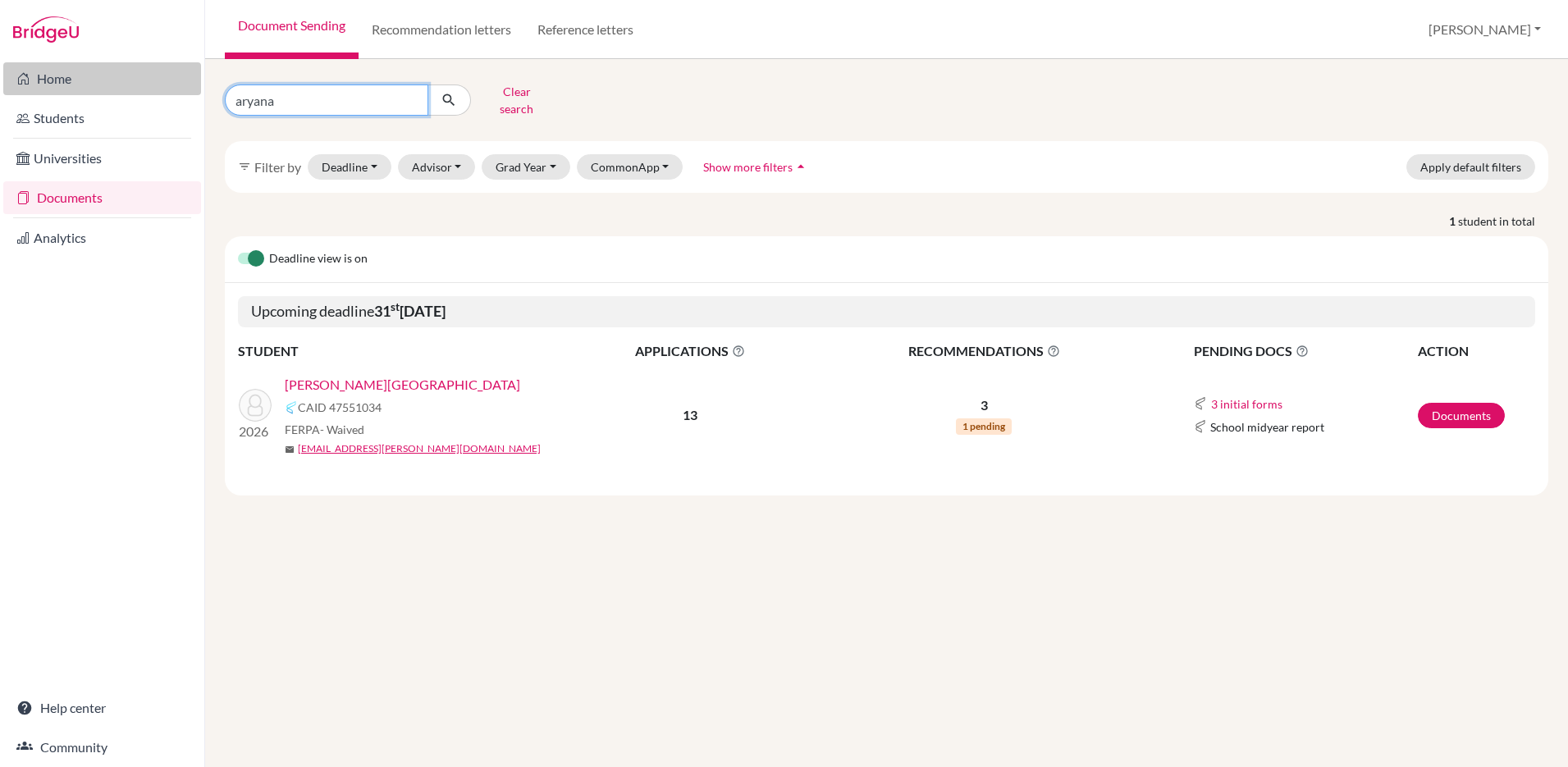
drag, startPoint x: 329, startPoint y: 97, endPoint x: 194, endPoint y: 86, distance: 135.4
click at [194, 86] on div "Home Students Universities Documents Analytics Help center Community Document S…" at bounding box center [784, 383] width 1568 height 767
type input "victoria"
click at [449, 92] on icon "submit" at bounding box center [448, 99] width 16 height 16
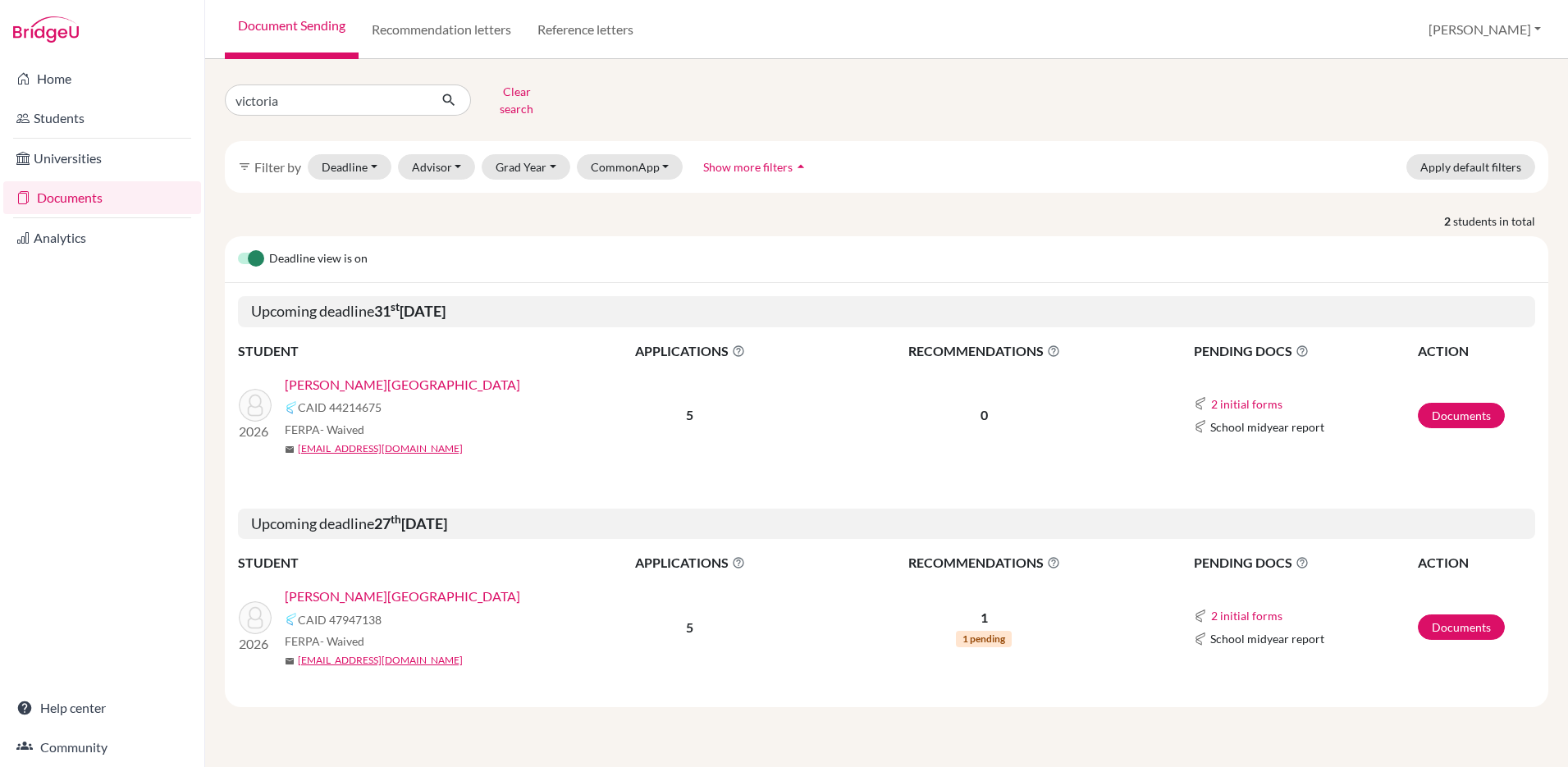
click at [341, 587] on link "[PERSON_NAME][GEOGRAPHIC_DATA]" at bounding box center [402, 596] width 235 height 20
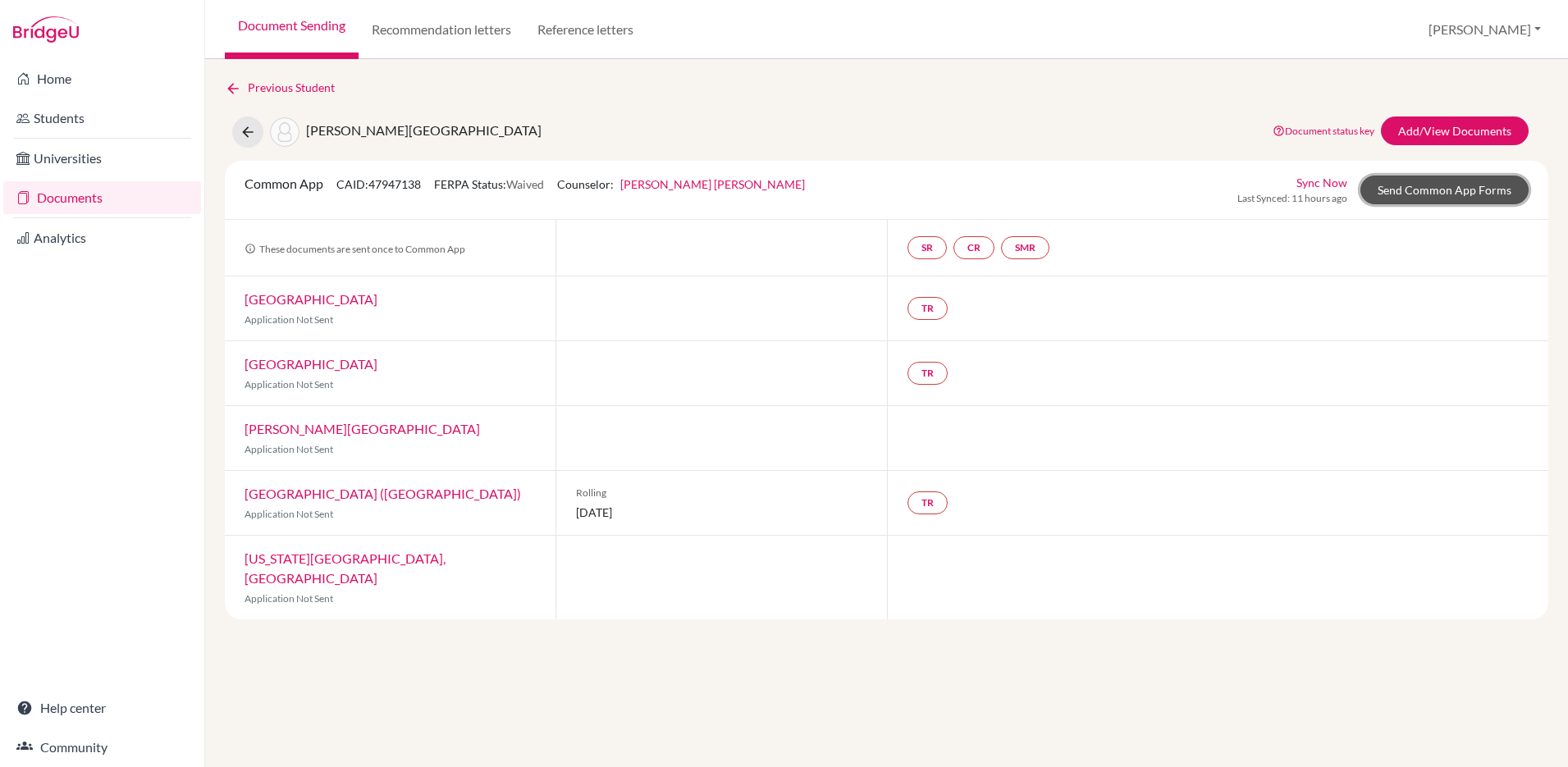
click at [1426, 185] on link "Send Common App Forms" at bounding box center [1444, 190] width 168 height 28
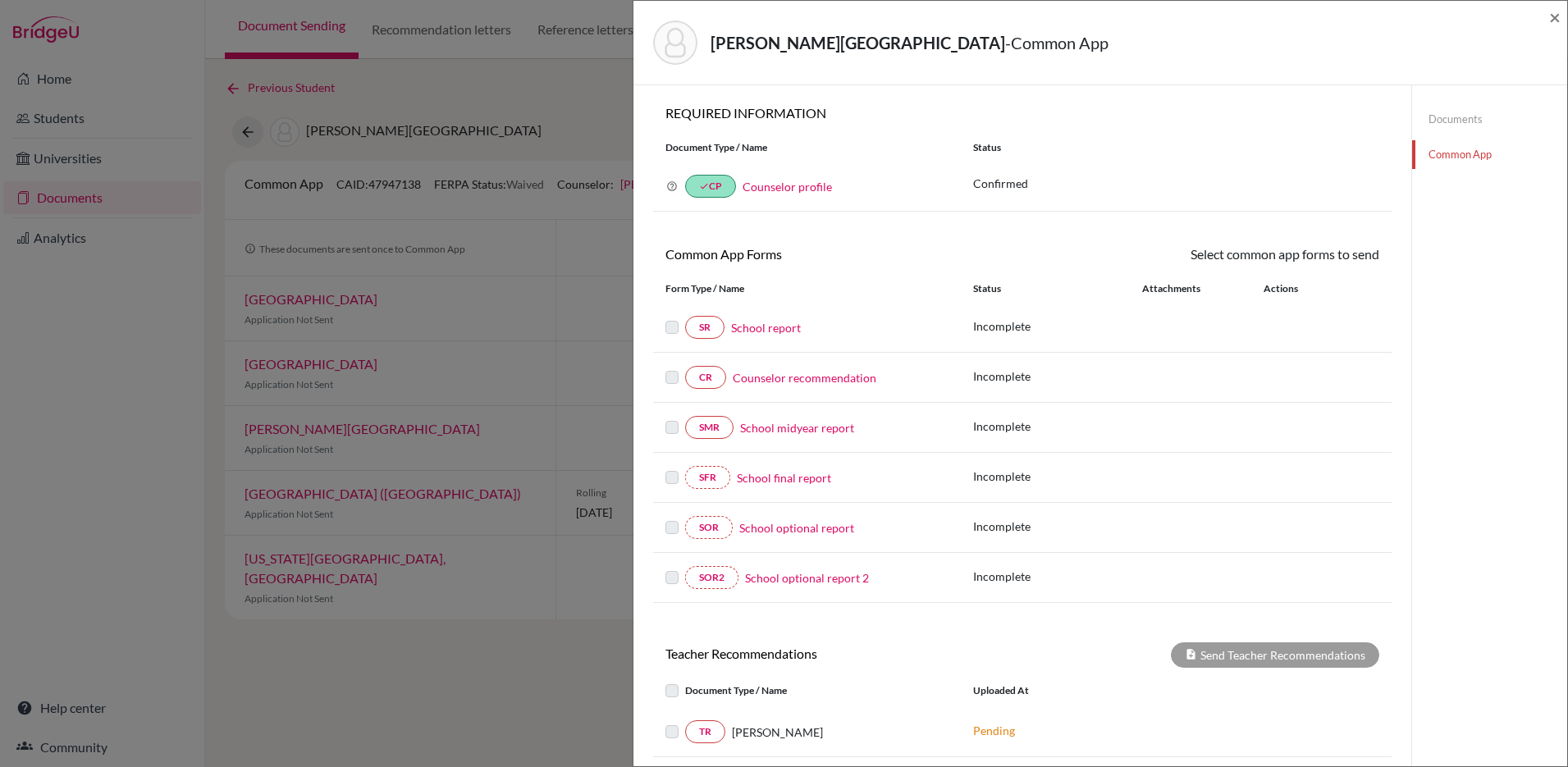
click at [1442, 125] on link "Documents" at bounding box center [1490, 119] width 155 height 28
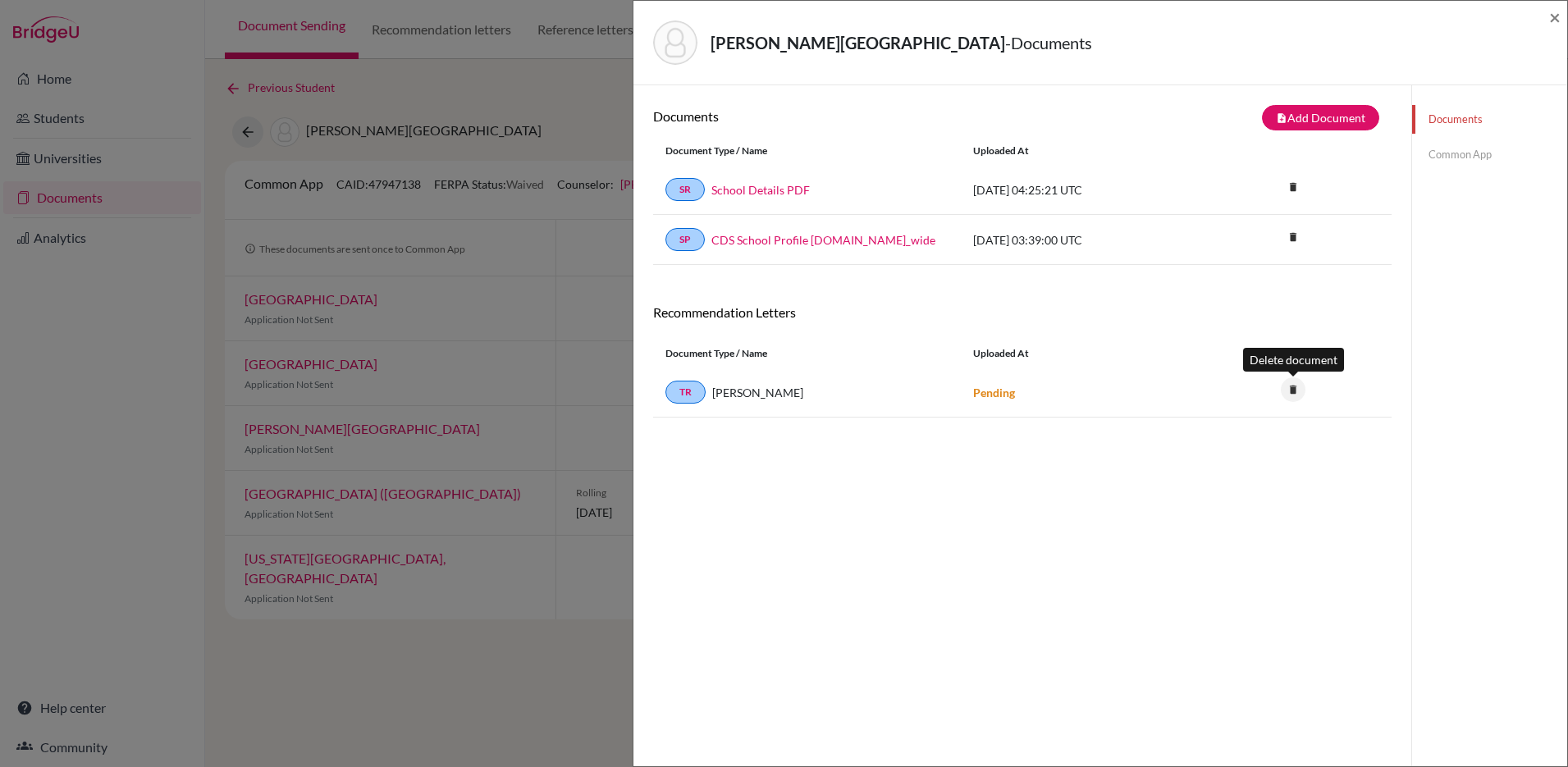
click at [1294, 392] on icon "delete" at bounding box center [1293, 390] width 25 height 25
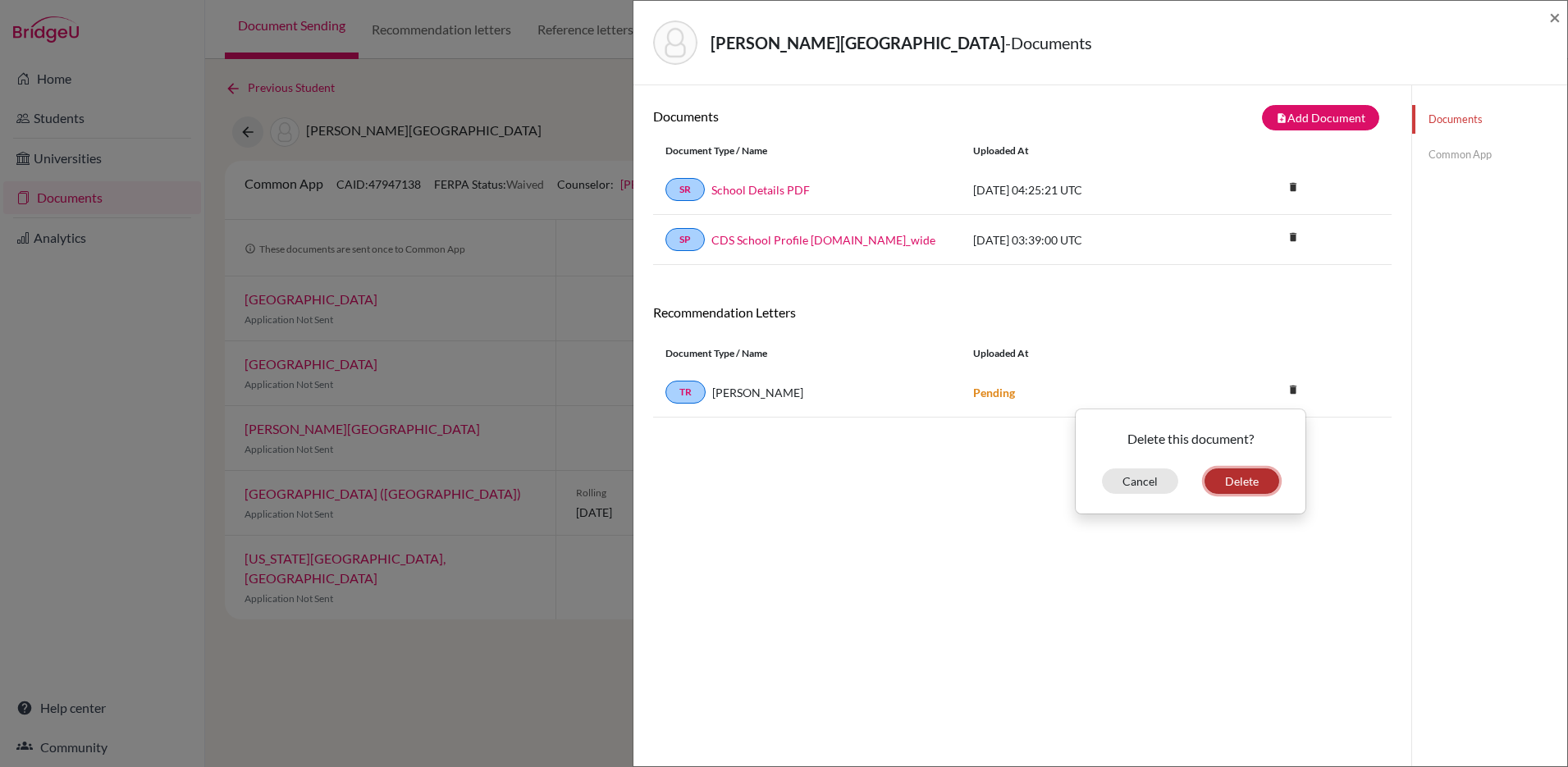
click at [1228, 492] on button "Delete" at bounding box center [1241, 480] width 75 height 25
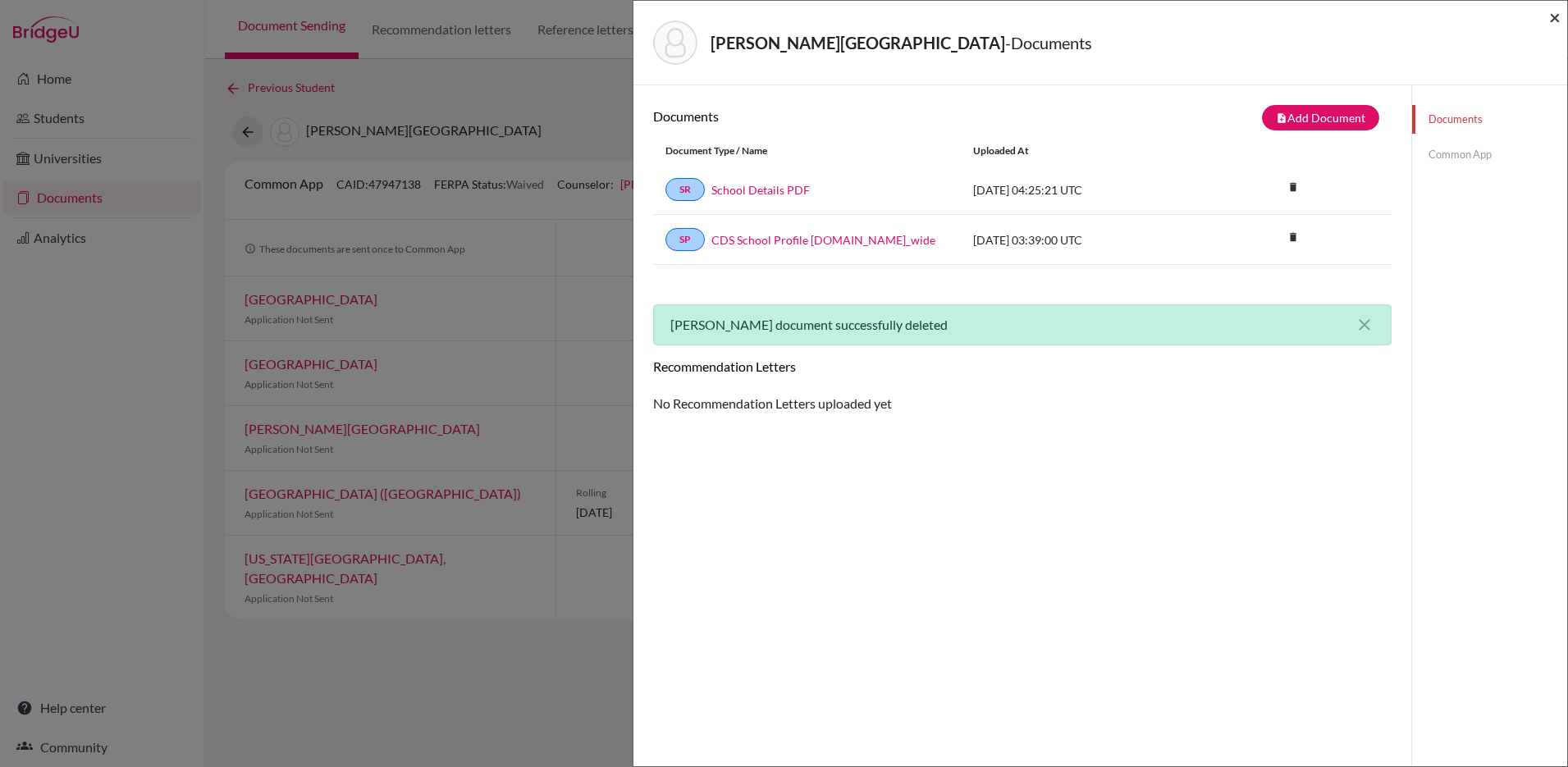
click at [1549, 22] on span "×" at bounding box center [1555, 16] width 11 height 24
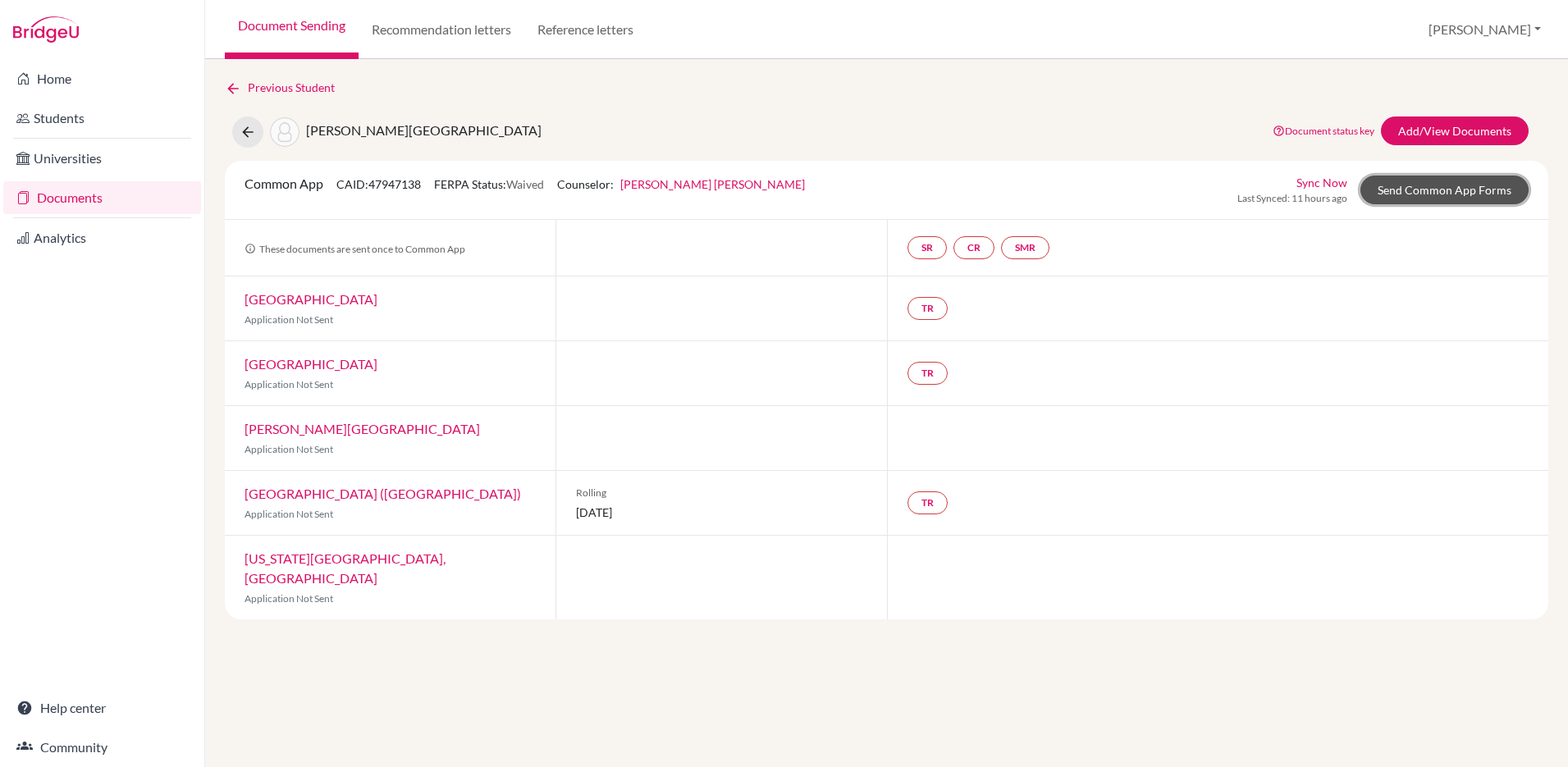
click at [1454, 191] on link "Send Common App Forms" at bounding box center [1444, 190] width 168 height 28
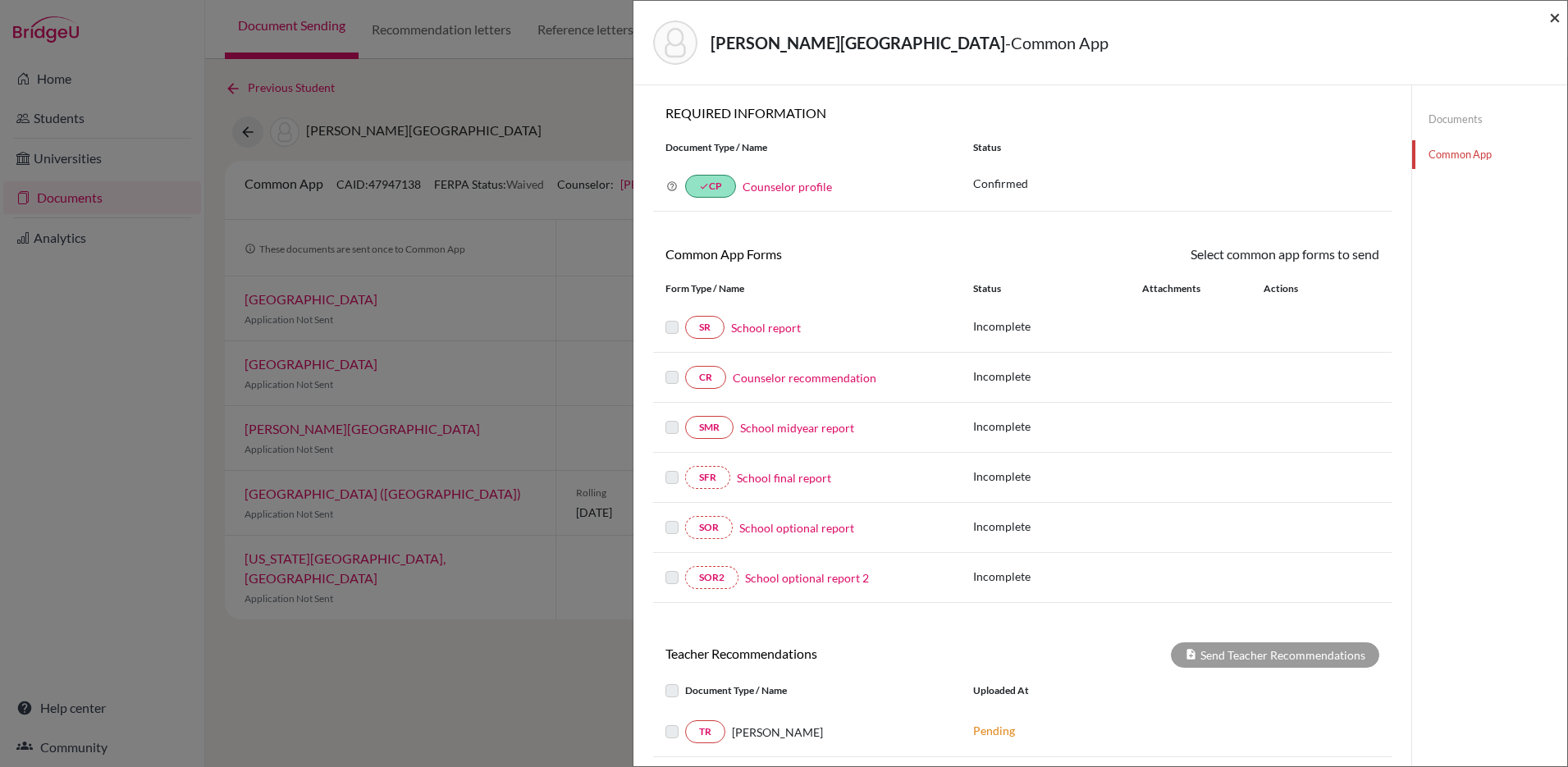
click at [1560, 16] on span "×" at bounding box center [1555, 16] width 11 height 24
